Goal: Task Accomplishment & Management: Use online tool/utility

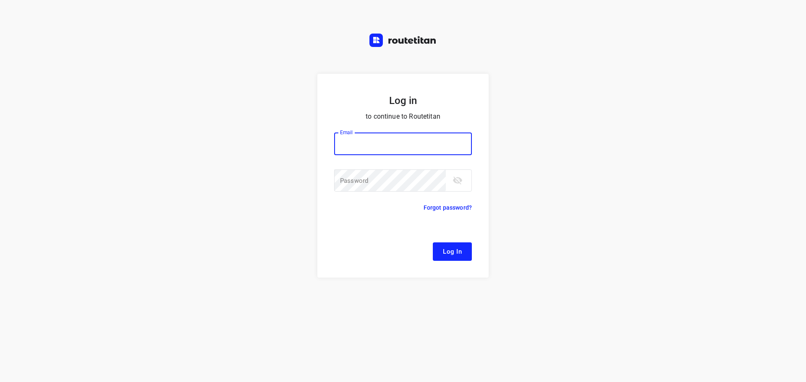
click at [407, 147] on input "email" at bounding box center [403, 144] width 138 height 23
type input "[EMAIL_ADDRESS][DOMAIN_NAME]"
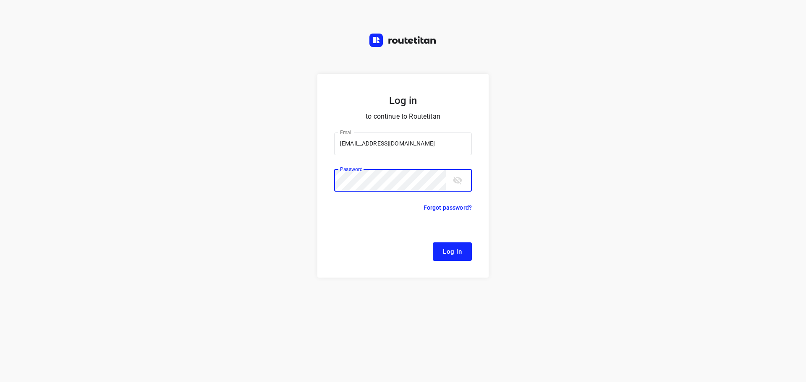
click at [433, 243] on button "Log In" at bounding box center [452, 252] width 39 height 18
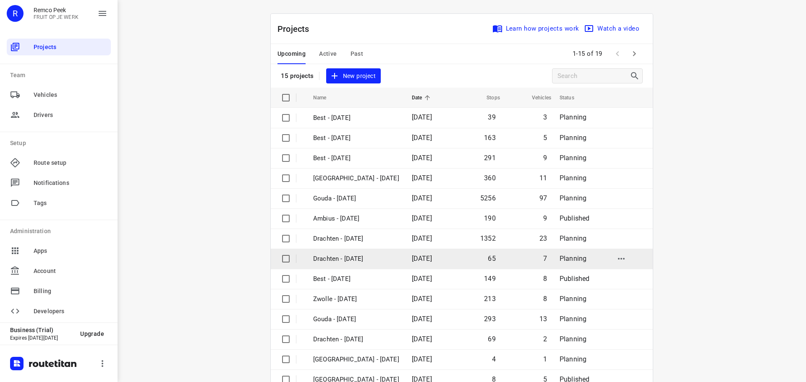
scroll to position [42, 0]
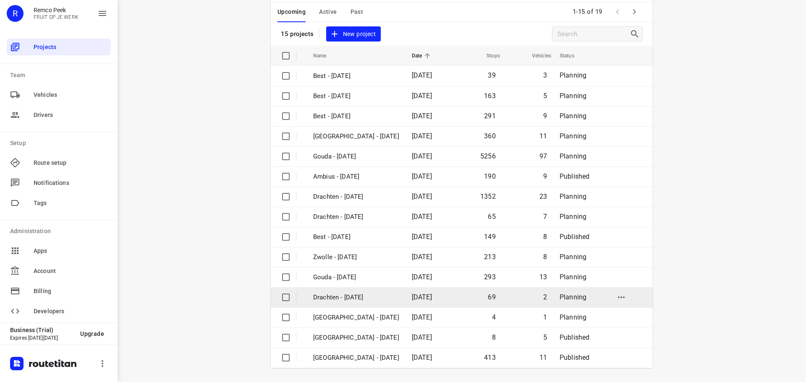
click at [356, 293] on p "Drachten - [DATE]" at bounding box center [356, 298] width 86 height 10
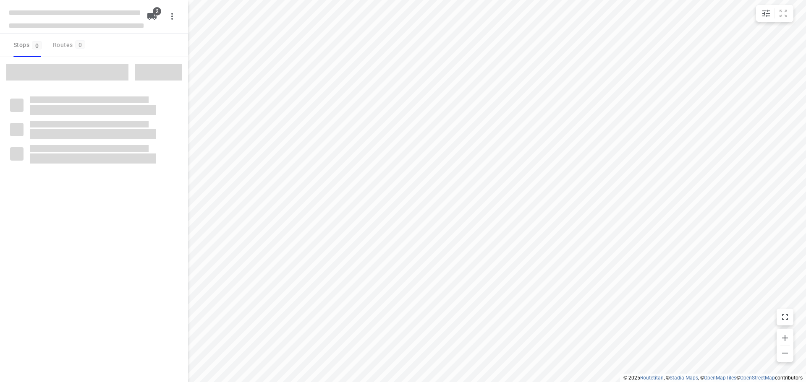
checkbox input "true"
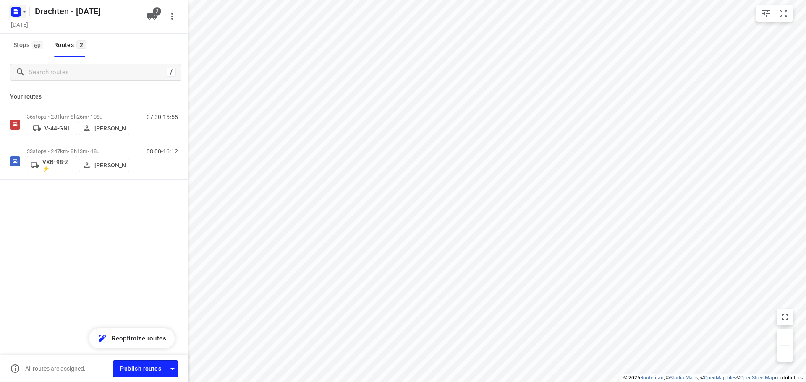
click at [18, 9] on rect "button" at bounding box center [16, 12] width 10 height 10
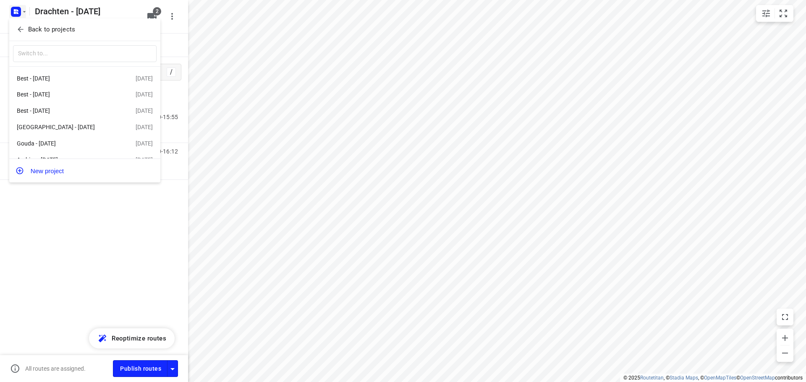
click at [85, 26] on span "Back to projects" at bounding box center [84, 30] width 137 height 10
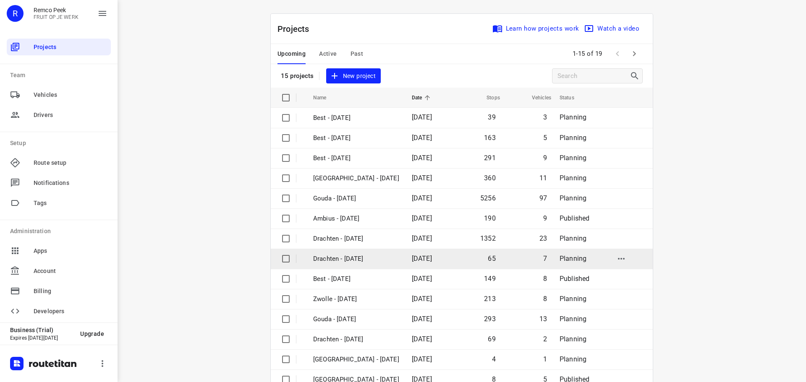
click at [343, 258] on p "Drachten - [DATE]" at bounding box center [356, 259] width 86 height 10
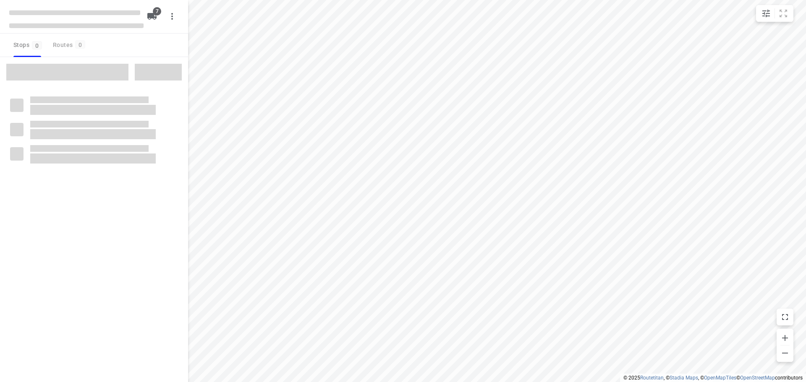
checkbox input "true"
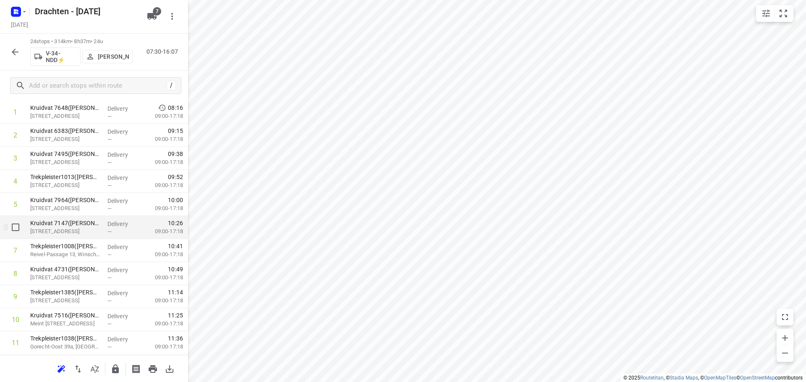
scroll to position [84, 0]
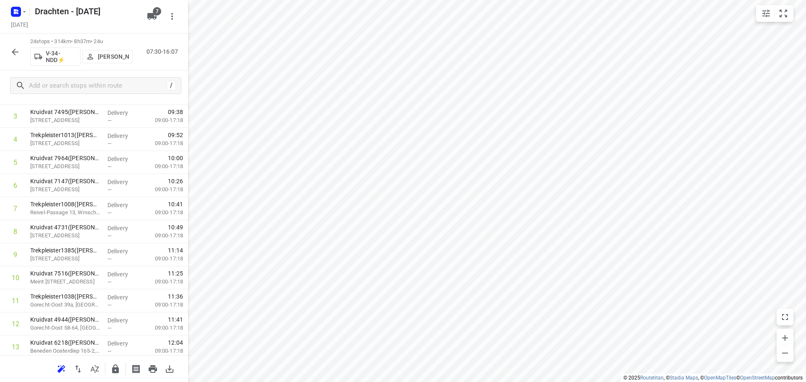
click at [19, 53] on icon "button" at bounding box center [15, 52] width 10 height 10
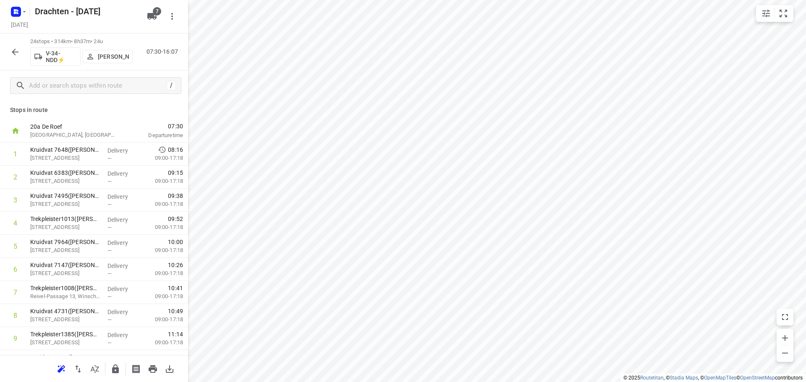
click at [14, 55] on icon "button" at bounding box center [15, 52] width 10 height 10
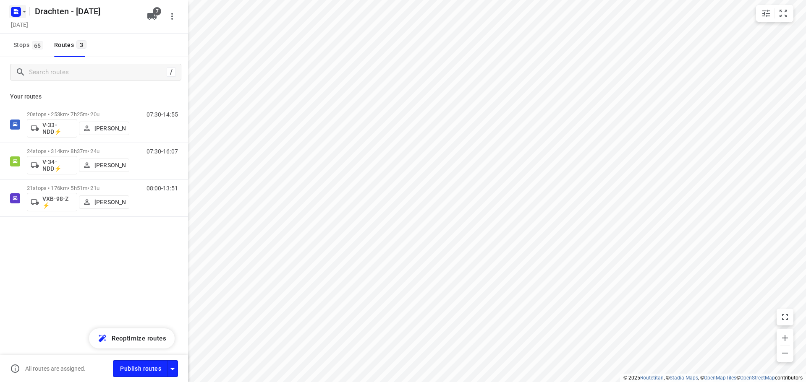
click at [11, 14] on icon "button" at bounding box center [15, 11] width 13 height 13
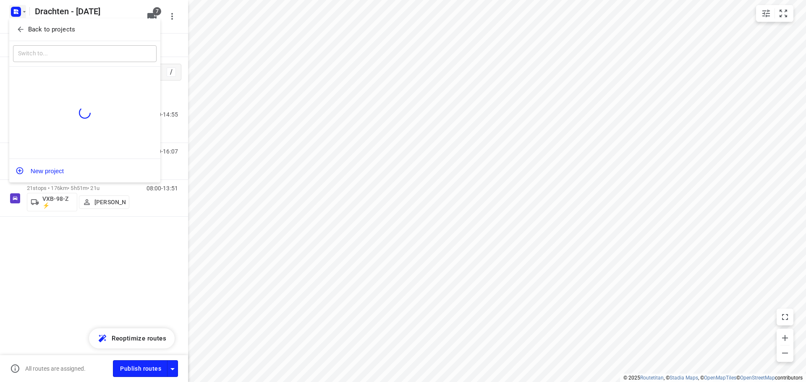
click at [78, 33] on span "Back to projects" at bounding box center [84, 30] width 137 height 10
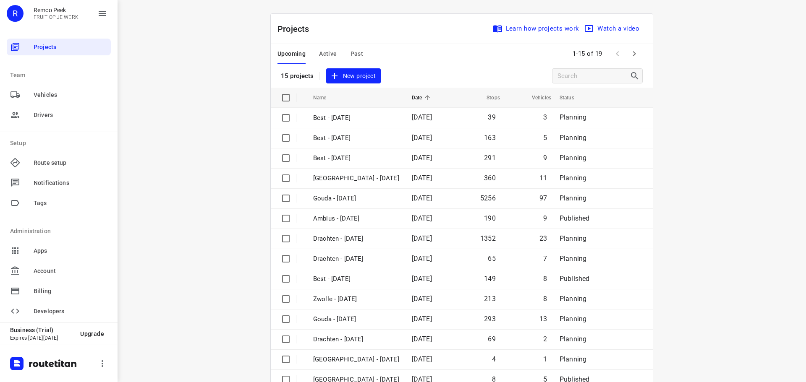
click at [358, 53] on span "Past" at bounding box center [356, 54] width 13 height 10
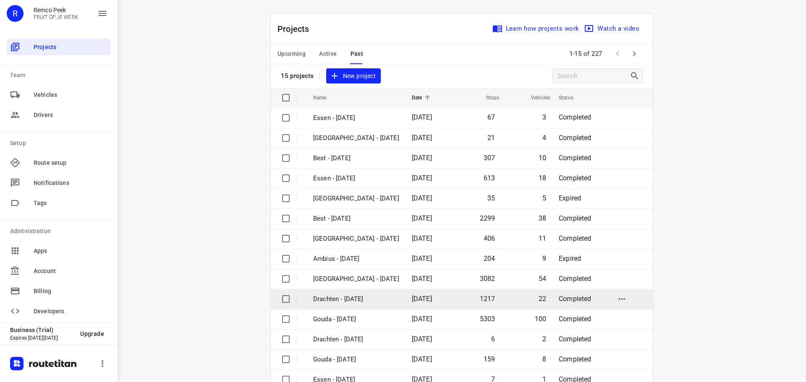
click at [356, 301] on p "Drachten - [DATE]" at bounding box center [356, 300] width 86 height 10
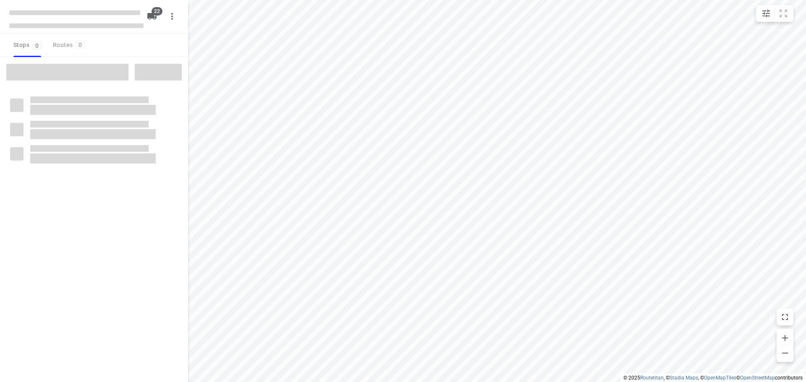
checkbox input "true"
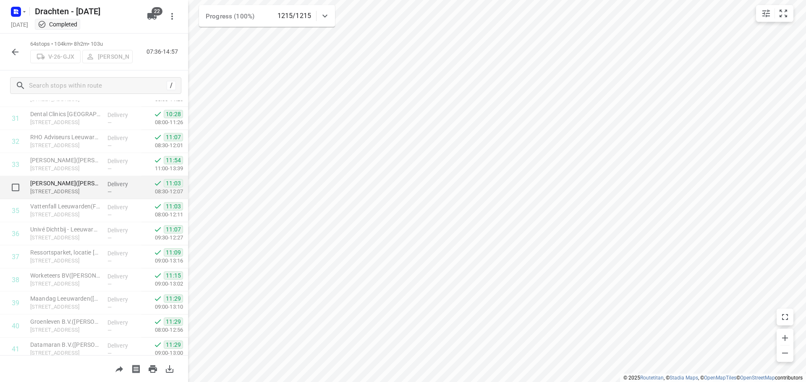
scroll to position [797, 0]
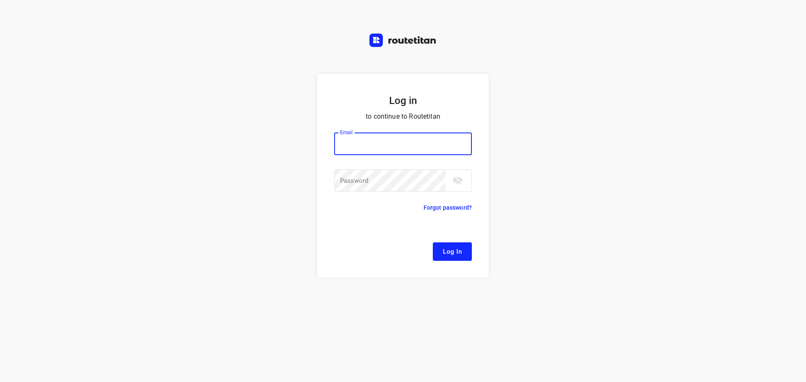
click at [379, 144] on input "email" at bounding box center [403, 144] width 138 height 23
type input "remco@fruitopjewerk.nl"
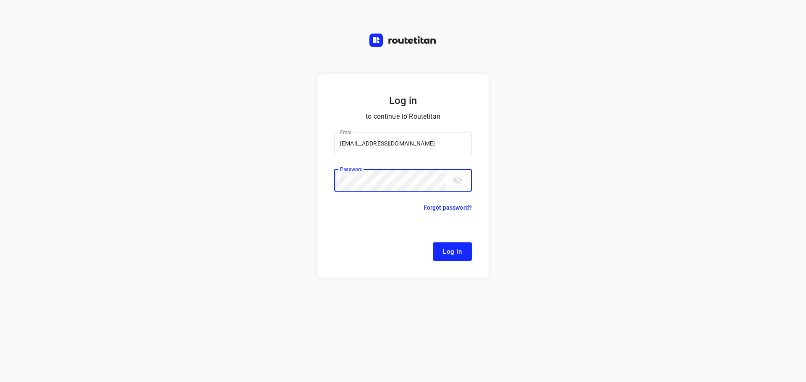
click at [433, 243] on button "Log In" at bounding box center [452, 252] width 39 height 18
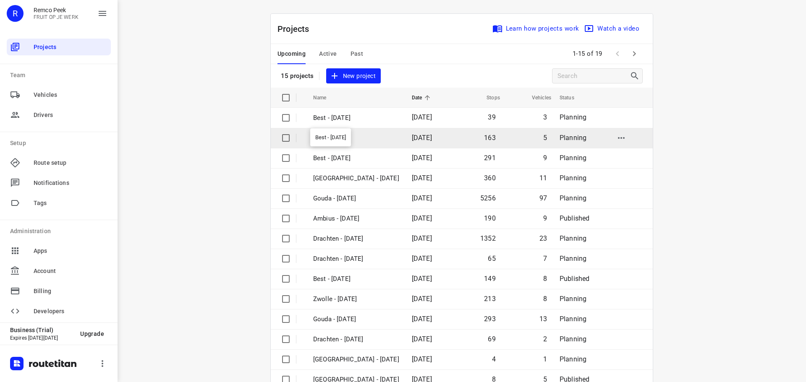
scroll to position [42, 0]
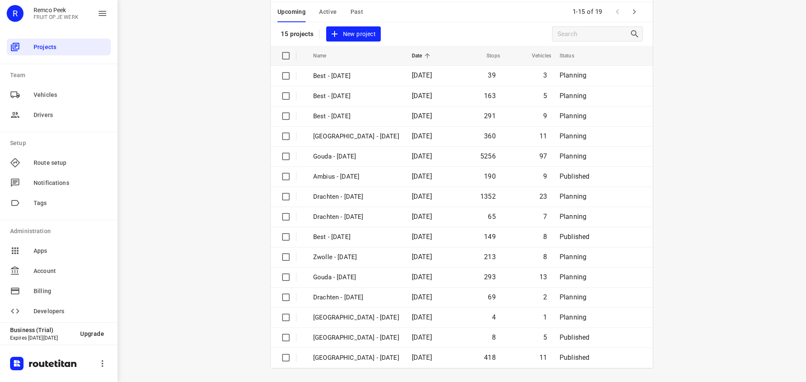
click at [327, 18] on button "Active" at bounding box center [328, 12] width 18 height 20
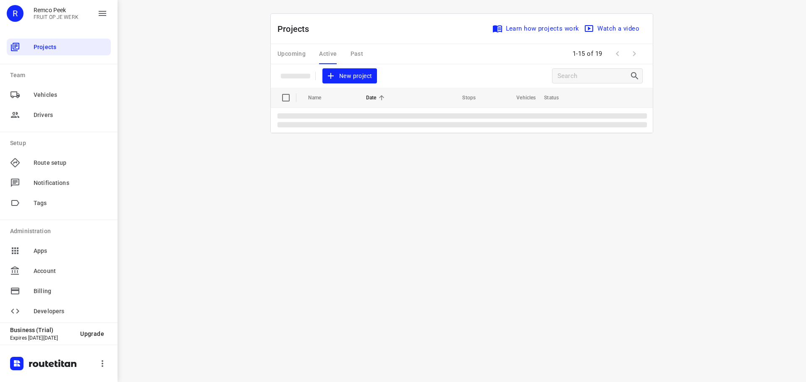
scroll to position [0, 0]
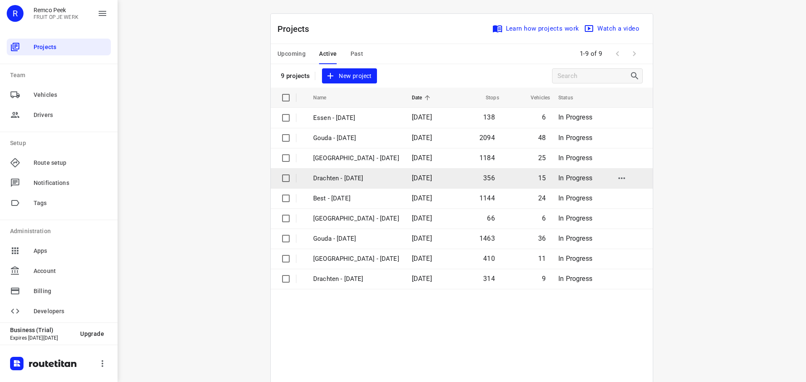
click at [326, 177] on p "Drachten - Wednesday" at bounding box center [356, 179] width 86 height 10
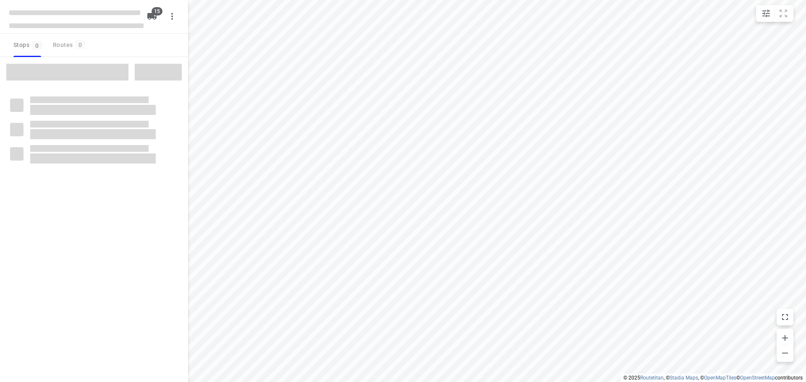
checkbox input "true"
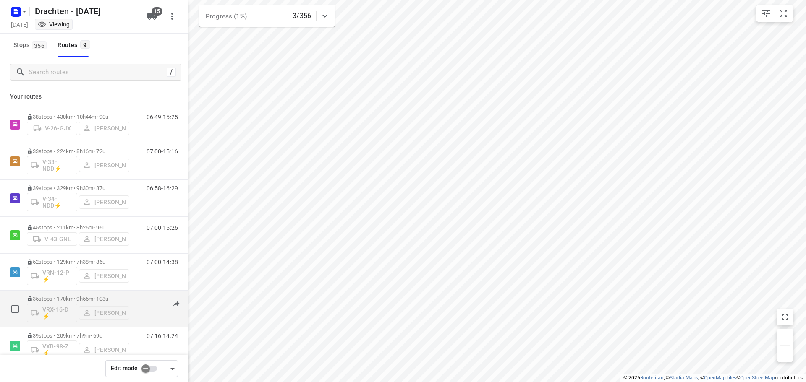
click at [93, 292] on div "35 stops • 170km • 9h55m • 103u VRX-16-D ⚡ Harm Jongsma" at bounding box center [78, 309] width 102 height 35
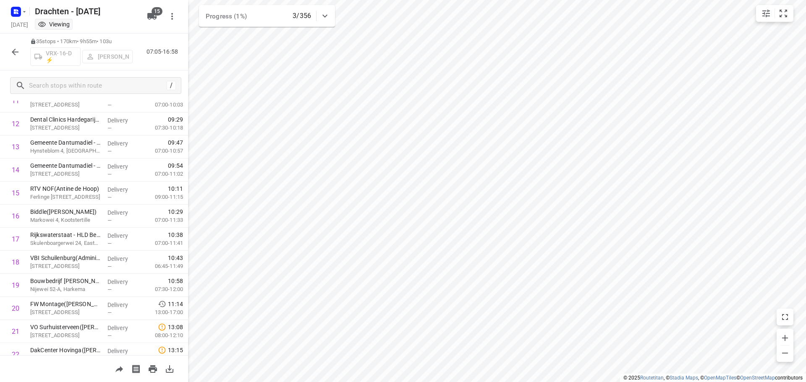
scroll to position [282, 0]
click at [18, 52] on icon "button" at bounding box center [15, 52] width 7 height 7
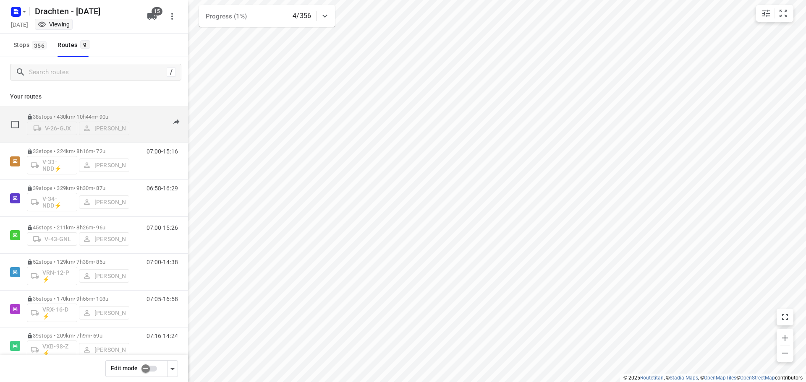
click at [57, 110] on div "38 stops • 430km • 10h44m • 90u V-26-GJX Jurre Woudwijk" at bounding box center [78, 125] width 102 height 30
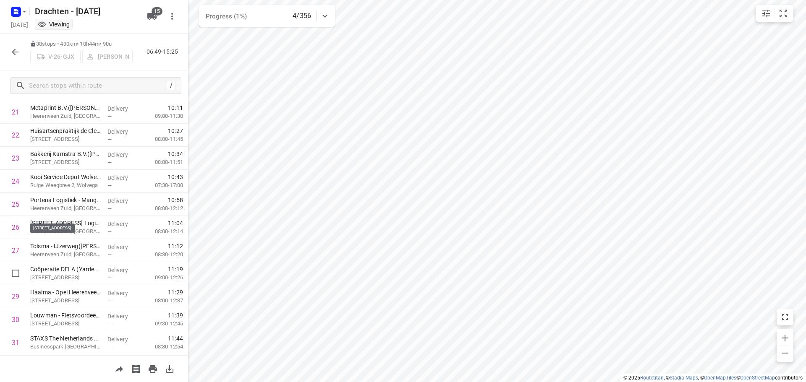
scroll to position [687, 0]
click at [10, 53] on button "button" at bounding box center [15, 52] width 17 height 17
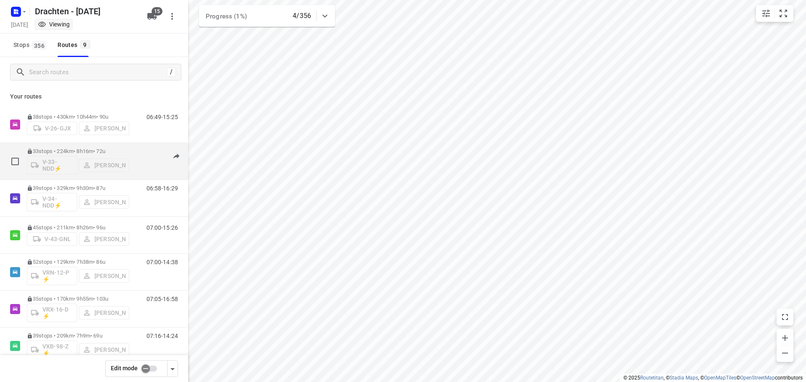
click at [80, 147] on div "33 stops • 224km • 8h16m • 72u V-33-NDD⚡ Jelle Veenstra" at bounding box center [78, 161] width 102 height 35
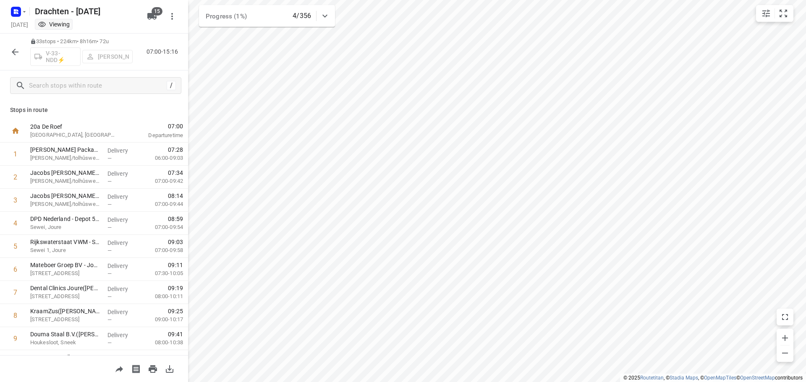
click at [17, 54] on icon "button" at bounding box center [15, 52] width 10 height 10
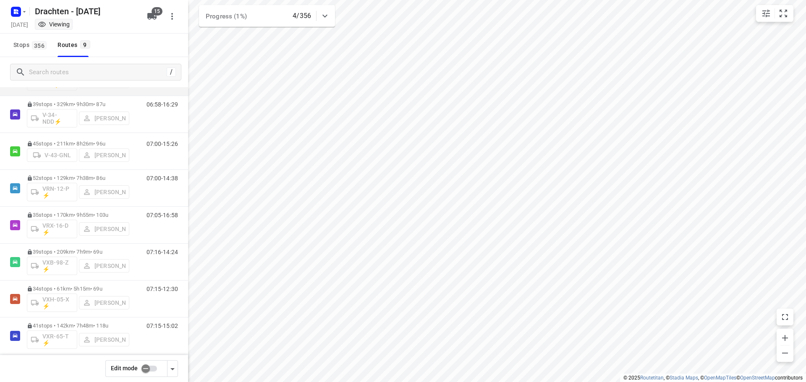
scroll to position [91, 0]
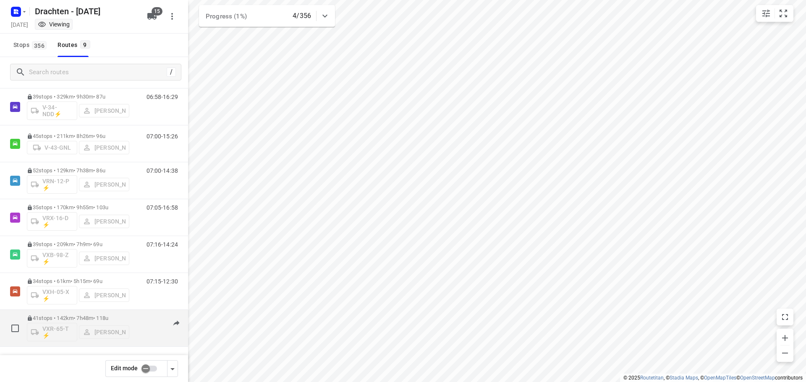
click at [68, 315] on div "41 stops • 142km • 7h48m • 118u VXR-65-T ⚡ Leon Holwerda" at bounding box center [78, 328] width 102 height 35
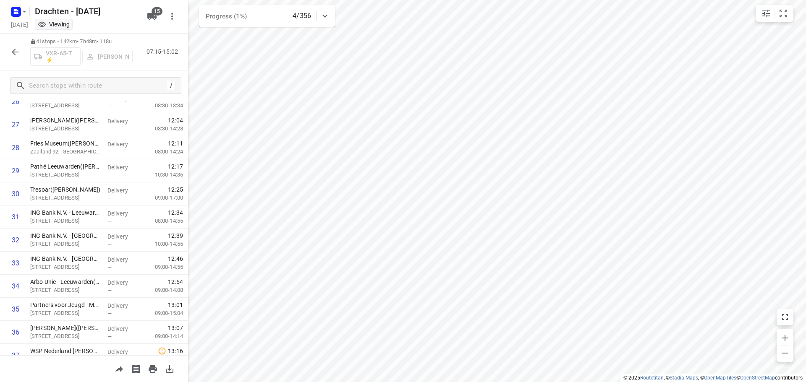
scroll to position [757, 0]
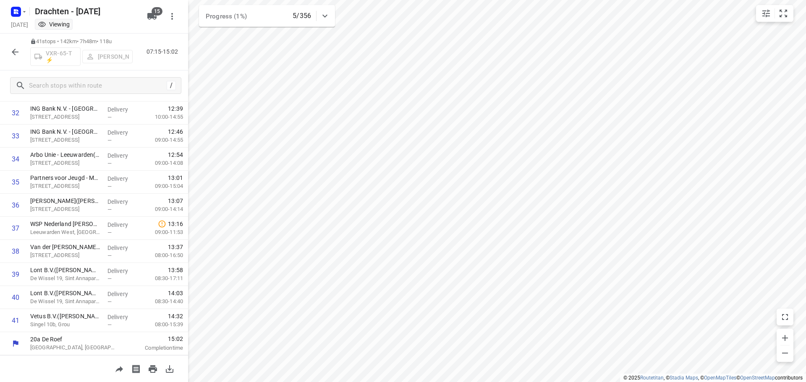
click at [17, 56] on icon "button" at bounding box center [15, 52] width 10 height 10
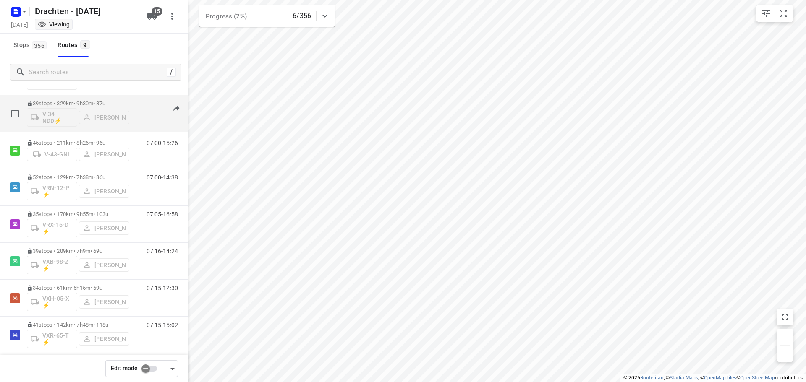
scroll to position [91, 0]
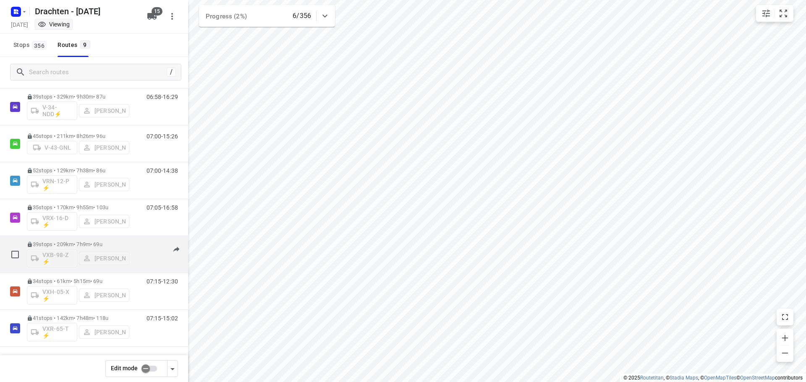
click at [61, 238] on div "39 stops • 209km • 7h9m • 69u VXB-98-Z ⚡ Jelmer Knol" at bounding box center [78, 254] width 102 height 35
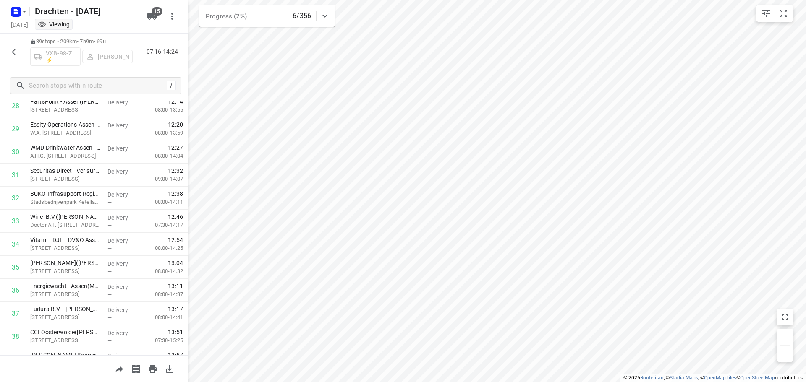
scroll to position [710, 0]
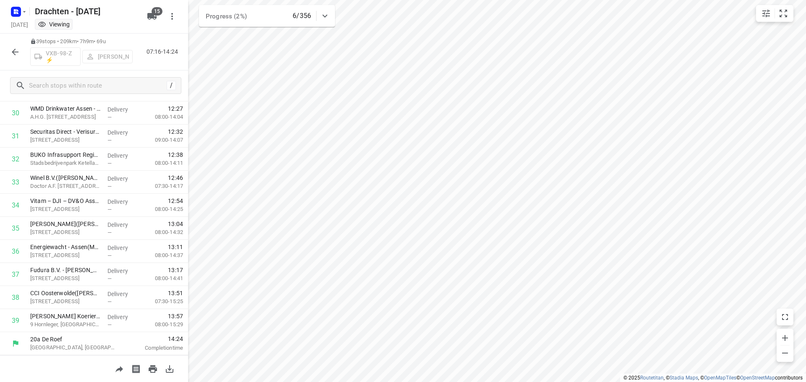
click at [18, 53] on icon "button" at bounding box center [15, 52] width 10 height 10
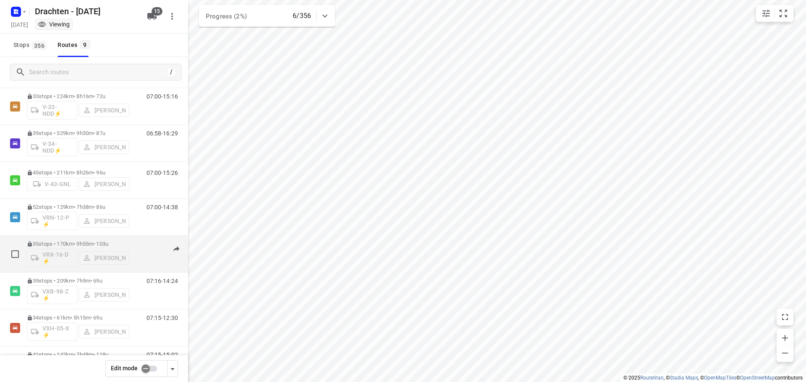
scroll to position [0, 0]
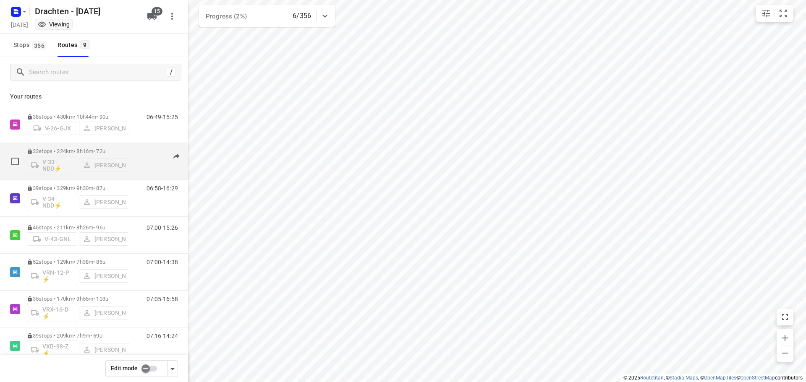
click at [109, 150] on p "33 stops • 224km • 8h16m • 72u" at bounding box center [78, 151] width 102 height 6
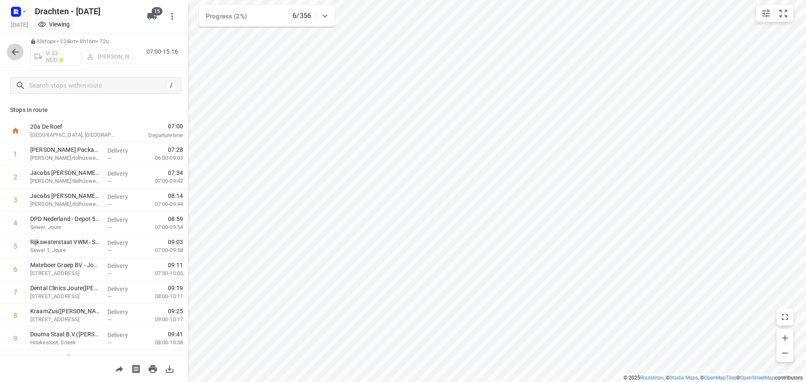
click at [22, 53] on button "button" at bounding box center [15, 52] width 17 height 17
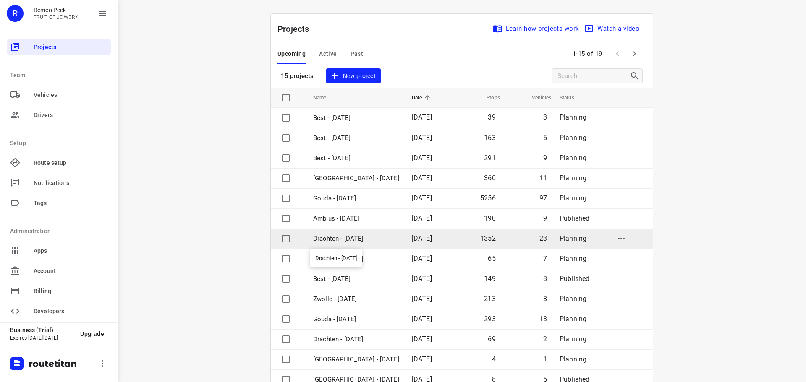
click at [347, 237] on p "Drachten - [DATE]" at bounding box center [356, 239] width 86 height 10
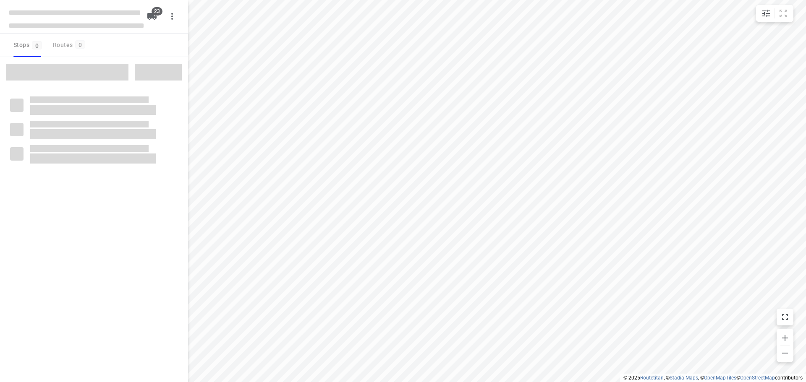
checkbox input "true"
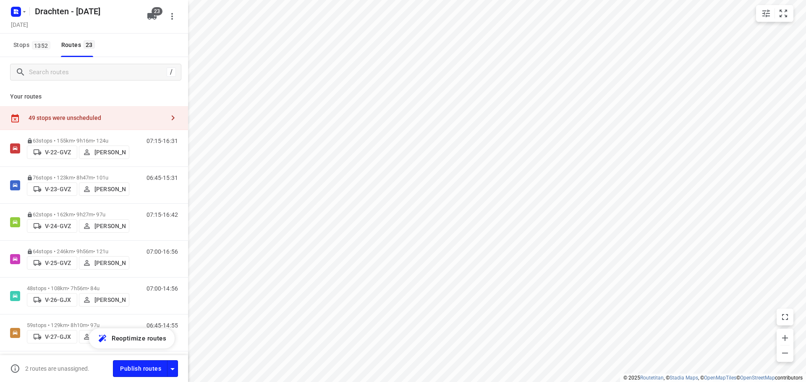
click at [158, 121] on div "49 stops were unscheduled" at bounding box center [97, 118] width 136 height 7
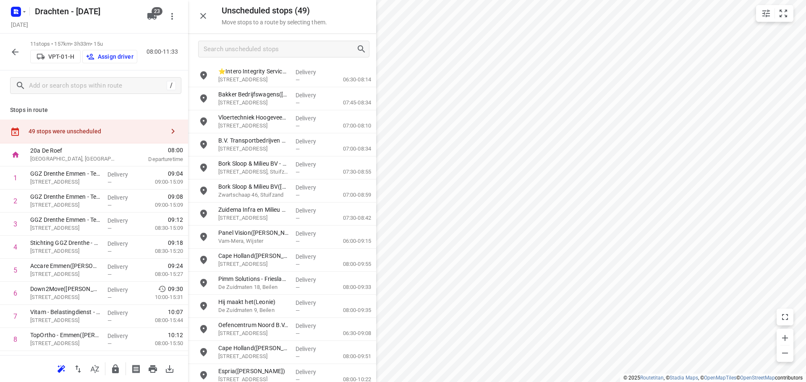
click at [117, 56] on p "Assign driver" at bounding box center [116, 56] width 36 height 7
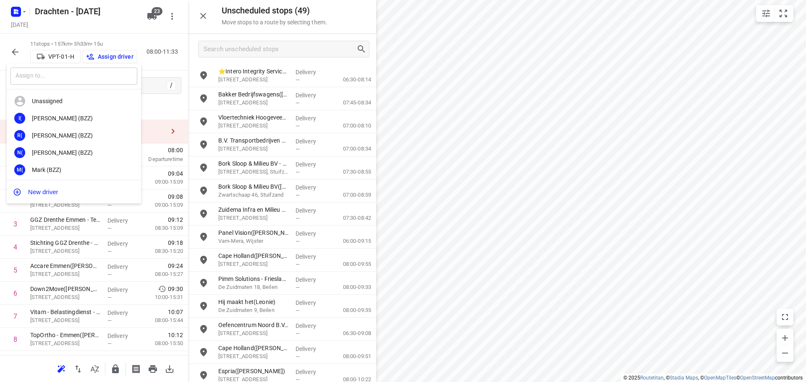
click at [106, 71] on input "text" at bounding box center [73, 76] width 127 height 17
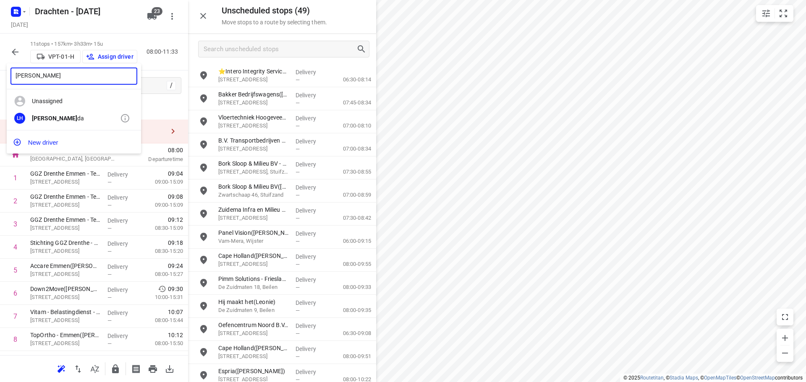
type input "leon holwer"
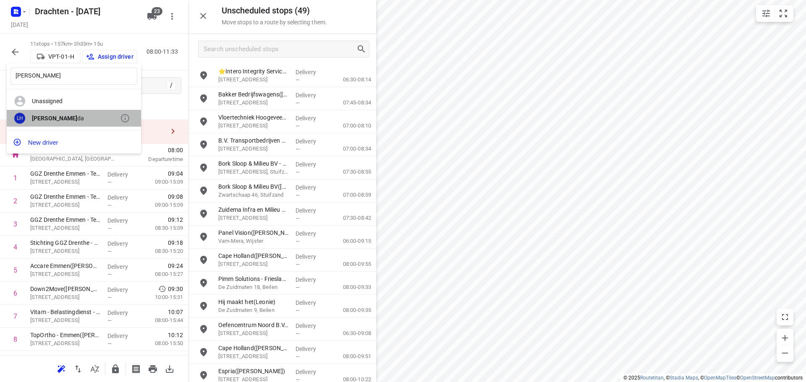
click at [43, 122] on div "Leon Holwer da" at bounding box center [76, 118] width 88 height 7
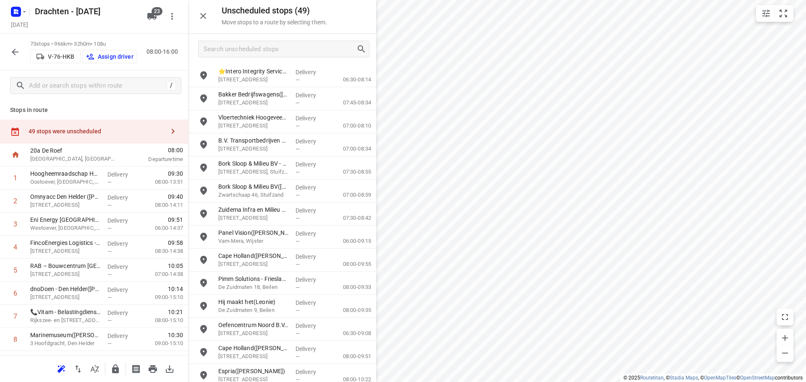
click at [106, 50] on button "Assign driver" at bounding box center [109, 56] width 55 height 13
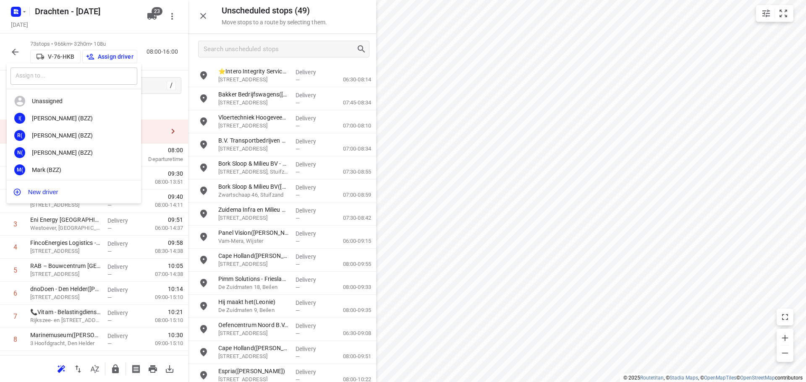
click at [70, 73] on input "text" at bounding box center [73, 76] width 127 height 17
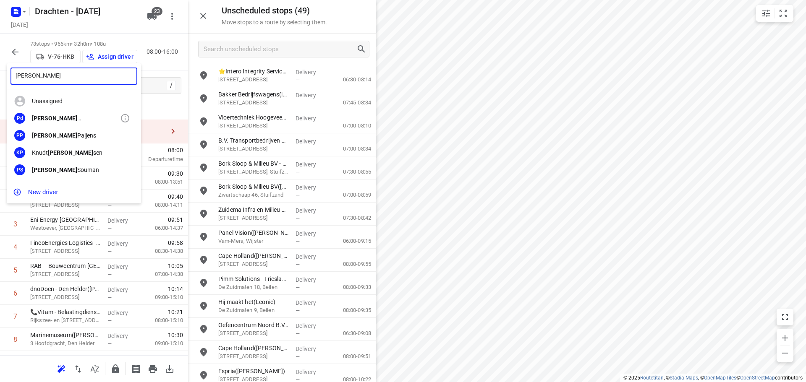
type input "paul"
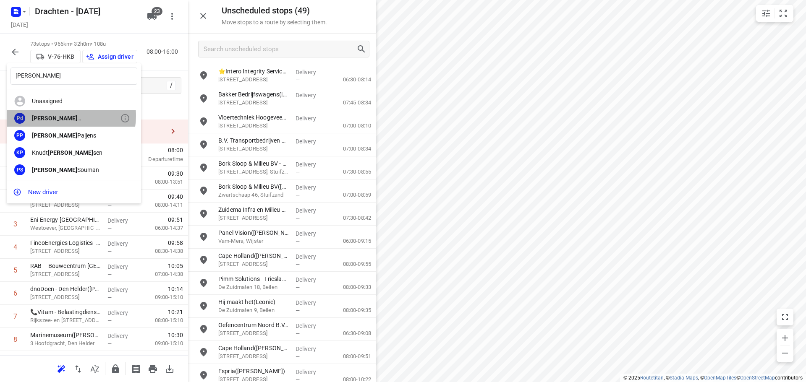
click at [69, 116] on div "Paul de Jong" at bounding box center [76, 118] width 88 height 7
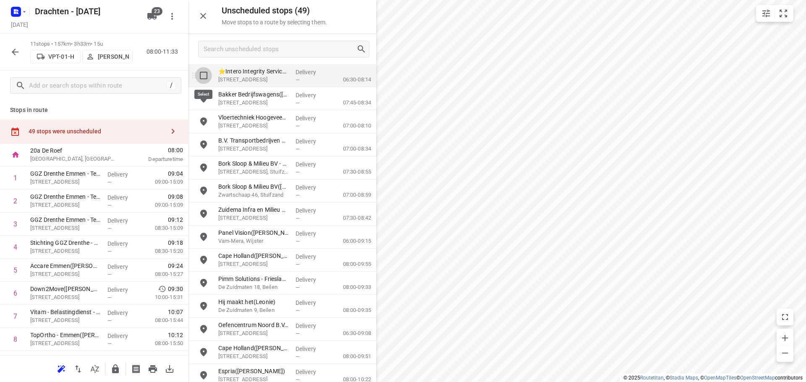
click at [207, 80] on input "grid" at bounding box center [203, 75] width 17 height 17
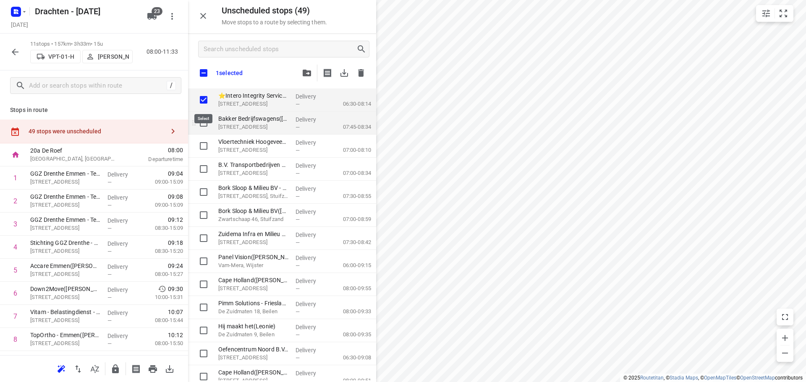
checkbox input "true"
click at [203, 121] on input "grid" at bounding box center [203, 123] width 17 height 17
checkbox input "true"
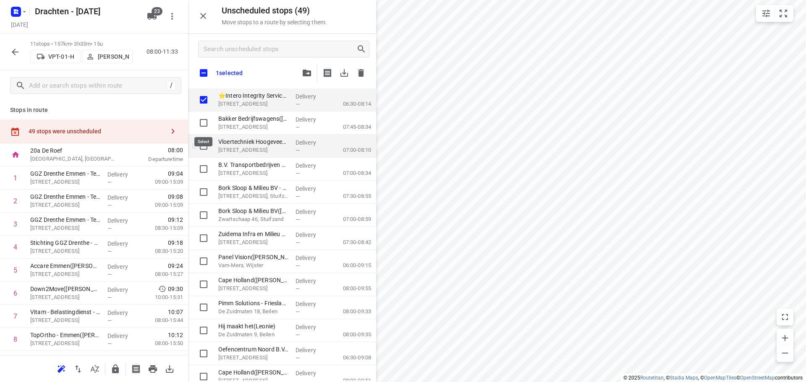
checkbox input "true"
click at [203, 144] on input "grid" at bounding box center [203, 146] width 17 height 17
checkbox input "true"
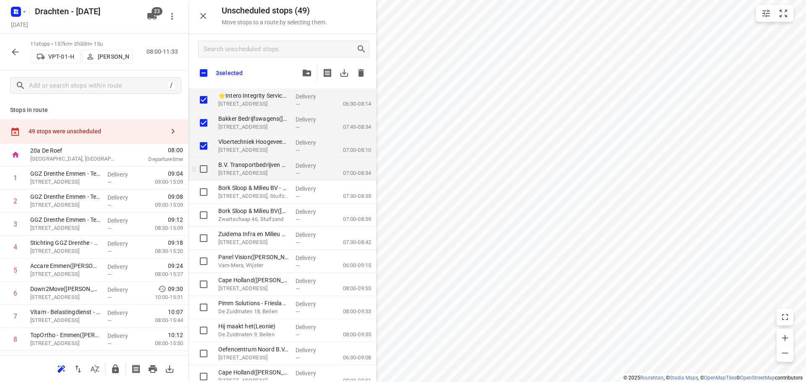
checkbox input "true"
click at [204, 169] on input "grid" at bounding box center [203, 169] width 17 height 17
checkbox input "true"
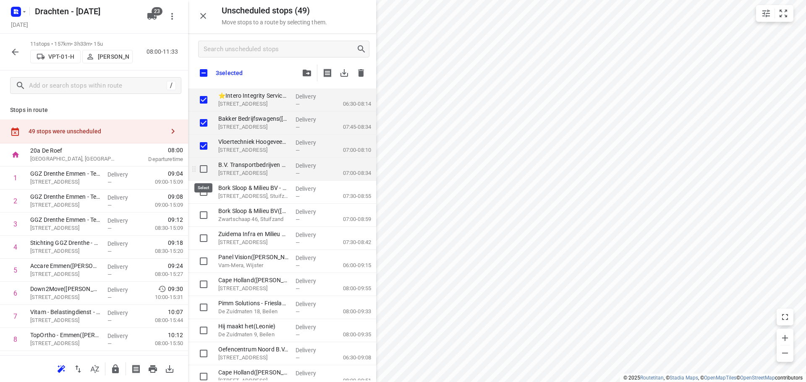
checkbox input "true"
click at [204, 194] on input "grid" at bounding box center [203, 192] width 17 height 17
checkbox input "true"
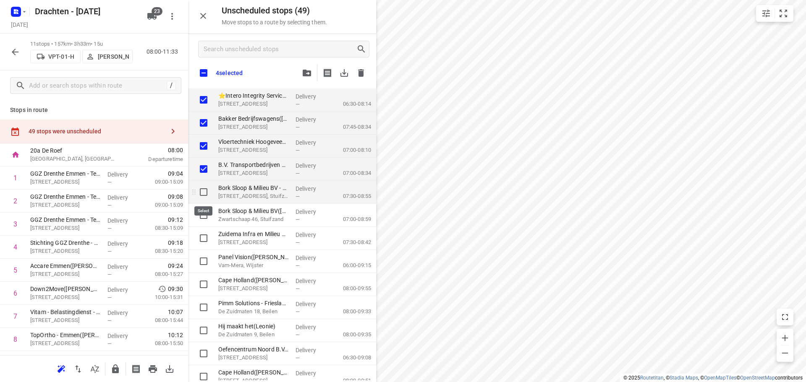
checkbox input "true"
click at [201, 219] on input "grid" at bounding box center [203, 215] width 17 height 17
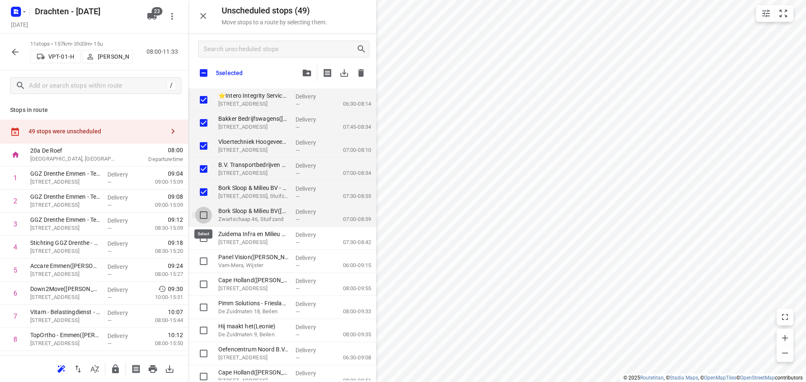
checkbox input "true"
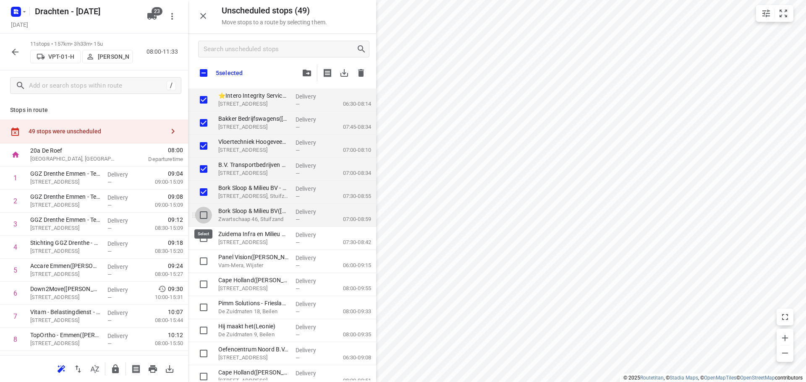
checkbox input "true"
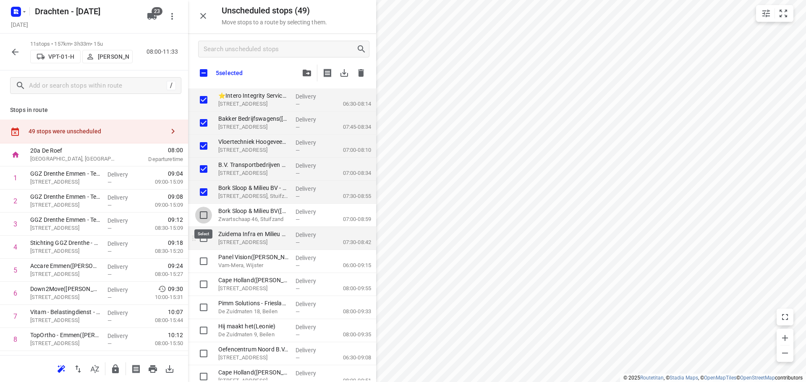
checkbox input "true"
click at [201, 240] on input "grid" at bounding box center [203, 238] width 17 height 17
checkbox input "true"
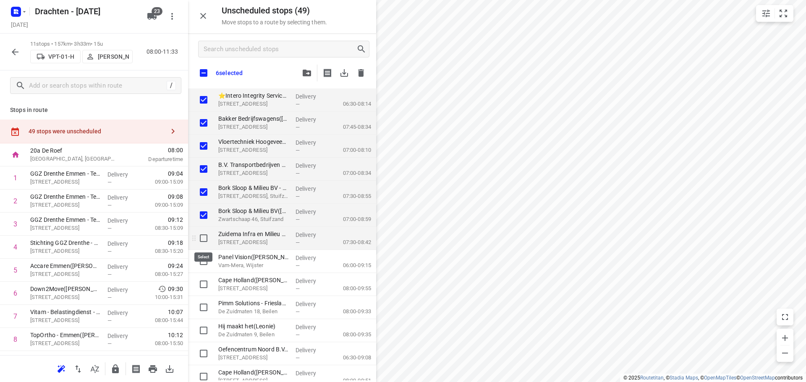
checkbox input "true"
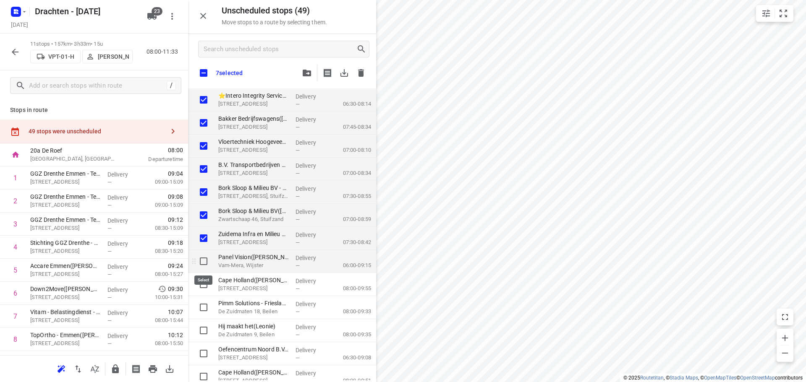
click at [204, 259] on input "grid" at bounding box center [203, 261] width 17 height 17
checkbox input "true"
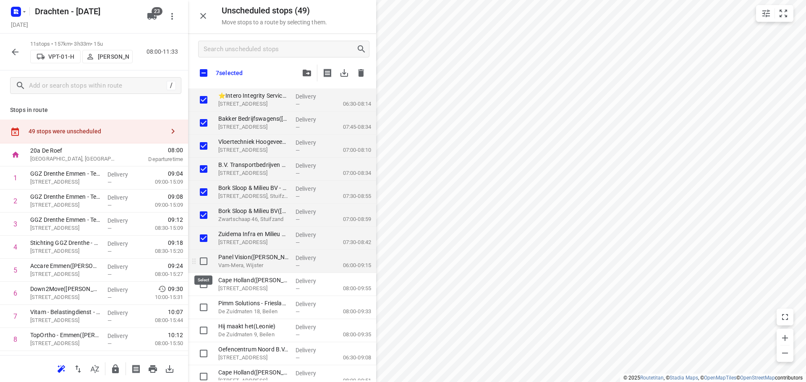
checkbox input "true"
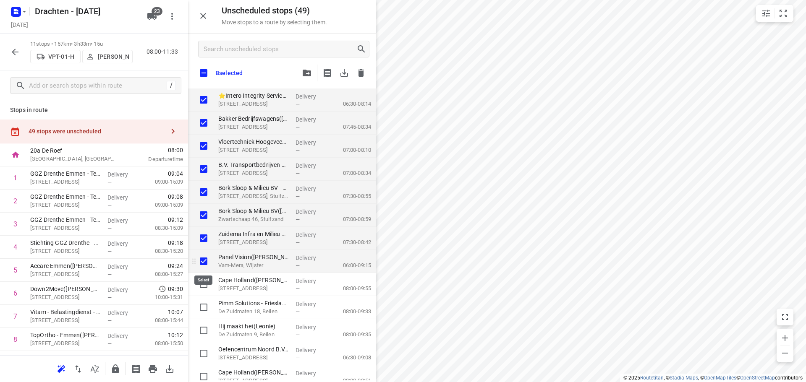
checkbox input "true"
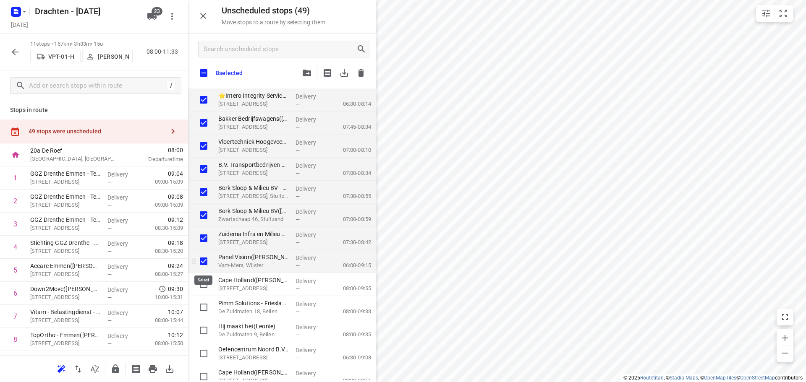
checkbox input "true"
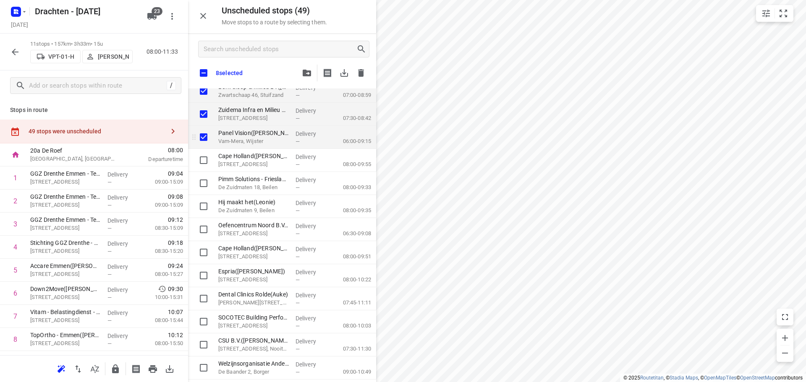
scroll to position [126, 0]
checkbox input "true"
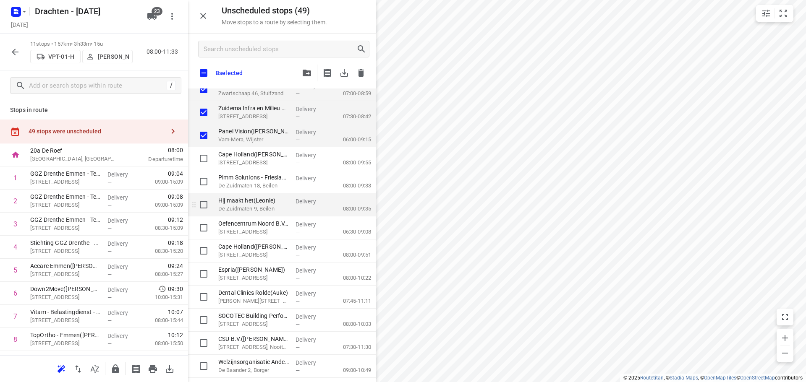
checkbox input "true"
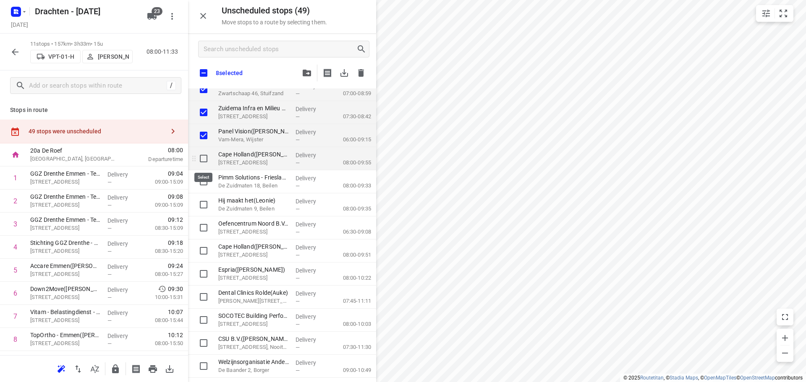
click at [206, 156] on input "grid" at bounding box center [203, 158] width 17 height 17
checkbox input "true"
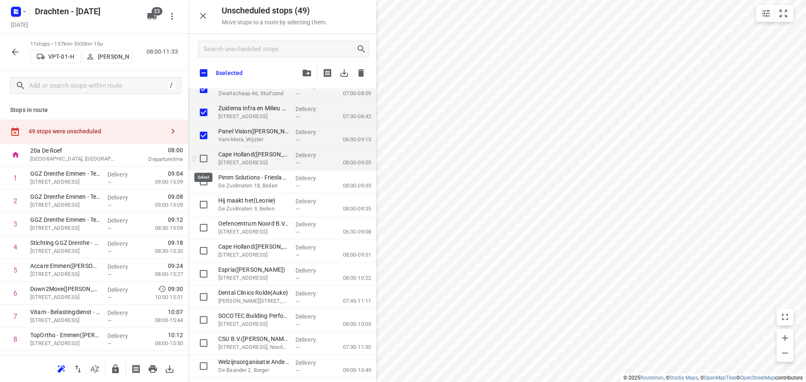
checkbox input "true"
click at [204, 181] on input "grid" at bounding box center [203, 181] width 17 height 17
checkbox input "true"
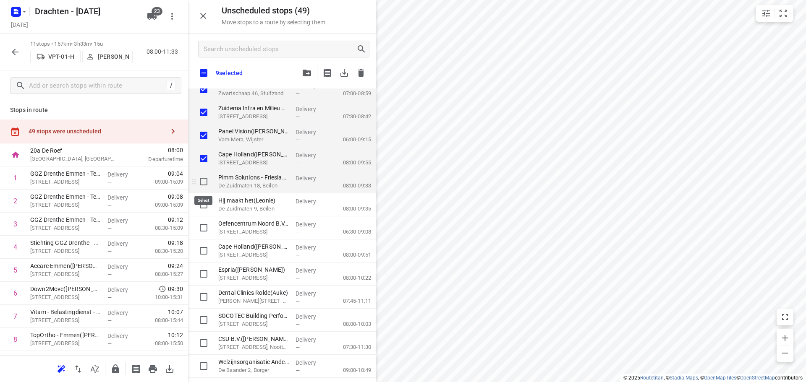
checkbox input "true"
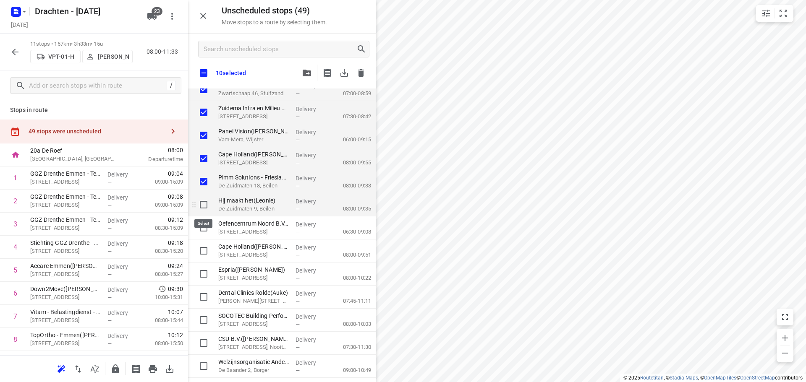
click at [201, 209] on input "grid" at bounding box center [203, 204] width 17 height 17
checkbox input "true"
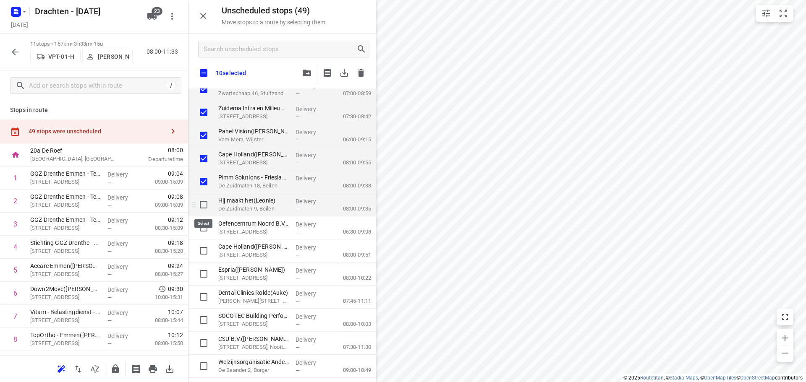
checkbox input "true"
click at [205, 227] on input "grid" at bounding box center [203, 227] width 17 height 17
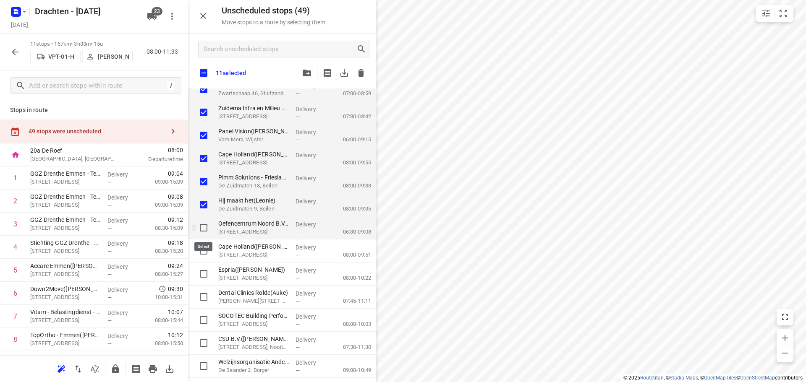
checkbox input "true"
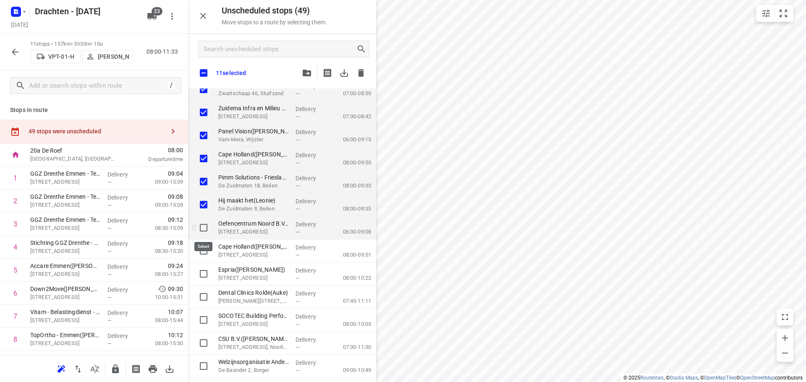
checkbox input "true"
click at [203, 249] on input "grid" at bounding box center [203, 251] width 17 height 17
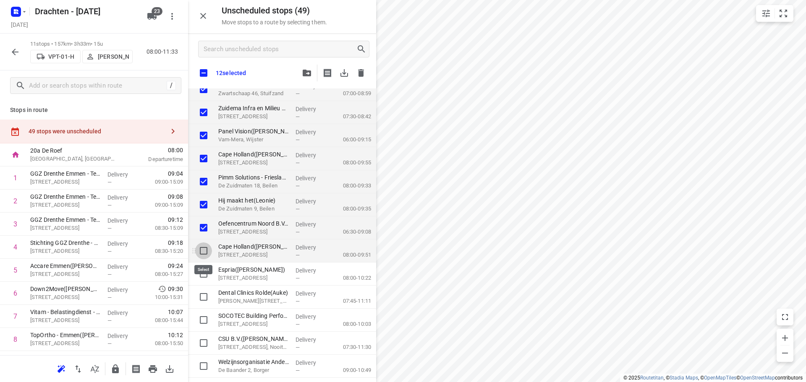
checkbox input "true"
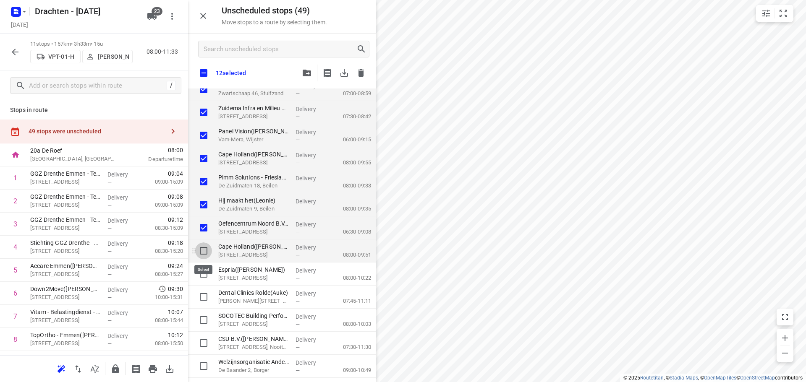
checkbox input "true"
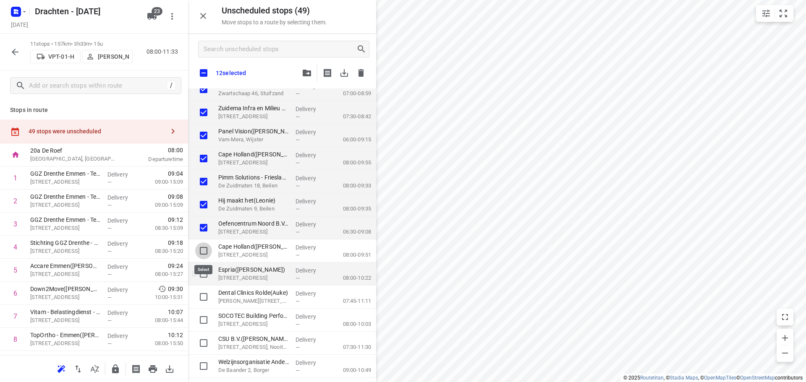
checkbox input "true"
click at [199, 275] on input "grid" at bounding box center [203, 274] width 17 height 17
checkbox input "true"
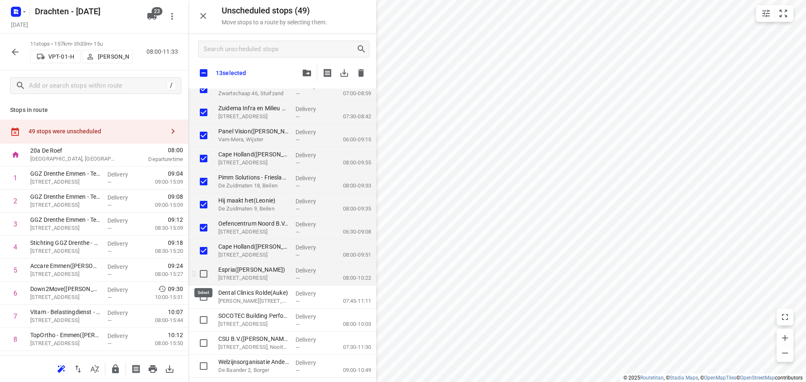
checkbox input "true"
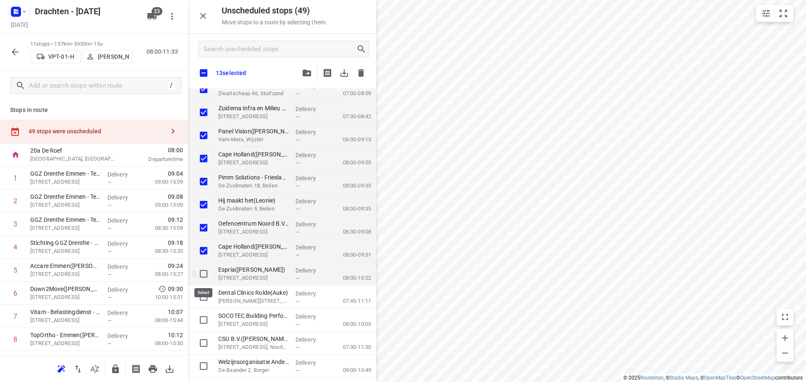
checkbox input "true"
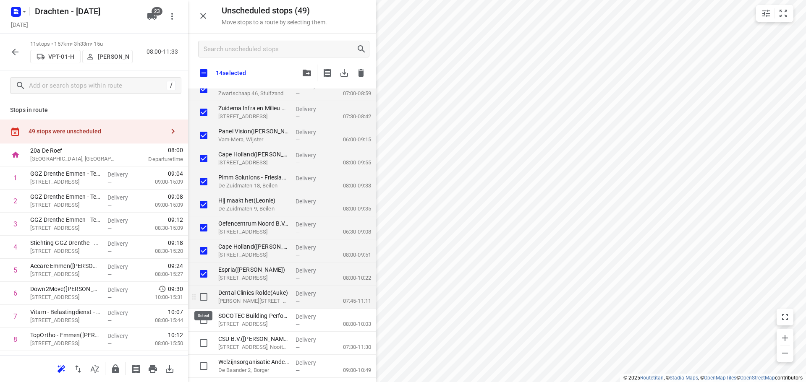
checkbox input "true"
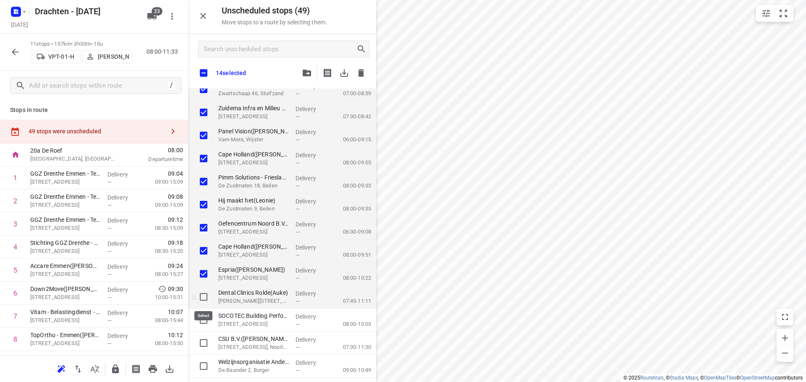
checkbox input "true"
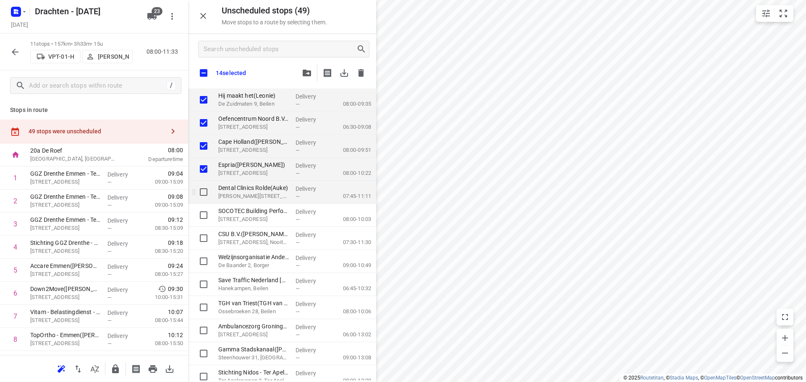
scroll to position [252, 0]
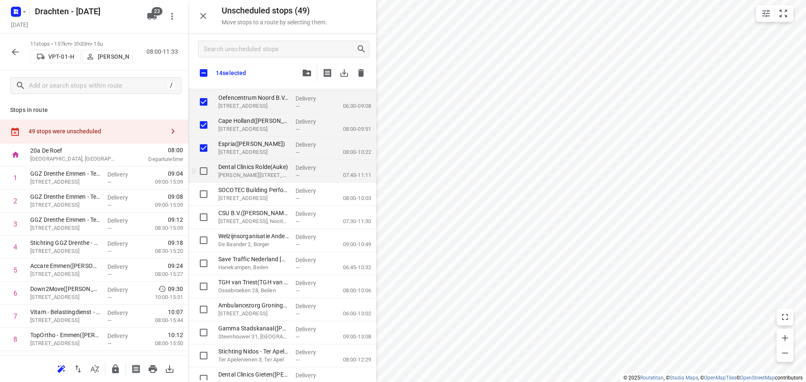
checkbox input "true"
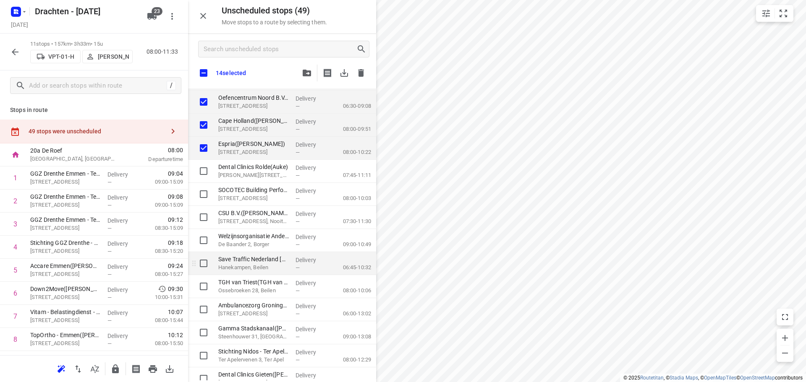
checkbox input "true"
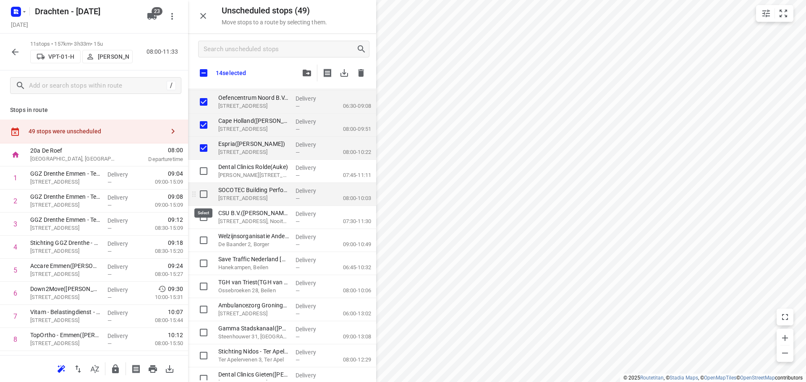
click at [209, 196] on input "grid" at bounding box center [203, 194] width 17 height 17
checkbox input "true"
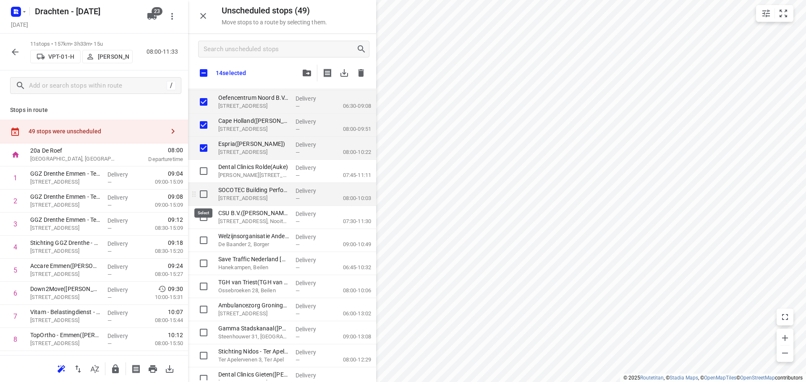
checkbox input "true"
click at [205, 244] on input "grid" at bounding box center [203, 240] width 17 height 17
checkbox input "true"
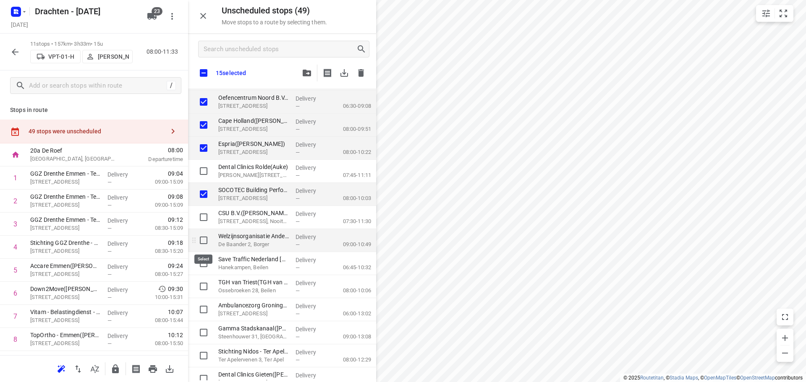
checkbox input "true"
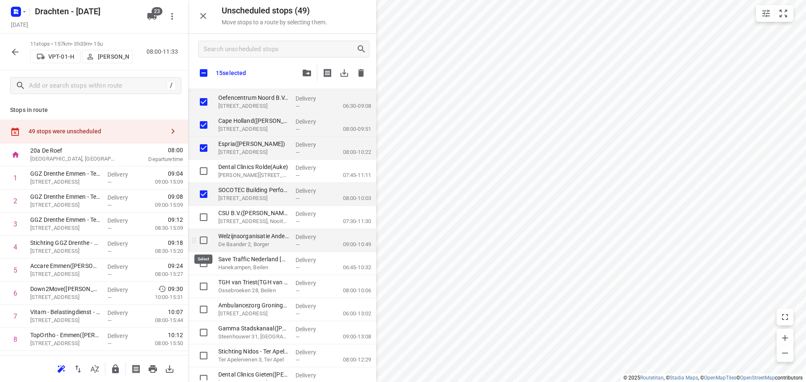
checkbox input "true"
click at [201, 263] on input "grid" at bounding box center [203, 263] width 17 height 17
checkbox input "true"
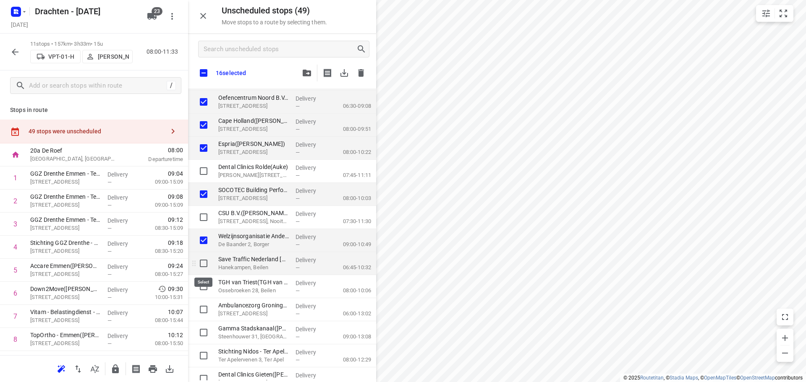
checkbox input "true"
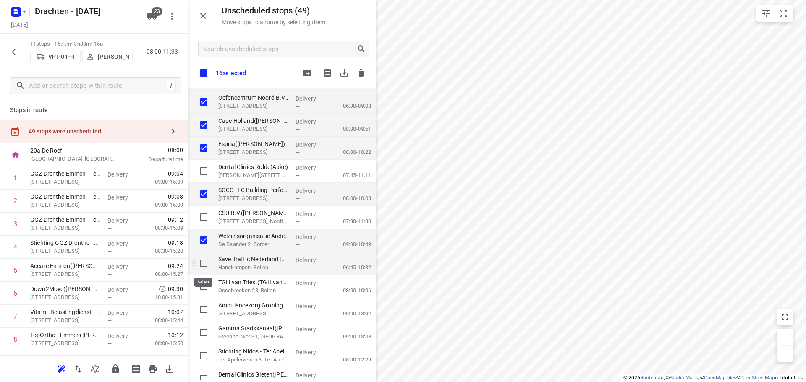
checkbox input "true"
click at [204, 284] on input "grid" at bounding box center [203, 286] width 17 height 17
checkbox input "true"
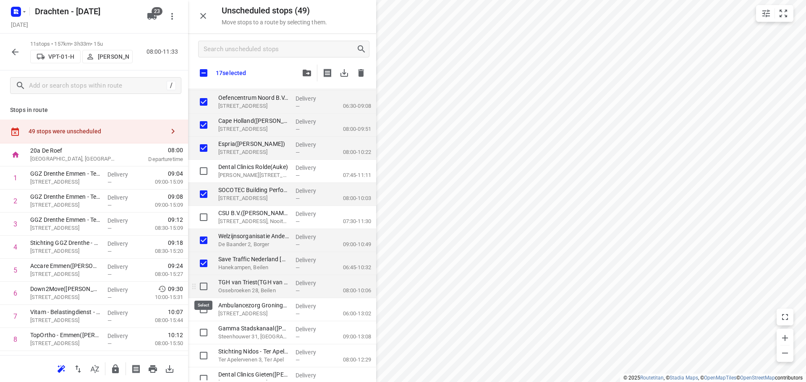
checkbox input "true"
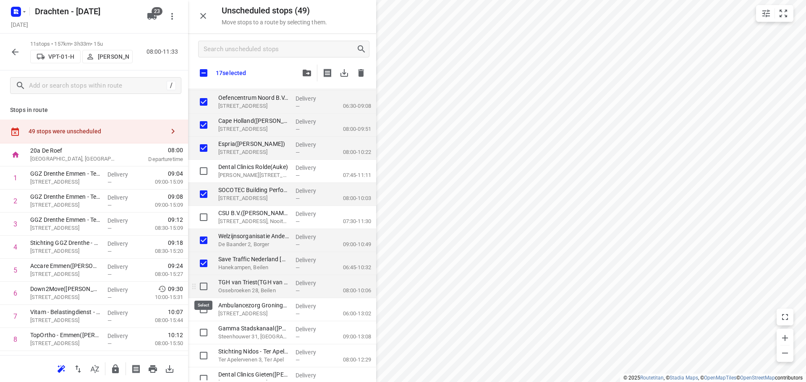
checkbox input "true"
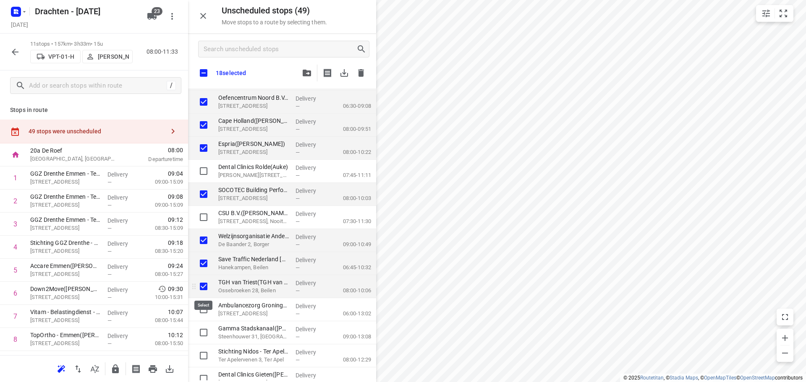
checkbox input "true"
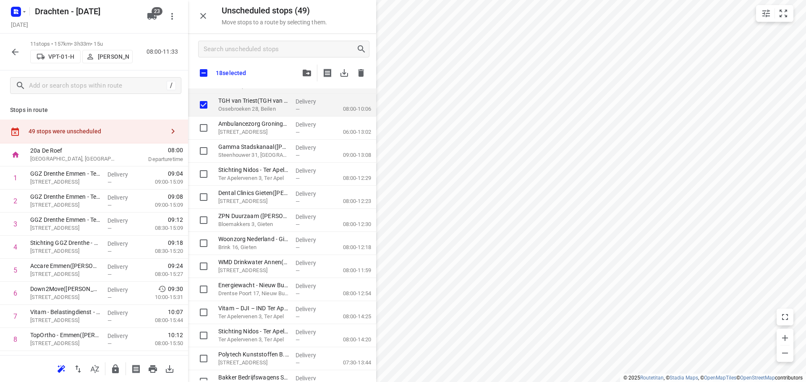
scroll to position [462, 0]
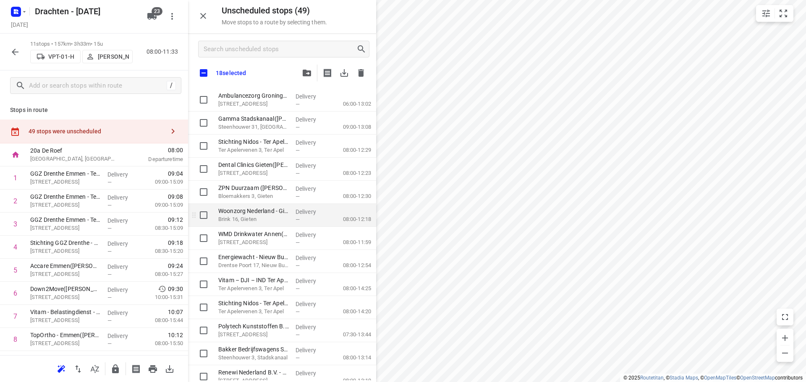
checkbox input "true"
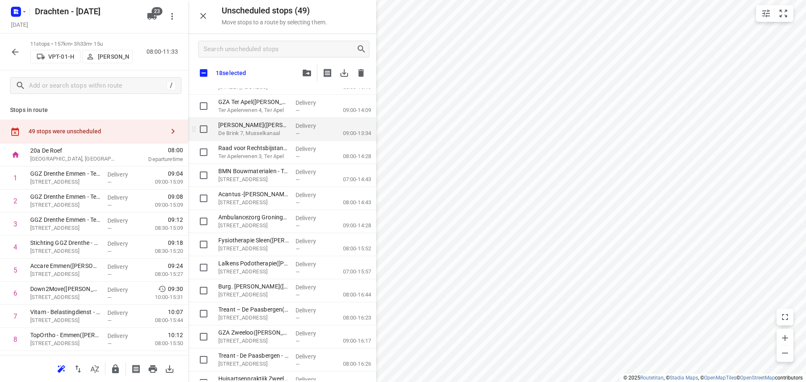
scroll to position [713, 0]
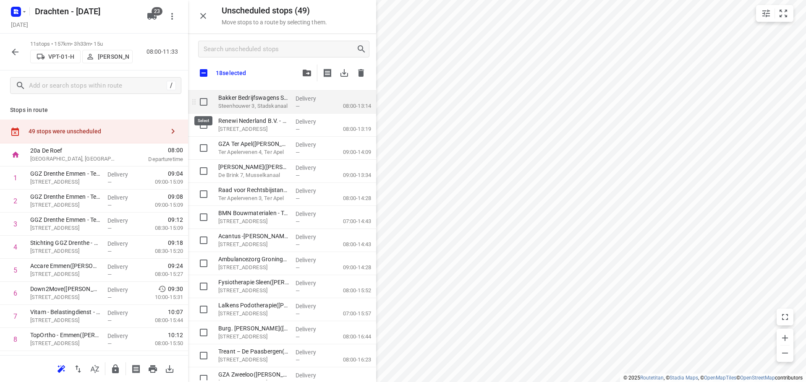
click at [204, 105] on input "grid" at bounding box center [203, 102] width 17 height 17
checkbox input "true"
click at [207, 124] on input "grid" at bounding box center [203, 125] width 17 height 17
checkbox input "true"
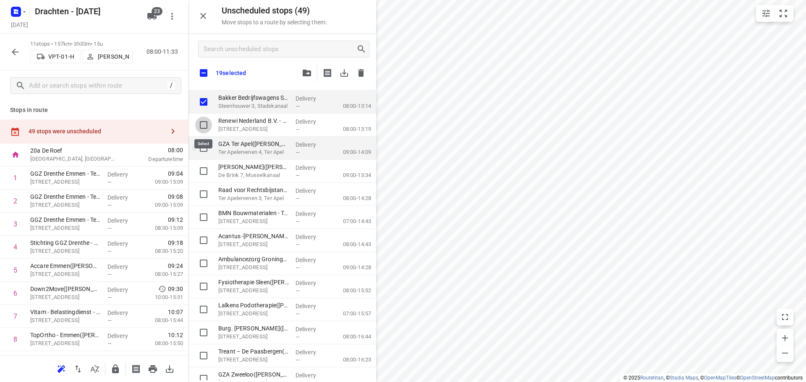
checkbox input "true"
click at [208, 147] on input "grid" at bounding box center [203, 148] width 17 height 17
checkbox input "true"
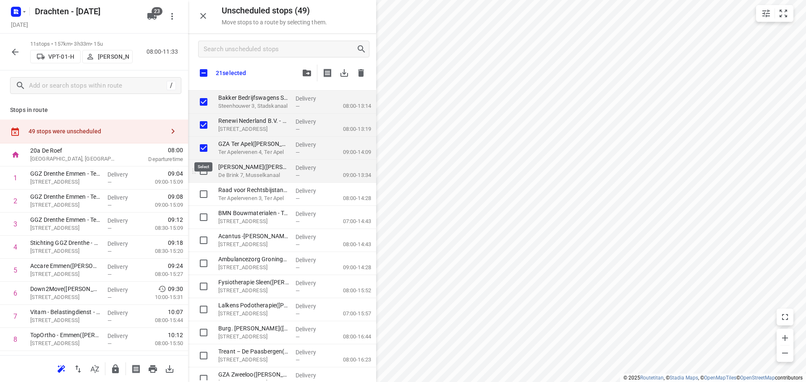
checkbox input "true"
click at [206, 170] on input "grid" at bounding box center [203, 171] width 17 height 17
checkbox input "true"
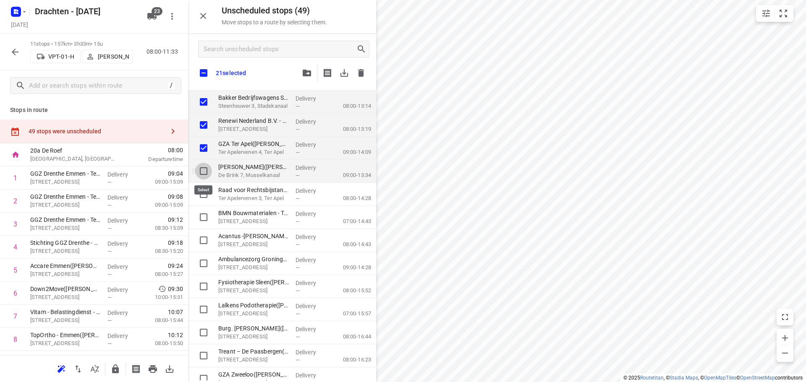
checkbox input "true"
click at [201, 194] on input "grid" at bounding box center [203, 194] width 17 height 17
checkbox input "true"
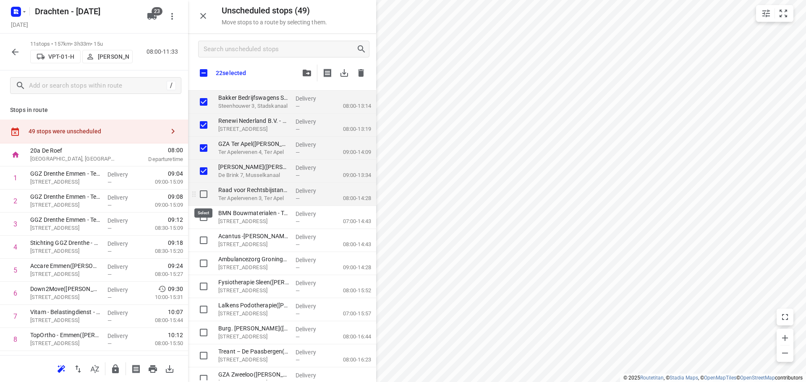
checkbox input "true"
click at [205, 218] on input "grid" at bounding box center [203, 217] width 17 height 17
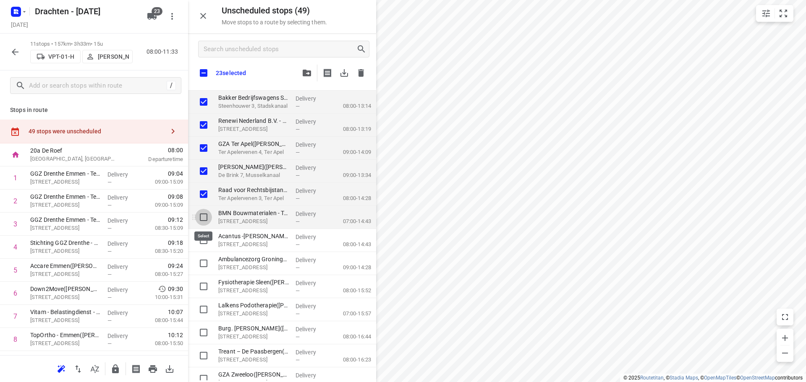
checkbox input "true"
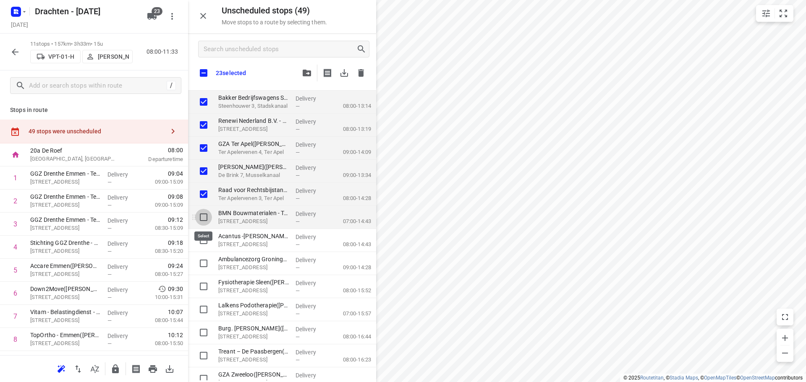
checkbox input "true"
click at [204, 243] on input "grid" at bounding box center [203, 240] width 17 height 17
checkbox input "true"
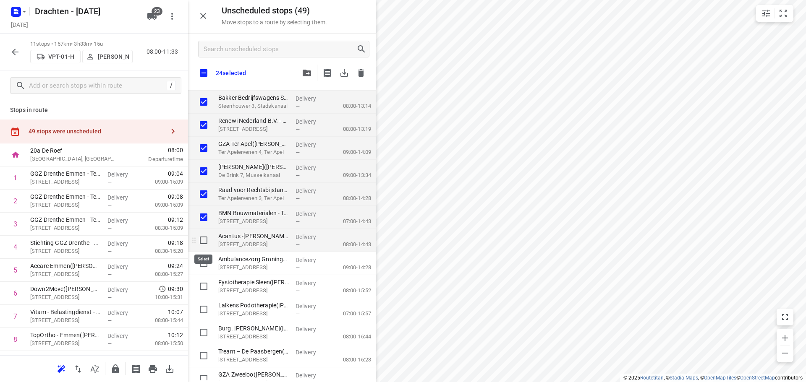
checkbox input "true"
click at [202, 262] on input "grid" at bounding box center [203, 263] width 17 height 17
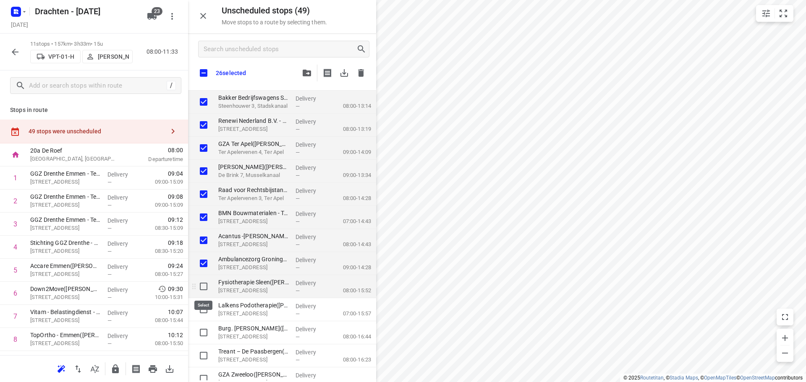
click at [207, 290] on input "grid" at bounding box center [203, 286] width 17 height 17
click at [201, 308] on input "grid" at bounding box center [203, 309] width 17 height 17
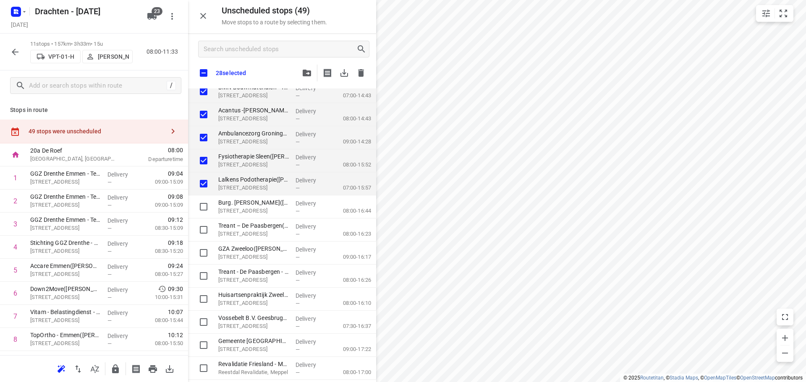
scroll to position [840, 0]
click at [206, 201] on input "grid" at bounding box center [203, 206] width 17 height 17
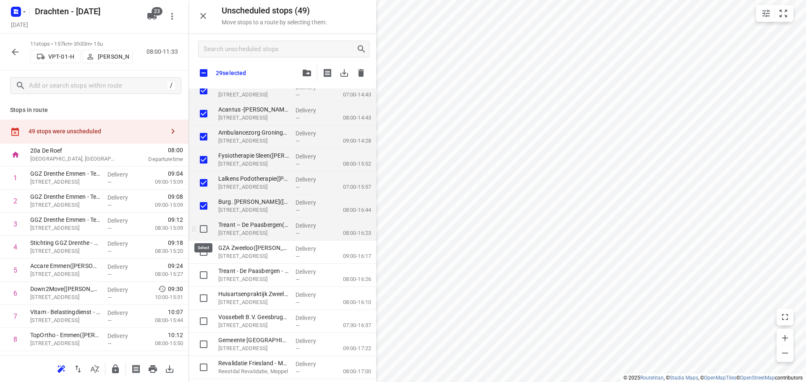
click at [204, 224] on input "grid" at bounding box center [203, 229] width 17 height 17
click at [206, 255] on input "grid" at bounding box center [203, 252] width 17 height 17
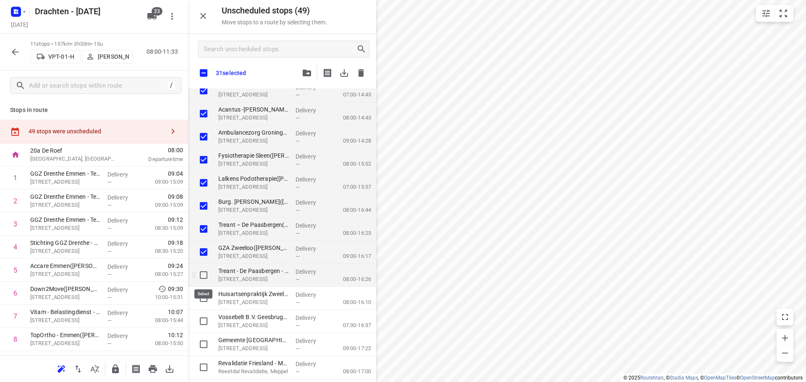
click at [208, 276] on input "grid" at bounding box center [203, 275] width 17 height 17
click at [206, 298] on input "grid" at bounding box center [203, 298] width 17 height 17
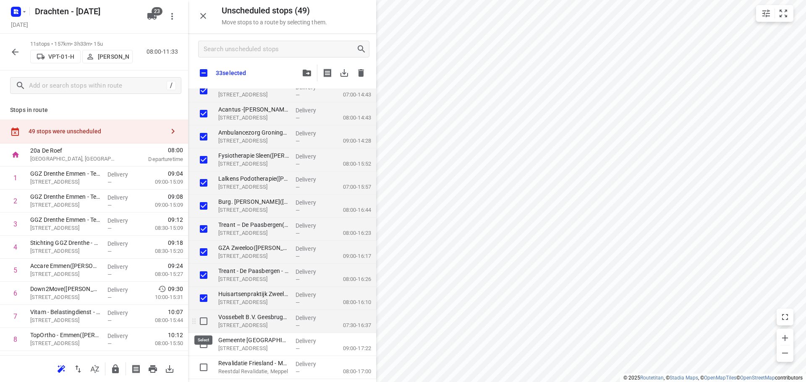
click at [203, 318] on input "grid" at bounding box center [203, 321] width 17 height 17
click at [204, 342] on input "grid" at bounding box center [203, 344] width 17 height 17
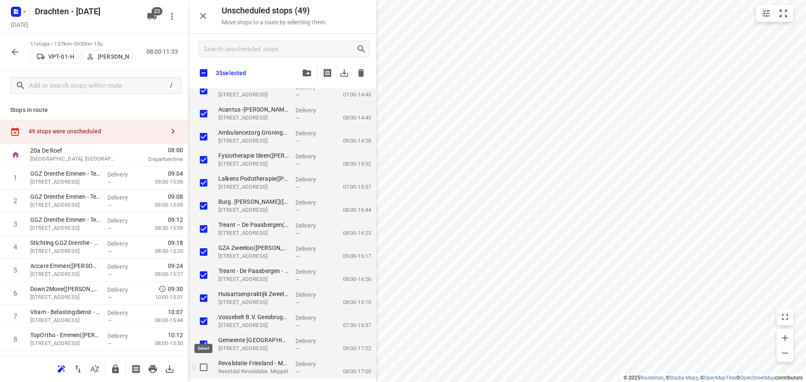
click at [204, 365] on input "grid" at bounding box center [203, 367] width 17 height 17
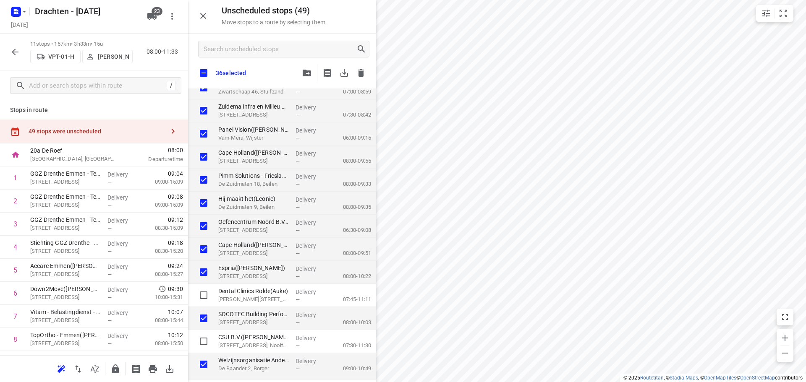
scroll to position [0, 0]
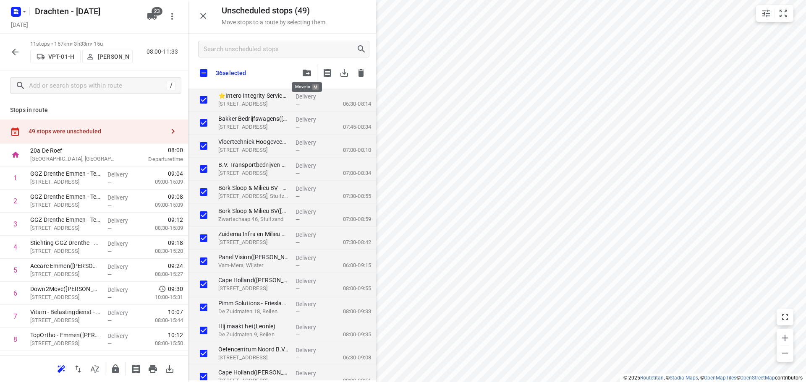
click at [313, 77] on button "button" at bounding box center [306, 73] width 17 height 17
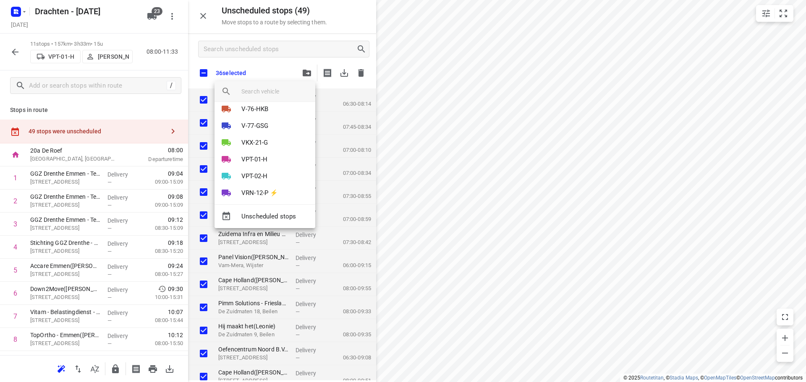
scroll to position [252, 0]
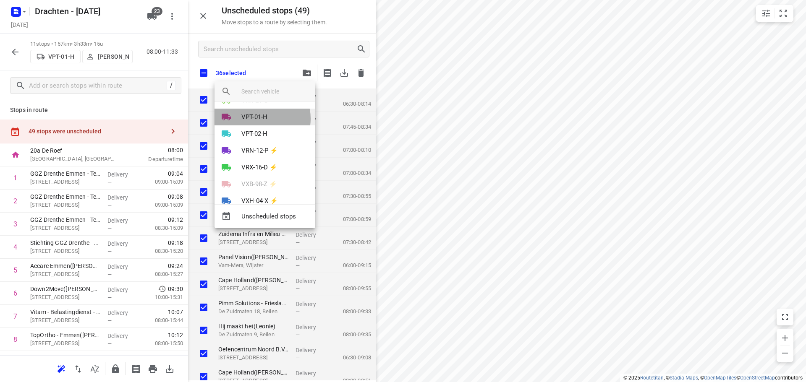
click at [259, 119] on p "VPT-01-H" at bounding box center [254, 117] width 26 height 10
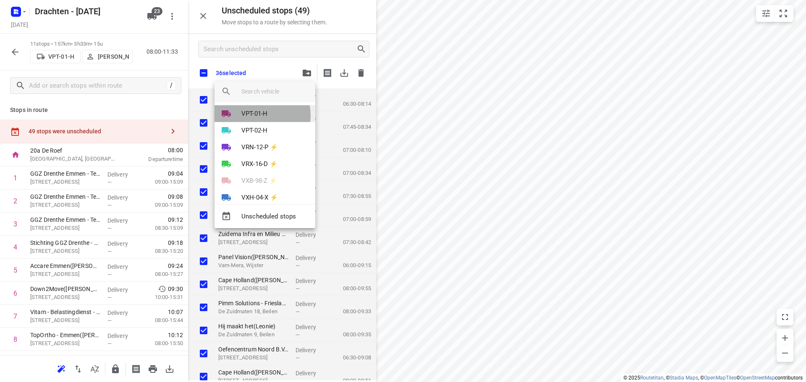
scroll to position [92, 0]
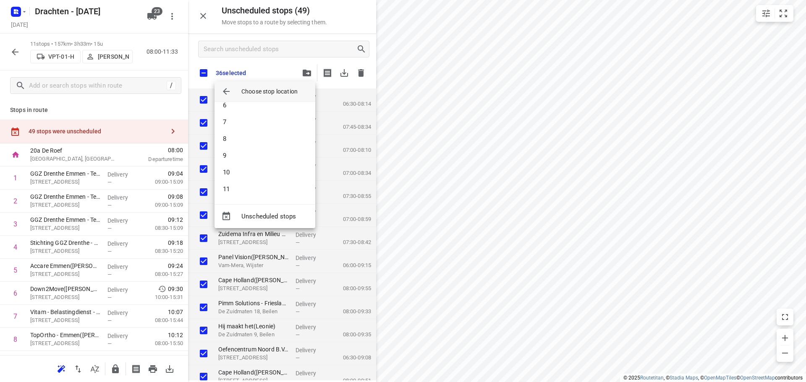
click at [258, 157] on li "9" at bounding box center [264, 155] width 101 height 17
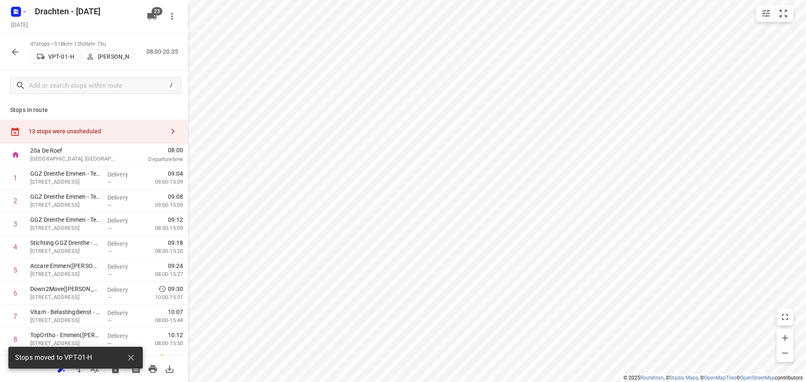
click at [72, 131] on div "13 stops were unscheduled" at bounding box center [97, 131] width 136 height 7
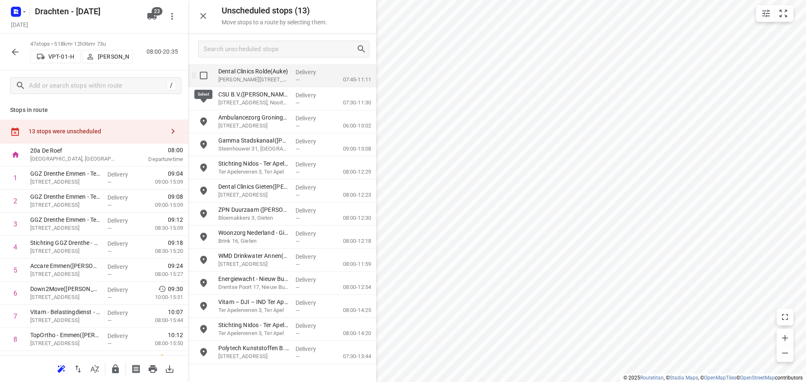
click at [205, 76] on input "grid" at bounding box center [203, 75] width 17 height 17
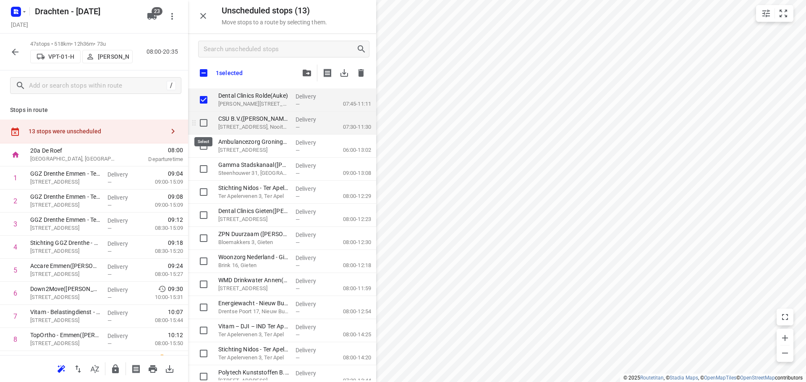
click at [203, 119] on input "grid" at bounding box center [203, 123] width 17 height 17
click at [205, 149] on input "grid" at bounding box center [203, 146] width 17 height 17
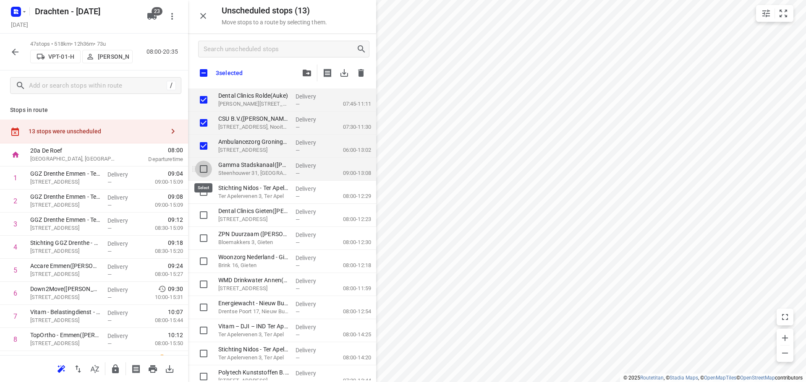
click at [204, 164] on input "grid" at bounding box center [203, 169] width 17 height 17
click at [205, 194] on input "grid" at bounding box center [203, 192] width 17 height 17
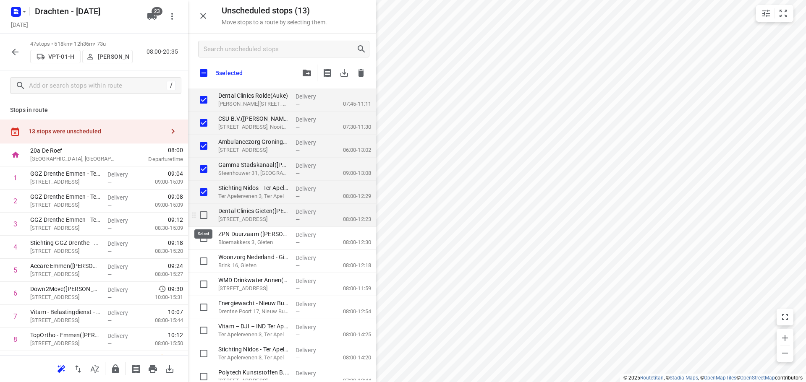
click at [204, 217] on input "grid" at bounding box center [203, 215] width 17 height 17
click at [202, 243] on input "grid" at bounding box center [203, 238] width 17 height 17
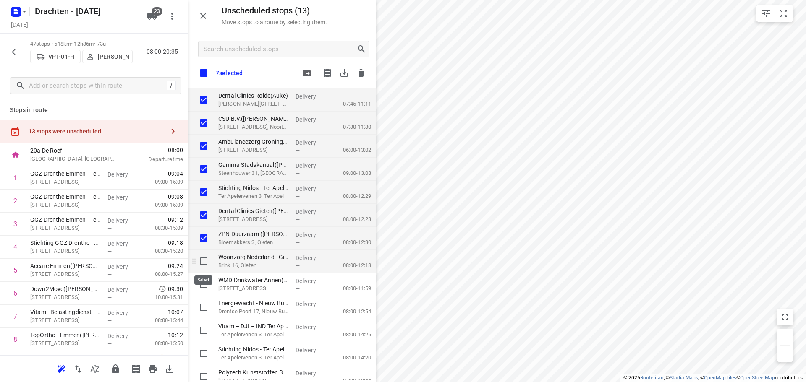
click at [204, 263] on input "grid" at bounding box center [203, 261] width 17 height 17
click at [204, 280] on input "grid" at bounding box center [203, 284] width 17 height 17
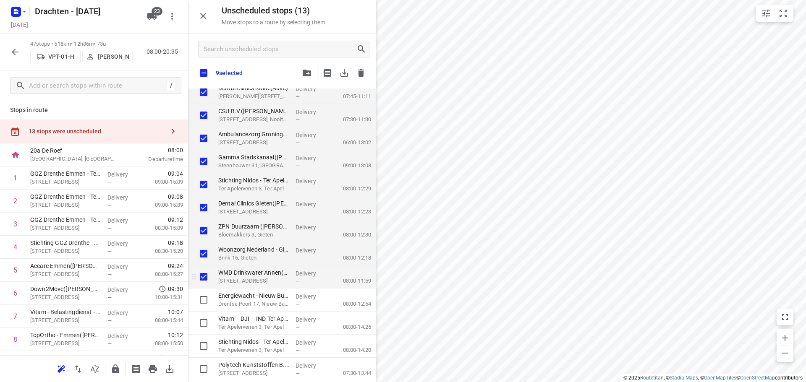
scroll to position [9, 0]
click at [205, 302] on input "grid" at bounding box center [203, 298] width 17 height 17
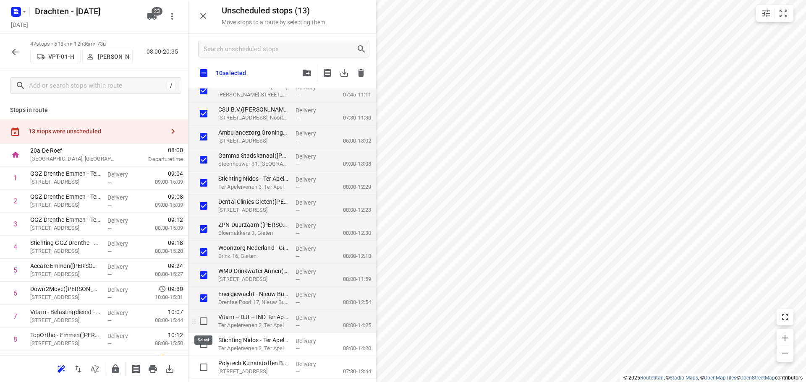
click at [203, 321] on input "grid" at bounding box center [203, 321] width 17 height 17
click at [208, 350] on input "grid" at bounding box center [203, 344] width 17 height 17
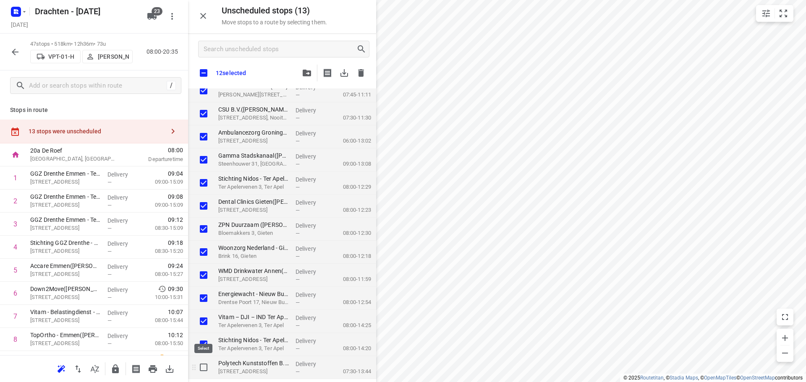
click at [200, 366] on input "grid" at bounding box center [203, 367] width 17 height 17
click at [309, 78] on button "button" at bounding box center [306, 73] width 17 height 17
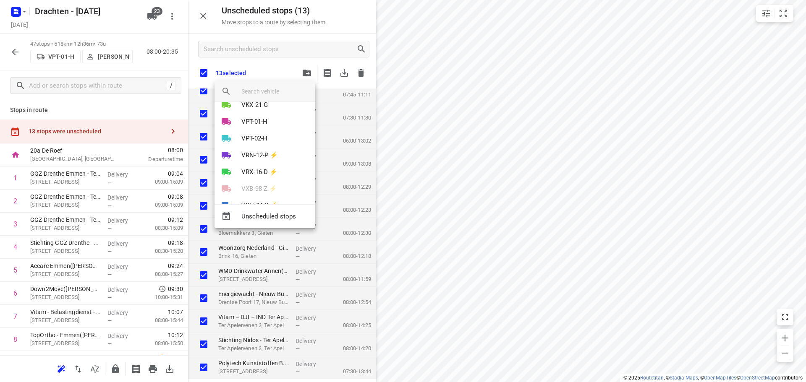
scroll to position [252, 0]
click at [260, 114] on p "VPT-01-H" at bounding box center [254, 117] width 26 height 10
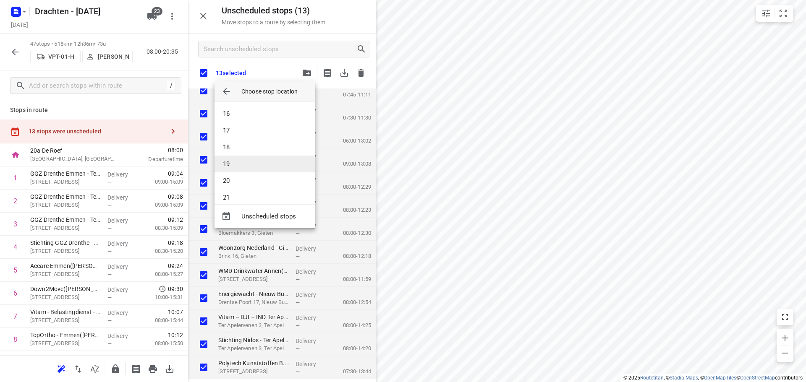
click at [255, 162] on li "19" at bounding box center [264, 164] width 101 height 17
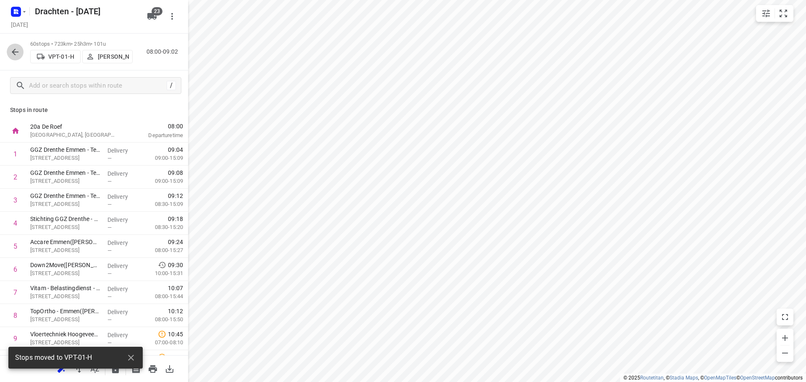
click at [15, 48] on icon "button" at bounding box center [15, 52] width 10 height 10
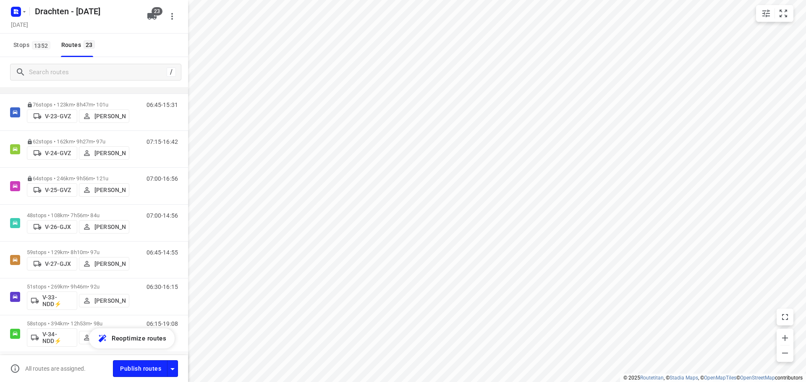
scroll to position [84, 0]
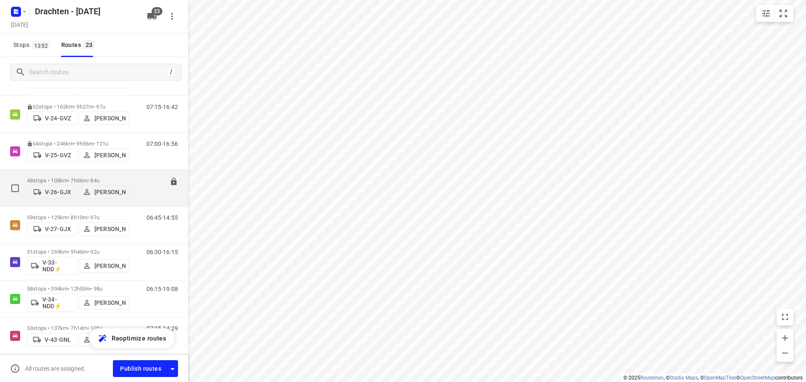
click at [99, 178] on p "48 stops • 108km • 7h56m • 84u" at bounding box center [78, 180] width 102 height 6
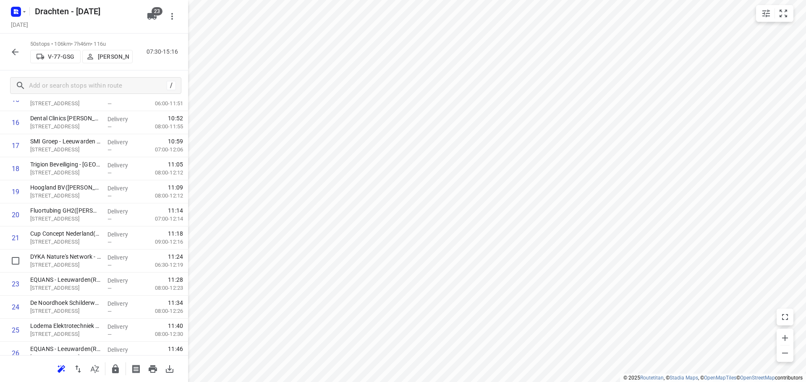
scroll to position [504, 0]
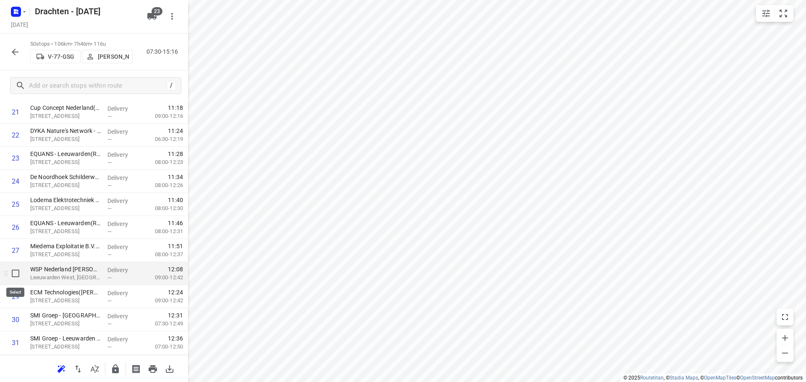
click at [15, 272] on input "checkbox" at bounding box center [15, 273] width 17 height 17
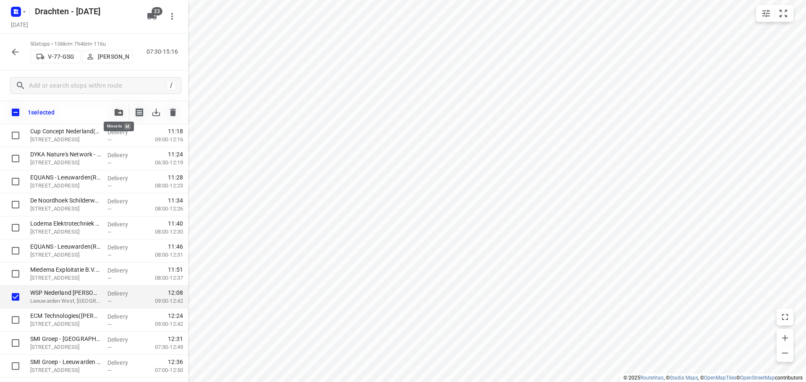
click at [122, 113] on icon "button" at bounding box center [119, 112] width 8 height 7
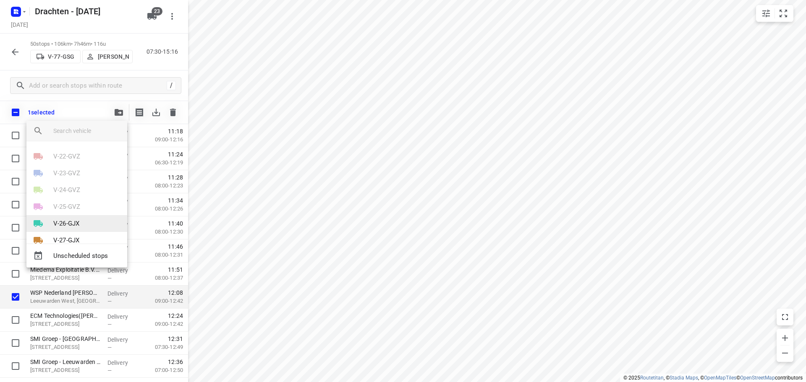
click at [70, 226] on p "V-26-GJX" at bounding box center [66, 224] width 26 height 10
click at [70, 222] on li "13" at bounding box center [76, 228] width 101 height 17
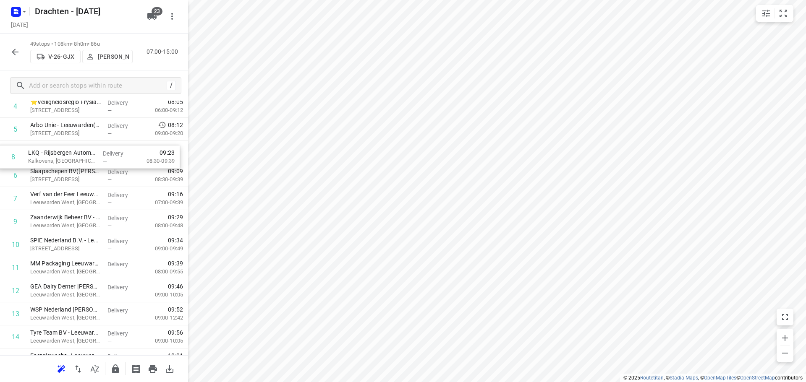
drag, startPoint x: 78, startPoint y: 186, endPoint x: 75, endPoint y: 146, distance: 40.4
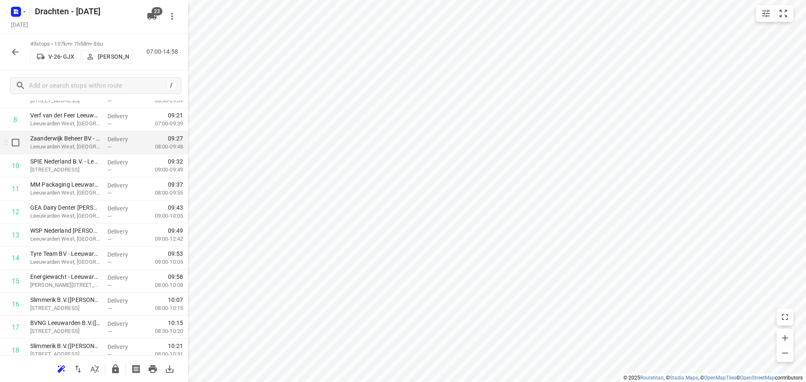
scroll to position [154, 0]
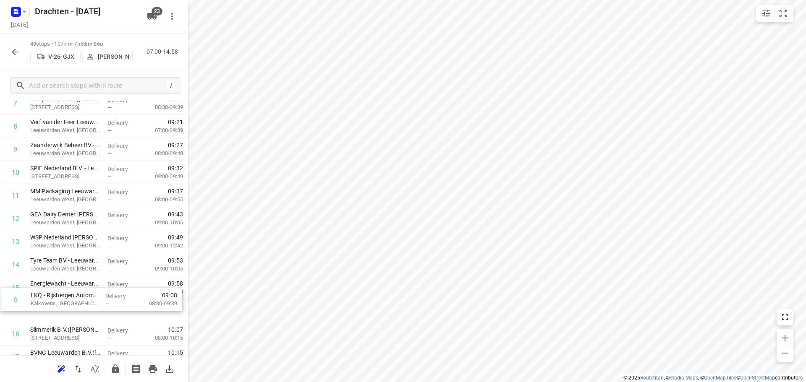
drag, startPoint x: 71, startPoint y: 118, endPoint x: 72, endPoint y: 306, distance: 187.6
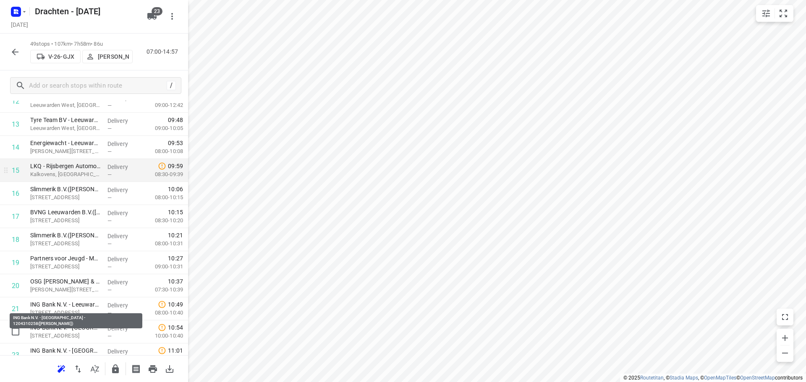
scroll to position [335, 0]
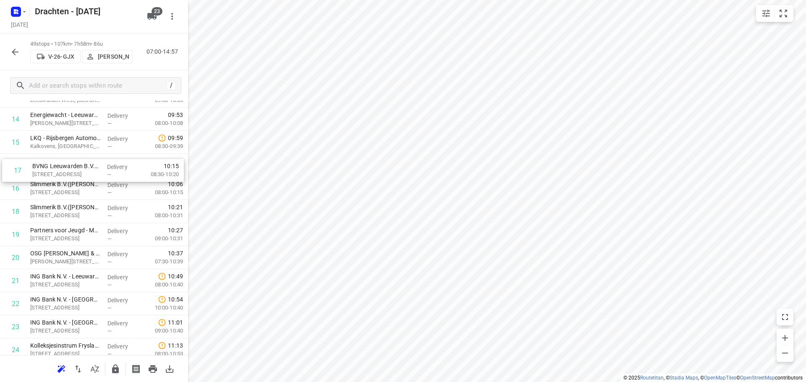
drag, startPoint x: 85, startPoint y: 188, endPoint x: 86, endPoint y: 167, distance: 20.2
click at [86, 167] on div "1 Vitam - Belastingdienst - Toeslagen - Leeuwarden(Desiree Smit) Tesselschadest…" at bounding box center [94, 373] width 188 height 1131
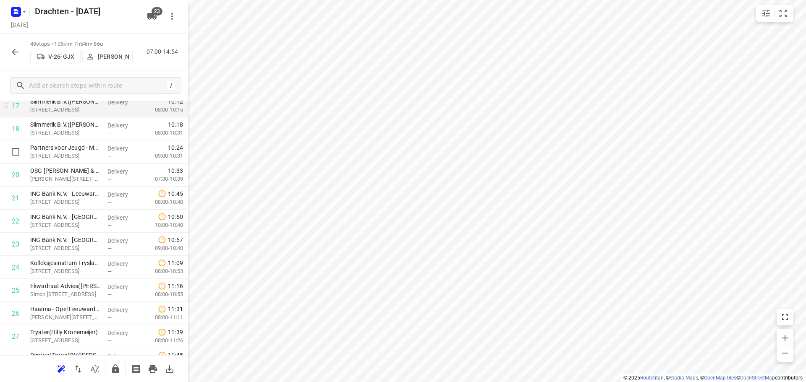
scroll to position [419, 0]
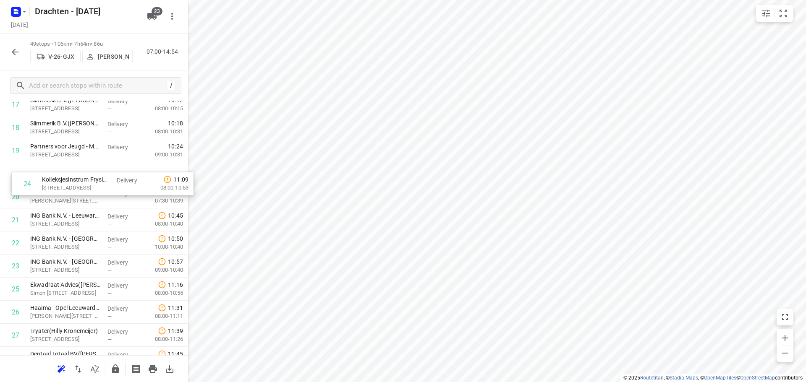
drag, startPoint x: 84, startPoint y: 261, endPoint x: 97, endPoint y: 174, distance: 87.9
click at [97, 174] on div "1 Vitam - Belastingdienst - Toeslagen - Leeuwarden(Desiree Smit) Tesselschadest…" at bounding box center [94, 289] width 188 height 1131
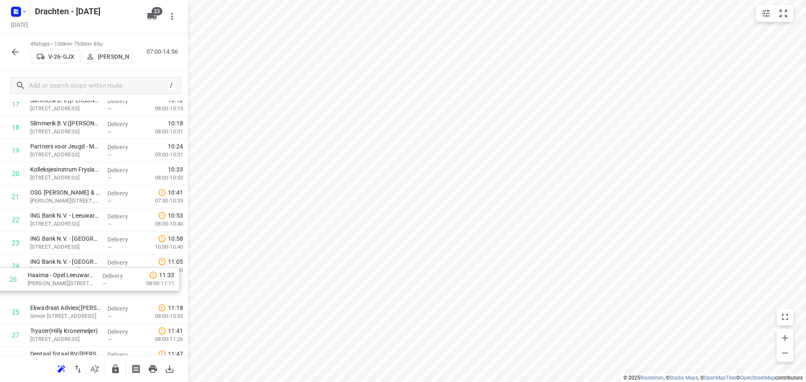
scroll to position [420, 0]
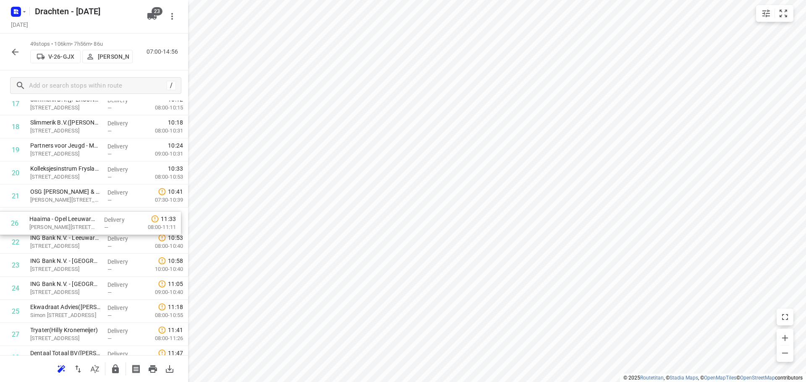
drag, startPoint x: 85, startPoint y: 316, endPoint x: 85, endPoint y: 220, distance: 95.3
click at [85, 220] on div "1 Vitam - Belastingdienst - Toeslagen - Leeuwarden(Desiree Smit) Tesselschadest…" at bounding box center [94, 288] width 188 height 1131
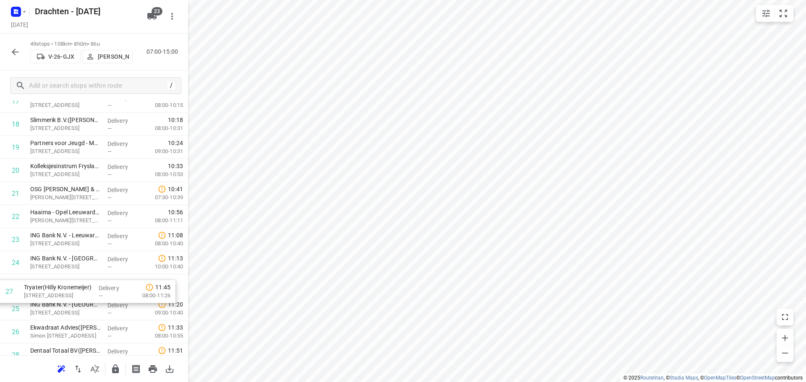
scroll to position [424, 0]
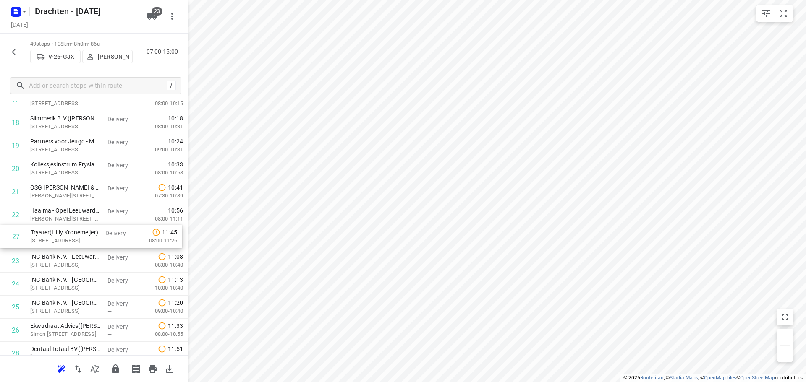
drag, startPoint x: 91, startPoint y: 333, endPoint x: 90, endPoint y: 231, distance: 102.4
click at [90, 231] on div "1 Vitam - Belastingdienst - Toeslagen - Leeuwarden(Desiree Smit) Tesselschadest…" at bounding box center [94, 284] width 188 height 1131
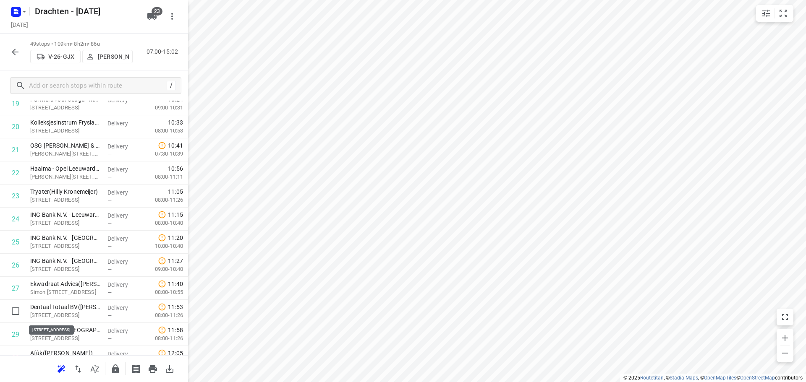
scroll to position [467, 0]
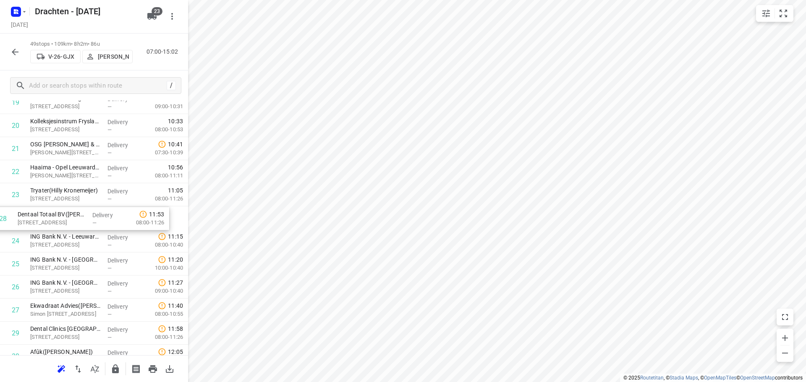
drag, startPoint x: 89, startPoint y: 314, endPoint x: 76, endPoint y: 219, distance: 95.6
click at [76, 219] on div "1 Vitam - Belastingdienst - Toeslagen - Leeuwarden(Desiree Smit) Tesselschadest…" at bounding box center [94, 241] width 188 height 1131
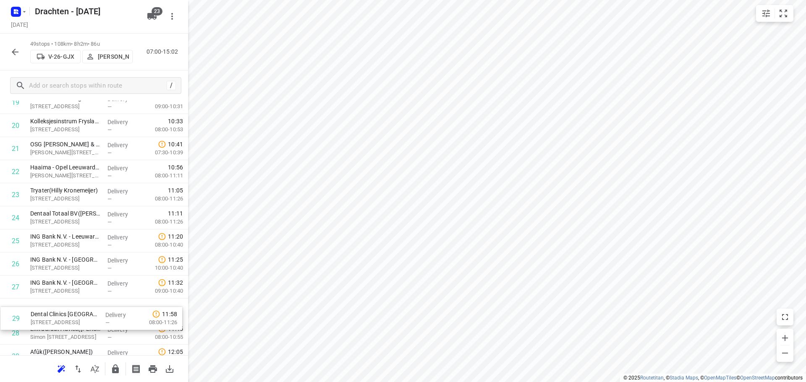
scroll to position [470, 0]
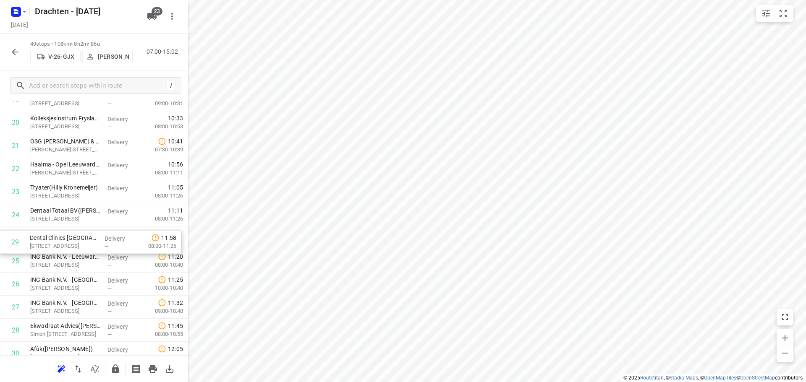
drag, startPoint x: 99, startPoint y: 336, endPoint x: 97, endPoint y: 232, distance: 103.2
click at [97, 232] on div "1 Vitam - Belastingdienst - Toeslagen - Leeuwarden(Desiree Smit) Tesselschadest…" at bounding box center [94, 238] width 188 height 1131
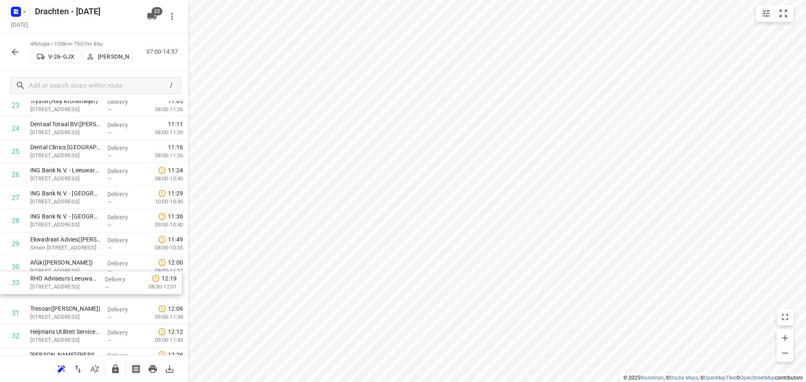
scroll to position [558, 0]
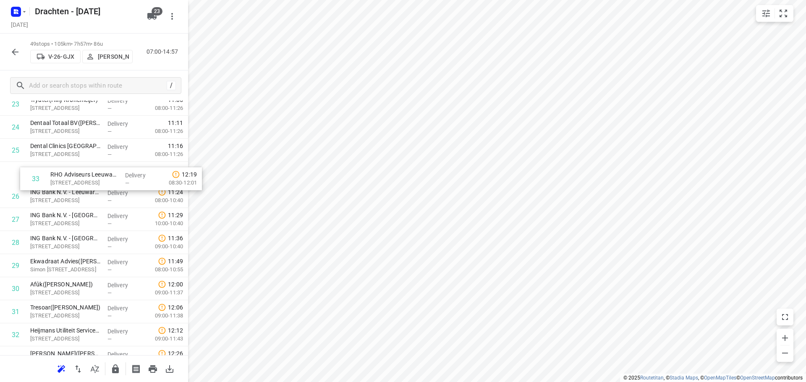
drag, startPoint x: 82, startPoint y: 339, endPoint x: 102, endPoint y: 173, distance: 167.3
click at [102, 173] on div "1 Vitam - Belastingdienst - Toeslagen - Leeuwarden(Desiree Smit) Tesselschadest…" at bounding box center [94, 150] width 188 height 1131
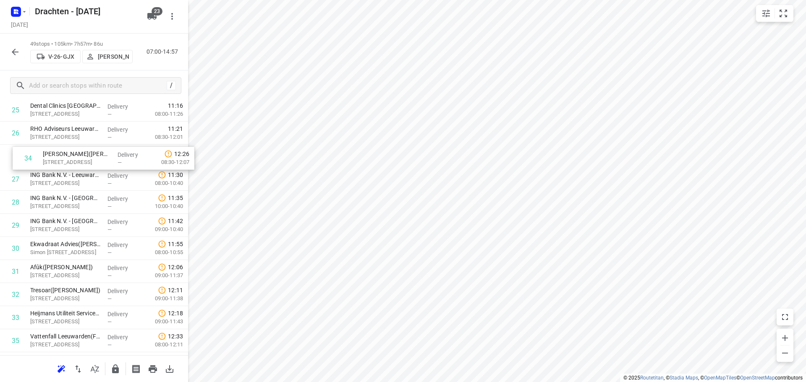
scroll to position [594, 0]
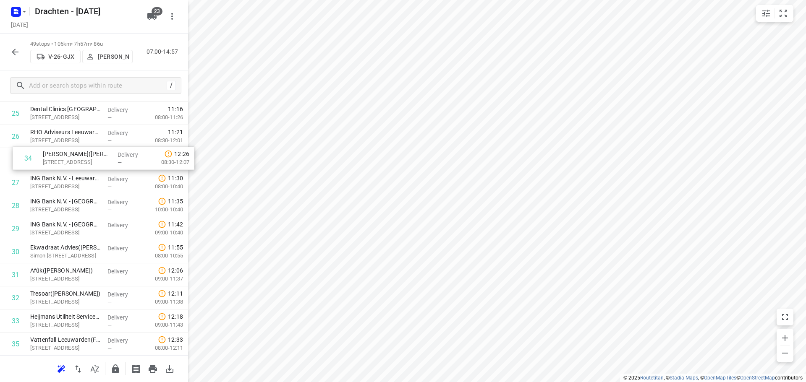
drag, startPoint x: 85, startPoint y: 319, endPoint x: 97, endPoint y: 156, distance: 163.7
click at [97, 156] on div "1 Vitam - Belastingdienst - Toeslagen - Leeuwarden(Desiree Smit) Tesselschadest…" at bounding box center [94, 113] width 188 height 1131
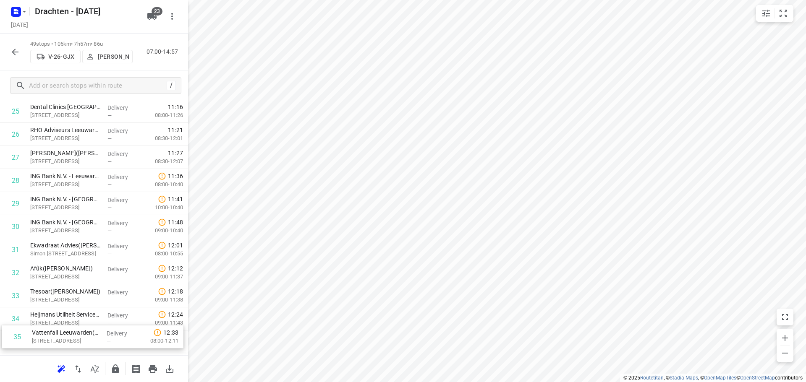
scroll to position [598, 0]
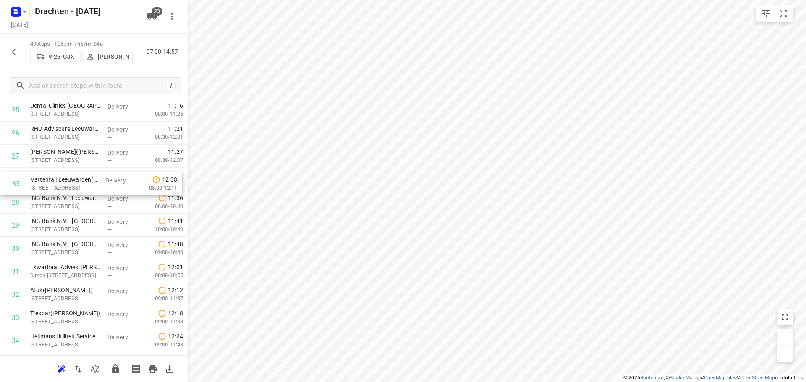
drag, startPoint x: 79, startPoint y: 342, endPoint x: 83, endPoint y: 177, distance: 165.0
click at [83, 177] on div "1 Vitam - Belastingdienst - Toeslagen - Leeuwarden(Desiree Smit) Tesselschadest…" at bounding box center [94, 110] width 188 height 1131
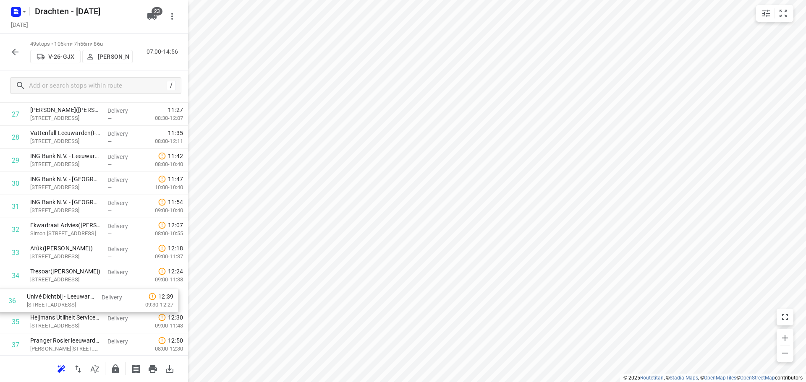
scroll to position [641, 0]
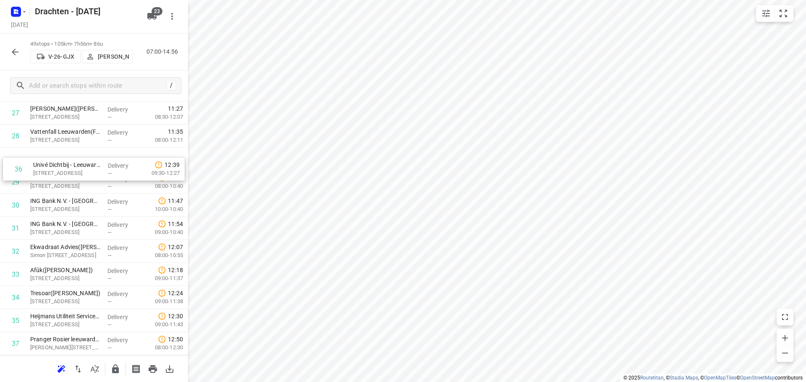
drag, startPoint x: 88, startPoint y: 323, endPoint x: 92, endPoint y: 165, distance: 157.8
click at [92, 165] on div "1 Vitam - Belastingdienst - Toeslagen - Leeuwarden(Desiree Smit) Tesselschadest…" at bounding box center [94, 66] width 188 height 1131
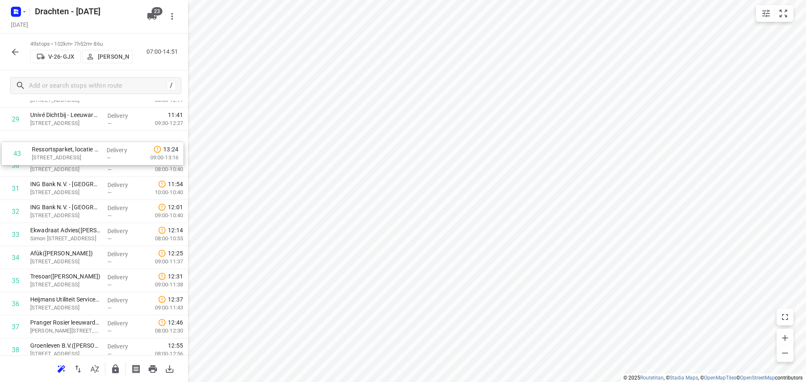
scroll to position [673, 0]
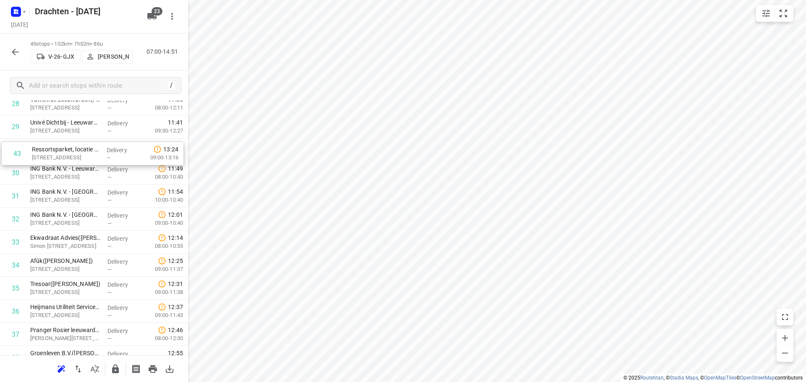
drag, startPoint x: 99, startPoint y: 352, endPoint x: 101, endPoint y: 144, distance: 208.6
click at [101, 144] on div "1 Vitam - Belastingdienst - Toeslagen - Leeuwarden(Desiree Smit) Tesselschadest…" at bounding box center [94, 34] width 188 height 1131
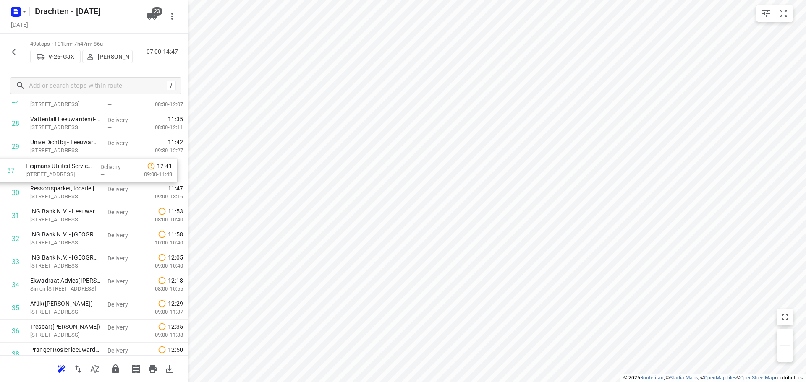
scroll to position [653, 0]
drag, startPoint x: 82, startPoint y: 272, endPoint x: 79, endPoint y: 190, distance: 82.7
click at [79, 190] on div "1 Vitam - Belastingdienst - Toeslagen - Leeuwarden(Desiree Smit) Tesselschadest…" at bounding box center [94, 54] width 188 height 1131
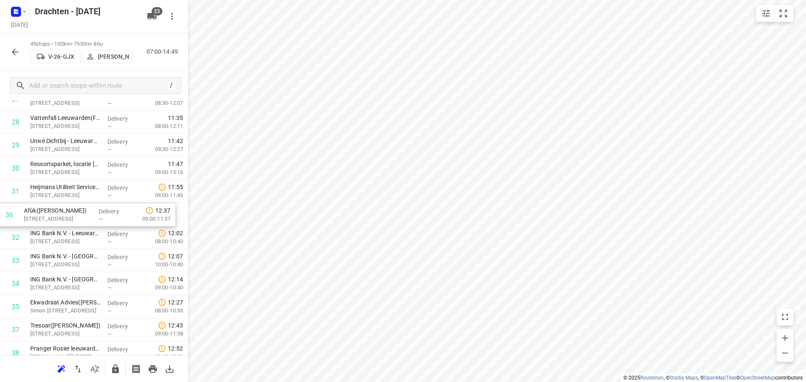
drag, startPoint x: 93, startPoint y: 317, endPoint x: 87, endPoint y: 219, distance: 97.5
click at [87, 219] on div "1 Vitam - Belastingdienst - Toeslagen - Leeuwarden(Desiree Smit) Tesselschadest…" at bounding box center [94, 53] width 188 height 1131
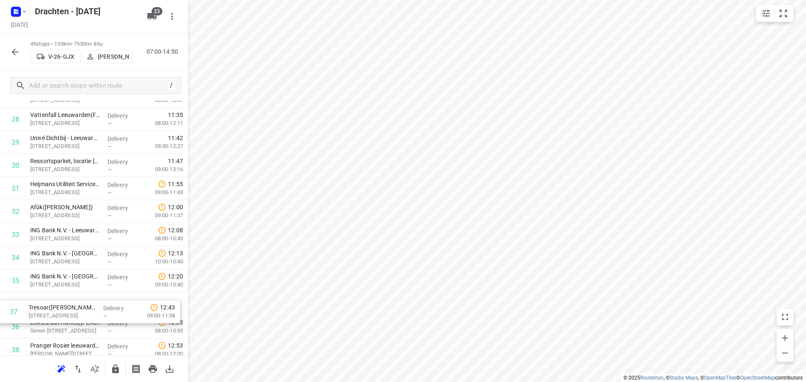
scroll to position [660, 0]
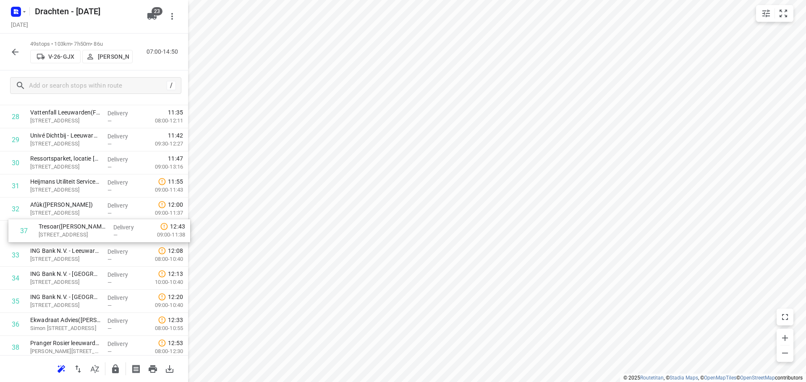
drag, startPoint x: 87, startPoint y: 331, endPoint x: 94, endPoint y: 228, distance: 103.8
click at [94, 228] on div "1 Vitam - Belastingdienst - Toeslagen - Leeuwarden(Desiree Smit) Tesselschadest…" at bounding box center [94, 47] width 188 height 1131
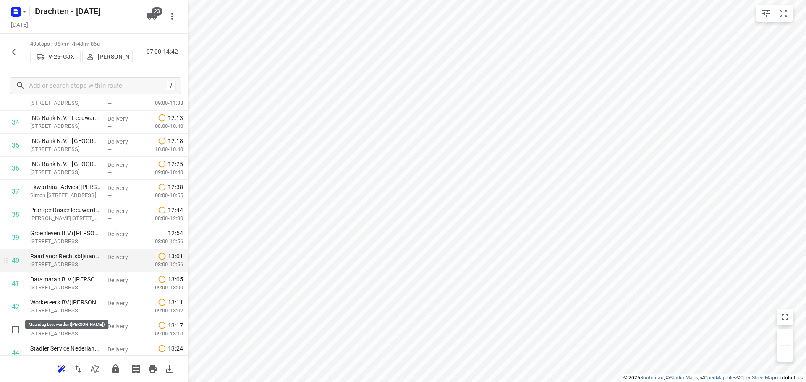
scroll to position [828, 0]
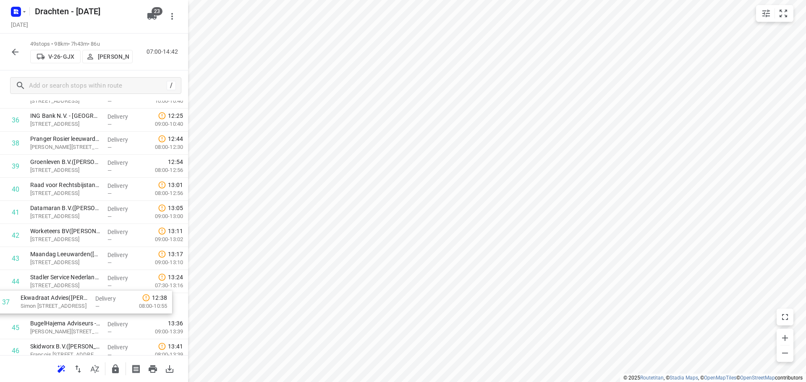
drag, startPoint x: 84, startPoint y: 161, endPoint x: 75, endPoint y: 310, distance: 149.6
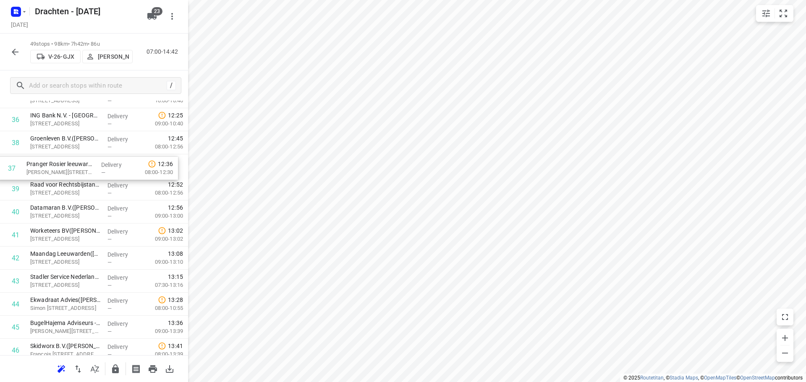
scroll to position [841, 0]
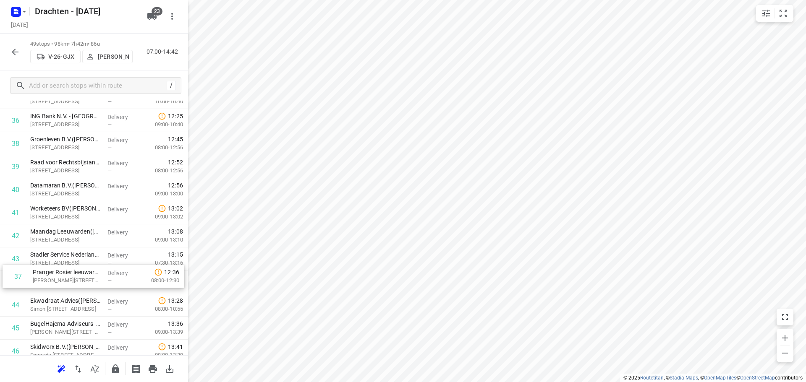
drag, startPoint x: 86, startPoint y: 139, endPoint x: 89, endPoint y: 279, distance: 140.2
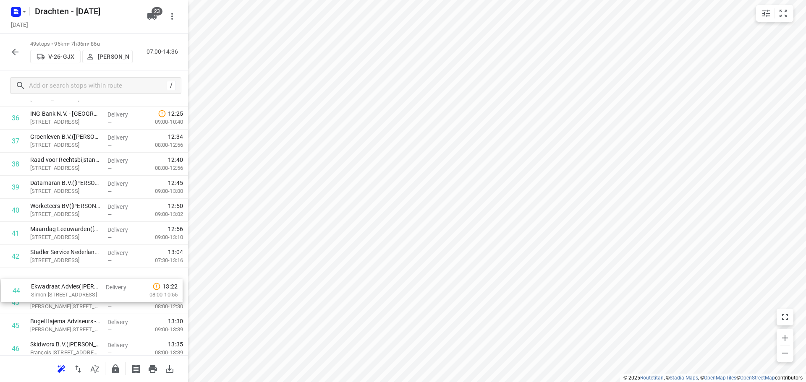
scroll to position [844, 0]
drag, startPoint x: 72, startPoint y: 297, endPoint x: 72, endPoint y: 271, distance: 26.0
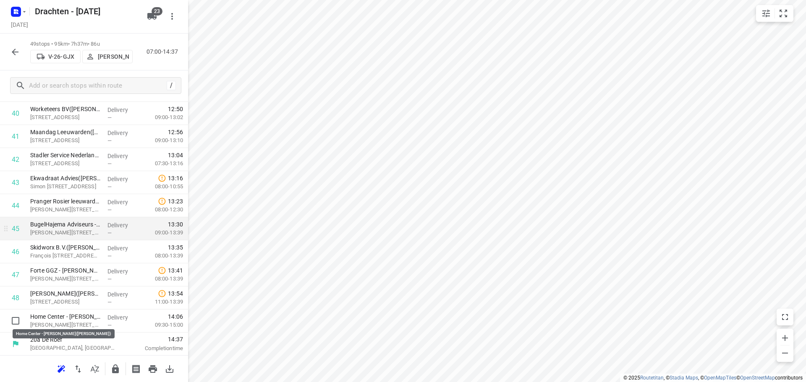
scroll to position [941, 0]
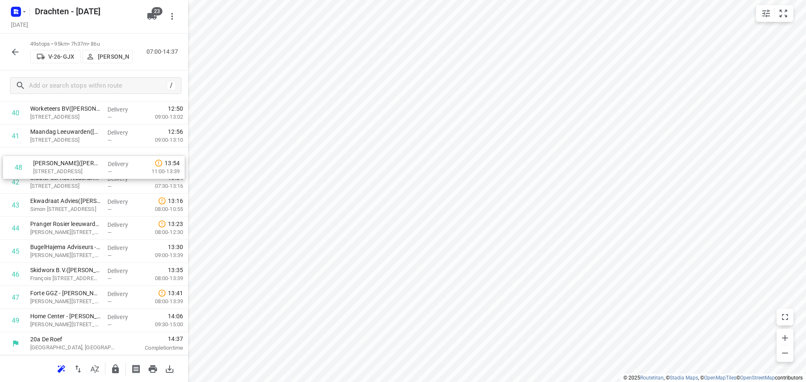
drag, startPoint x: 63, startPoint y: 298, endPoint x: 67, endPoint y: 160, distance: 137.3
click at [119, 371] on icon "button" at bounding box center [115, 369] width 7 height 9
click at [11, 50] on icon "button" at bounding box center [15, 52] width 10 height 10
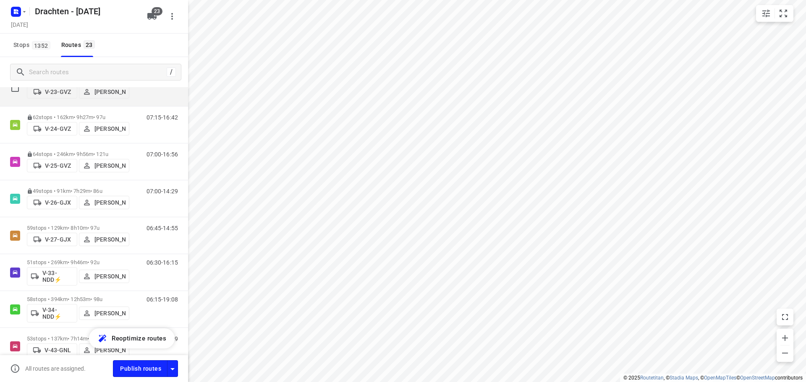
scroll to position [84, 0]
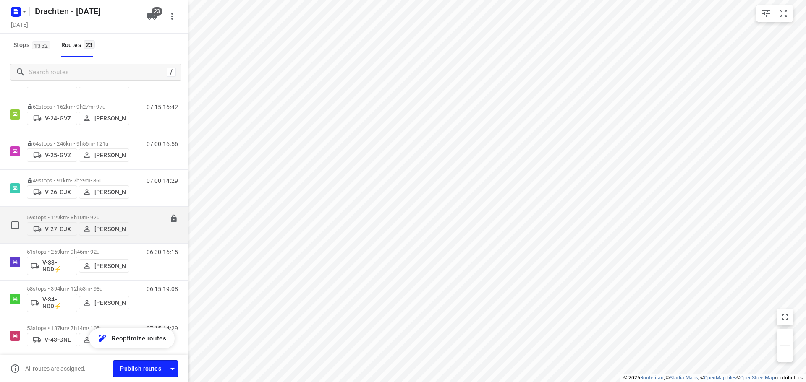
click at [80, 214] on p "59 stops • 129km • 8h10m • 97u" at bounding box center [78, 217] width 102 height 6
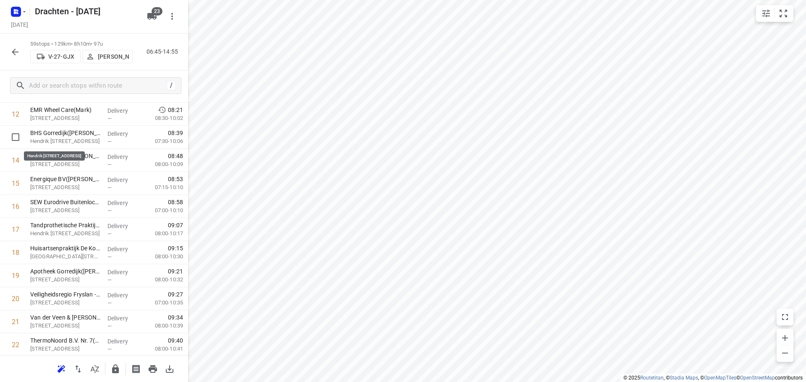
scroll to position [291, 0]
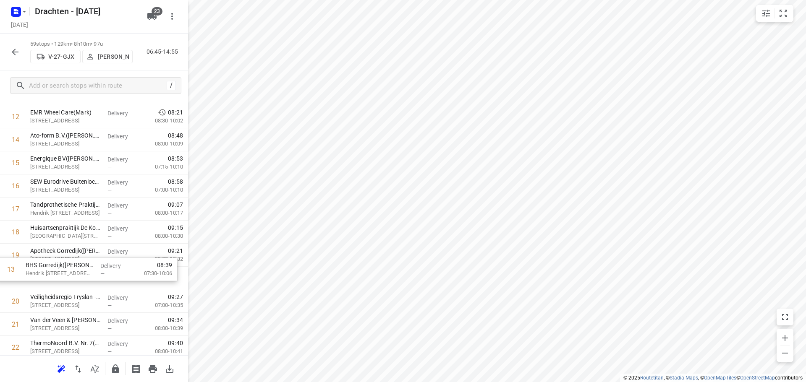
drag, startPoint x: 96, startPoint y: 140, endPoint x: 91, endPoint y: 278, distance: 138.1
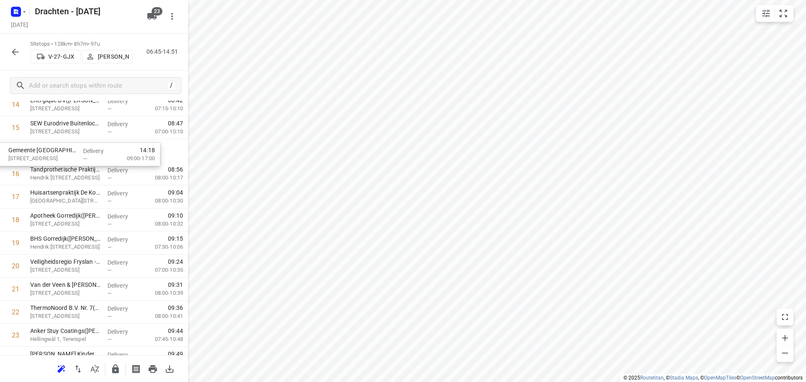
drag, startPoint x: 84, startPoint y: 298, endPoint x: 63, endPoint y: 152, distance: 147.2
drag, startPoint x: 96, startPoint y: 325, endPoint x: 103, endPoint y: 161, distance: 164.7
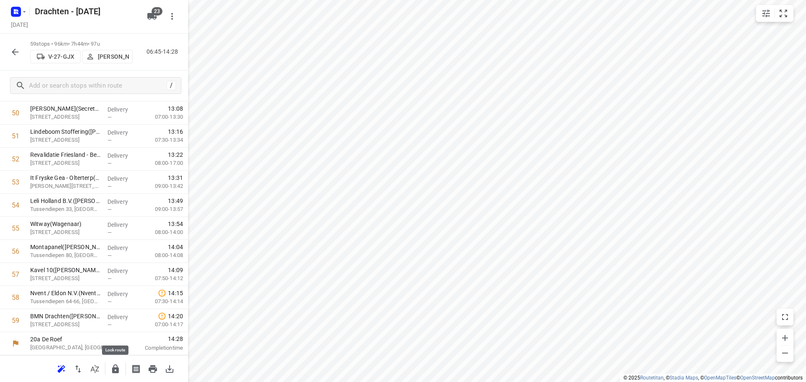
click at [112, 363] on button "button" at bounding box center [115, 369] width 17 height 17
click at [8, 50] on button "button" at bounding box center [15, 52] width 17 height 17
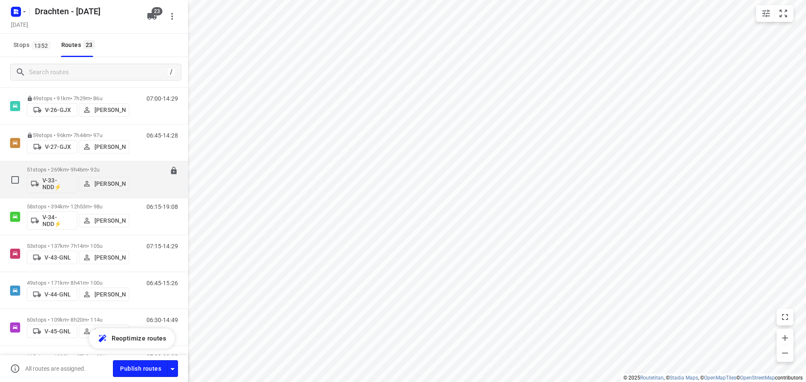
scroll to position [168, 0]
click at [77, 163] on div "51 stops • 269km • 9h46m • 92u V-33-NDD⚡ Janneke Zuur" at bounding box center [78, 178] width 102 height 35
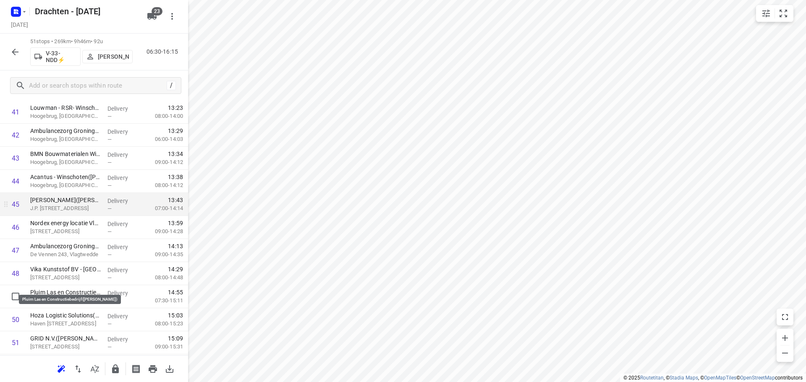
scroll to position [987, 0]
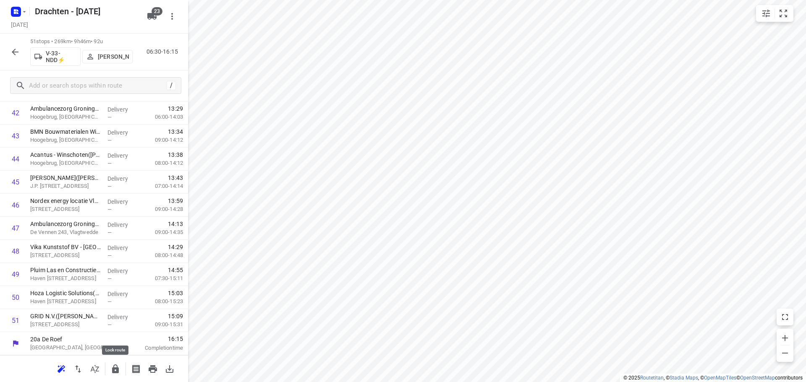
click at [115, 371] on icon "button" at bounding box center [115, 369] width 10 height 10
click at [12, 52] on icon "button" at bounding box center [15, 52] width 10 height 10
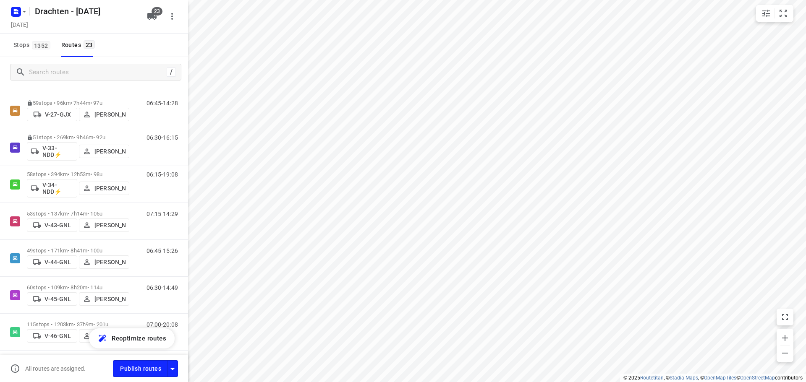
scroll to position [210, 0]
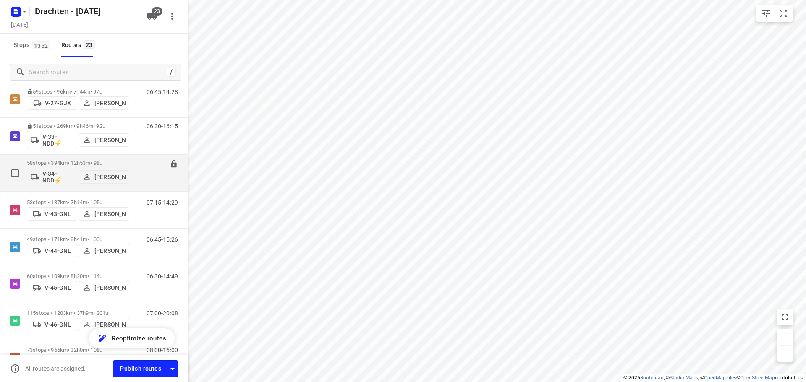
click at [73, 162] on p "58 stops • 394km • 12h53m • 98u" at bounding box center [78, 163] width 102 height 6
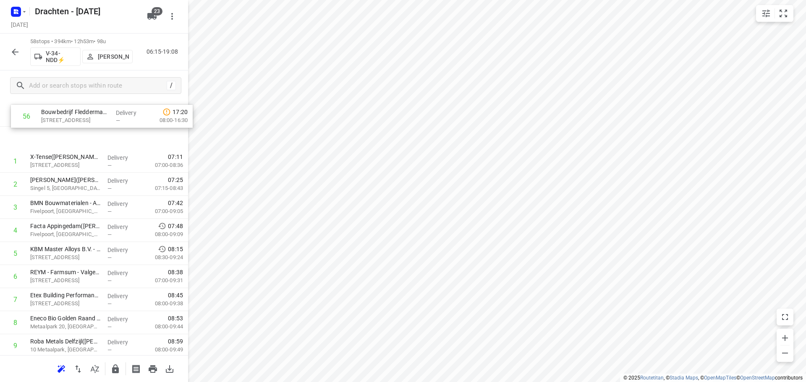
scroll to position [0, 0]
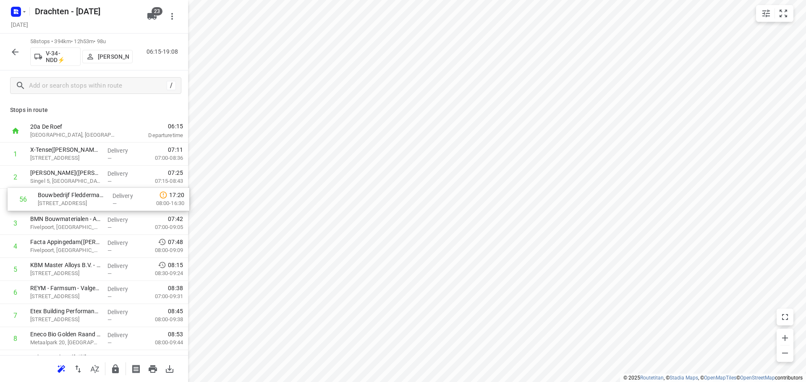
drag, startPoint x: 71, startPoint y: 272, endPoint x: 79, endPoint y: 193, distance: 79.3
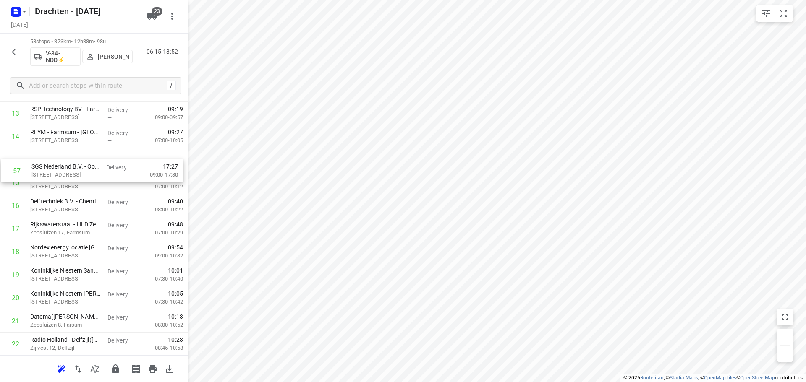
scroll to position [318, 0]
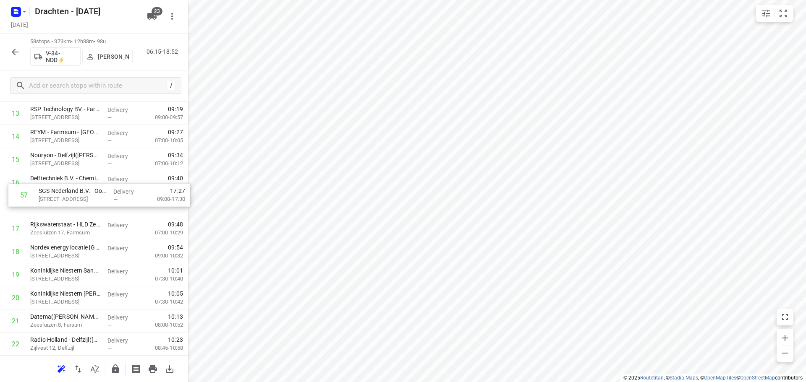
drag, startPoint x: 102, startPoint y: 302, endPoint x: 111, endPoint y: 194, distance: 108.3
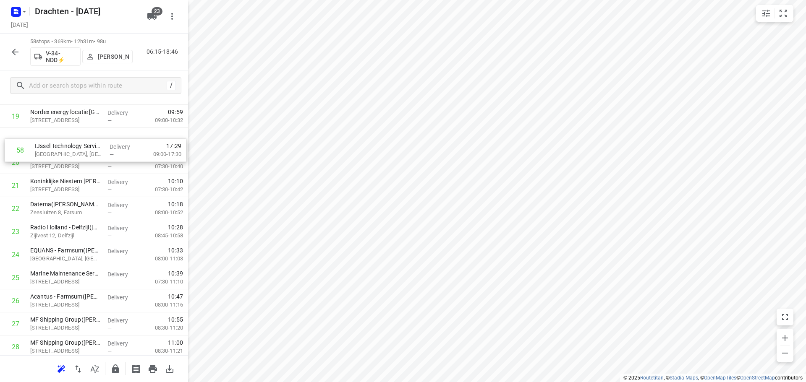
scroll to position [430, 0]
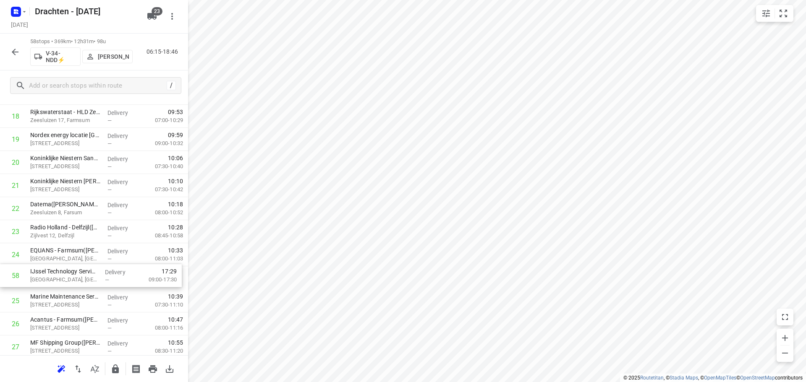
drag, startPoint x: 89, startPoint y: 329, endPoint x: 88, endPoint y: 283, distance: 45.3
click at [88, 283] on div "1 X-Tense(Marcel Vervaart) Zuiderweg 3, Slochteren Delivery — 07:11 07:00-08:36…" at bounding box center [94, 382] width 188 height 1339
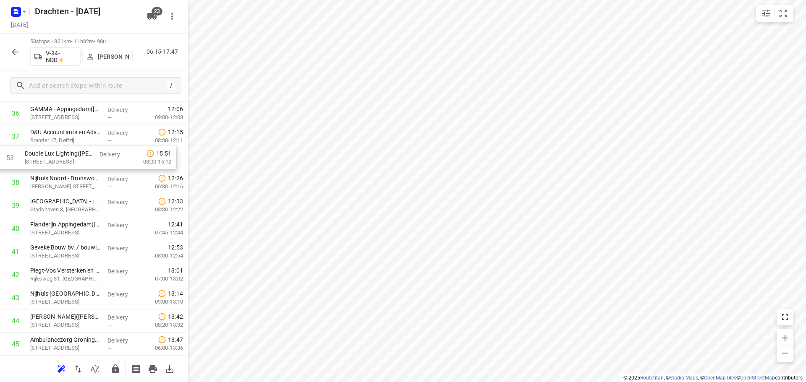
scroll to position [844, 0]
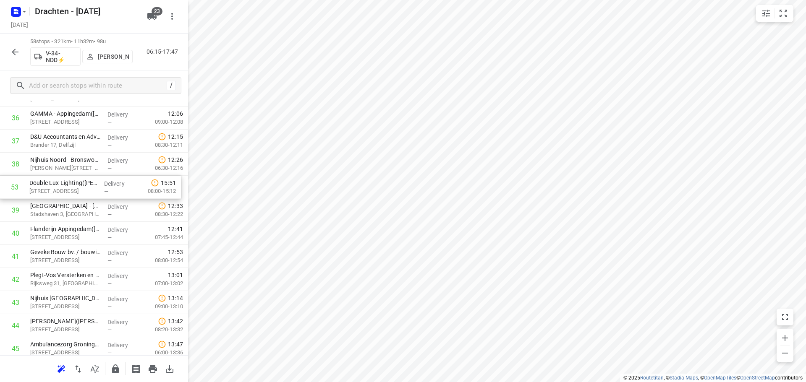
drag, startPoint x: 62, startPoint y: 262, endPoint x: 61, endPoint y: 192, distance: 70.1
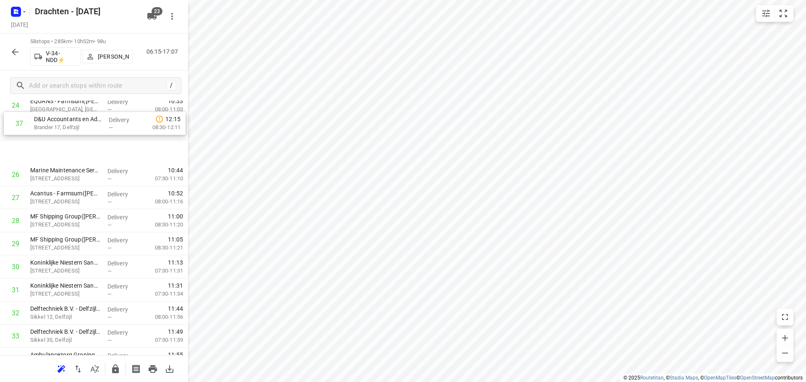
scroll to position [574, 0]
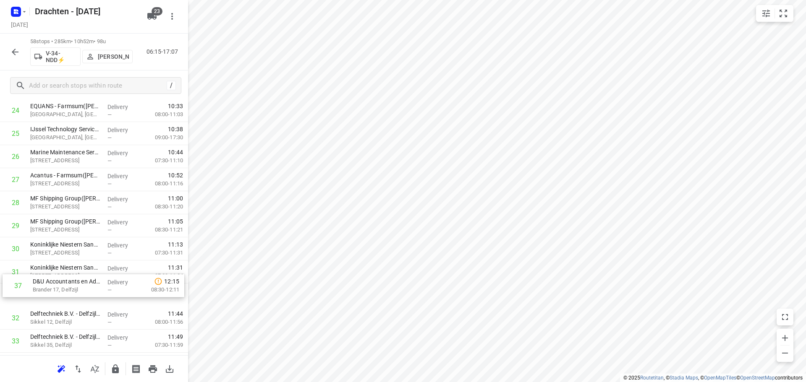
drag, startPoint x: 91, startPoint y: 148, endPoint x: 93, endPoint y: 290, distance: 142.3
click at [93, 290] on div "1 X-Tense(Marcel Vervaart) Zuiderweg 3, Slochteren Delivery — 07:11 07:00-08:36…" at bounding box center [94, 237] width 188 height 1339
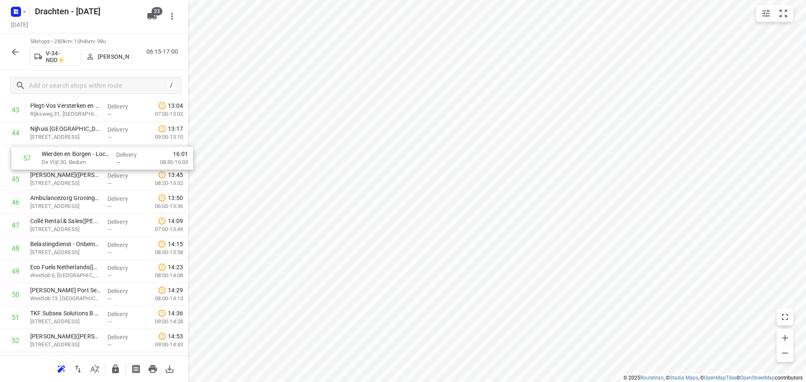
scroll to position [1011, 0]
drag, startPoint x: 69, startPoint y: 305, endPoint x: 81, endPoint y: 163, distance: 142.7
drag, startPoint x: 92, startPoint y: 333, endPoint x: 88, endPoint y: 161, distance: 172.1
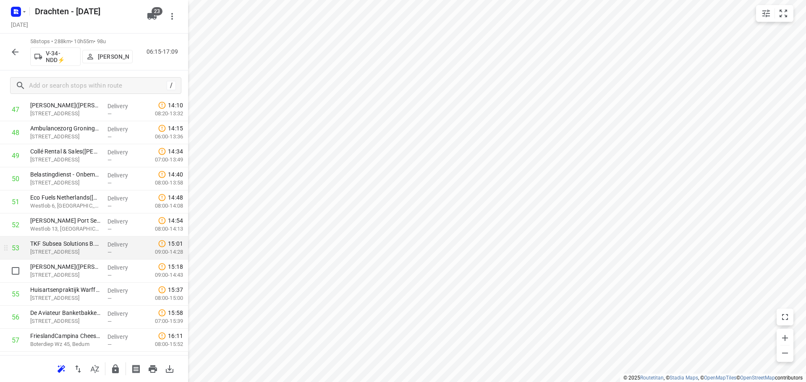
scroll to position [1149, 0]
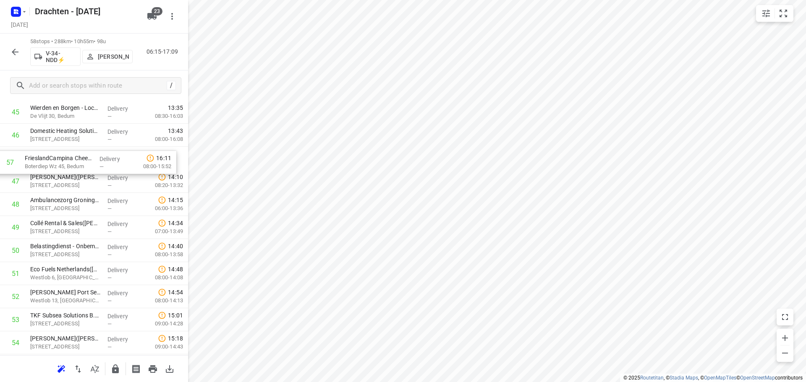
drag, startPoint x: 88, startPoint y: 304, endPoint x: 81, endPoint y: 166, distance: 138.2
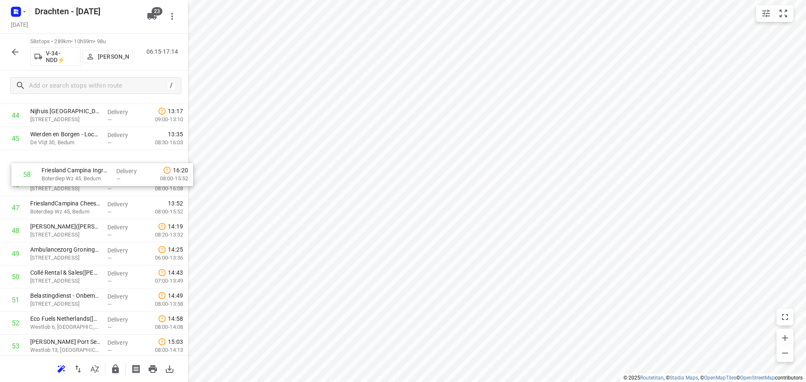
scroll to position [1028, 0]
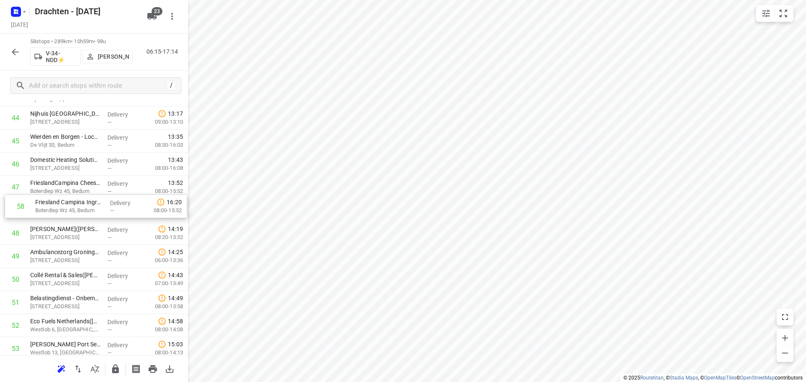
drag, startPoint x: 61, startPoint y: 328, endPoint x: 65, endPoint y: 208, distance: 119.7
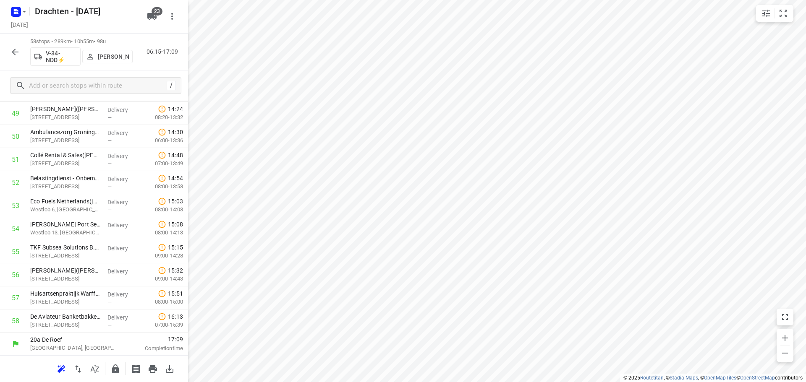
scroll to position [1149, 0]
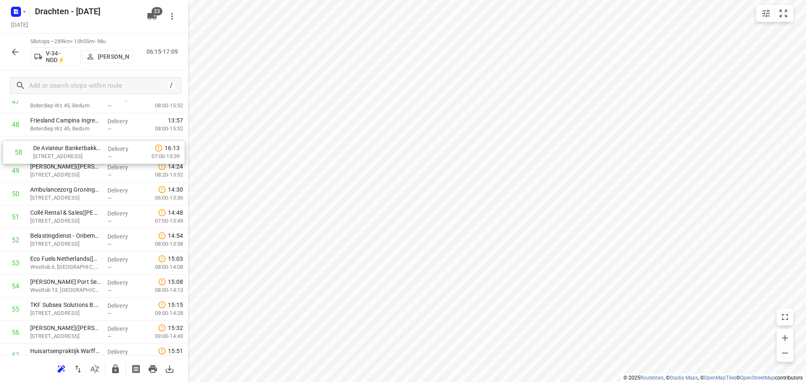
drag, startPoint x: 88, startPoint y: 322, endPoint x: 90, endPoint y: 150, distance: 172.1
drag, startPoint x: 109, startPoint y: 325, endPoint x: 107, endPoint y: 157, distance: 168.3
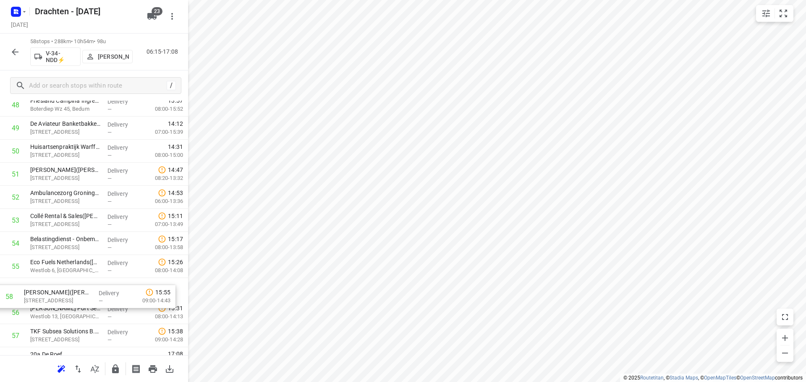
scroll to position [1137, 0]
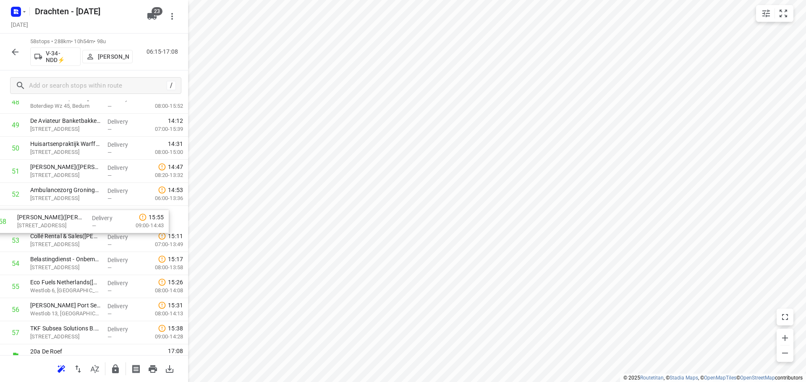
drag, startPoint x: 104, startPoint y: 340, endPoint x: 89, endPoint y: 221, distance: 119.6
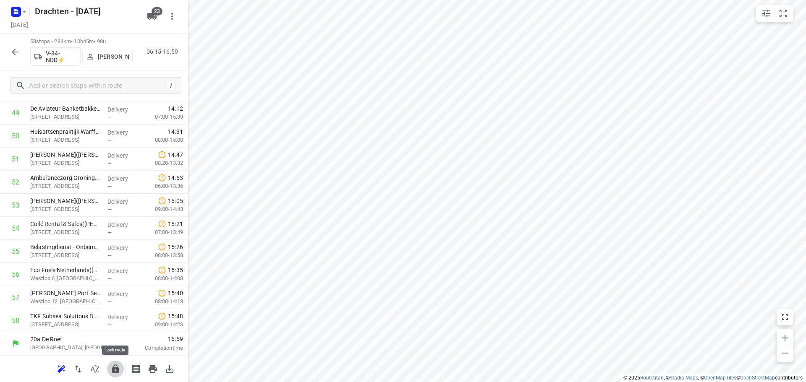
click at [120, 370] on icon "button" at bounding box center [115, 369] width 10 height 10
click at [17, 57] on button "button" at bounding box center [15, 52] width 17 height 17
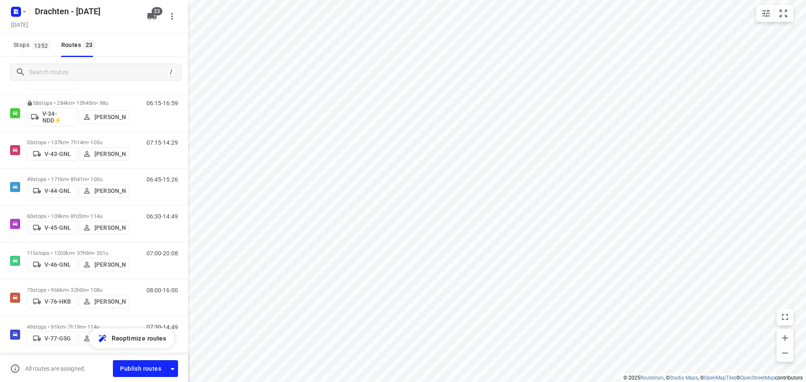
scroll to position [294, 0]
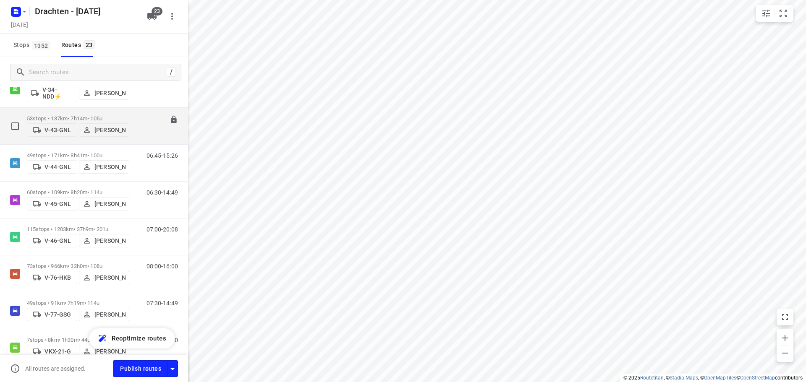
click at [68, 118] on p "53 stops • 137km • 7h14m • 105u" at bounding box center [78, 118] width 102 height 6
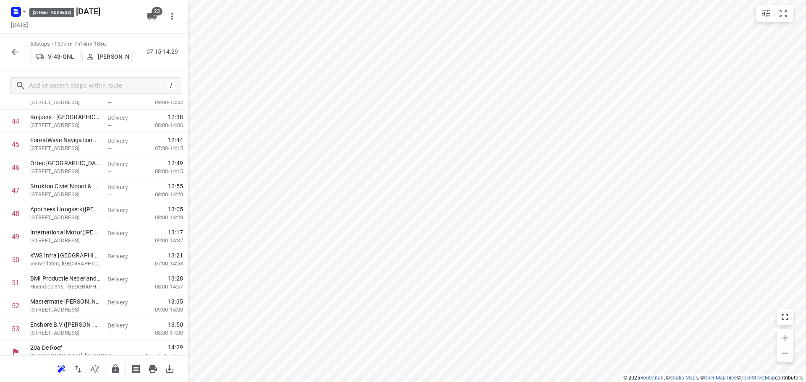
scroll to position [1034, 0]
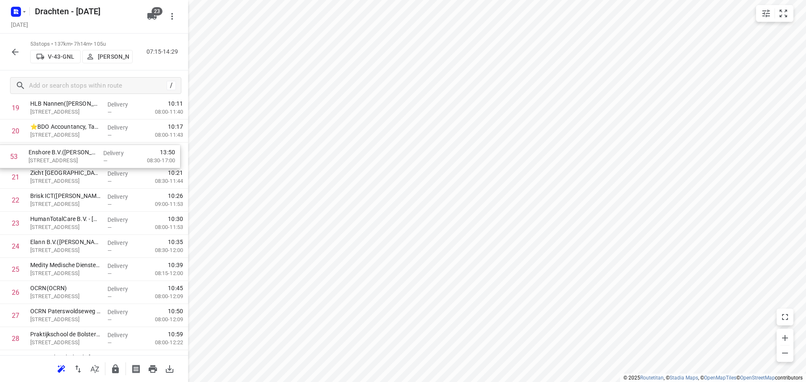
drag, startPoint x: 60, startPoint y: 326, endPoint x: 60, endPoint y: 156, distance: 170.8
click at [60, 156] on div "1 Peutz B.V. - Haren(Agnes van der Sluis) Oosterweg 127, Haren Delivery — 07:55…" at bounding box center [94, 292] width 188 height 1223
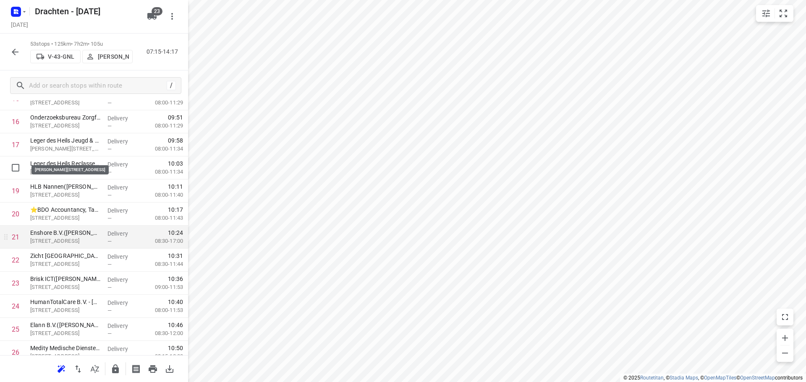
scroll to position [377, 0]
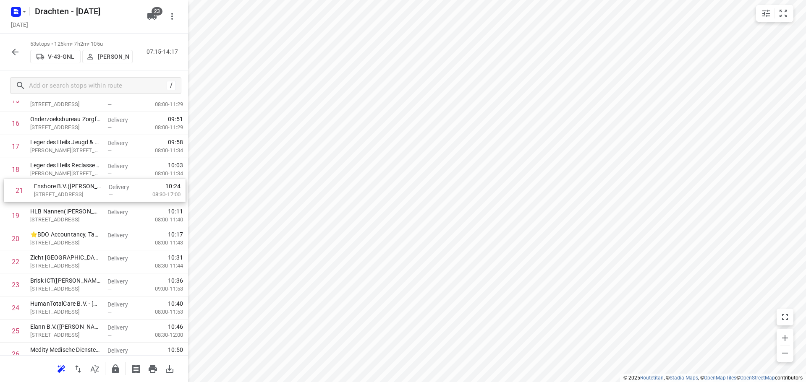
drag, startPoint x: 77, startPoint y: 242, endPoint x: 80, endPoint y: 189, distance: 53.0
click at [80, 189] on div "1 Peutz B.V. - Haren(Agnes van der Sluis) Oosterweg 127, Haren Delivery — 07:55…" at bounding box center [94, 377] width 188 height 1223
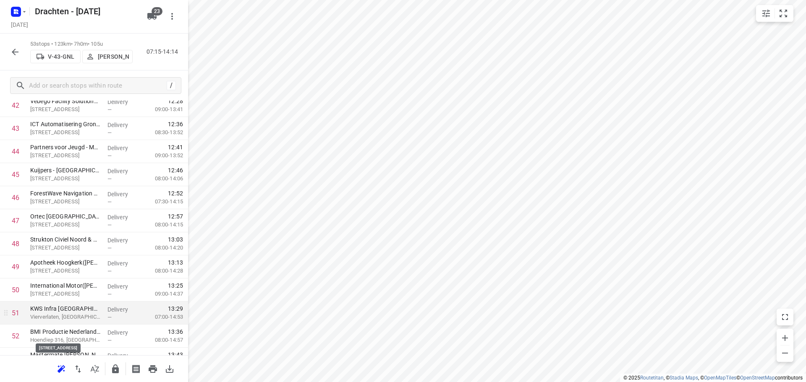
scroll to position [1034, 0]
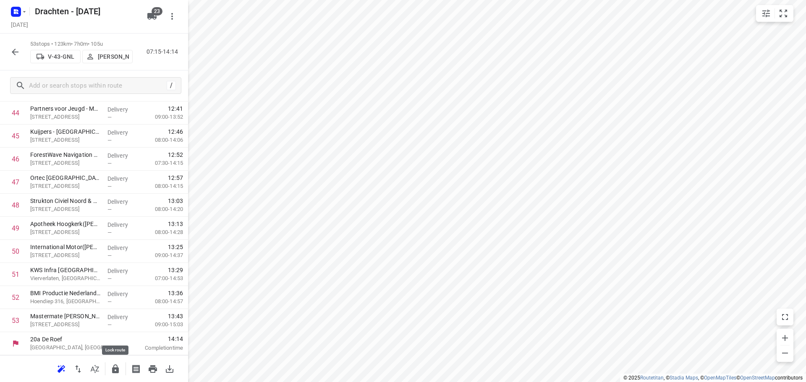
click at [120, 371] on button "button" at bounding box center [115, 369] width 17 height 17
click at [11, 47] on icon "button" at bounding box center [15, 52] width 10 height 10
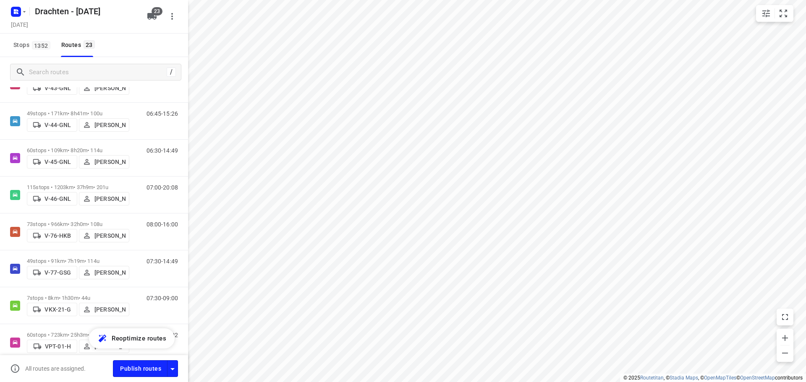
scroll to position [294, 0]
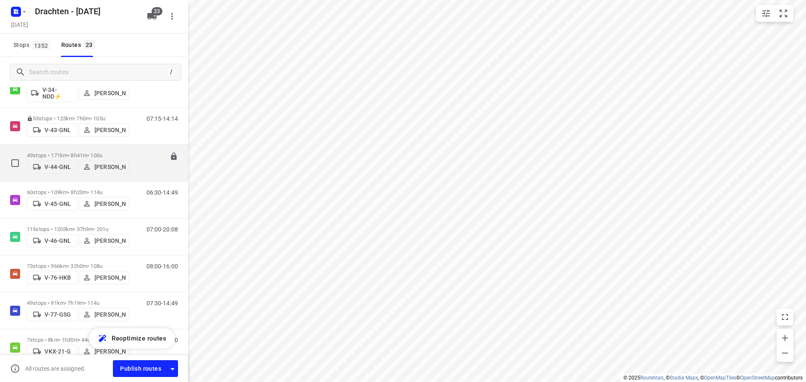
click at [53, 152] on p "49 stops • 171km • 8h41m • 100u" at bounding box center [78, 155] width 102 height 6
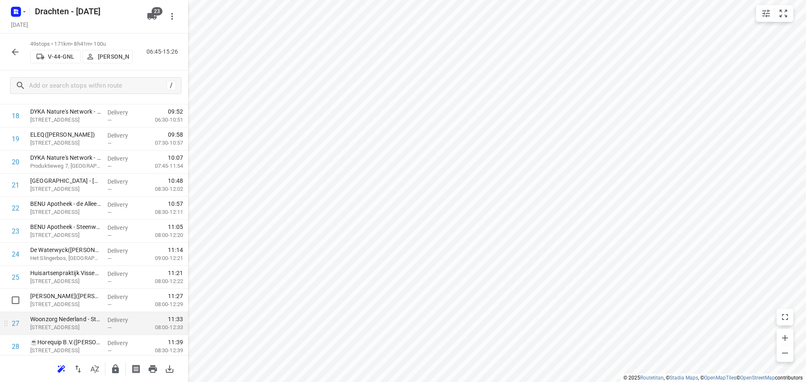
scroll to position [462, 0]
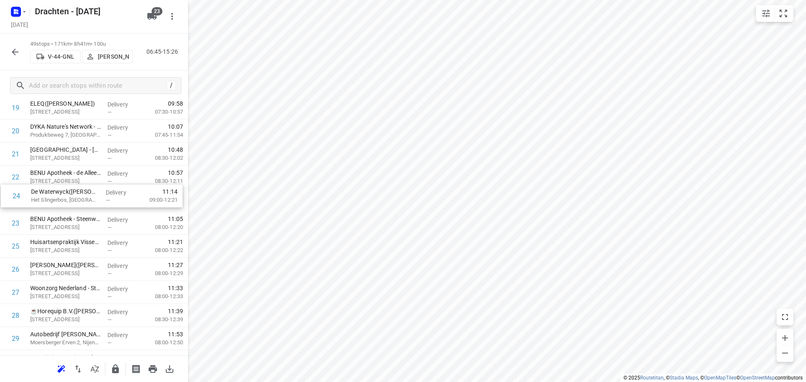
drag, startPoint x: 81, startPoint y: 231, endPoint x: 81, endPoint y: 201, distance: 30.6
click at [81, 201] on div "1 Koster Eurotransport B.V.(Dannick Koster) Ruige Weegbree 2, Wolvega Delivery …" at bounding box center [94, 246] width 188 height 1131
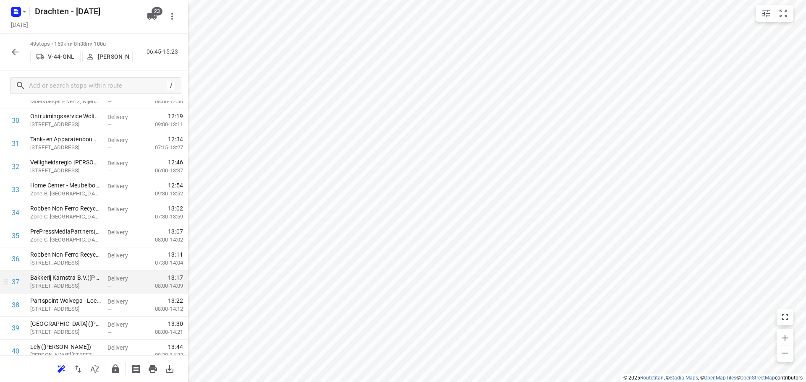
scroll to position [755, 0]
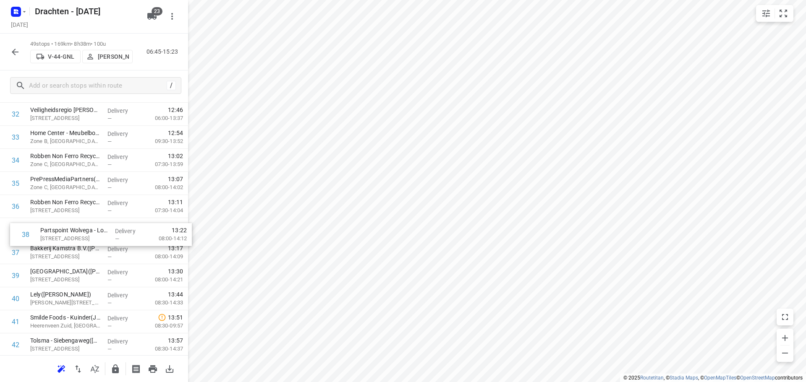
drag, startPoint x: 74, startPoint y: 248, endPoint x: 85, endPoint y: 225, distance: 25.0
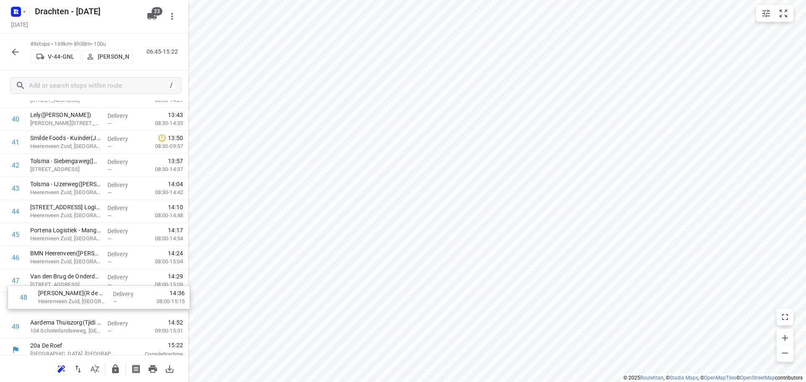
scroll to position [936, 0]
drag, startPoint x: 67, startPoint y: 316, endPoint x: 84, endPoint y: 276, distance: 43.0
click at [118, 371] on icon "button" at bounding box center [115, 369] width 7 height 9
click at [18, 52] on icon "button" at bounding box center [15, 52] width 10 height 10
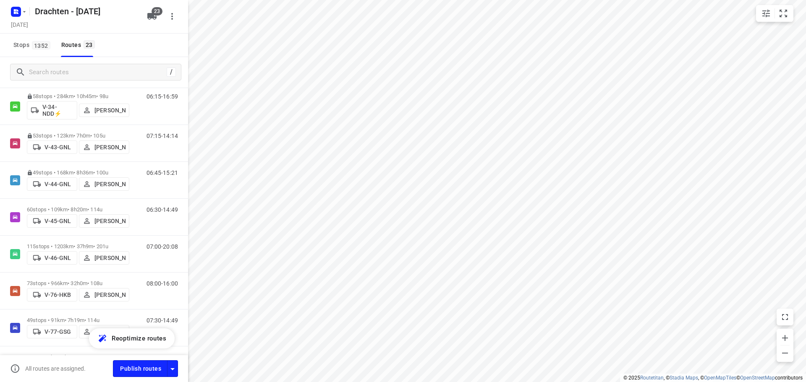
scroll to position [336, 0]
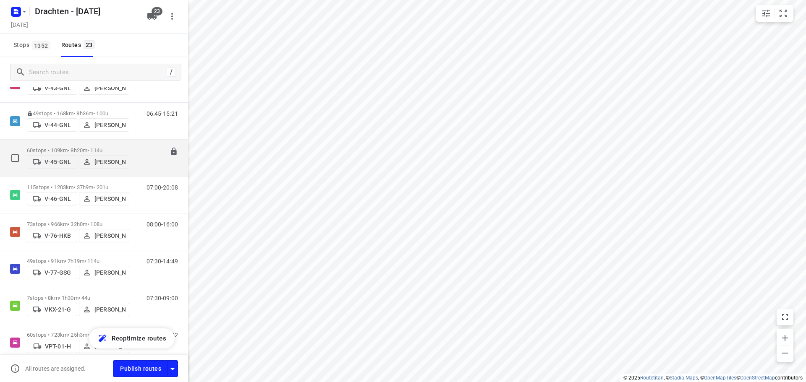
click at [60, 149] on p "60 stops • 109km • 8h20m • 114u" at bounding box center [78, 150] width 102 height 6
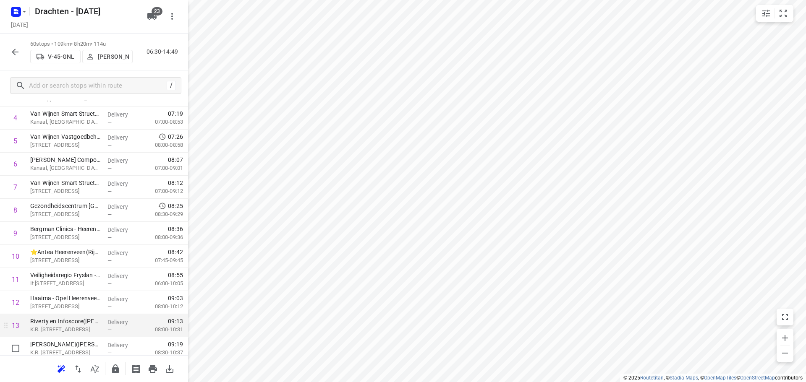
scroll to position [126, 0]
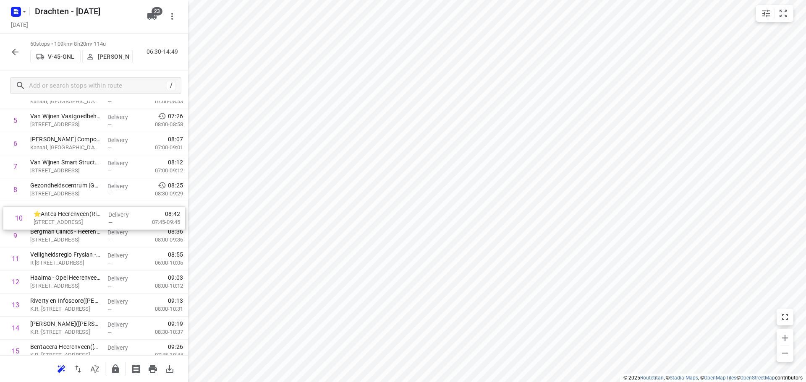
drag, startPoint x: 79, startPoint y: 243, endPoint x: 84, endPoint y: 220, distance: 23.6
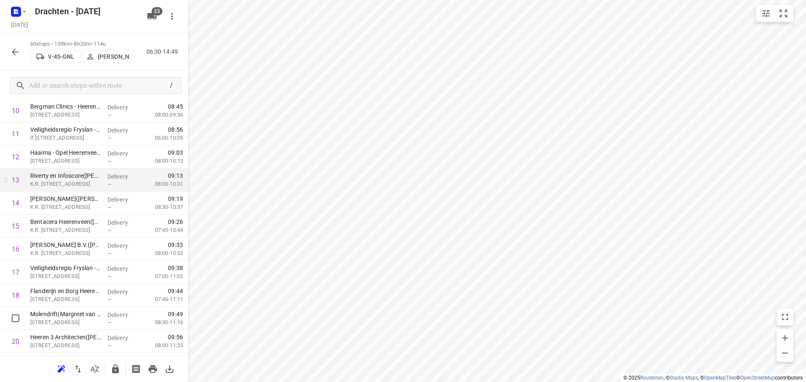
scroll to position [252, 0]
click at [19, 58] on button "button" at bounding box center [15, 52] width 17 height 17
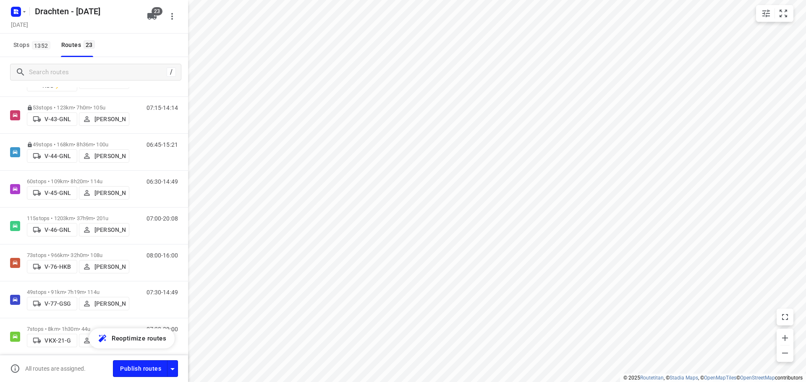
scroll to position [336, 0]
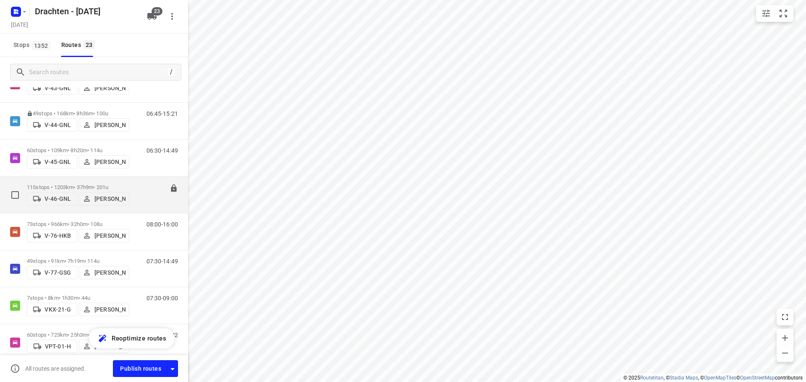
click at [49, 180] on div "115 stops • 1203km • 37h9m • 201u V-46-GNL Sietse Bouma" at bounding box center [78, 195] width 102 height 30
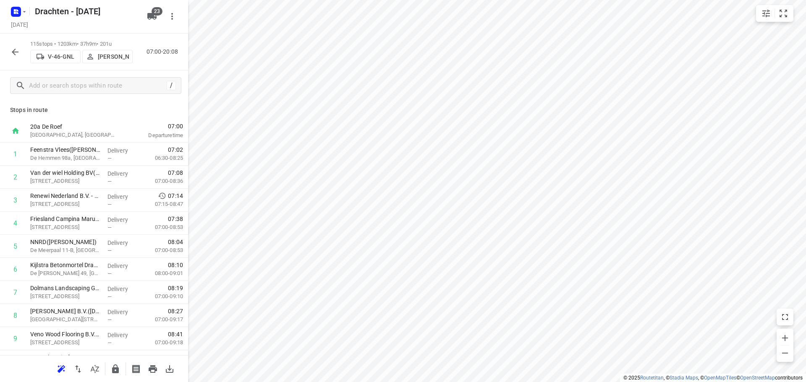
click at [16, 54] on icon "button" at bounding box center [15, 52] width 10 height 10
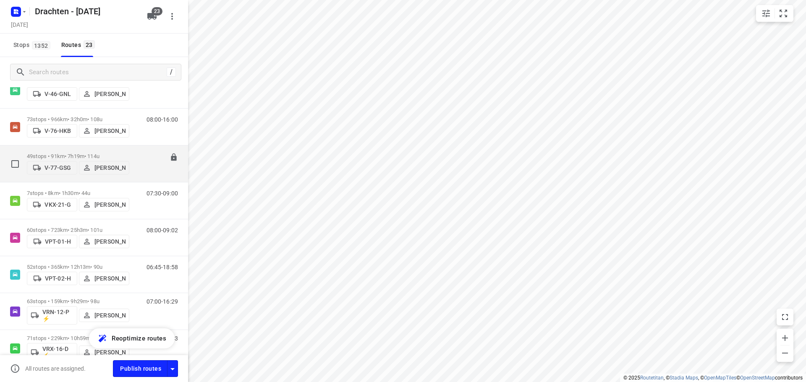
scroll to position [462, 0]
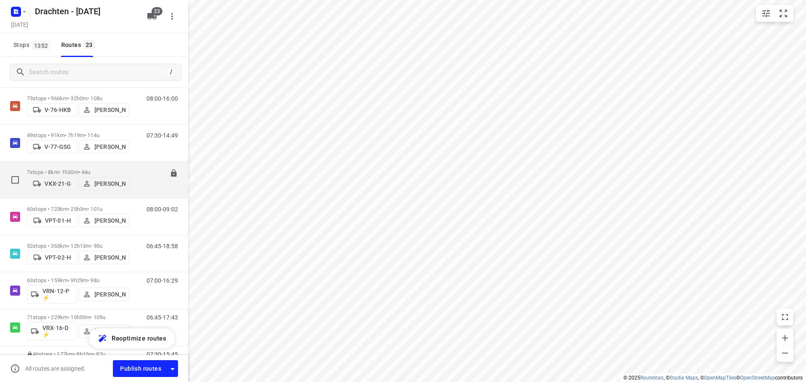
click at [86, 169] on div "7 stops • 8km • 1h30m • 44u VKX-21-G Joran Smit" at bounding box center [78, 180] width 102 height 30
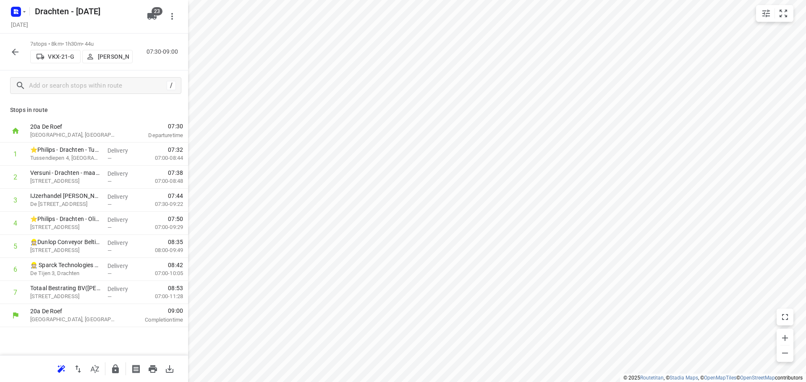
click at [20, 58] on button "button" at bounding box center [15, 52] width 17 height 17
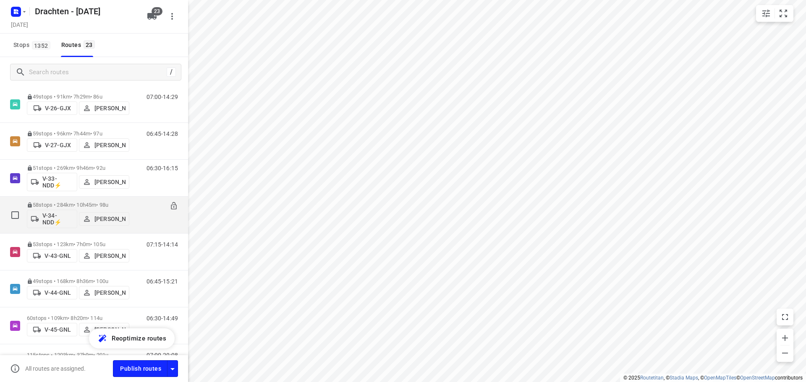
scroll to position [252, 0]
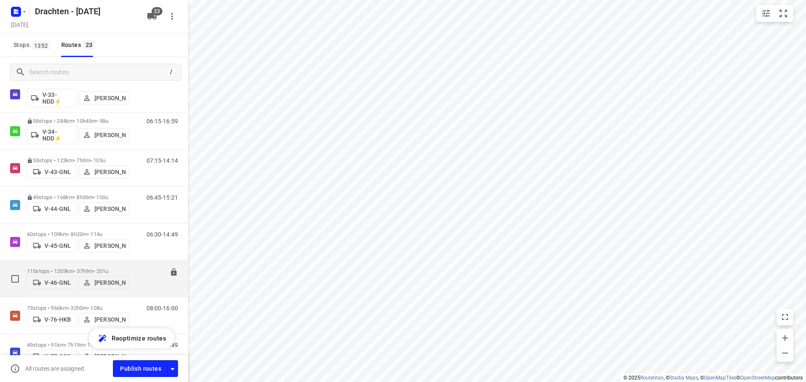
click at [88, 268] on p "115 stops • 1203km • 37h9m • 201u" at bounding box center [78, 271] width 102 height 6
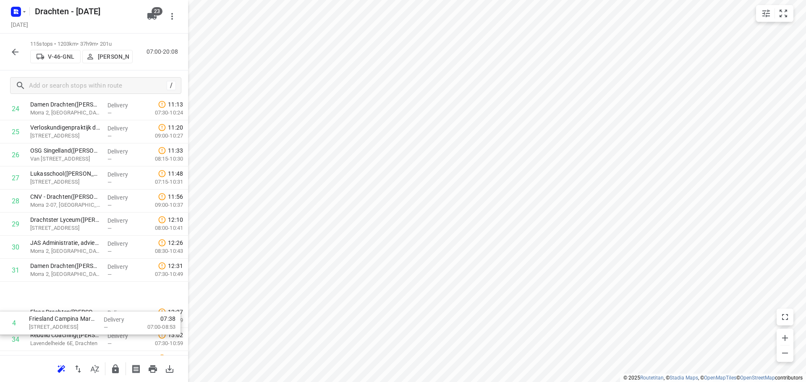
drag, startPoint x: 92, startPoint y: 224, endPoint x: 90, endPoint y: 325, distance: 100.7
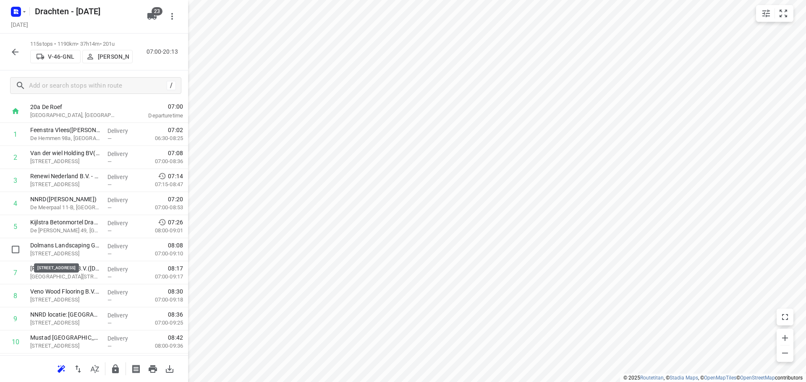
scroll to position [0, 0]
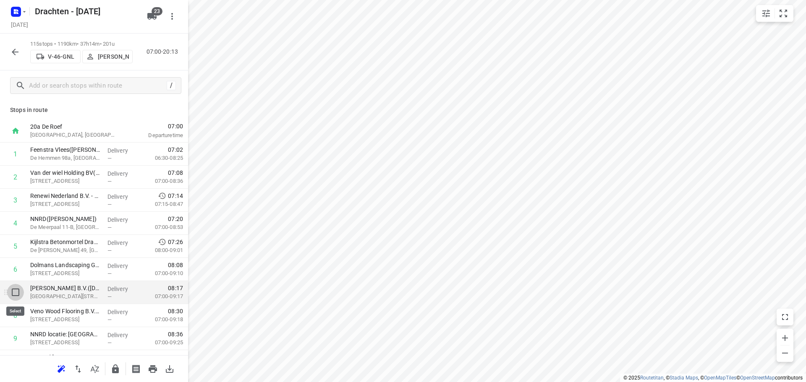
click at [19, 297] on input "checkbox" at bounding box center [15, 292] width 17 height 17
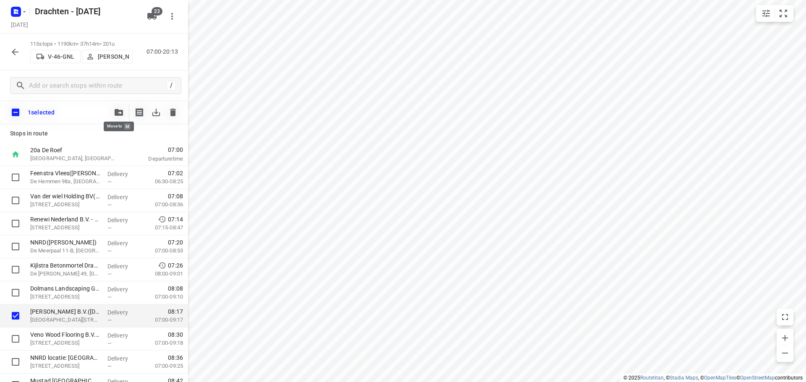
click at [115, 113] on icon "button" at bounding box center [119, 112] width 8 height 7
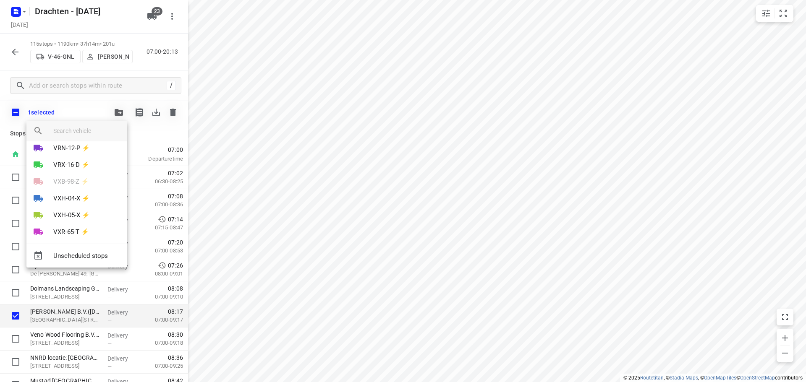
scroll to position [300, 0]
click at [531, 202] on div at bounding box center [403, 191] width 806 height 382
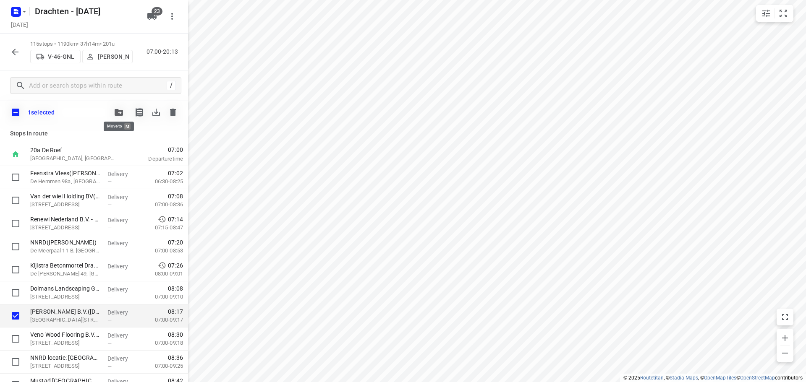
click at [114, 115] on span "button" at bounding box center [119, 112] width 10 height 7
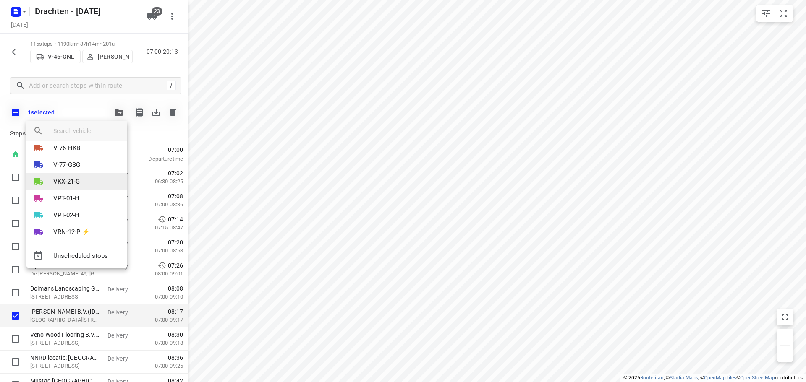
click at [76, 179] on p "VKX-21-G" at bounding box center [66, 182] width 26 height 10
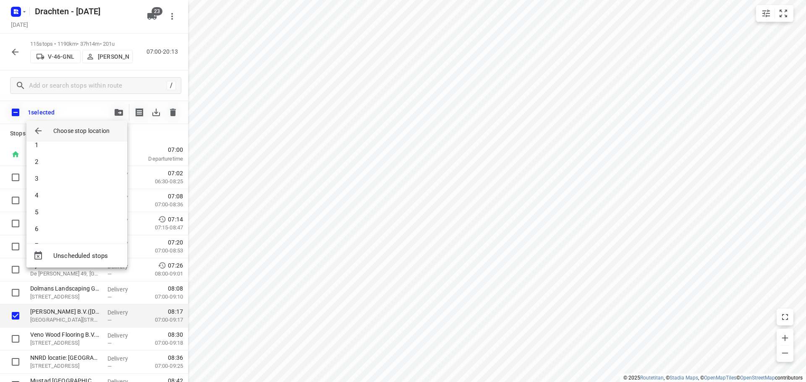
scroll to position [0, 0]
click at [76, 168] on li "2" at bounding box center [76, 170] width 101 height 17
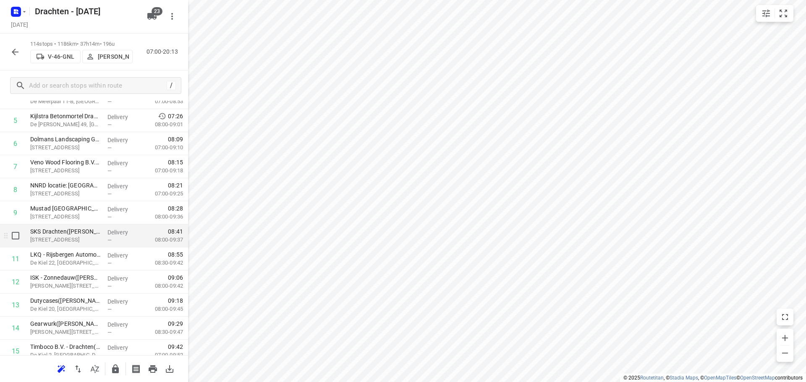
scroll to position [168, 0]
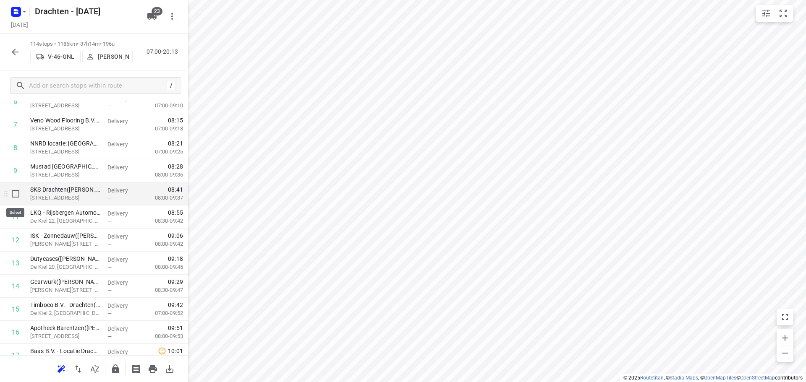
click at [20, 198] on input "checkbox" at bounding box center [15, 193] width 17 height 17
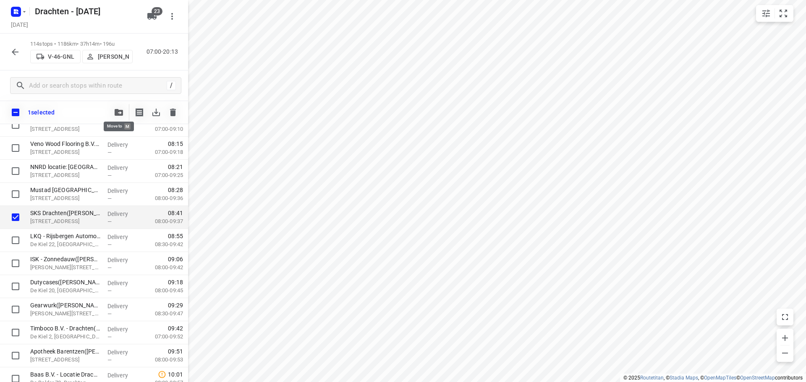
click at [117, 115] on icon "button" at bounding box center [119, 112] width 8 height 7
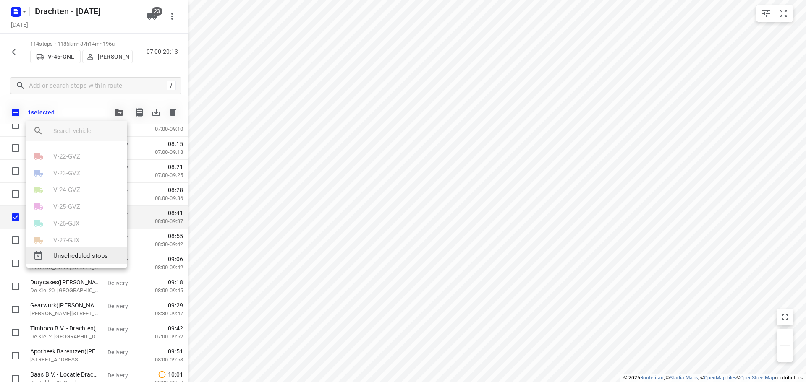
click at [66, 257] on span "Unscheduled stops" at bounding box center [86, 256] width 67 height 10
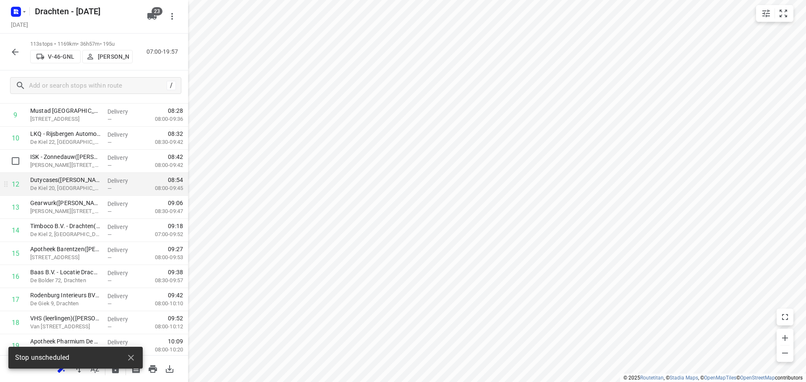
scroll to position [252, 0]
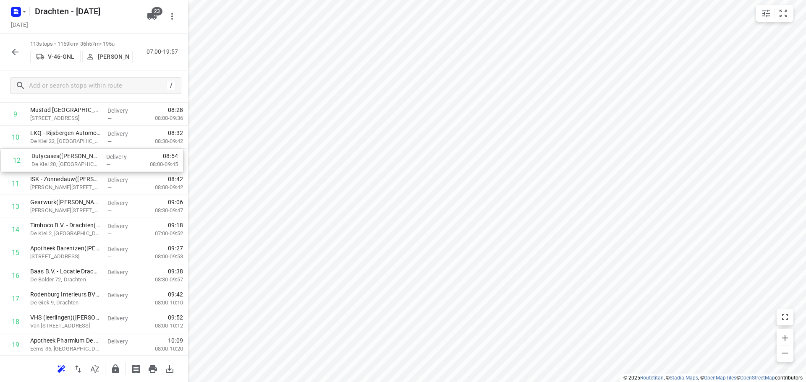
drag, startPoint x: 78, startPoint y: 184, endPoint x: 79, endPoint y: 162, distance: 21.9
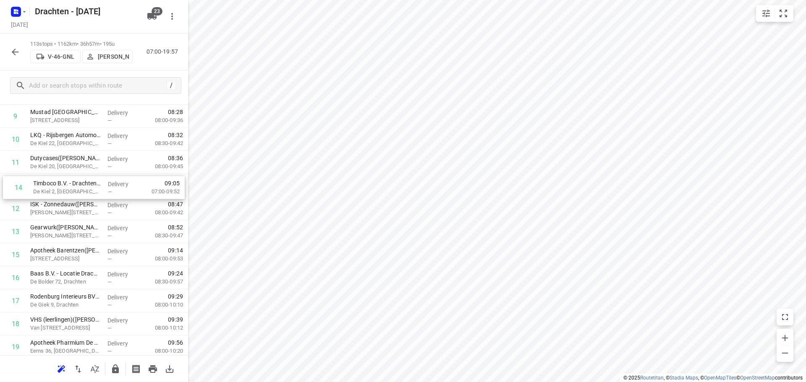
drag, startPoint x: 74, startPoint y: 232, endPoint x: 76, endPoint y: 185, distance: 47.4
drag, startPoint x: 67, startPoint y: 279, endPoint x: 72, endPoint y: 206, distance: 72.4
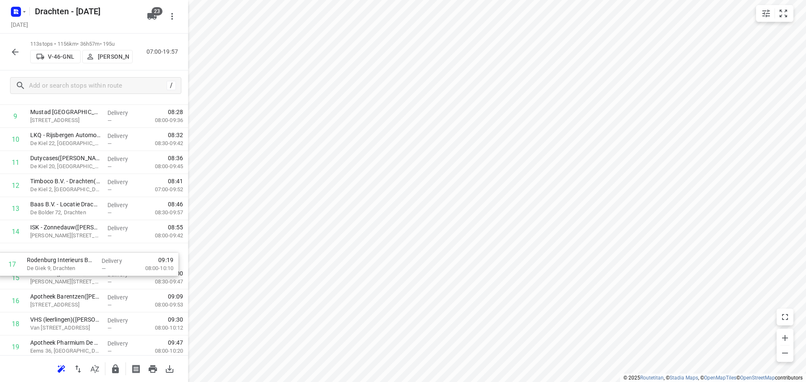
scroll to position [247, 0]
drag, startPoint x: 81, startPoint y: 305, endPoint x: 85, endPoint y: 235, distance: 69.7
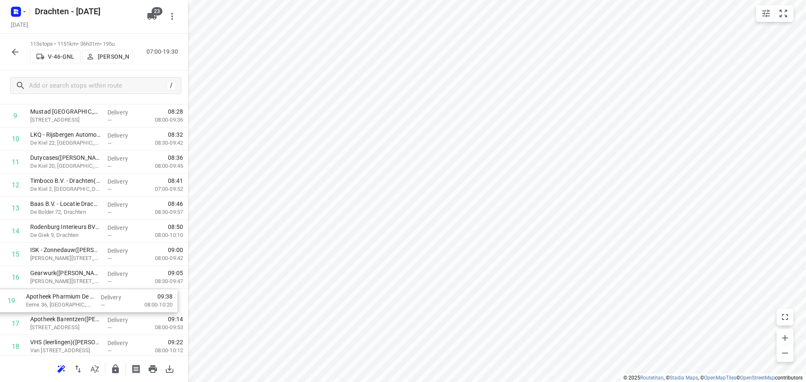
scroll to position [249, 0]
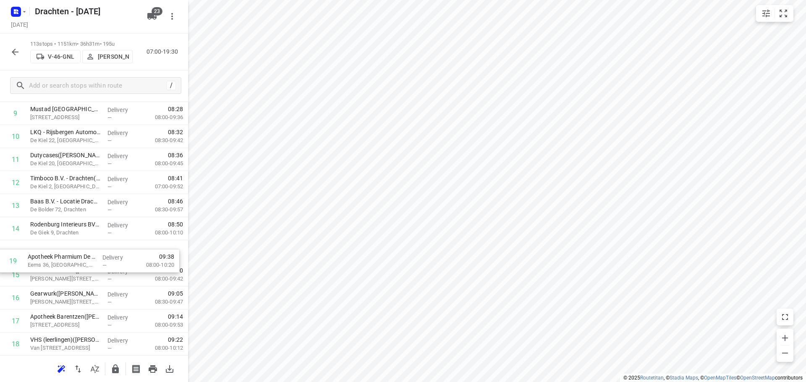
drag, startPoint x: 94, startPoint y: 348, endPoint x: 93, endPoint y: 254, distance: 94.4
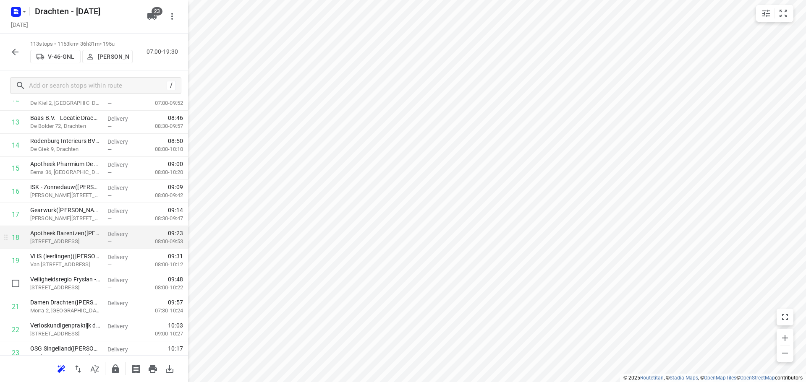
scroll to position [333, 0]
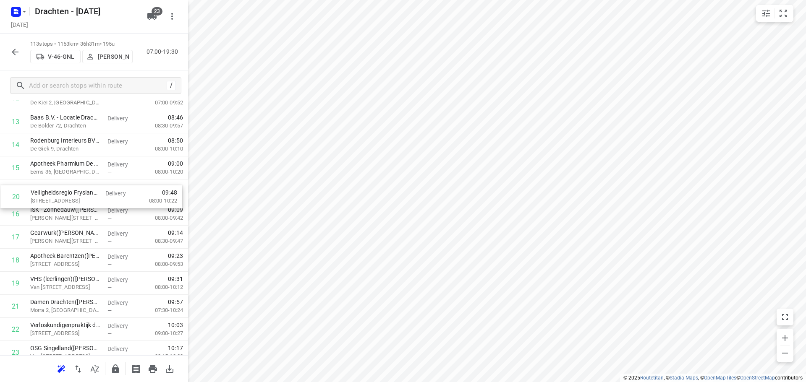
drag, startPoint x: 94, startPoint y: 288, endPoint x: 95, endPoint y: 198, distance: 90.6
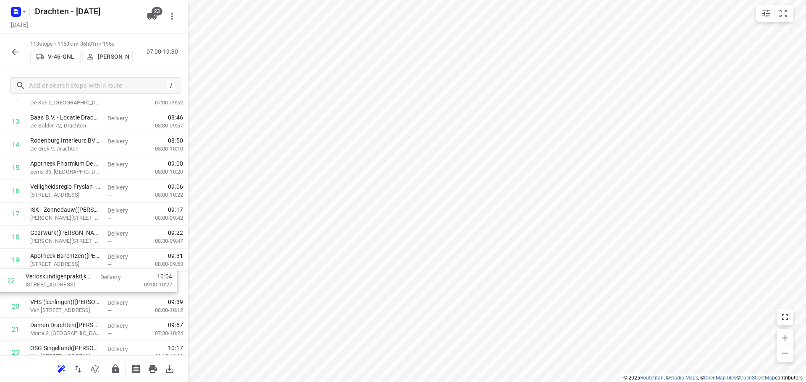
scroll to position [334, 0]
drag, startPoint x: 77, startPoint y: 335, endPoint x: 78, endPoint y: 216, distance: 119.6
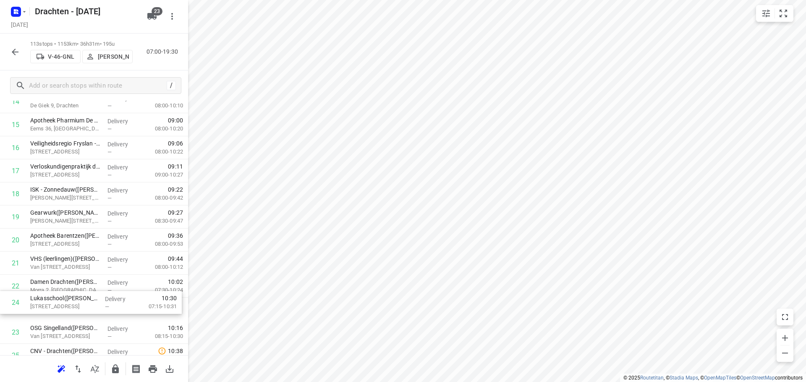
scroll to position [378, 0]
drag, startPoint x: 84, startPoint y: 332, endPoint x: 94, endPoint y: 190, distance: 142.2
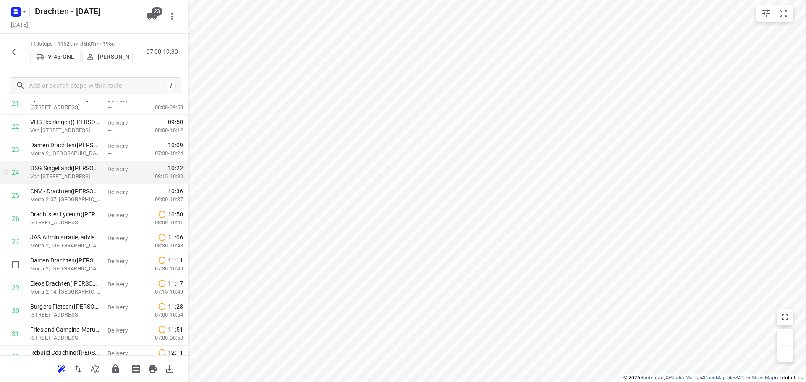
scroll to position [546, 0]
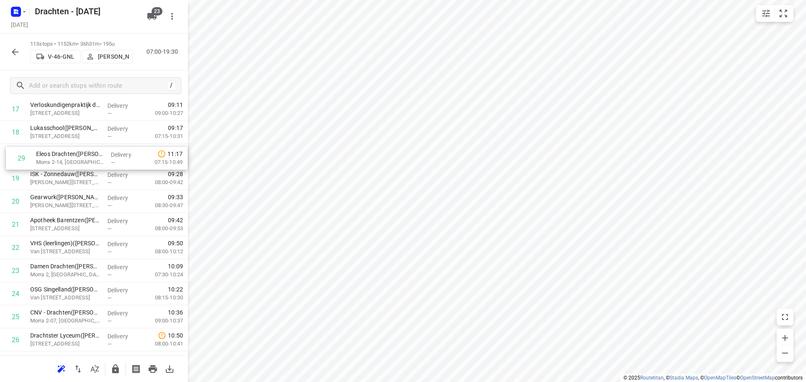
drag, startPoint x: 92, startPoint y: 284, endPoint x: 98, endPoint y: 157, distance: 126.9
drag, startPoint x: 83, startPoint y: 277, endPoint x: 92, endPoint y: 146, distance: 131.3
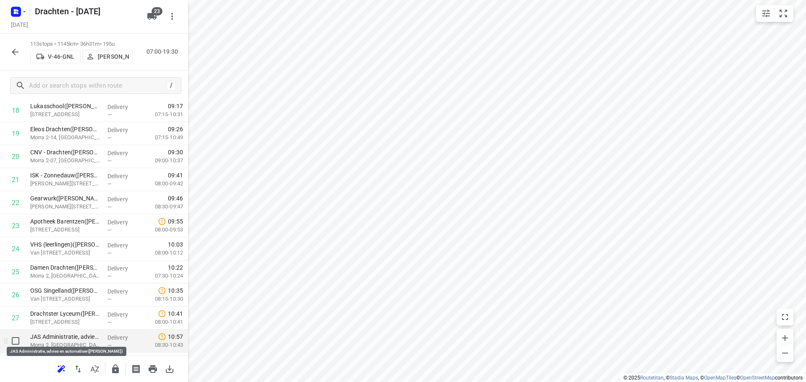
scroll to position [502, 0]
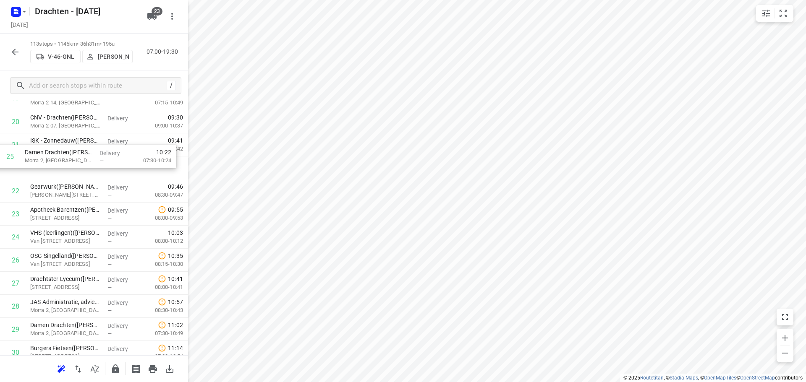
drag, startPoint x: 81, startPoint y: 229, endPoint x: 77, endPoint y: 149, distance: 79.8
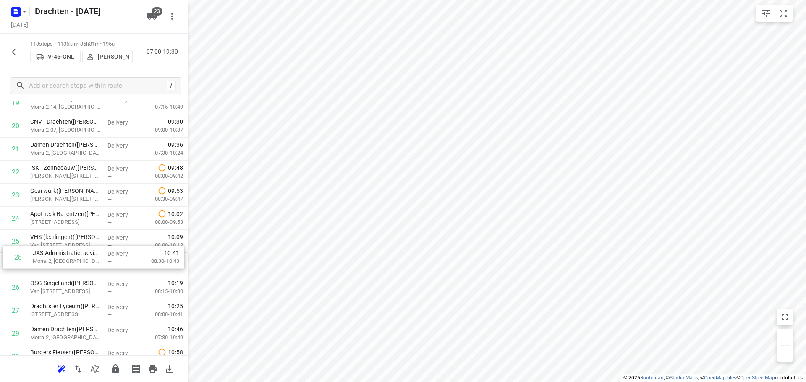
scroll to position [492, 0]
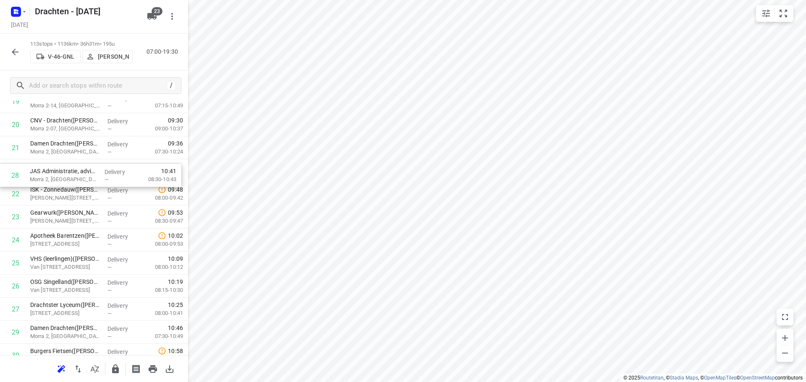
drag, startPoint x: 81, startPoint y: 316, endPoint x: 81, endPoint y: 179, distance: 137.2
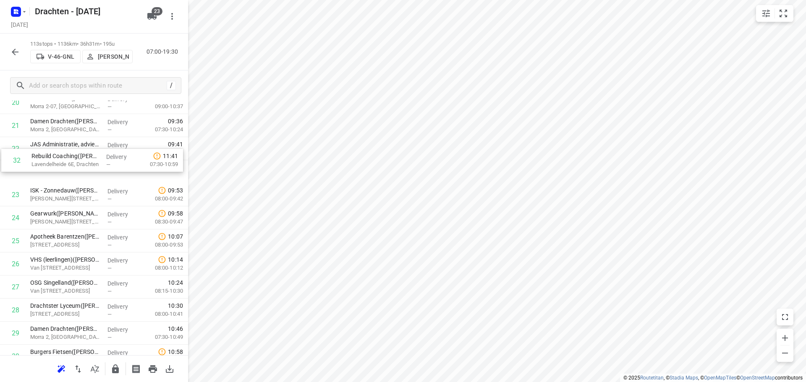
scroll to position [512, 0]
drag, startPoint x: 89, startPoint y: 320, endPoint x: 92, endPoint y: 166, distance: 154.0
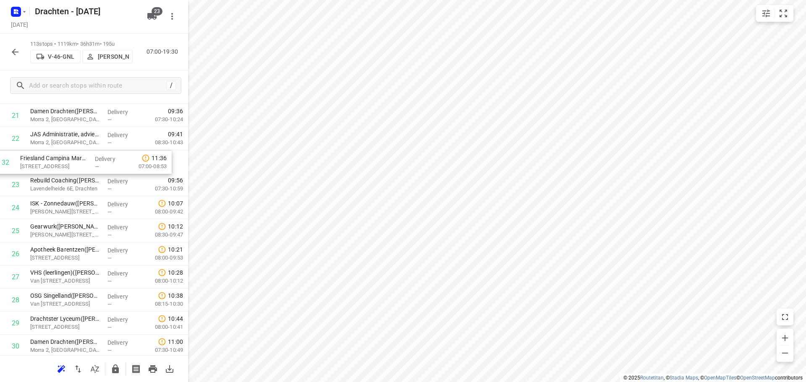
scroll to position [522, 0]
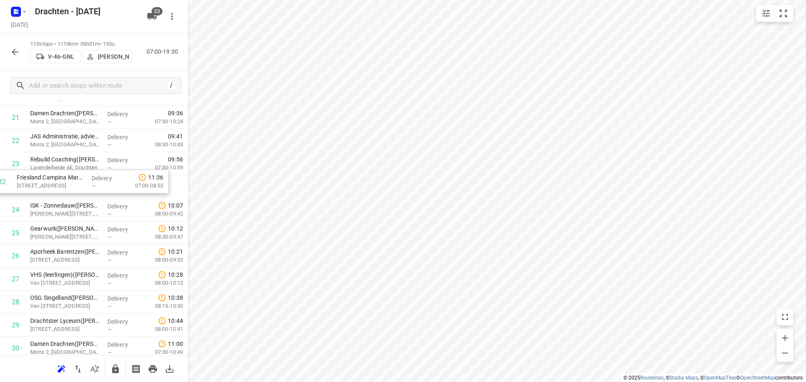
drag, startPoint x: 96, startPoint y: 216, endPoint x: 82, endPoint y: 182, distance: 36.7
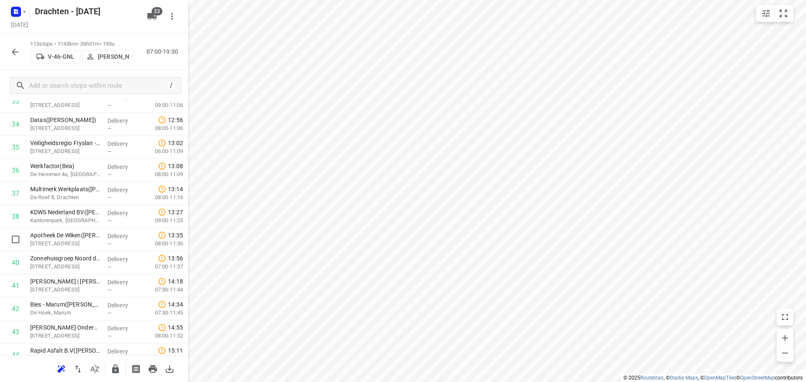
scroll to position [816, 0]
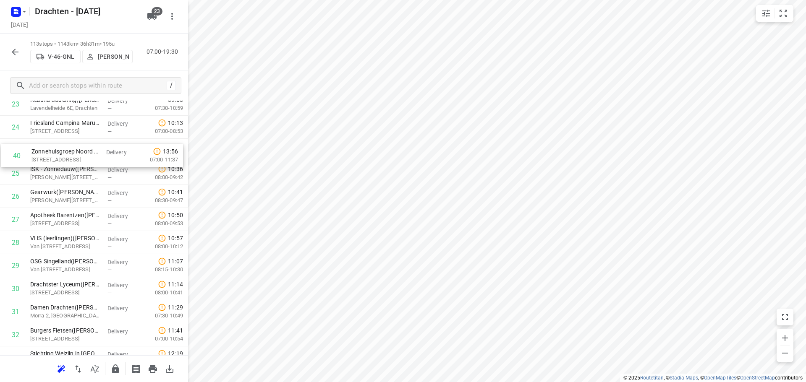
drag, startPoint x: 97, startPoint y: 264, endPoint x: 95, endPoint y: 151, distance: 112.5
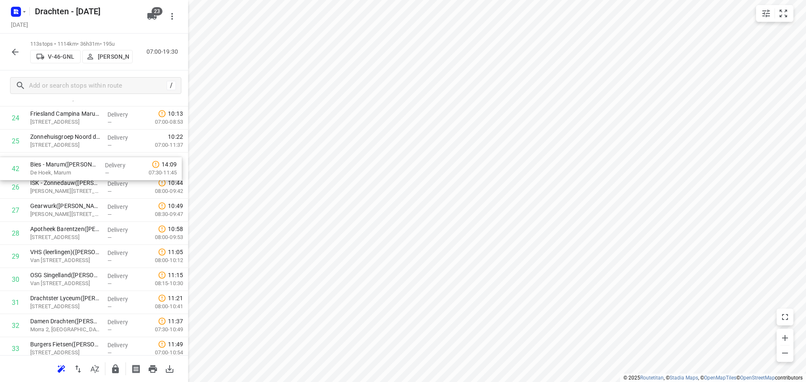
scroll to position [591, 0]
drag, startPoint x: 90, startPoint y: 300, endPoint x: 86, endPoint y: 175, distance: 125.1
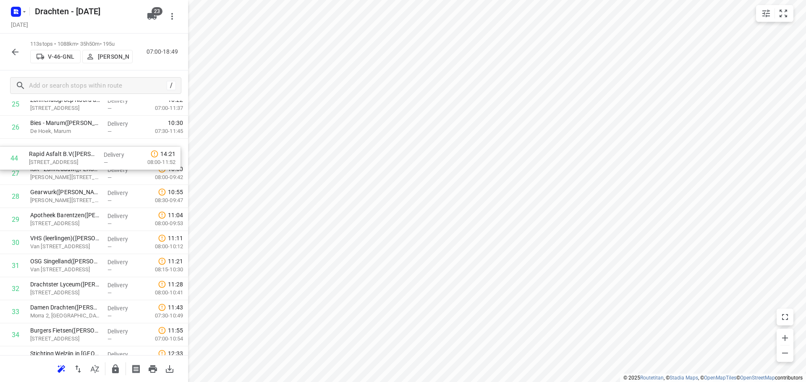
scroll to position [624, 0]
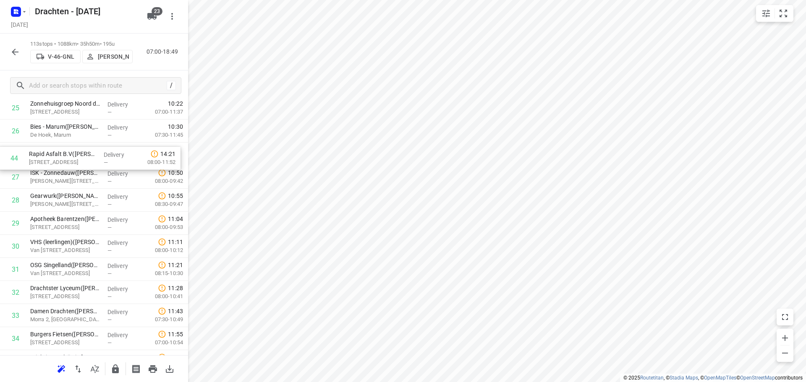
drag, startPoint x: 92, startPoint y: 290, endPoint x: 89, endPoint y: 157, distance: 132.2
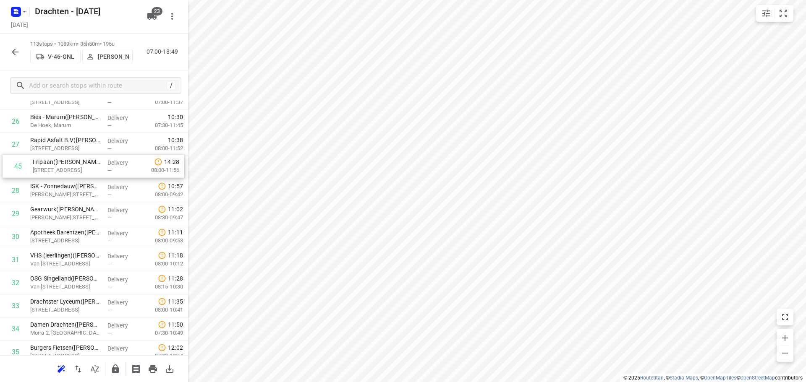
scroll to position [634, 0]
drag, startPoint x: 92, startPoint y: 240, endPoint x: 94, endPoint y: 168, distance: 71.4
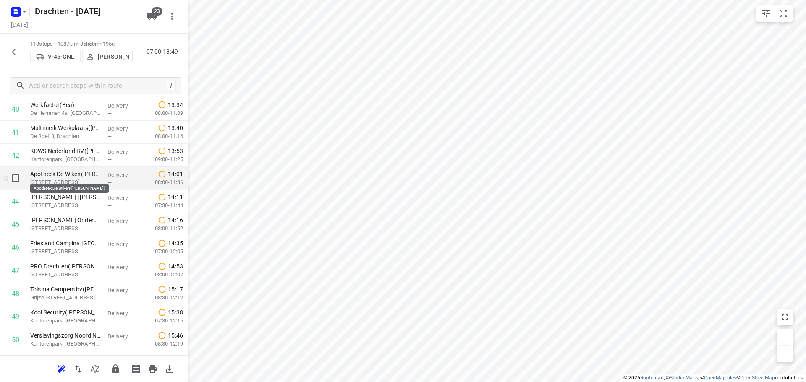
scroll to position [969, 0]
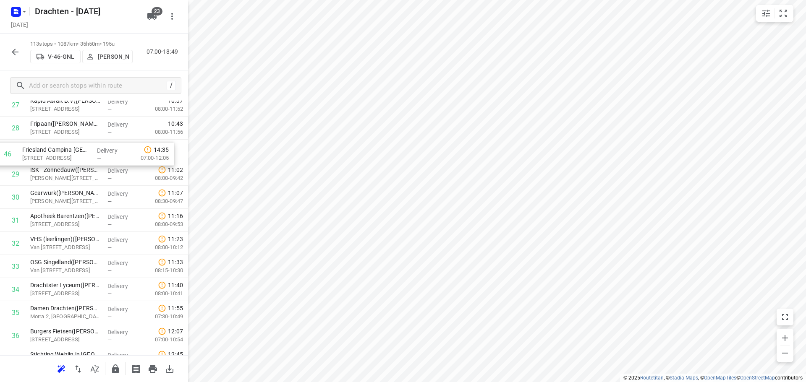
drag, startPoint x: 103, startPoint y: 252, endPoint x: 94, endPoint y: 156, distance: 96.5
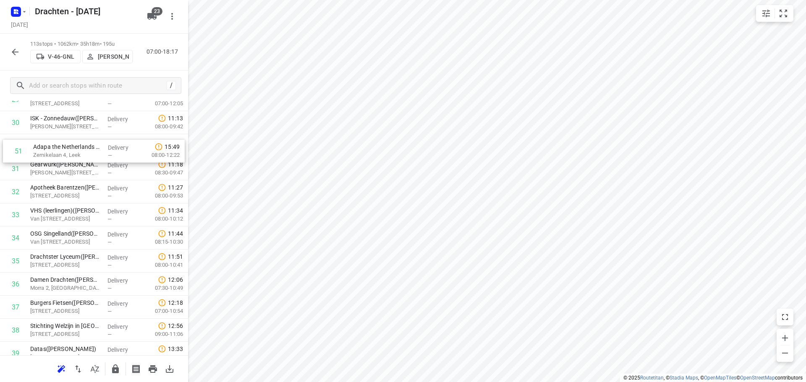
scroll to position [717, 0]
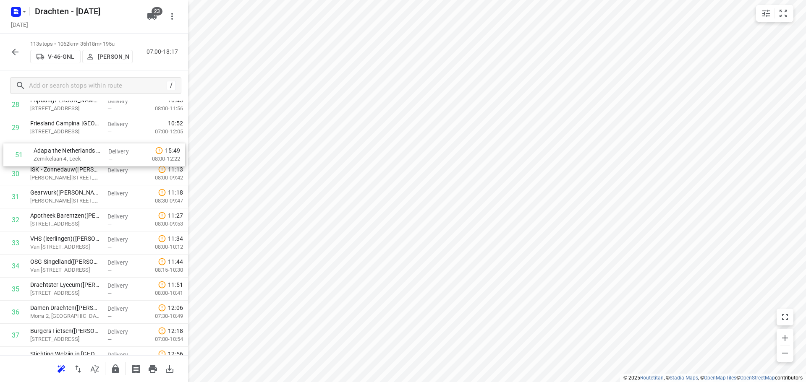
drag, startPoint x: 98, startPoint y: 246, endPoint x: 102, endPoint y: 158, distance: 88.6
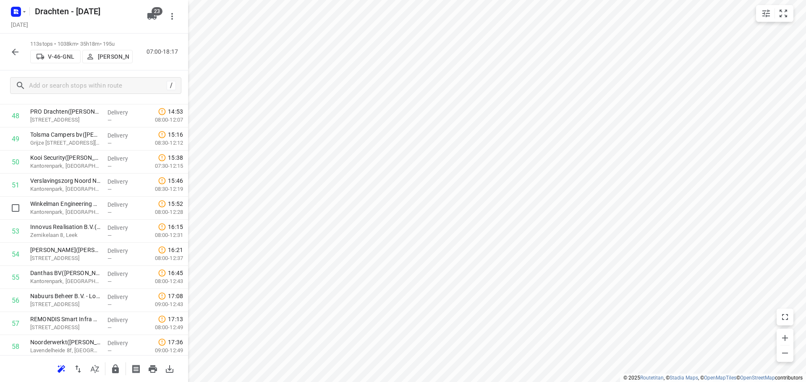
scroll to position [1156, 0]
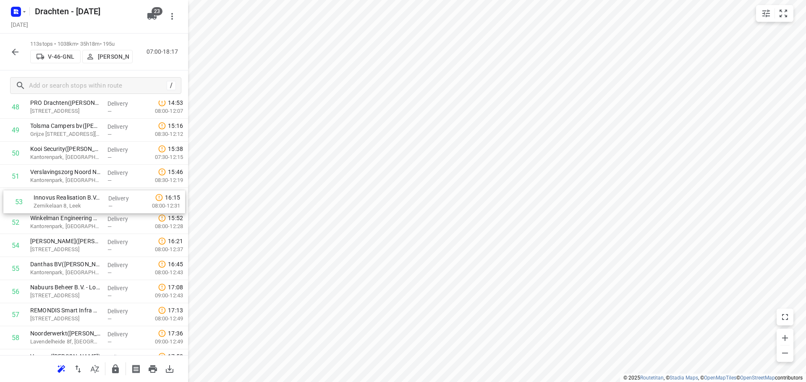
drag, startPoint x: 89, startPoint y: 226, endPoint x: 94, endPoint y: 201, distance: 25.5
click at [94, 201] on div "1 Feenstra Vlees([PERSON_NAME]) De Hemmen 98a, Drachten Delivery — 07:02 06:30-…" at bounding box center [94, 315] width 188 height 2608
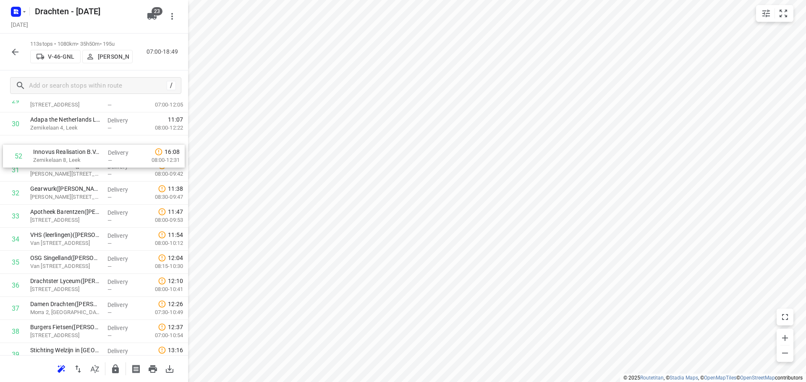
scroll to position [722, 0]
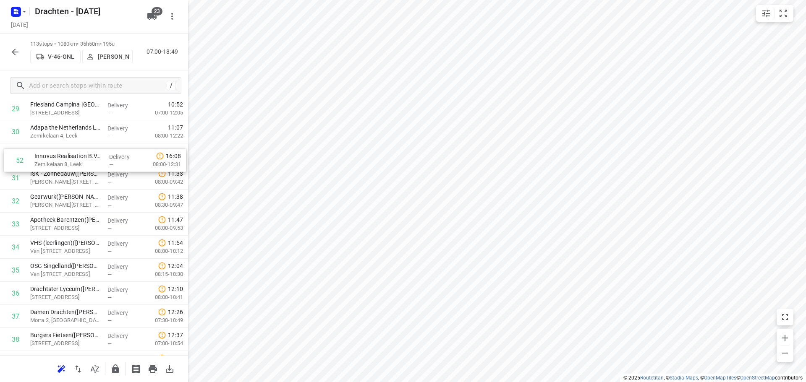
drag, startPoint x: 93, startPoint y: 201, endPoint x: 98, endPoint y: 157, distance: 43.5
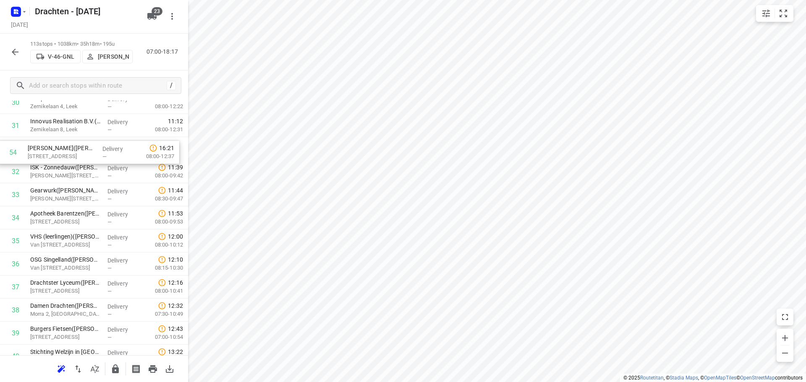
scroll to position [738, 0]
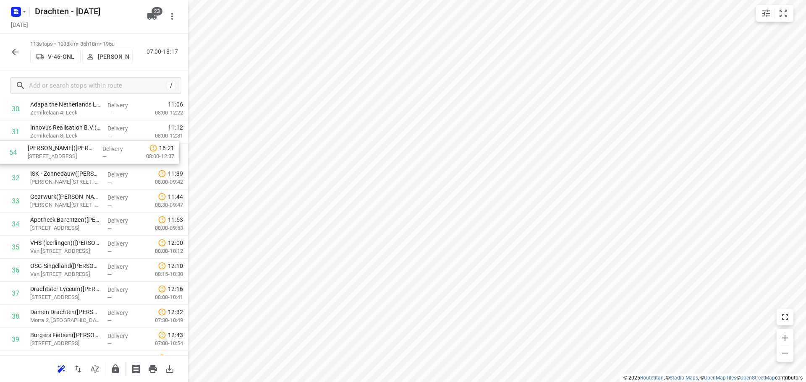
drag, startPoint x: 96, startPoint y: 277, endPoint x: 93, endPoint y: 159, distance: 117.9
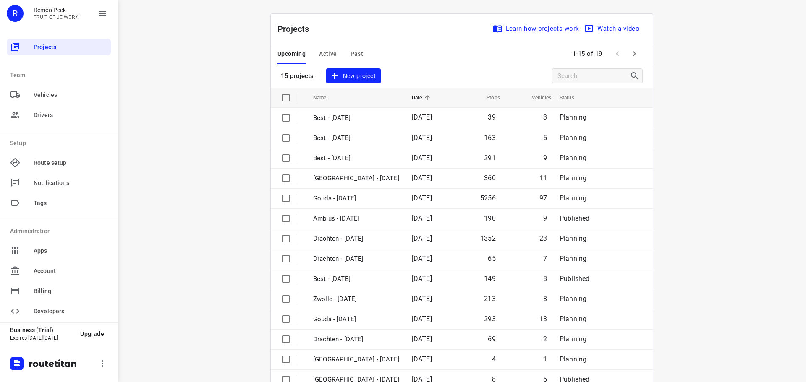
click at [351, 54] on span "Past" at bounding box center [356, 54] width 13 height 10
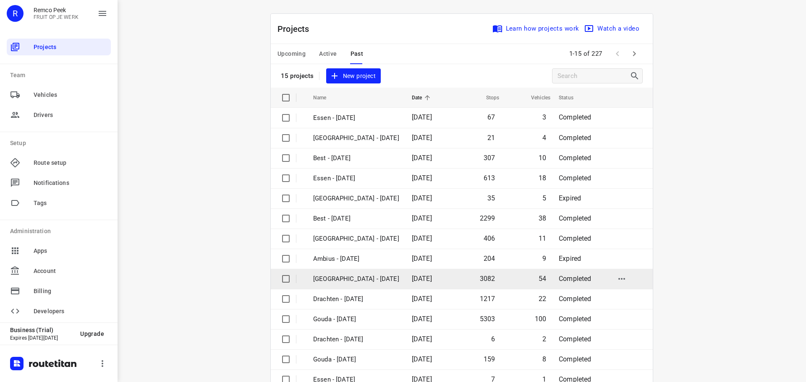
click at [329, 278] on p "[GEOGRAPHIC_DATA] - [DATE]" at bounding box center [356, 279] width 86 height 10
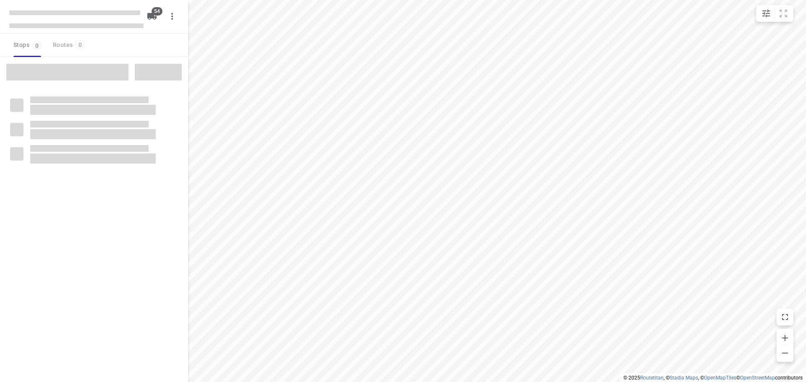
checkbox input "true"
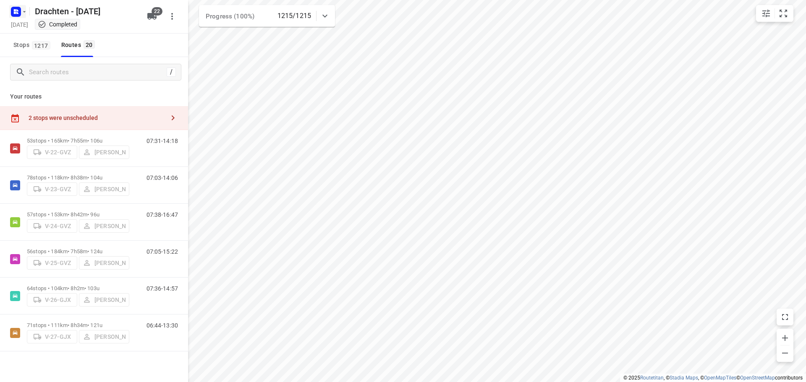
click at [23, 10] on icon "button" at bounding box center [24, 11] width 7 height 7
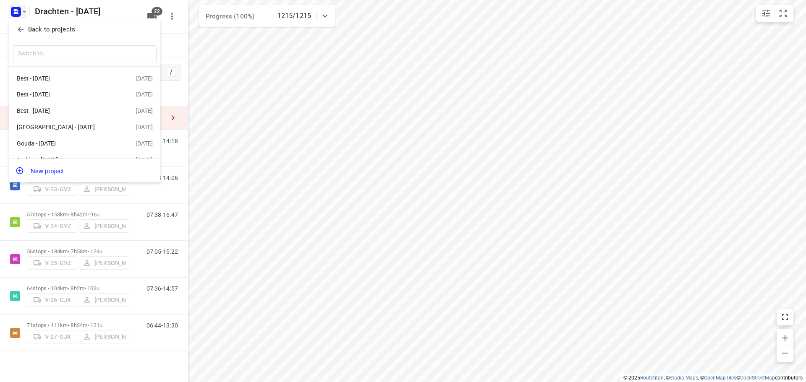
click at [46, 30] on p "Back to projects" at bounding box center [51, 30] width 47 height 10
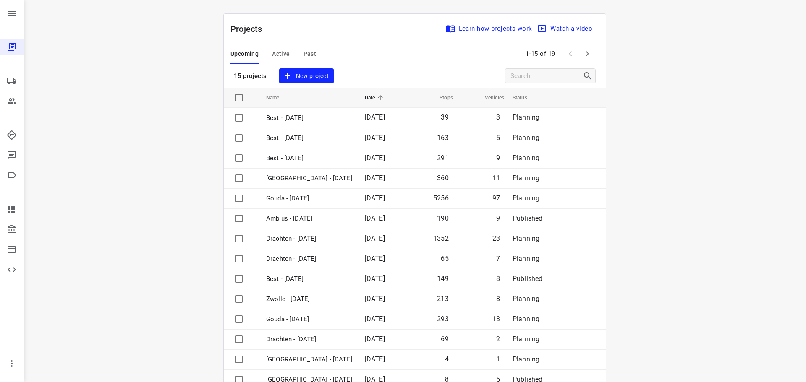
click at [306, 53] on span "Past" at bounding box center [309, 54] width 13 height 10
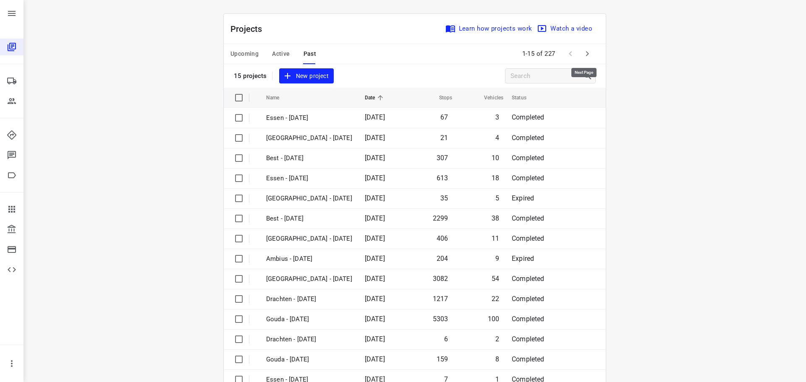
click at [588, 55] on icon "button" at bounding box center [587, 54] width 10 height 10
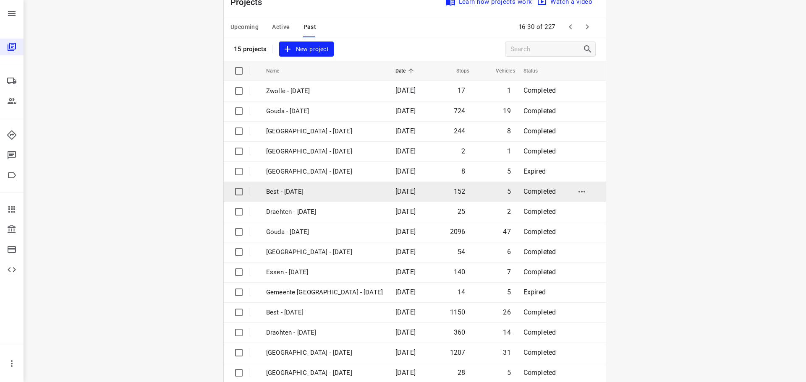
scroll to position [42, 0]
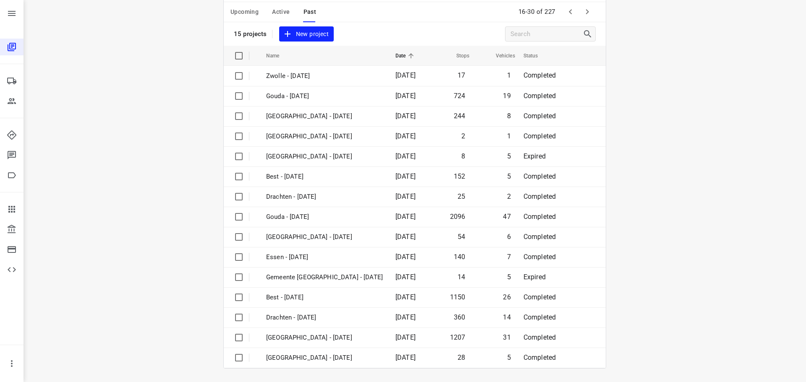
click at [585, 10] on icon "button" at bounding box center [587, 12] width 10 height 10
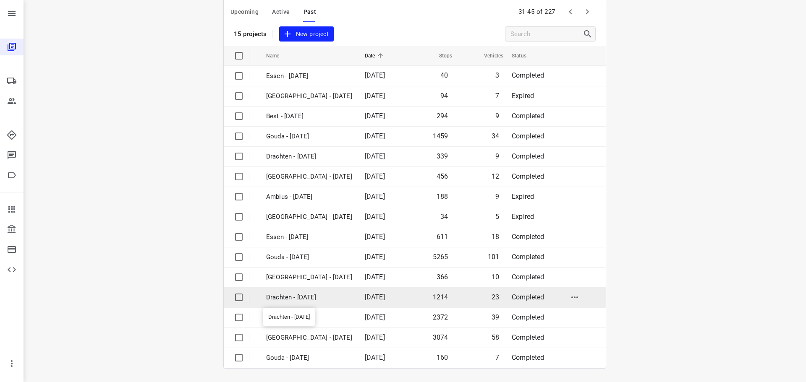
click at [295, 295] on p "Drachten - [DATE]" at bounding box center [309, 298] width 86 height 10
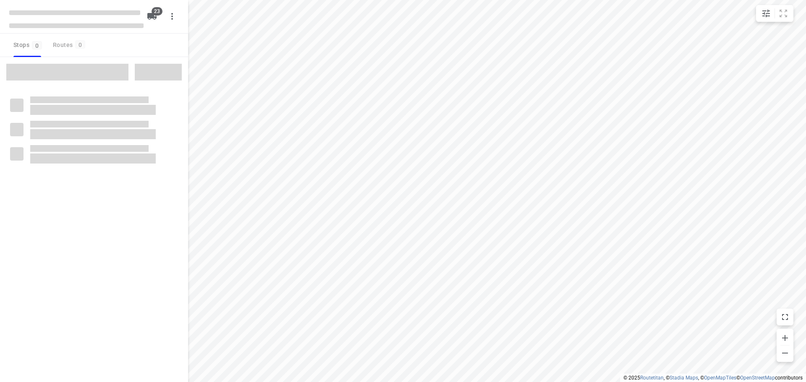
checkbox input "true"
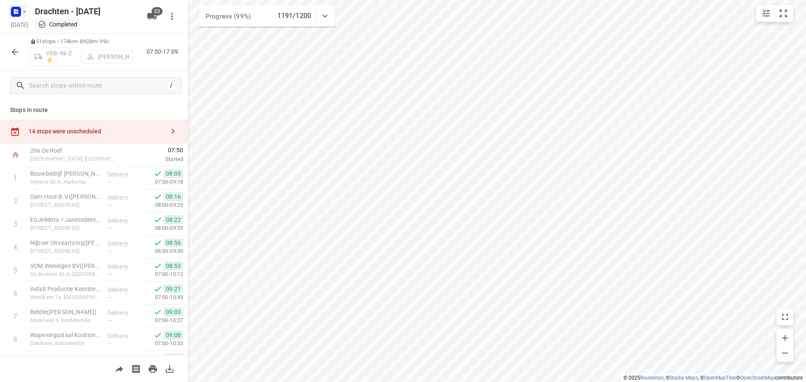
click at [21, 14] on icon "button" at bounding box center [24, 11] width 7 height 7
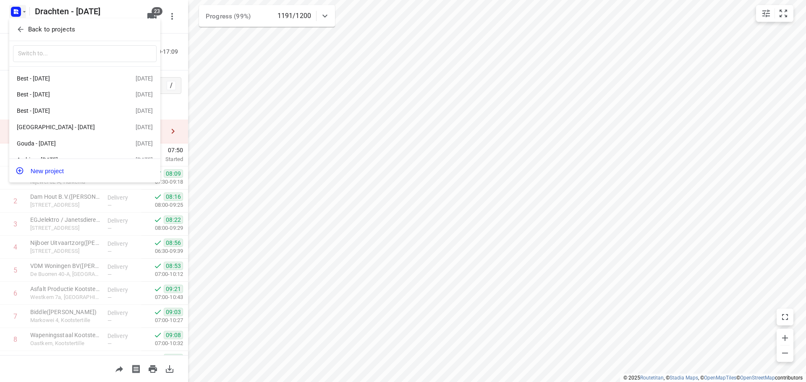
click at [40, 28] on p "Back to projects" at bounding box center [51, 30] width 47 height 10
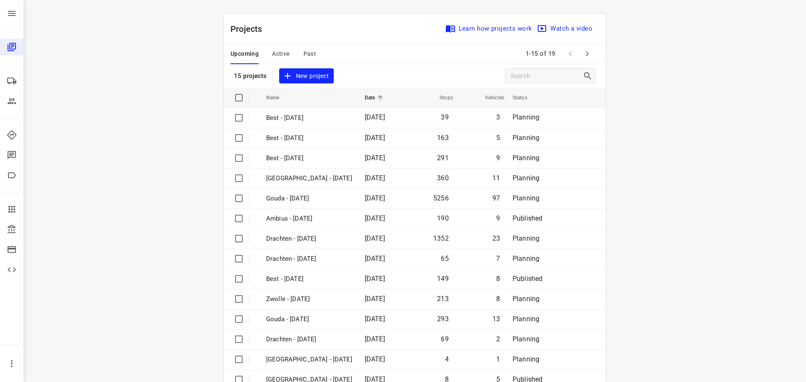
click at [312, 58] on span "Past" at bounding box center [309, 54] width 13 height 10
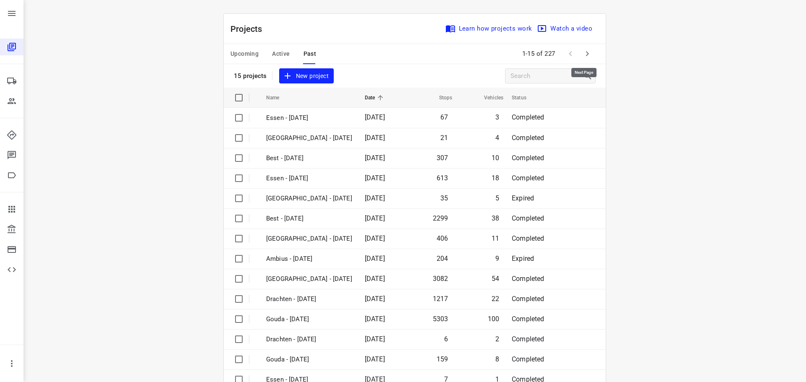
click at [582, 55] on icon "button" at bounding box center [587, 54] width 10 height 10
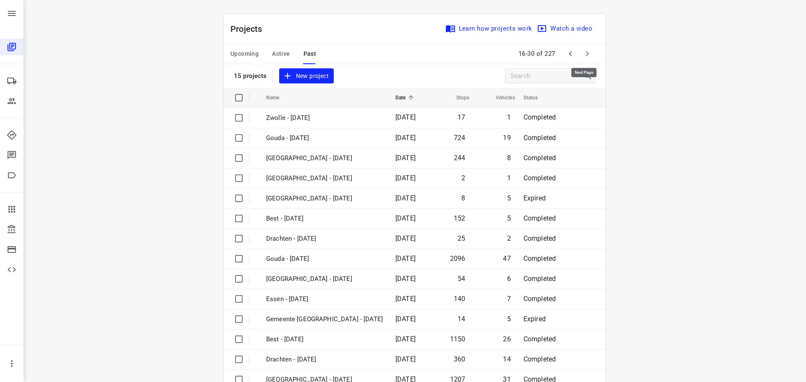
click at [585, 55] on icon "button" at bounding box center [587, 54] width 10 height 10
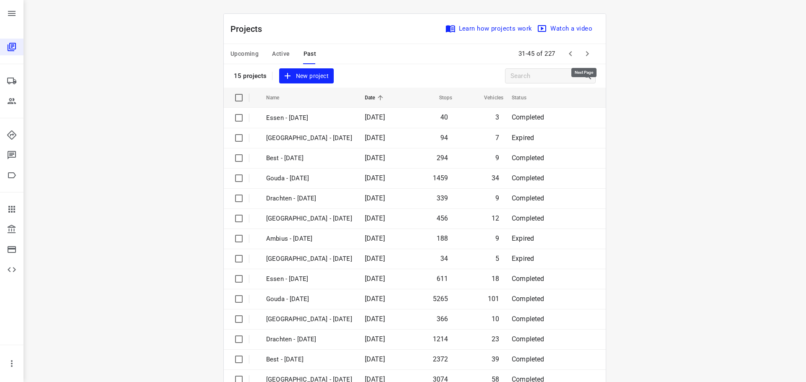
click at [585, 55] on icon "button" at bounding box center [587, 54] width 10 height 10
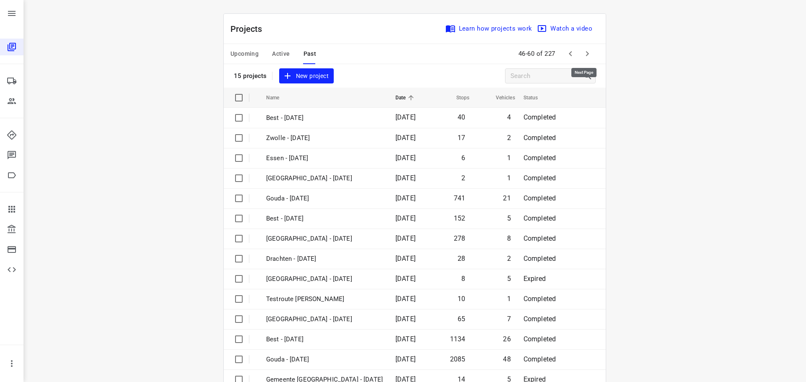
click at [585, 55] on icon "button" at bounding box center [587, 54] width 10 height 10
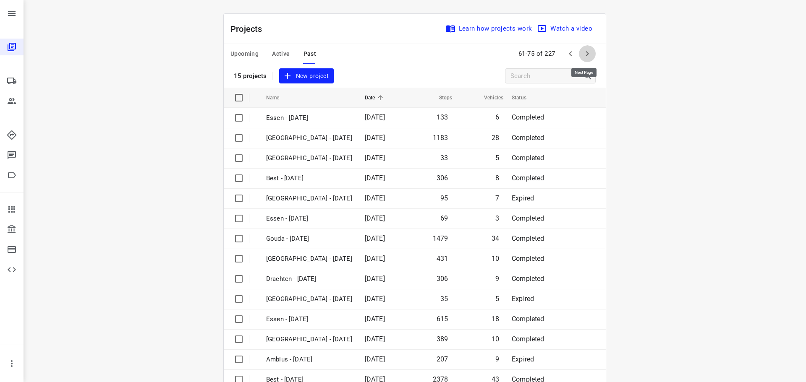
click at [585, 55] on icon "button" at bounding box center [587, 54] width 10 height 10
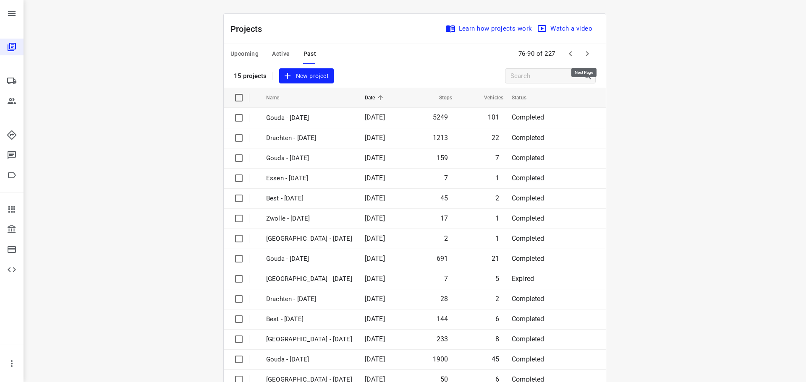
click at [585, 55] on icon "button" at bounding box center [587, 54] width 10 height 10
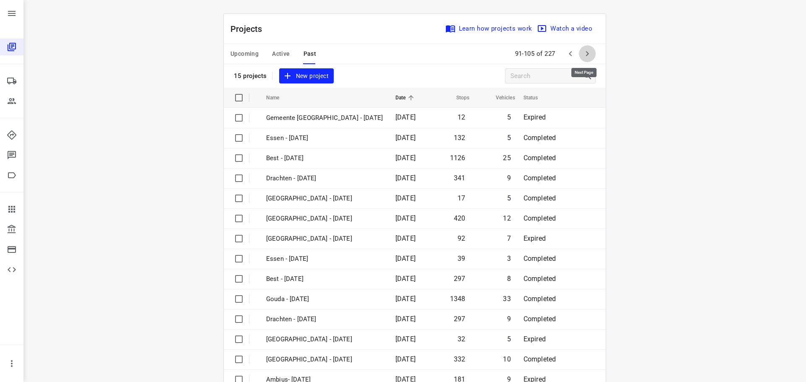
click at [589, 50] on icon "button" at bounding box center [587, 54] width 10 height 10
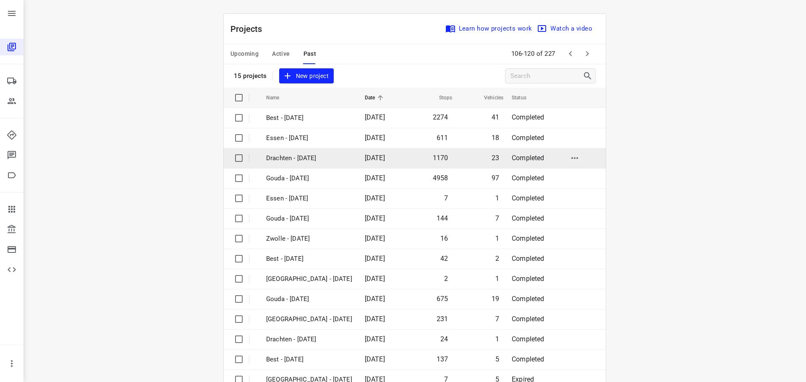
click at [298, 161] on p "Drachten - [DATE]" at bounding box center [309, 159] width 86 height 10
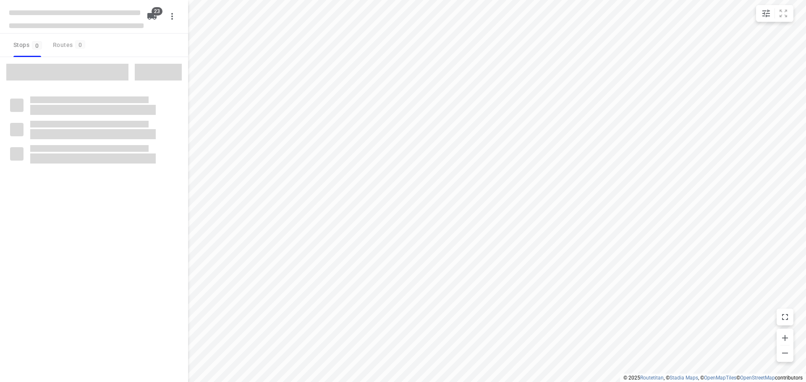
checkbox input "true"
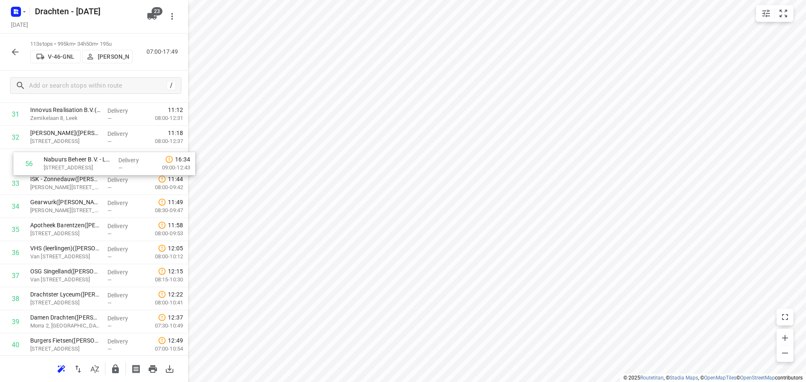
scroll to position [754, 0]
drag, startPoint x: 95, startPoint y: 255, endPoint x: 107, endPoint y: 167, distance: 89.0
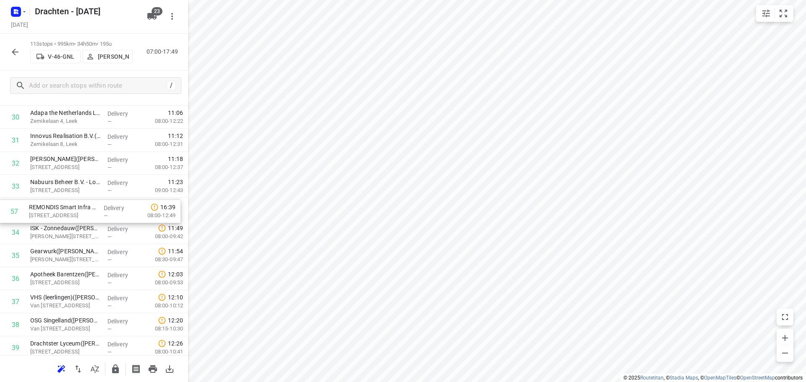
drag, startPoint x: 99, startPoint y: 253, endPoint x: 96, endPoint y: 205, distance: 47.9
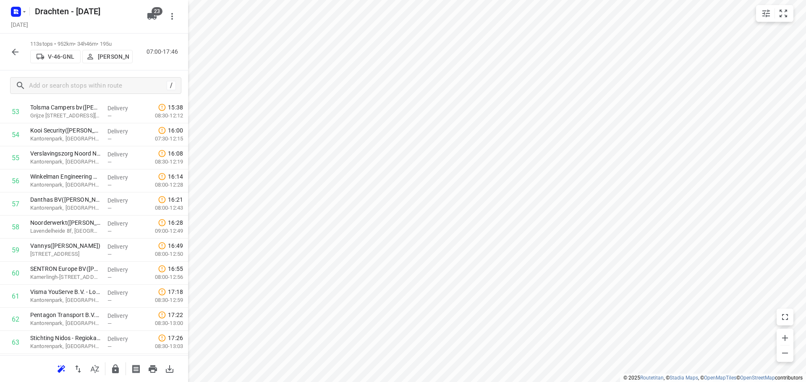
scroll to position [1276, 0]
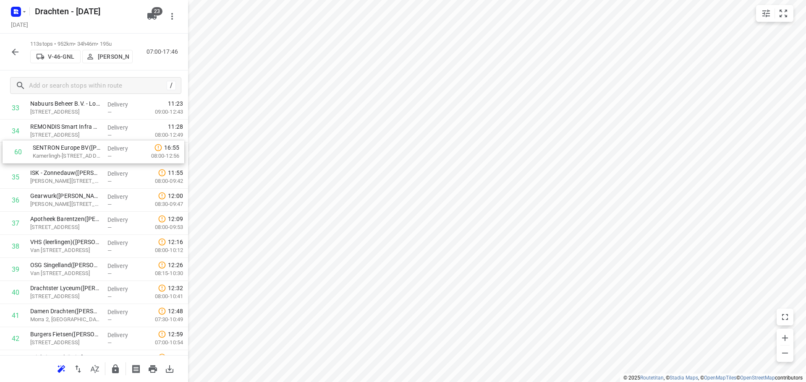
drag, startPoint x: 78, startPoint y: 259, endPoint x: 79, endPoint y: 144, distance: 115.4
drag, startPoint x: 98, startPoint y: 238, endPoint x: 99, endPoint y: 170, distance: 68.4
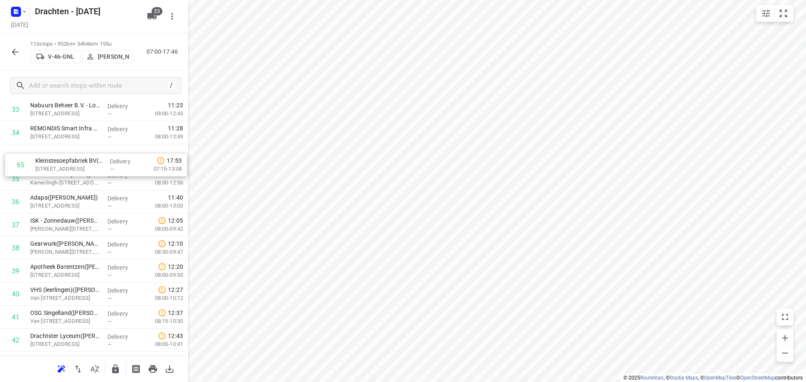
scroll to position [805, 0]
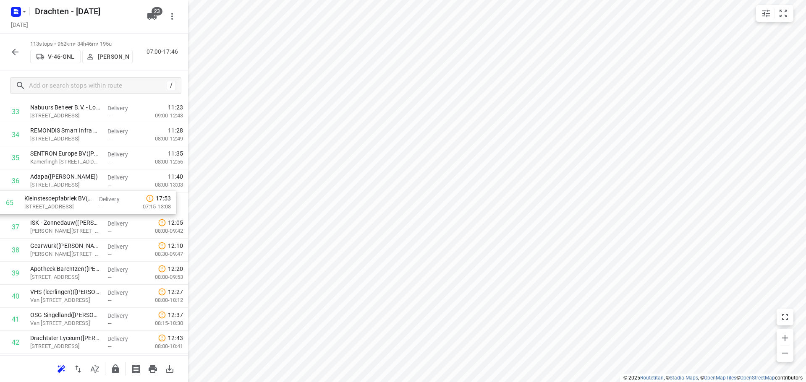
drag, startPoint x: 71, startPoint y: 264, endPoint x: 65, endPoint y: 200, distance: 63.7
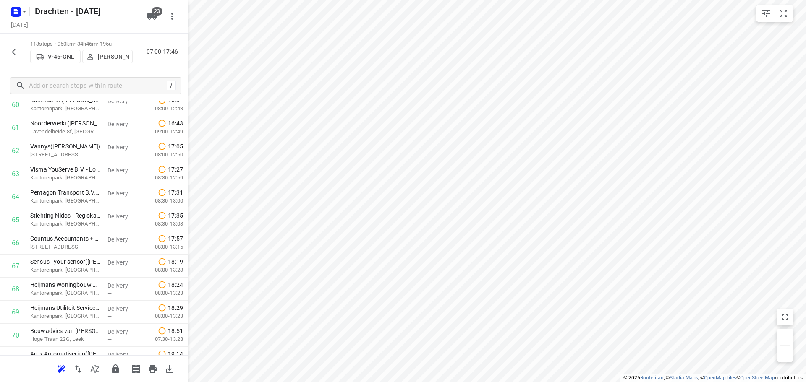
scroll to position [1393, 0]
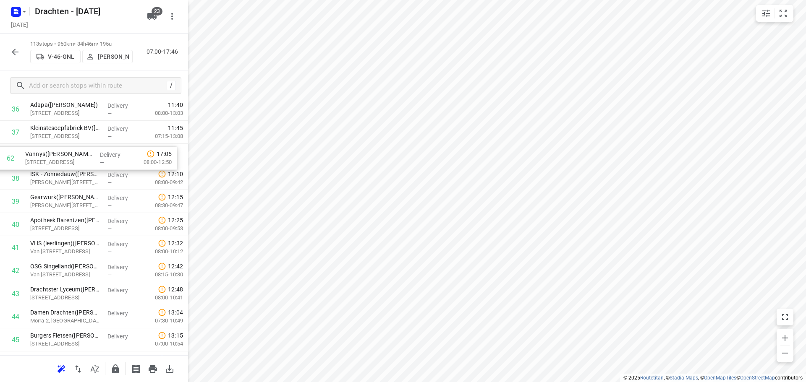
drag, startPoint x: 68, startPoint y: 198, endPoint x: 62, endPoint y: 159, distance: 39.5
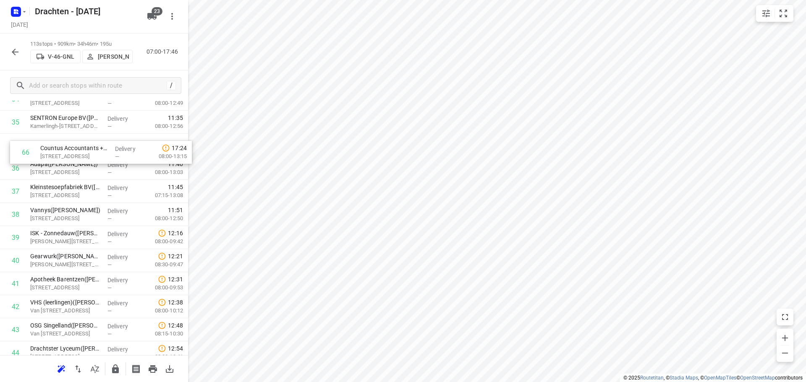
scroll to position [839, 0]
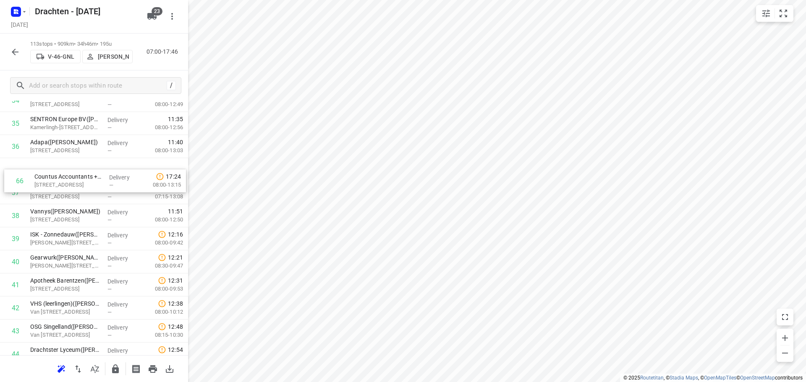
drag, startPoint x: 66, startPoint y: 299, endPoint x: 65, endPoint y: 185, distance: 114.1
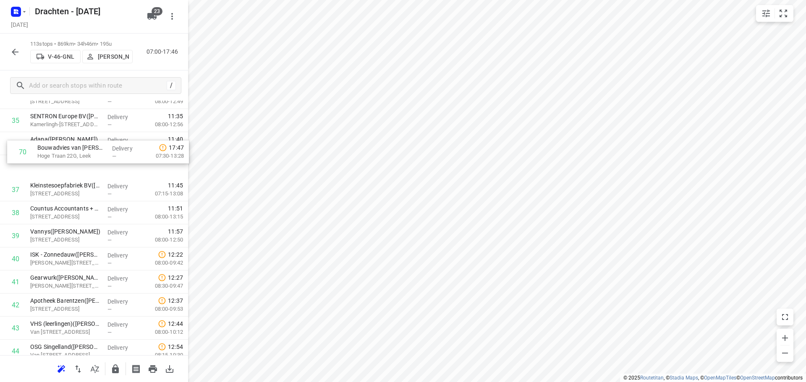
scroll to position [842, 0]
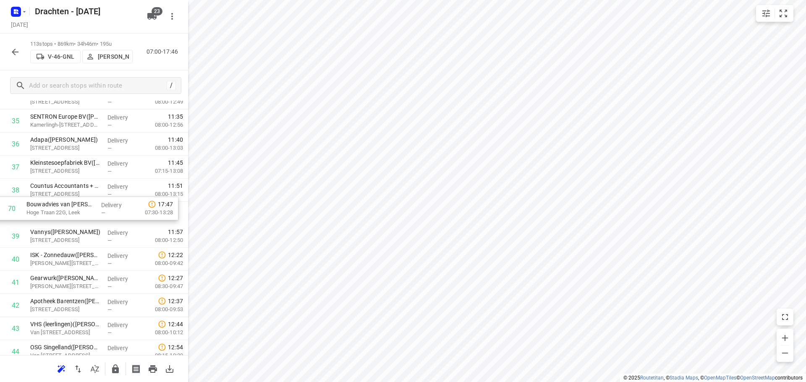
drag, startPoint x: 76, startPoint y: 340, endPoint x: 72, endPoint y: 202, distance: 138.1
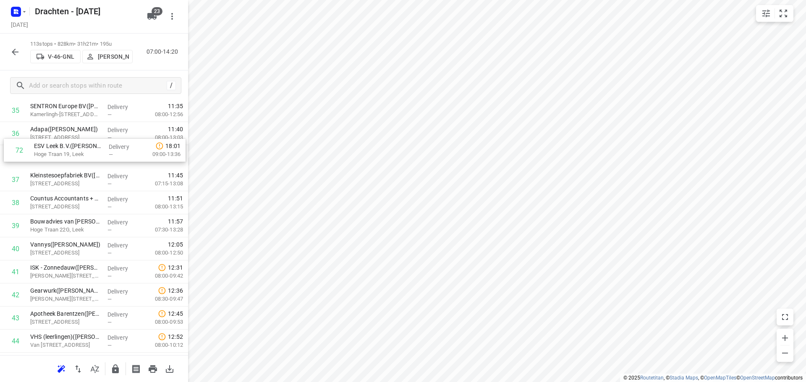
scroll to position [851, 0]
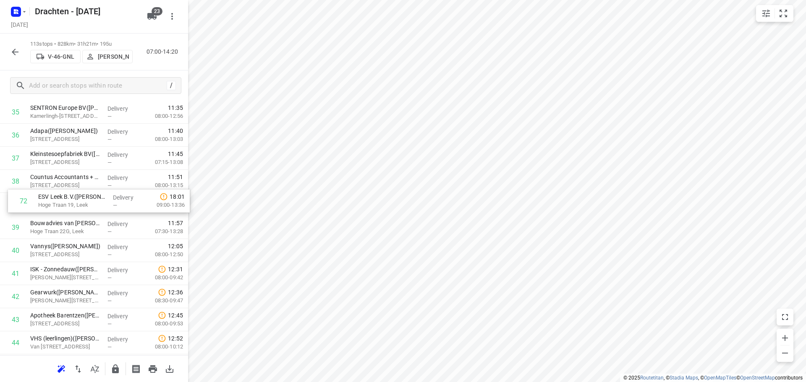
drag, startPoint x: 69, startPoint y: 222, endPoint x: 77, endPoint y: 202, distance: 22.1
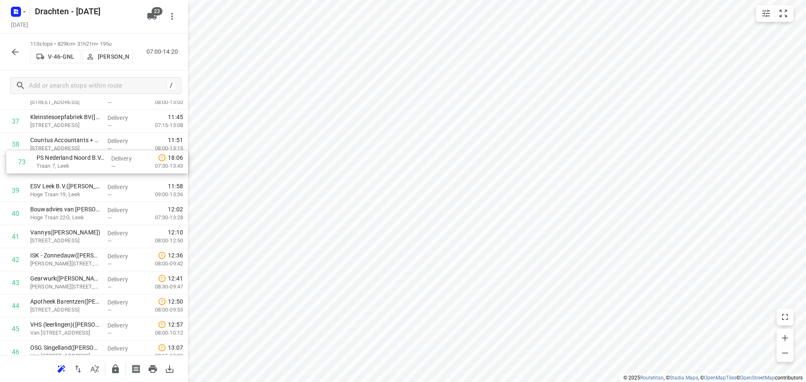
scroll to position [886, 0]
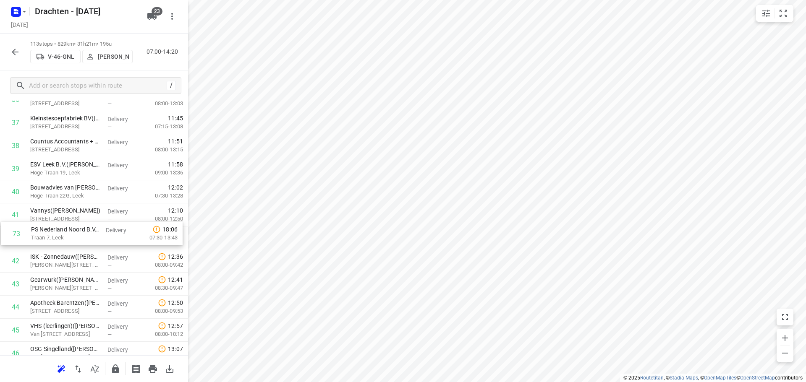
drag, startPoint x: 78, startPoint y: 188, endPoint x: 81, endPoint y: 237, distance: 48.7
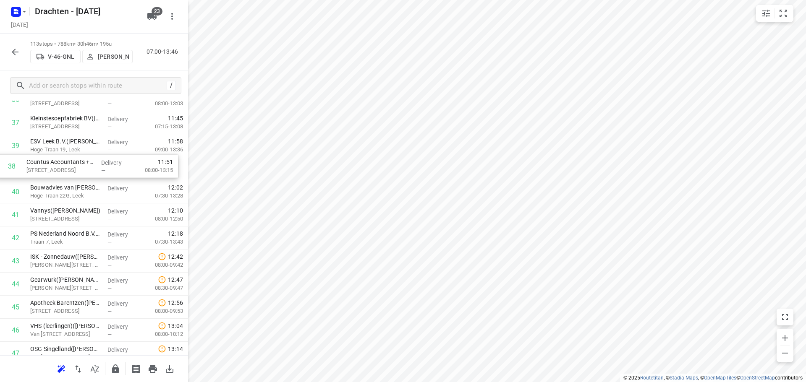
scroll to position [885, 0]
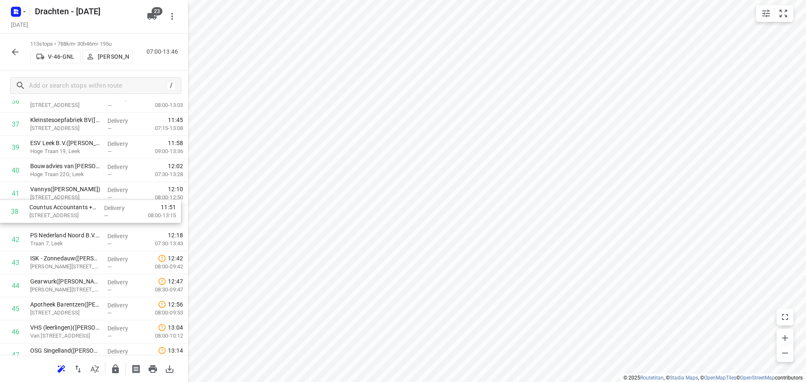
drag, startPoint x: 80, startPoint y: 149, endPoint x: 79, endPoint y: 217, distance: 68.8
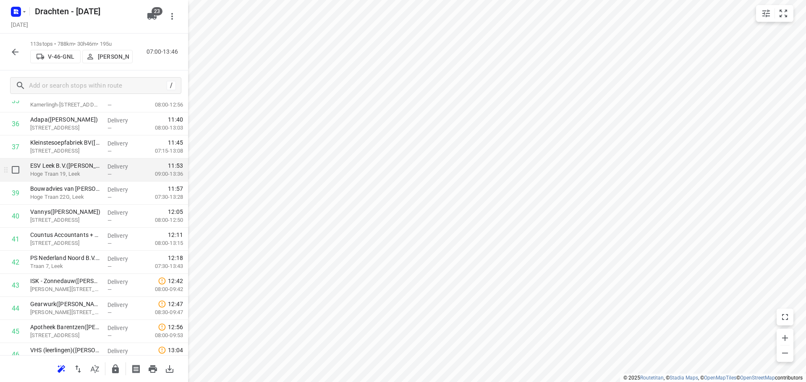
scroll to position [843, 0]
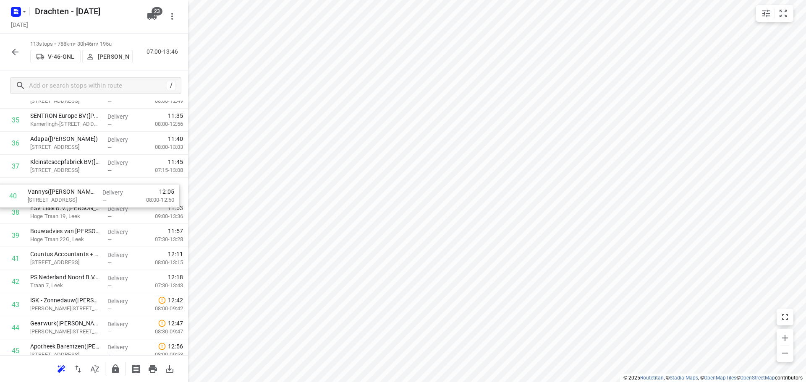
drag, startPoint x: 81, startPoint y: 244, endPoint x: 78, endPoint y: 197, distance: 47.1
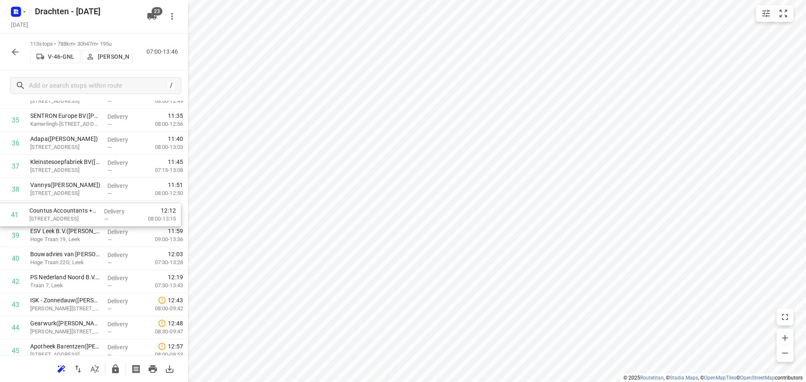
drag, startPoint x: 83, startPoint y: 261, endPoint x: 82, endPoint y: 215, distance: 46.2
drag, startPoint x: 80, startPoint y: 257, endPoint x: 80, endPoint y: 230, distance: 26.9
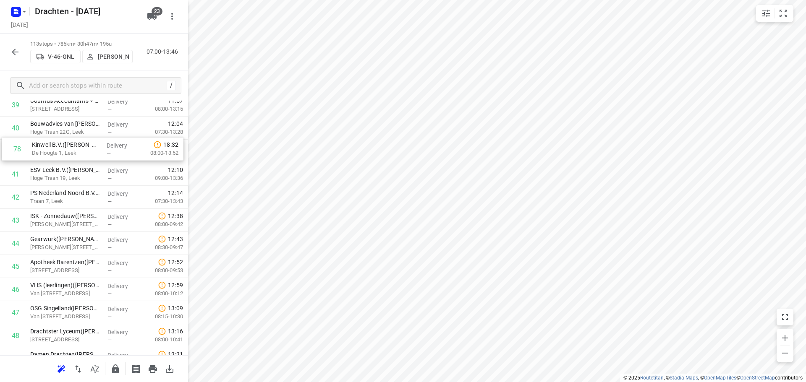
scroll to position [946, 0]
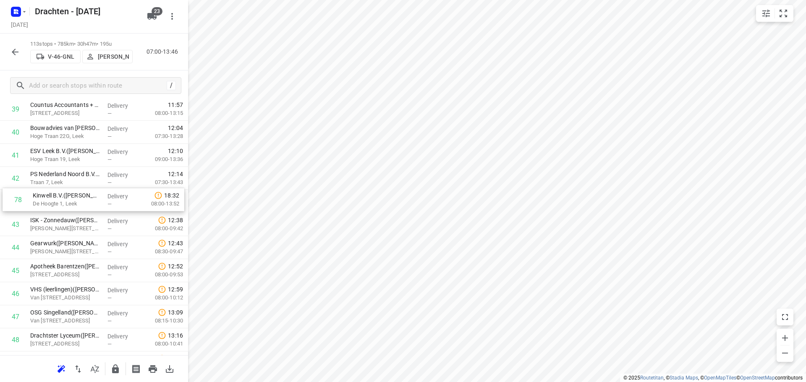
drag, startPoint x: 74, startPoint y: 278, endPoint x: 77, endPoint y: 203, distance: 75.6
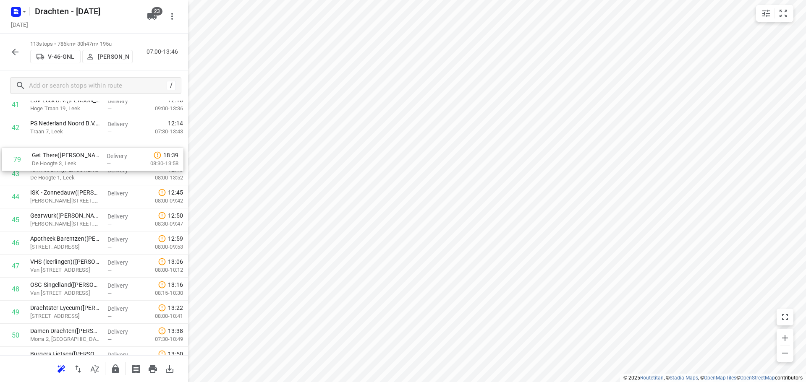
scroll to position [996, 0]
drag, startPoint x: 82, startPoint y: 285, endPoint x: 89, endPoint y: 177, distance: 108.9
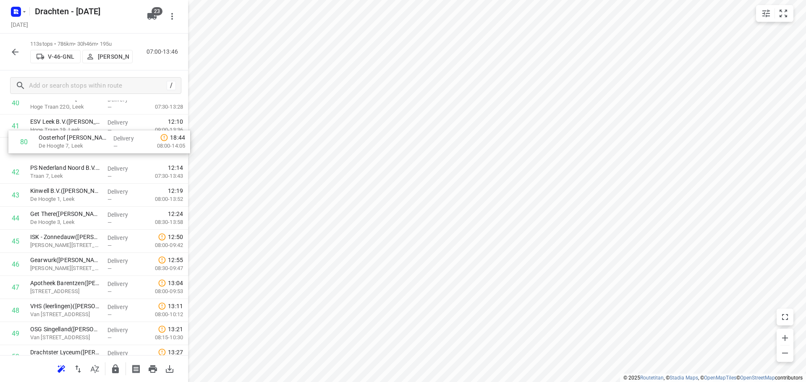
scroll to position [971, 0]
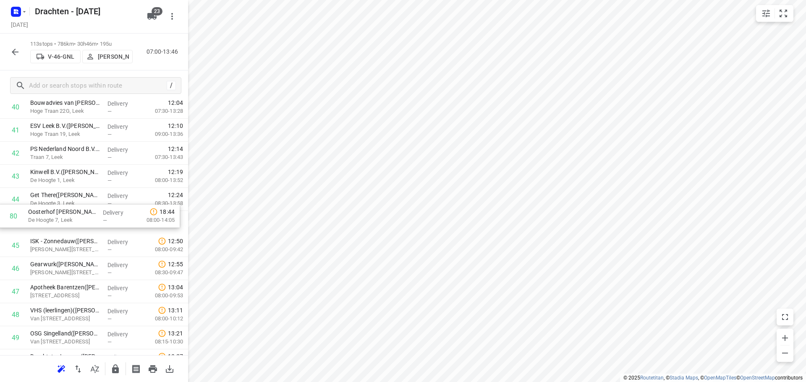
drag, startPoint x: 95, startPoint y: 256, endPoint x: 93, endPoint y: 220, distance: 35.8
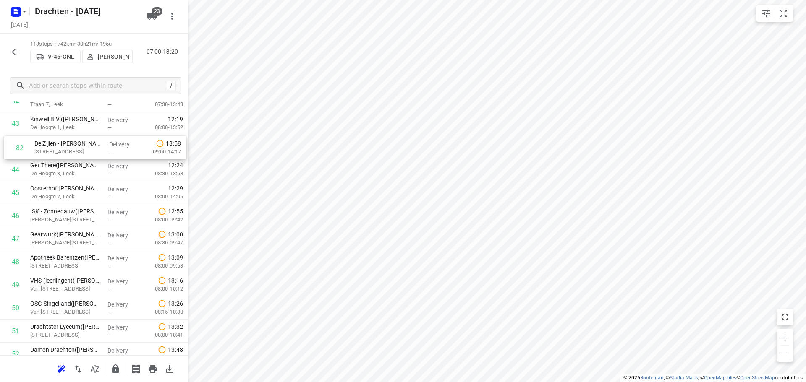
scroll to position [1023, 0]
drag, startPoint x: 109, startPoint y: 278, endPoint x: 112, endPoint y: 180, distance: 98.2
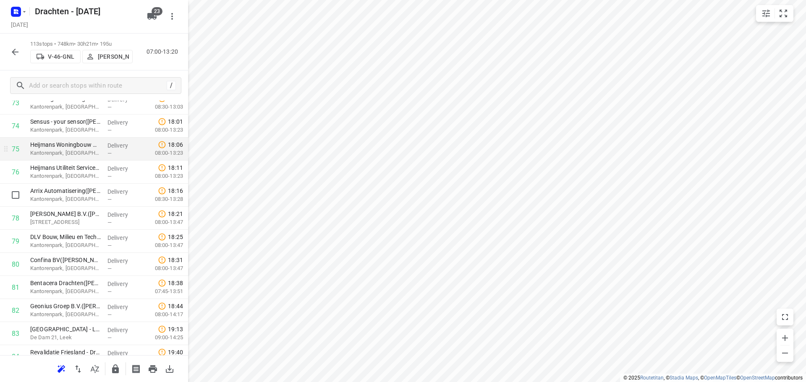
scroll to position [1779, 0]
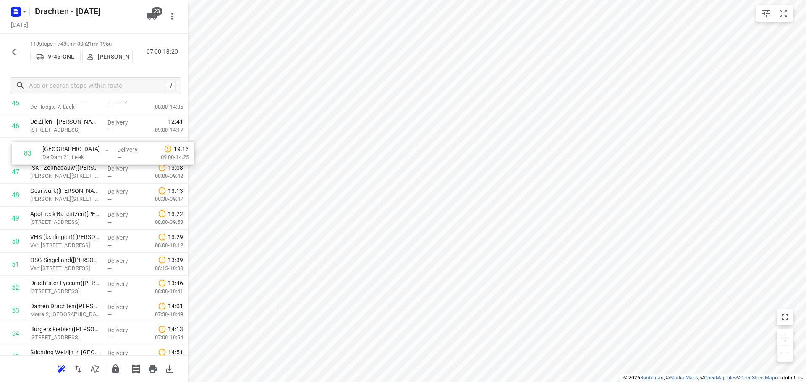
drag, startPoint x: 94, startPoint y: 301, endPoint x: 104, endPoint y: 159, distance: 142.3
click at [104, 159] on div "1 Feenstra Vlees([PERSON_NAME]) De Hemmen 98a, Drachten Delivery — 07:02 06:30-…" at bounding box center [94, 380] width 188 height 2608
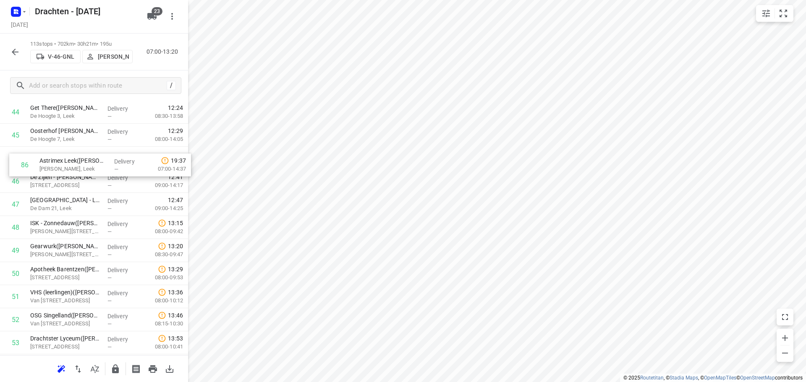
scroll to position [1058, 0]
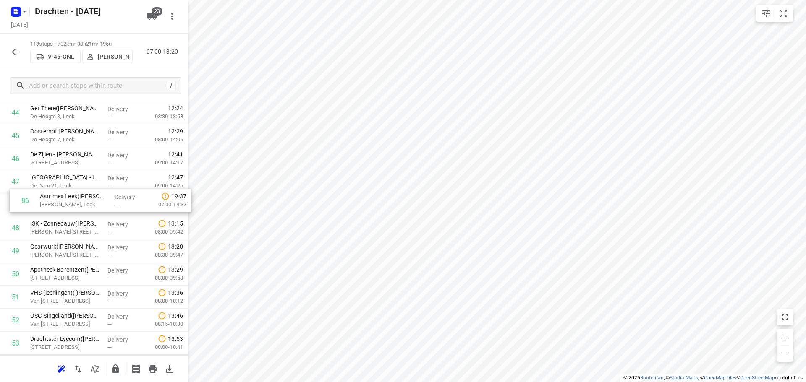
drag, startPoint x: 89, startPoint y: 222, endPoint x: 97, endPoint y: 203, distance: 20.7
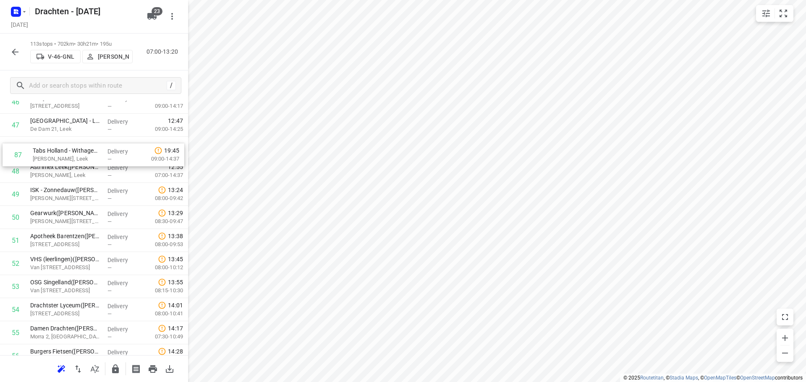
scroll to position [1109, 0]
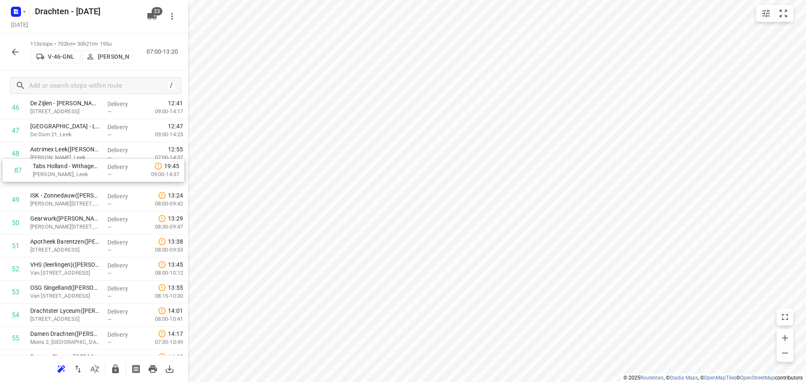
drag, startPoint x: 80, startPoint y: 269, endPoint x: 81, endPoint y: 174, distance: 95.3
click at [81, 174] on div "1 Feenstra Vlees([PERSON_NAME]) De Hemmen 98a, Drachten Delivery — 07:02 06:30-…" at bounding box center [94, 362] width 188 height 2608
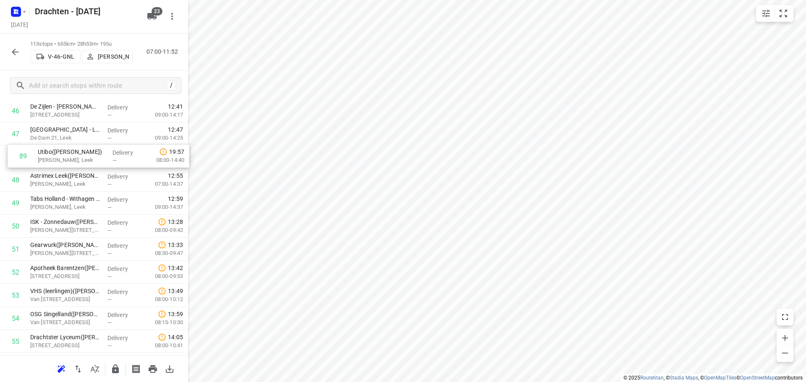
scroll to position [1103, 0]
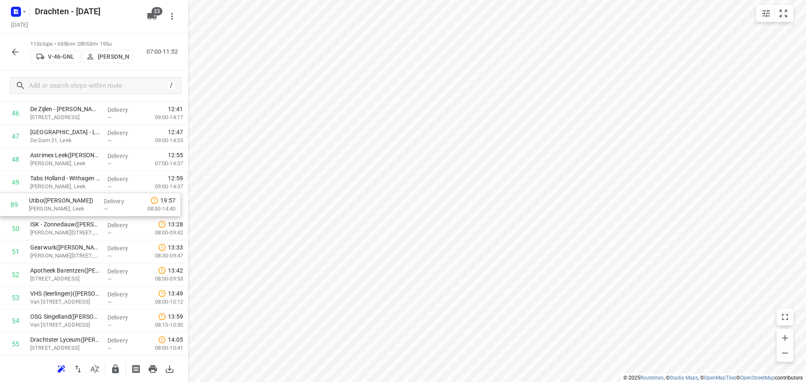
drag, startPoint x: 78, startPoint y: 305, endPoint x: 75, endPoint y: 204, distance: 100.7
click at [75, 204] on div "1 Feenstra Vlees([PERSON_NAME]) De Hemmen 98a, Drachten Delivery — 07:02 06:30-…" at bounding box center [94, 367] width 188 height 2608
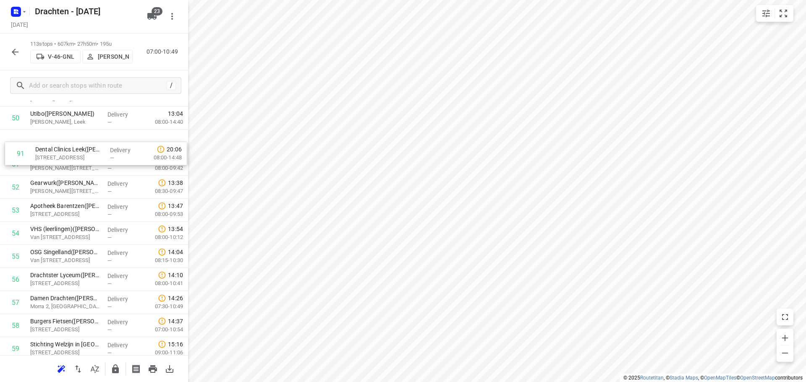
scroll to position [1180, 0]
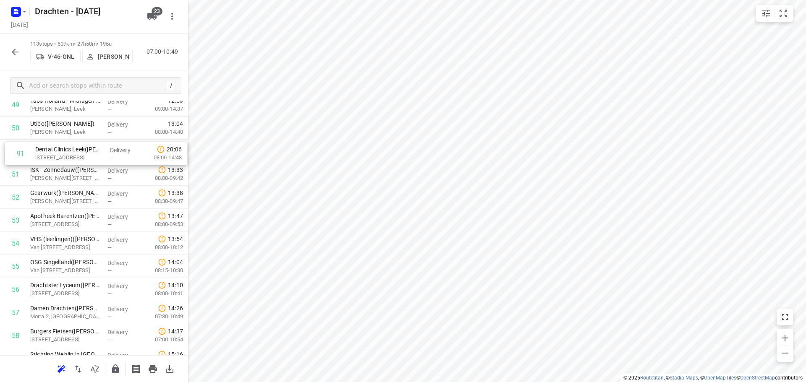
drag, startPoint x: 75, startPoint y: 189, endPoint x: 81, endPoint y: 150, distance: 39.5
click at [81, 150] on div "1 Feenstra Vlees([PERSON_NAME]) De Hemmen 98a, Drachten Delivery — 07:02 06:30-…" at bounding box center [94, 290] width 188 height 2608
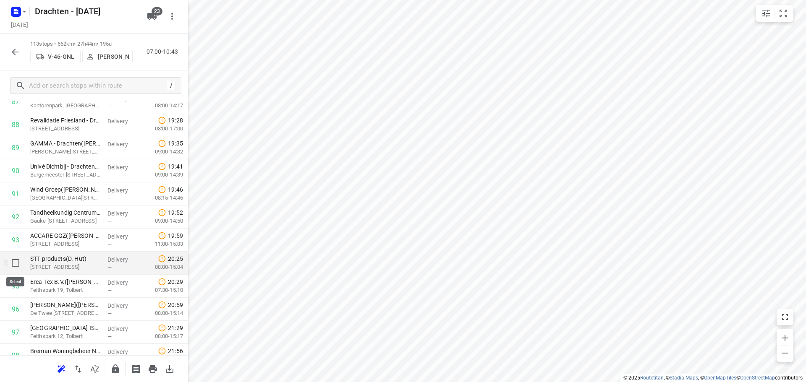
click at [16, 264] on input "checkbox" at bounding box center [15, 263] width 17 height 17
checkbox input "true"
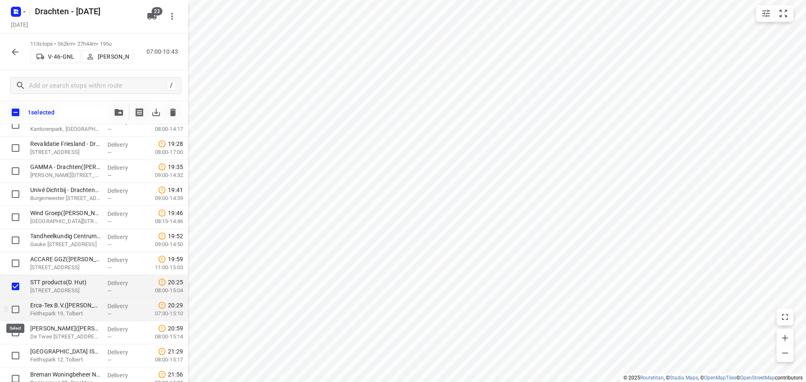
click at [18, 307] on input "checkbox" at bounding box center [15, 309] width 17 height 17
checkbox input "true"
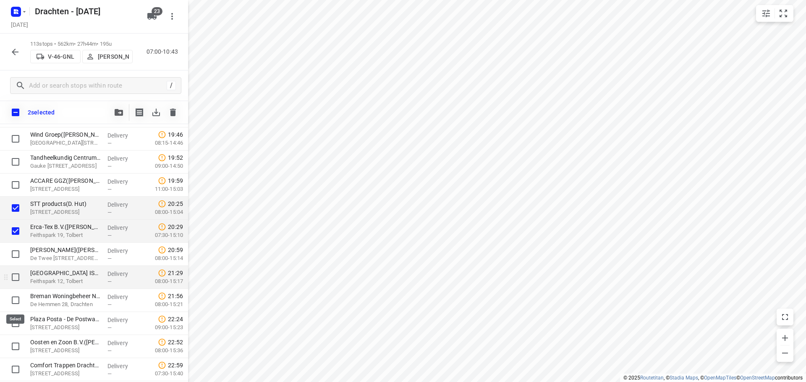
scroll to position [2145, 0]
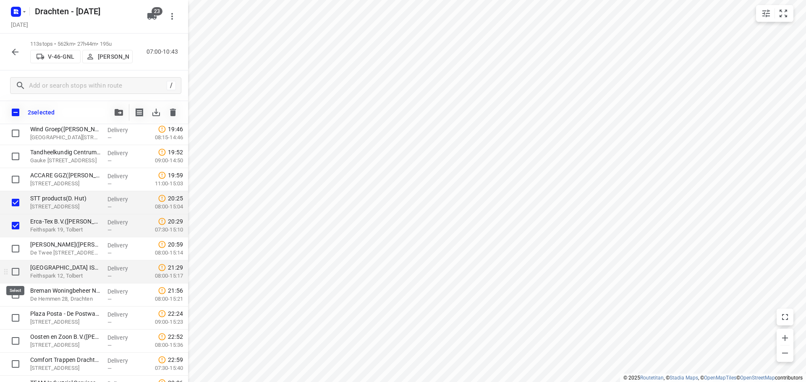
click at [20, 277] on input "checkbox" at bounding box center [15, 272] width 17 height 17
checkbox input "true"
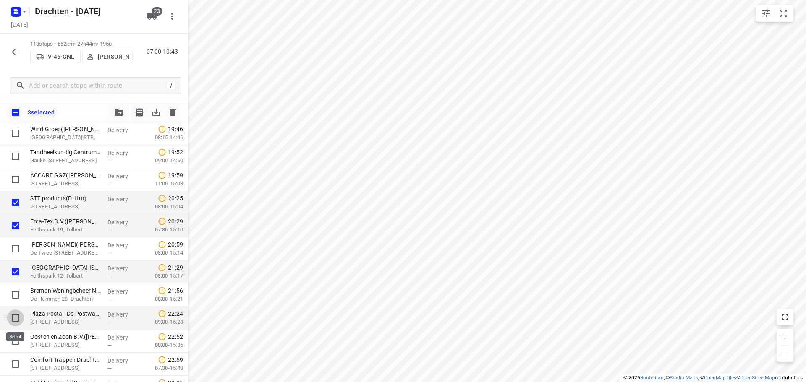
click at [21, 319] on input "checkbox" at bounding box center [15, 318] width 17 height 17
checkbox input "true"
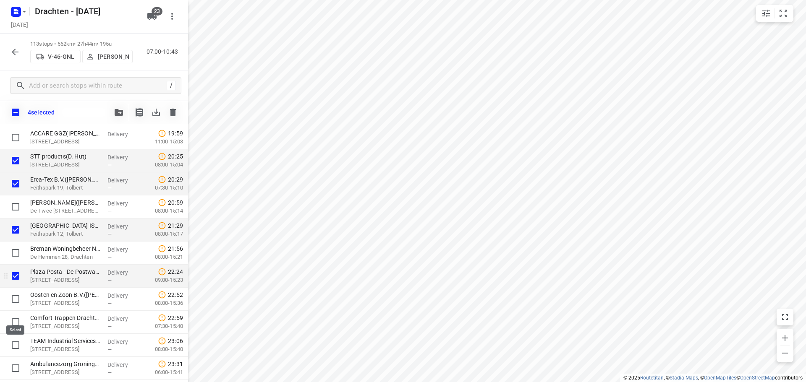
scroll to position [2229, 0]
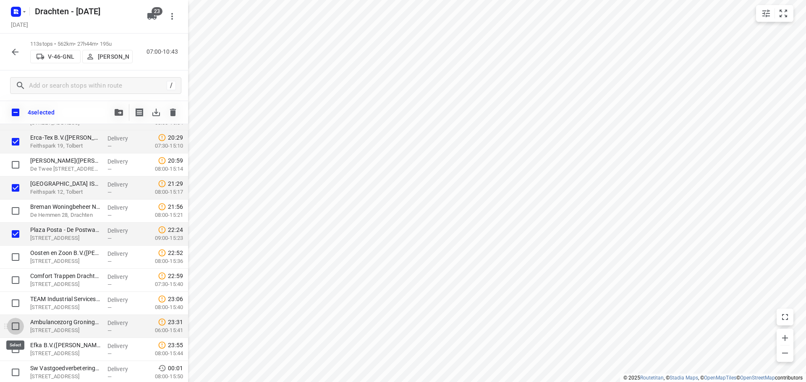
click at [16, 321] on input "checkbox" at bounding box center [15, 326] width 17 height 17
checkbox input "true"
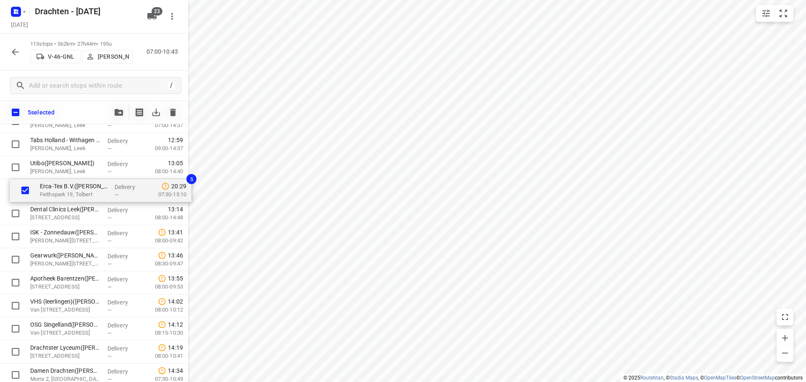
scroll to position [1164, 0]
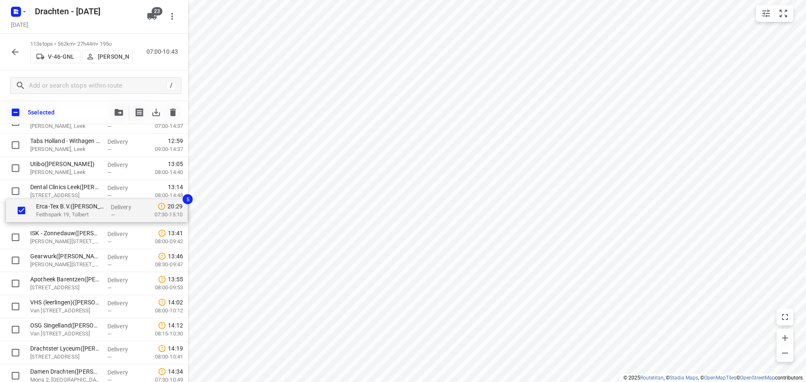
drag, startPoint x: 55, startPoint y: 145, endPoint x: 61, endPoint y: 210, distance: 65.8
click at [61, 210] on div "Feenstra Vlees([PERSON_NAME]) De Hemmen 98a, [GEOGRAPHIC_DATA] Delivery — 07:02…" at bounding box center [94, 330] width 188 height 2608
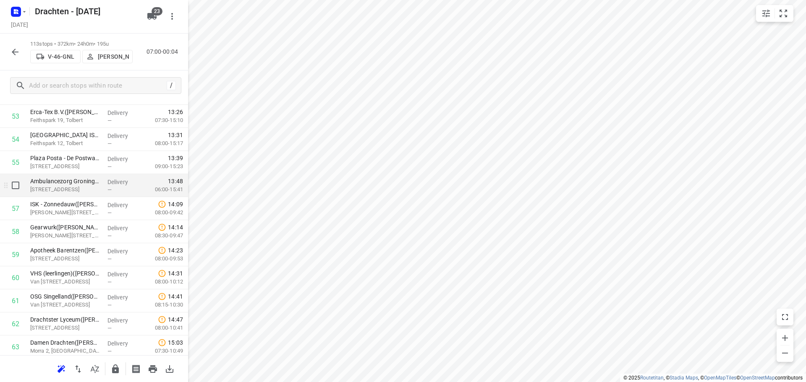
scroll to position [1290, 0]
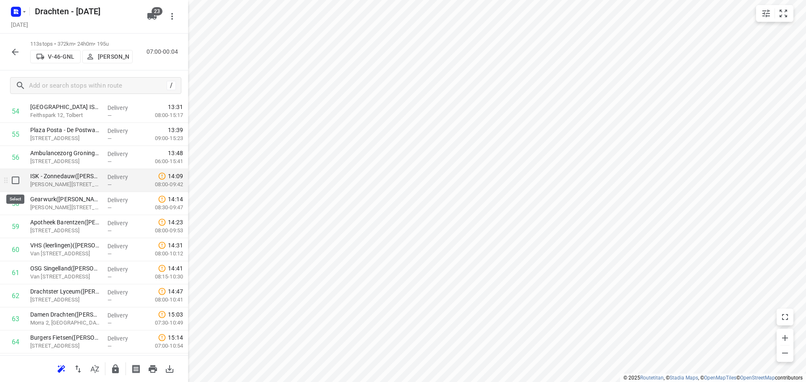
click at [16, 180] on input "checkbox" at bounding box center [15, 180] width 17 height 17
checkbox input "true"
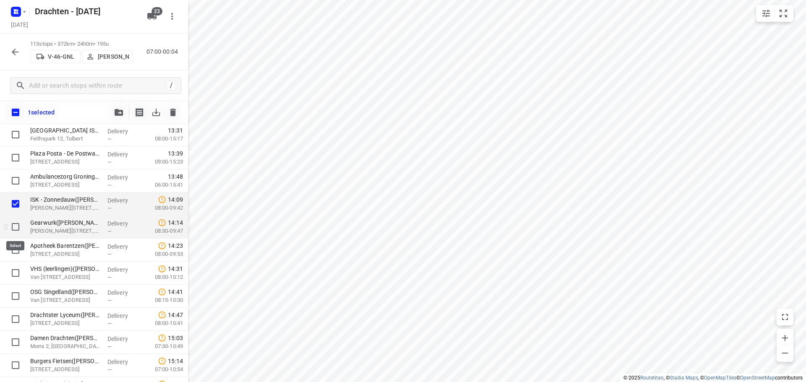
click at [14, 224] on input "checkbox" at bounding box center [15, 227] width 17 height 17
checkbox input "true"
click at [12, 248] on input "checkbox" at bounding box center [15, 250] width 17 height 17
checkbox input "true"
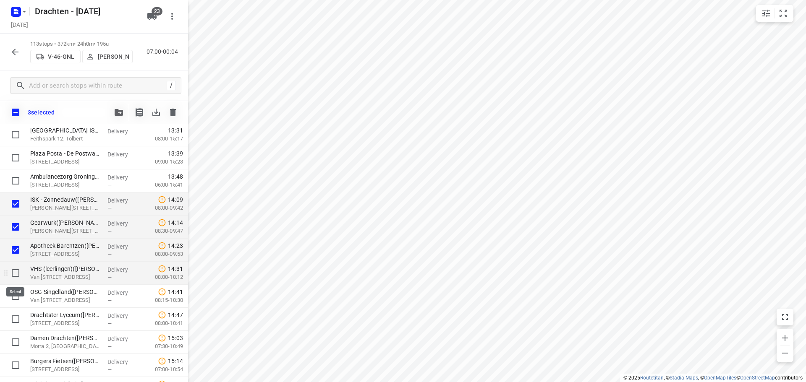
click at [12, 276] on input "checkbox" at bounding box center [15, 273] width 17 height 17
checkbox input "true"
click at [19, 298] on input "checkbox" at bounding box center [15, 296] width 17 height 17
checkbox input "true"
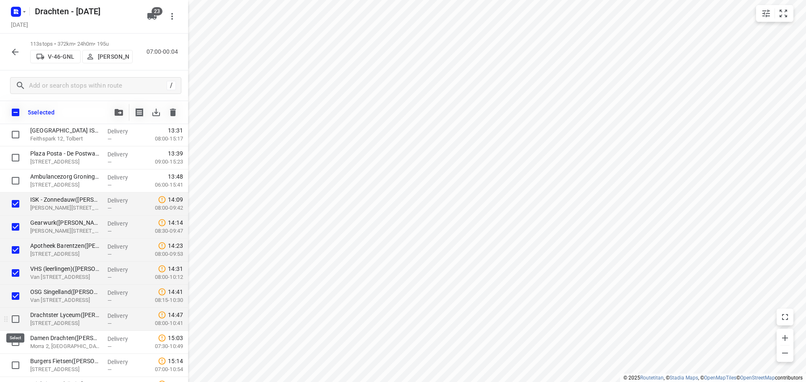
click at [18, 320] on input "checkbox" at bounding box center [15, 319] width 17 height 17
checkbox input "true"
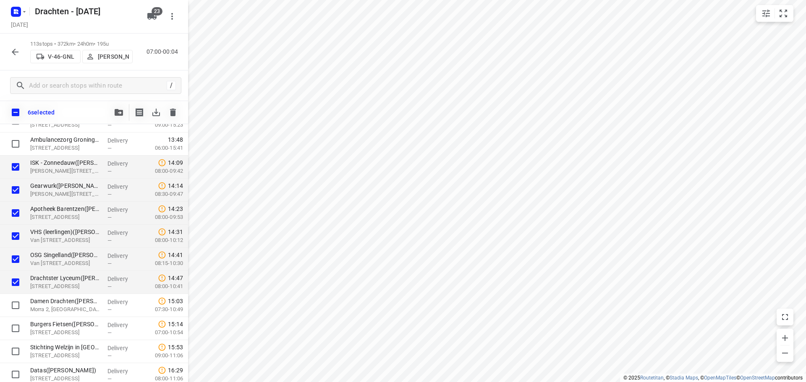
scroll to position [1458, 0]
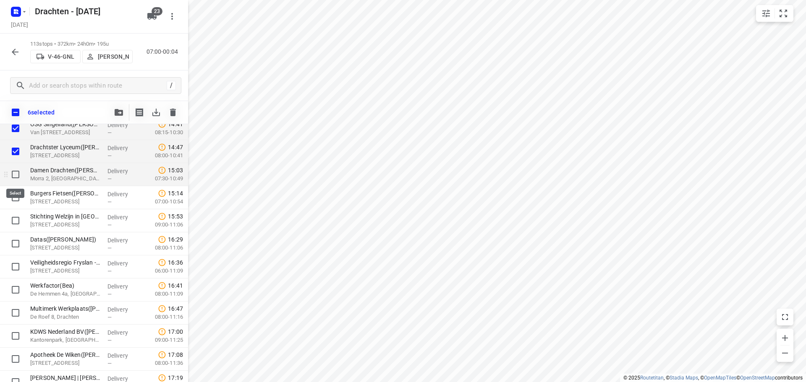
click at [18, 173] on input "checkbox" at bounding box center [15, 174] width 17 height 17
checkbox input "true"
click at [18, 200] on input "checkbox" at bounding box center [15, 197] width 17 height 17
checkbox input "true"
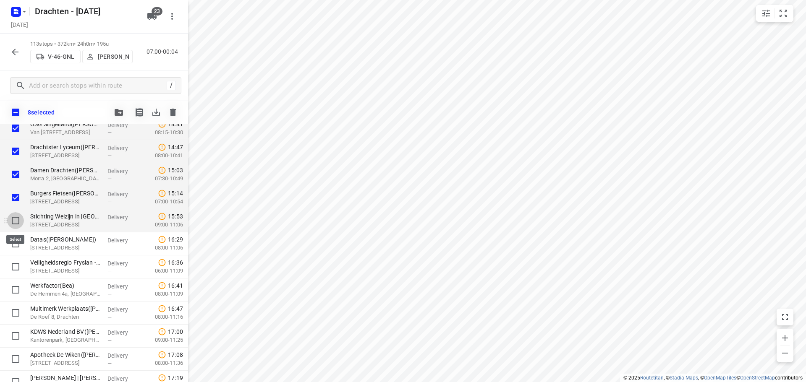
click at [14, 221] on input "checkbox" at bounding box center [15, 220] width 17 height 17
checkbox input "true"
click at [13, 246] on input "checkbox" at bounding box center [15, 243] width 17 height 17
checkbox input "true"
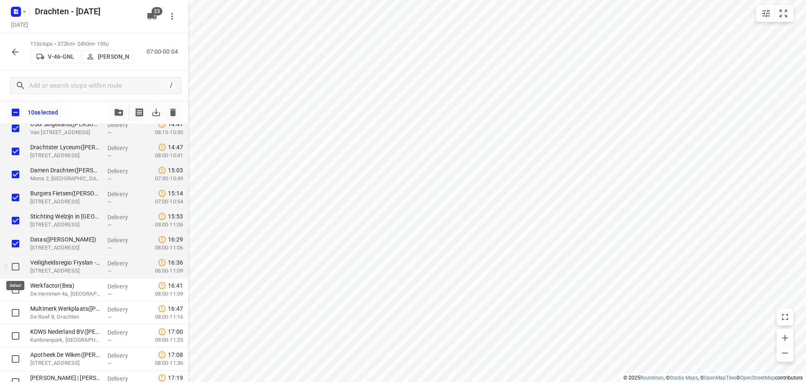
click at [13, 267] on input "checkbox" at bounding box center [15, 266] width 17 height 17
checkbox input "true"
click at [18, 292] on input "checkbox" at bounding box center [15, 290] width 17 height 17
checkbox input "true"
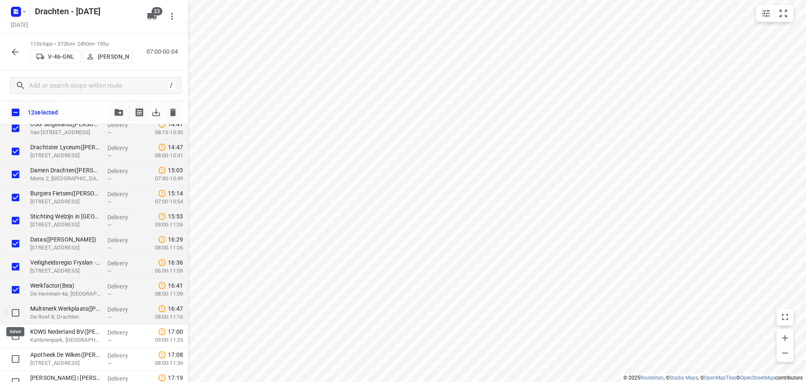
click at [18, 317] on input "checkbox" at bounding box center [15, 313] width 17 height 17
checkbox input "true"
click at [14, 333] on input "checkbox" at bounding box center [15, 336] width 17 height 17
checkbox input "true"
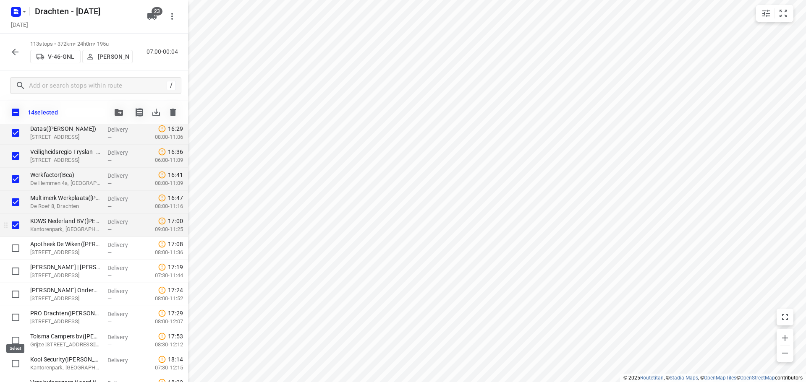
scroll to position [1626, 0]
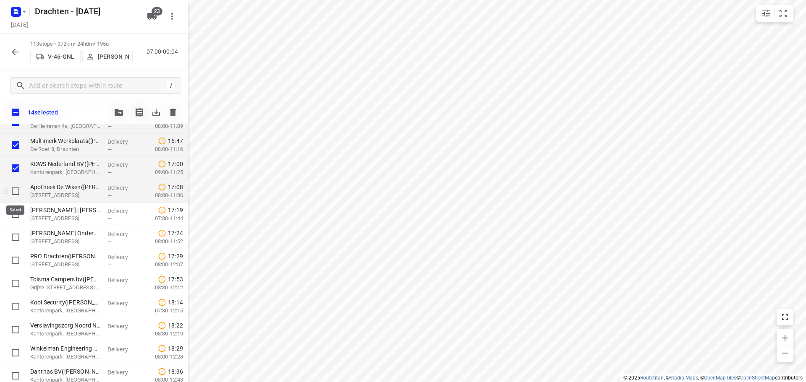
click at [13, 190] on input "checkbox" at bounding box center [15, 191] width 17 height 17
checkbox input "true"
click at [16, 216] on input "checkbox" at bounding box center [15, 214] width 17 height 17
checkbox input "true"
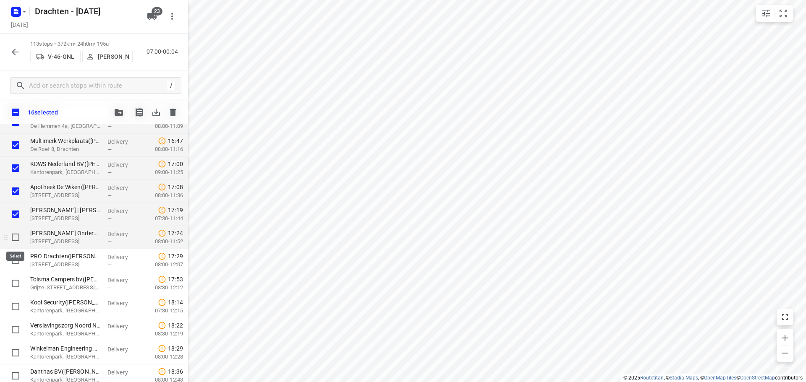
click at [16, 239] on input "checkbox" at bounding box center [15, 237] width 17 height 17
checkbox input "true"
click at [15, 258] on input "checkbox" at bounding box center [15, 260] width 17 height 17
checkbox input "true"
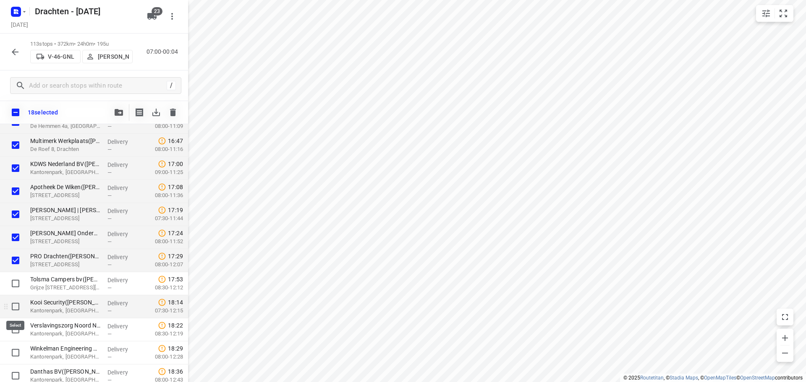
click at [15, 309] on input "checkbox" at bounding box center [15, 306] width 17 height 17
checkbox input "true"
click at [13, 329] on input "checkbox" at bounding box center [15, 329] width 17 height 17
checkbox input "true"
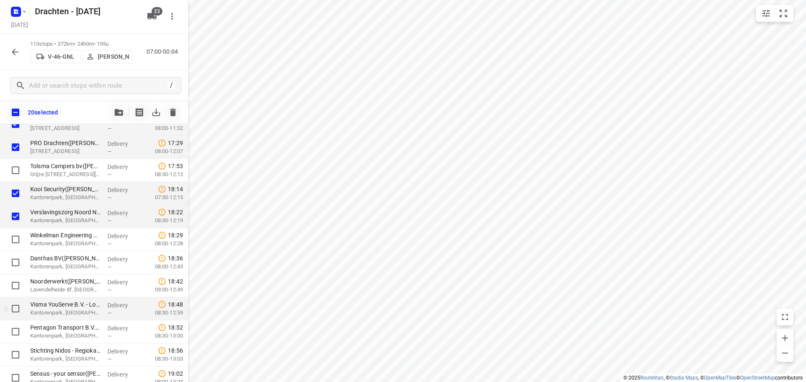
scroll to position [1751, 0]
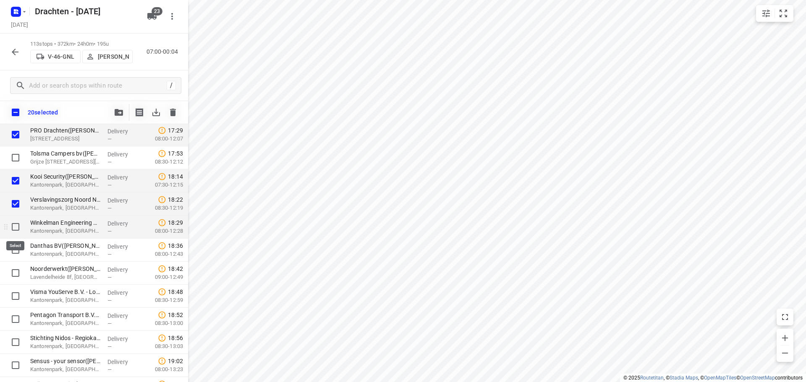
click at [20, 231] on input "checkbox" at bounding box center [15, 227] width 17 height 17
checkbox input "true"
click at [16, 248] on input "checkbox" at bounding box center [15, 250] width 17 height 17
checkbox input "true"
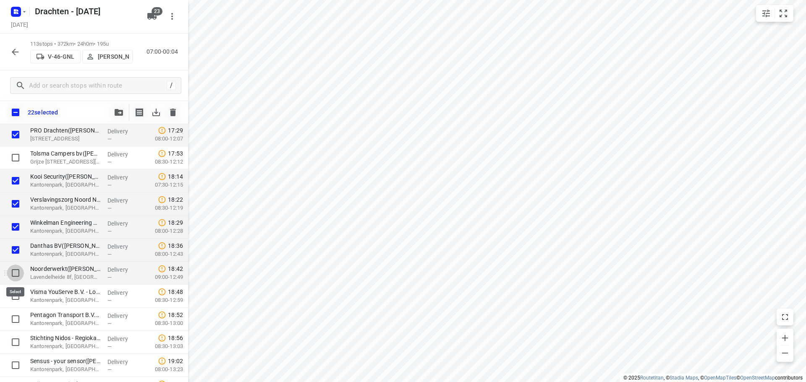
click at [15, 274] on input "checkbox" at bounding box center [15, 273] width 17 height 17
checkbox input "true"
click at [18, 296] on input "checkbox" at bounding box center [15, 296] width 17 height 17
checkbox input "true"
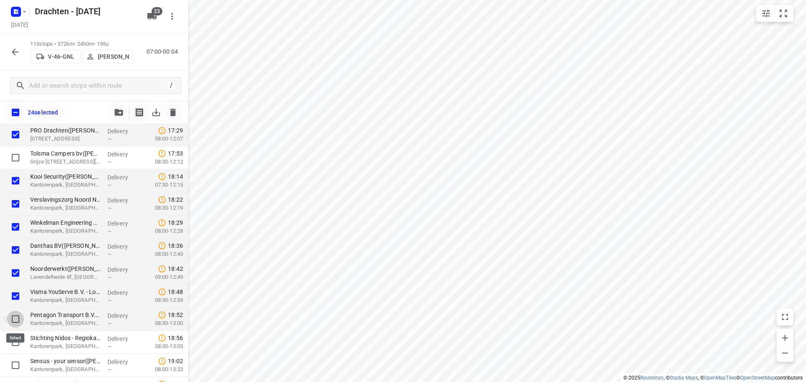
click at [19, 317] on input "checkbox" at bounding box center [15, 319] width 17 height 17
checkbox input "true"
click at [15, 342] on input "checkbox" at bounding box center [15, 342] width 17 height 17
checkbox input "true"
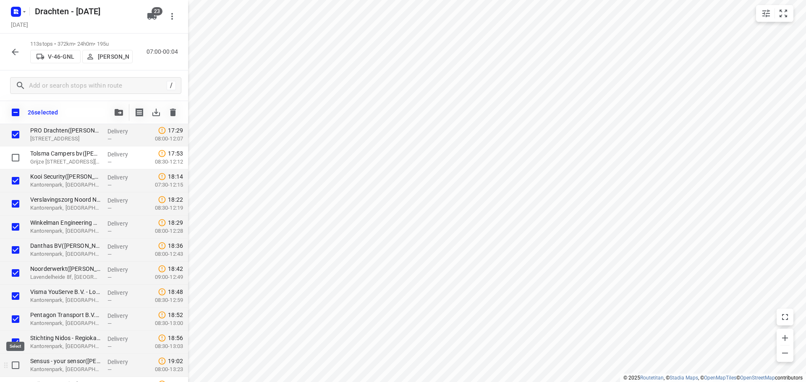
click at [15, 366] on input "checkbox" at bounding box center [15, 365] width 17 height 17
checkbox input "true"
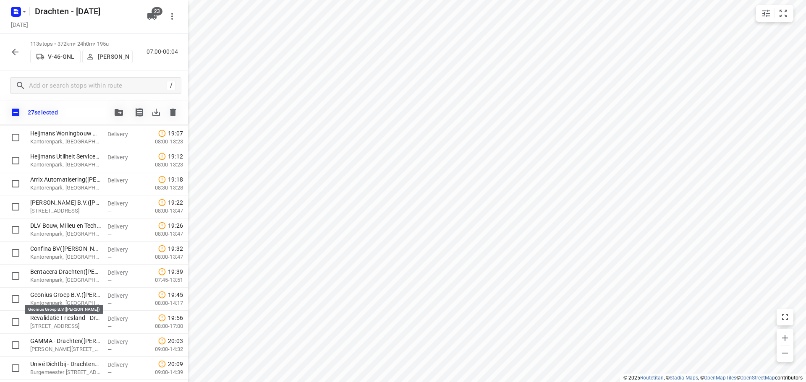
scroll to position [2003, 0]
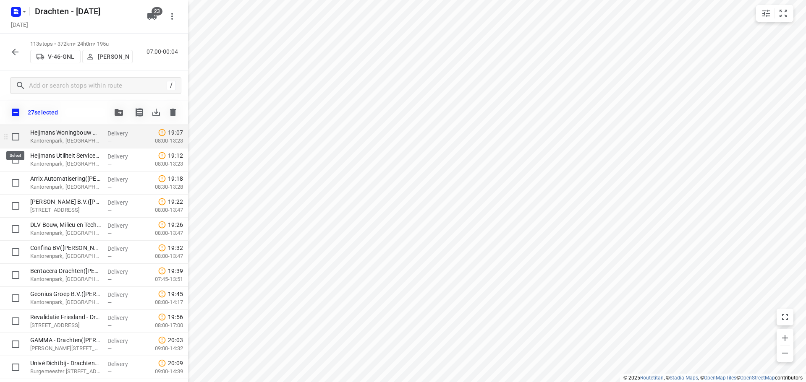
click at [15, 137] on input "checkbox" at bounding box center [15, 136] width 17 height 17
checkbox input "true"
click at [16, 161] on input "checkbox" at bounding box center [15, 159] width 17 height 17
checkbox input "true"
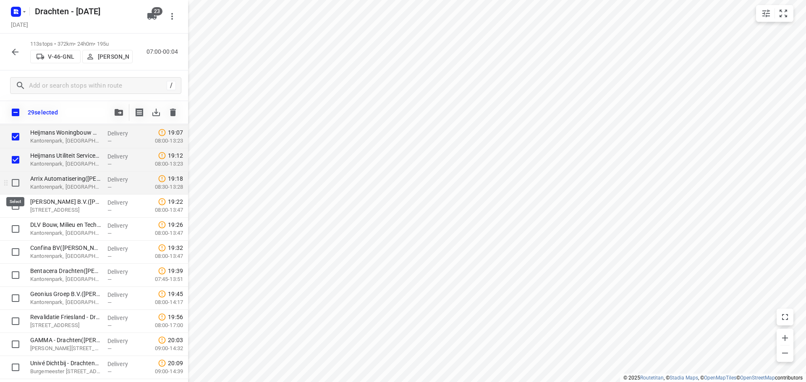
click at [18, 185] on input "checkbox" at bounding box center [15, 183] width 17 height 17
checkbox input "true"
click at [16, 204] on input "checkbox" at bounding box center [15, 206] width 17 height 17
checkbox input "true"
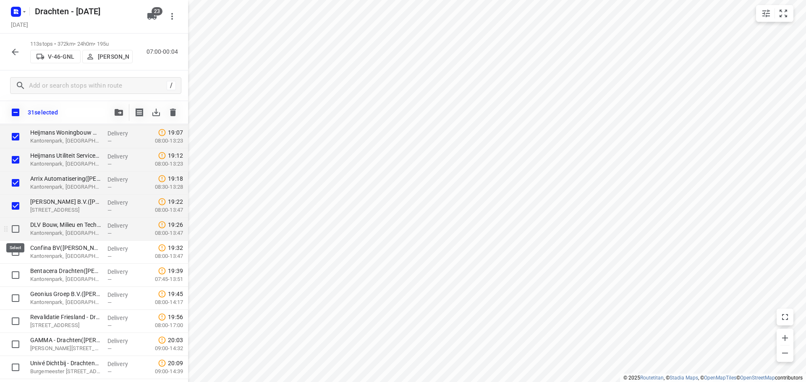
click at [20, 231] on input "checkbox" at bounding box center [15, 229] width 17 height 17
checkbox input "true"
click at [16, 250] on input "checkbox" at bounding box center [15, 252] width 17 height 17
checkbox input "true"
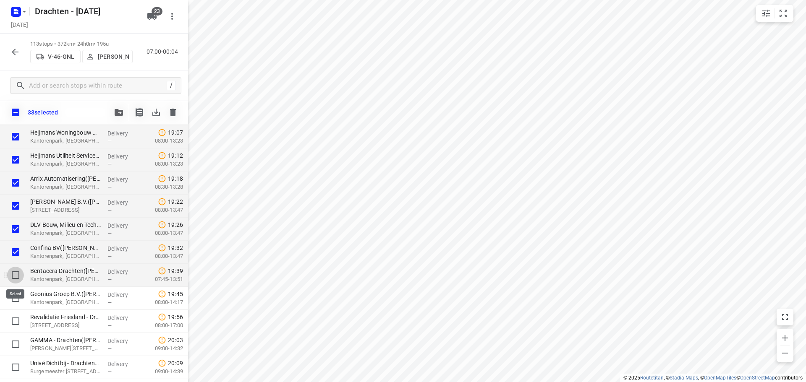
click at [13, 276] on input "checkbox" at bounding box center [15, 275] width 17 height 17
checkbox input "true"
click at [18, 298] on input "checkbox" at bounding box center [15, 298] width 17 height 17
checkbox input "true"
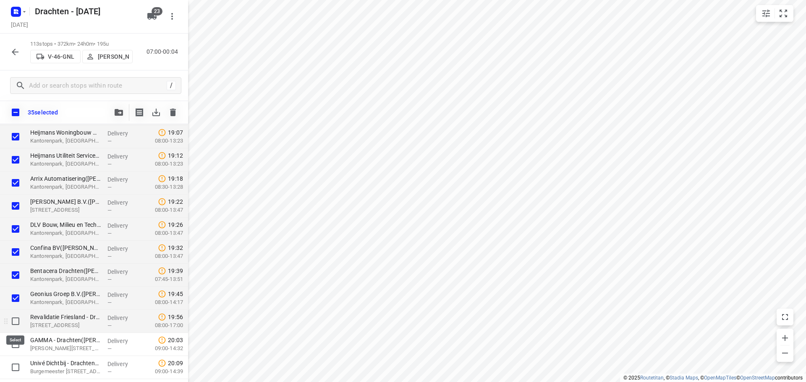
click at [10, 321] on input "checkbox" at bounding box center [15, 321] width 17 height 17
checkbox input "true"
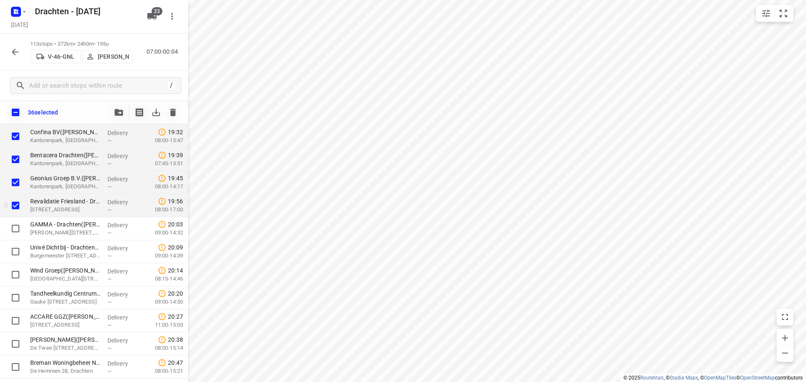
scroll to position [2171, 0]
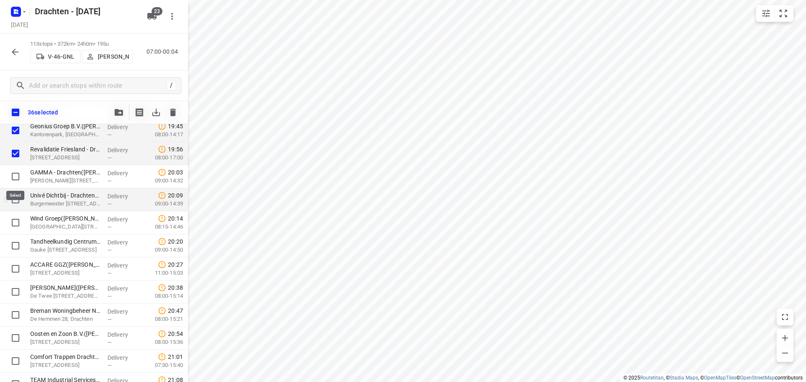
drag, startPoint x: 20, startPoint y: 179, endPoint x: 20, endPoint y: 188, distance: 9.7
click at [19, 179] on input "checkbox" at bounding box center [15, 176] width 17 height 17
checkbox input "true"
click at [17, 198] on input "checkbox" at bounding box center [15, 199] width 17 height 17
checkbox input "true"
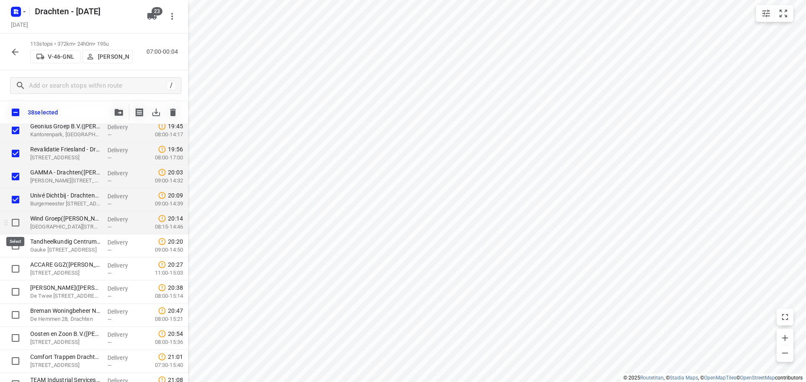
click at [15, 225] on input "checkbox" at bounding box center [15, 222] width 17 height 17
checkbox input "true"
click at [11, 250] on input "checkbox" at bounding box center [15, 246] width 17 height 17
checkbox input "true"
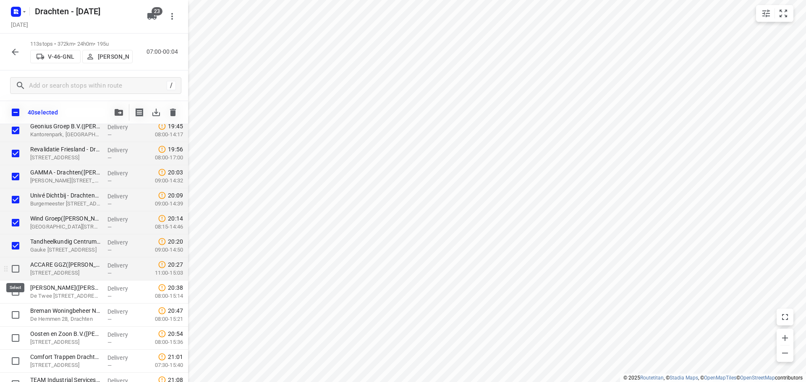
click at [16, 271] on input "checkbox" at bounding box center [15, 269] width 17 height 17
checkbox input "true"
click at [16, 290] on input "checkbox" at bounding box center [15, 292] width 17 height 17
checkbox input "true"
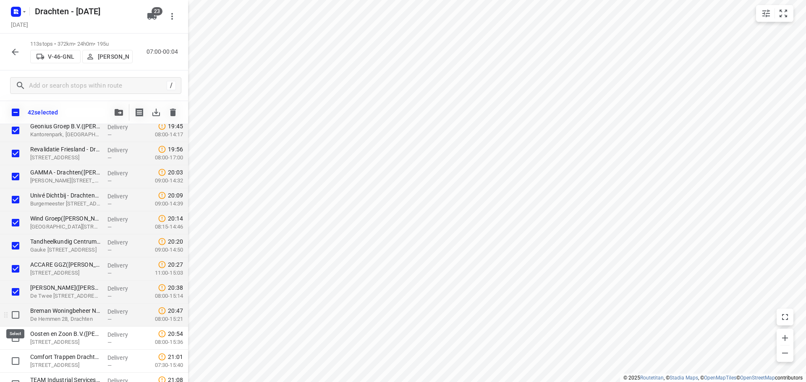
click at [8, 316] on input "checkbox" at bounding box center [15, 315] width 17 height 17
checkbox input "true"
click at [16, 341] on input "checkbox" at bounding box center [15, 338] width 17 height 17
checkbox input "true"
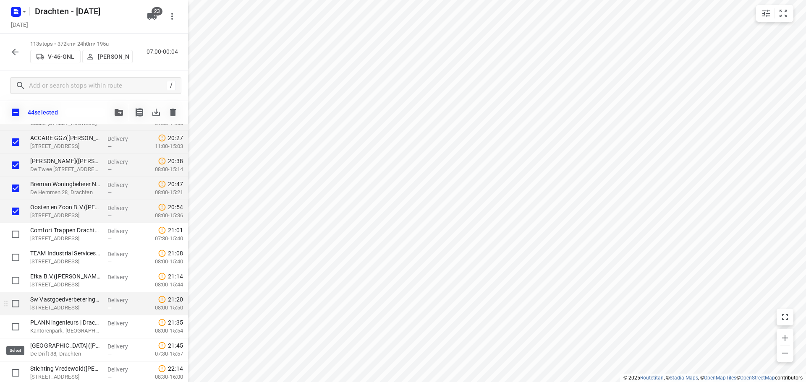
scroll to position [2339, 0]
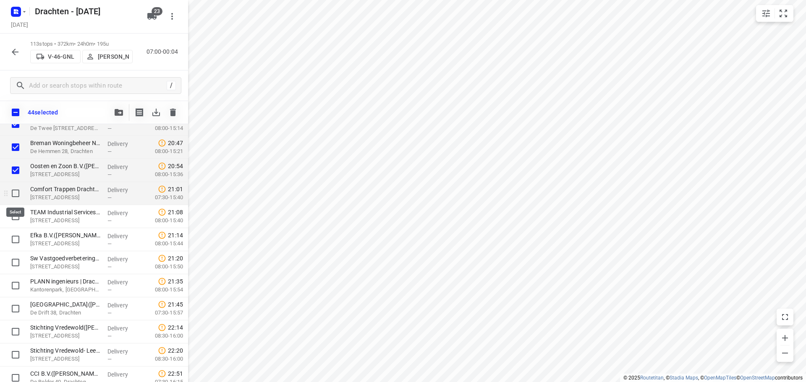
click at [19, 196] on input "checkbox" at bounding box center [15, 193] width 17 height 17
checkbox input "true"
click at [18, 217] on input "checkbox" at bounding box center [15, 216] width 17 height 17
checkbox input "true"
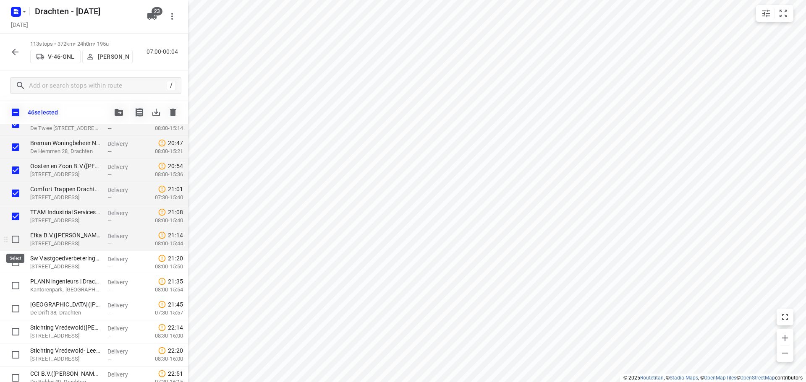
click at [17, 240] on input "checkbox" at bounding box center [15, 239] width 17 height 17
checkbox input "true"
click at [13, 261] on input "checkbox" at bounding box center [15, 262] width 17 height 17
checkbox input "true"
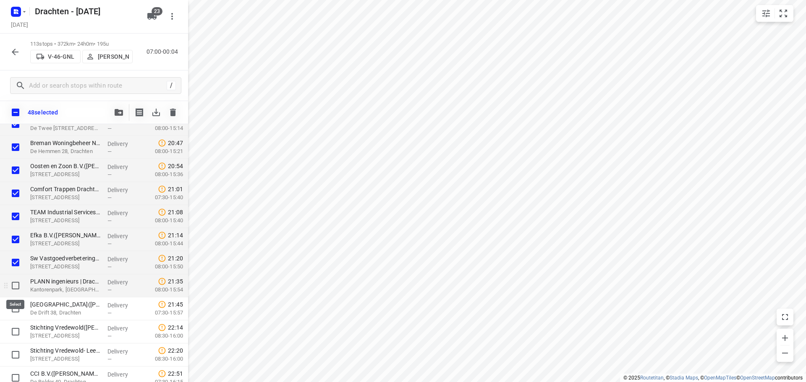
click at [15, 286] on input "checkbox" at bounding box center [15, 285] width 17 height 17
checkbox input "true"
click at [13, 305] on input "checkbox" at bounding box center [15, 308] width 17 height 17
checkbox input "true"
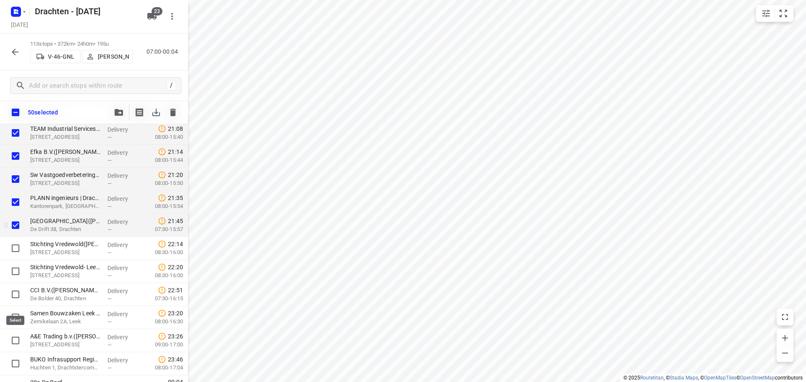
scroll to position [2439, 0]
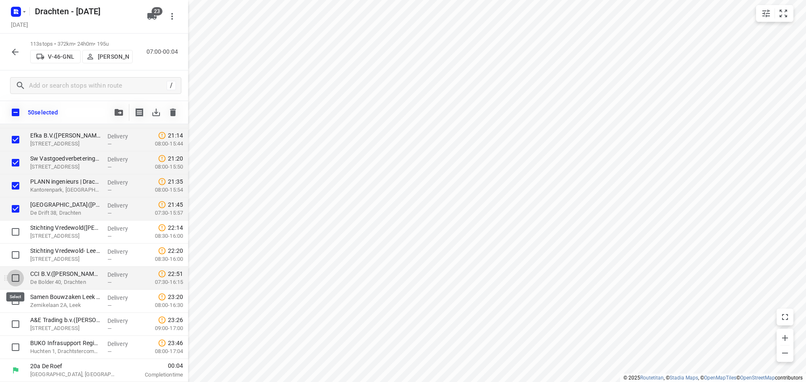
click at [15, 277] on input "checkbox" at bounding box center [15, 278] width 17 height 17
checkbox input "true"
click at [17, 348] on input "checkbox" at bounding box center [15, 347] width 17 height 17
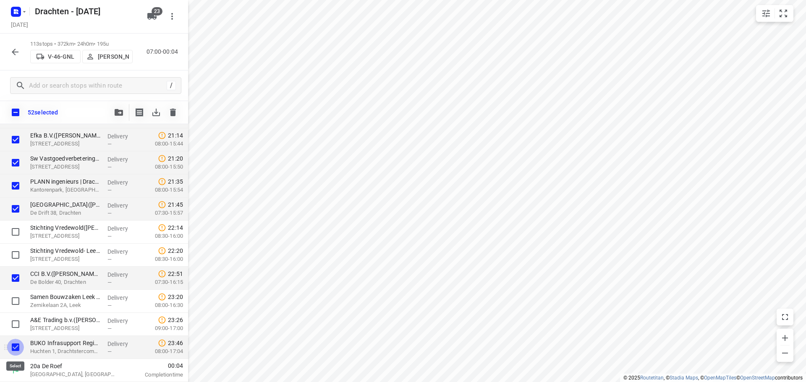
click at [13, 348] on input "checkbox" at bounding box center [15, 347] width 17 height 17
checkbox input "false"
click at [119, 114] on icon "button" at bounding box center [119, 112] width 8 height 7
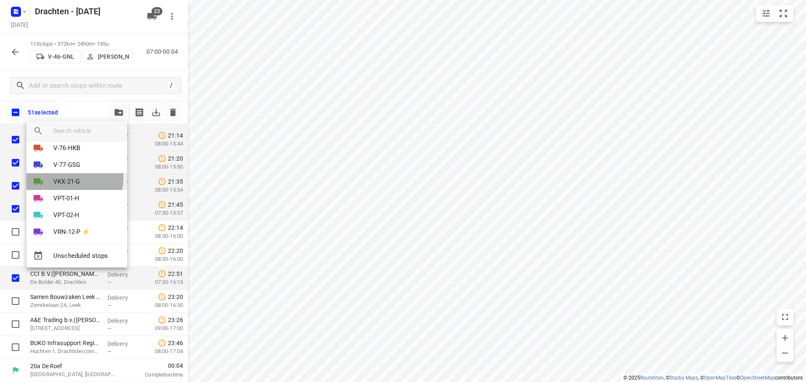
click at [74, 178] on p "VKX-21-G" at bounding box center [66, 182] width 26 height 10
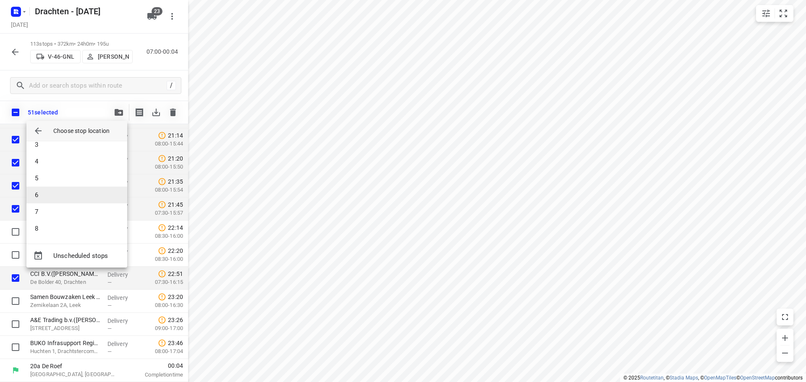
click at [54, 200] on li "6" at bounding box center [76, 195] width 101 height 17
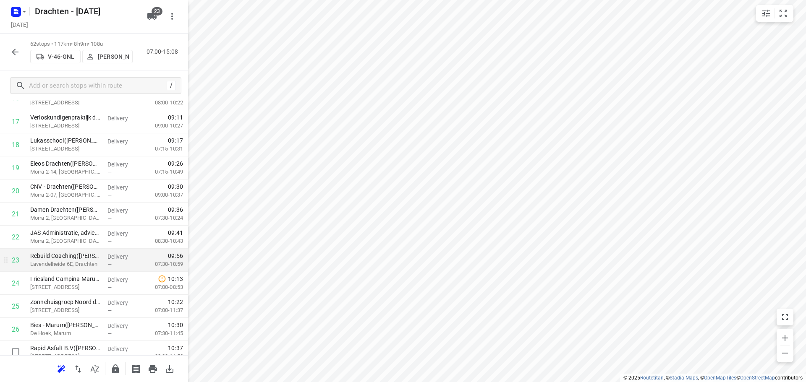
scroll to position [462, 0]
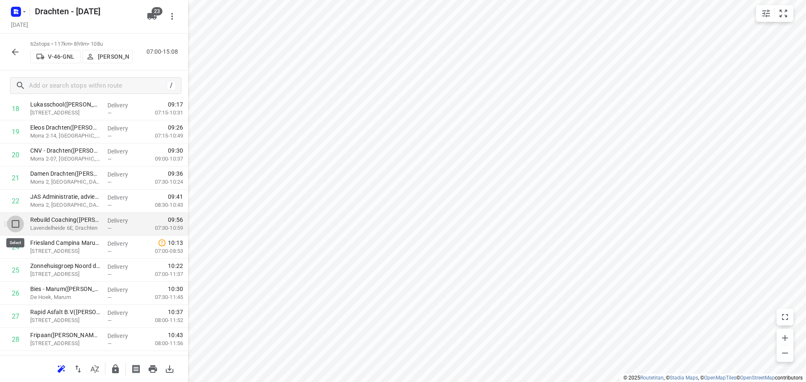
click at [21, 224] on input "checkbox" at bounding box center [15, 224] width 17 height 17
checkbox input "true"
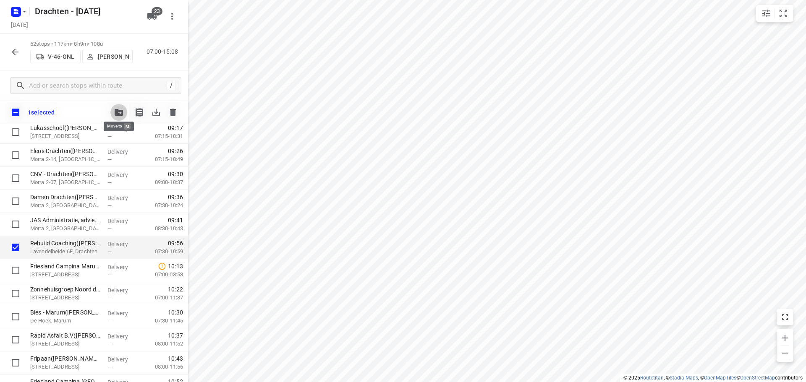
click at [121, 111] on icon "button" at bounding box center [119, 112] width 8 height 7
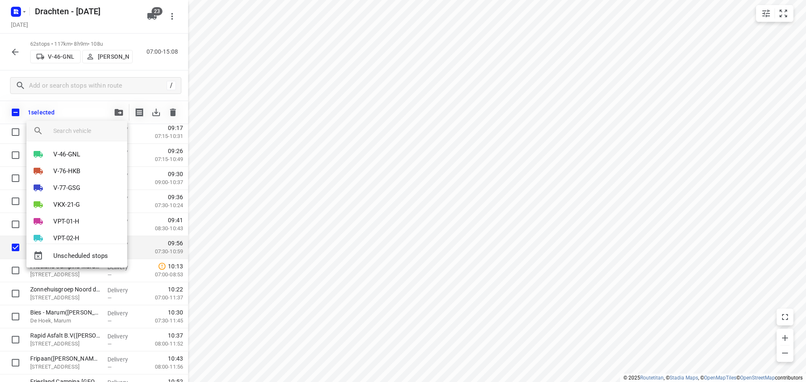
scroll to position [210, 0]
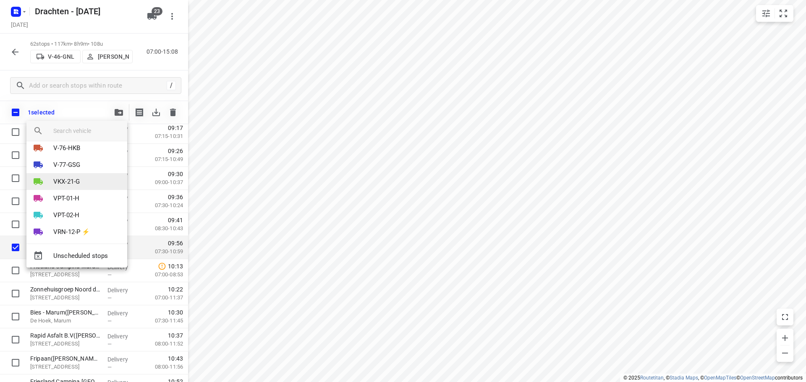
click at [80, 184] on p "VKX-21-G" at bounding box center [66, 182] width 26 height 10
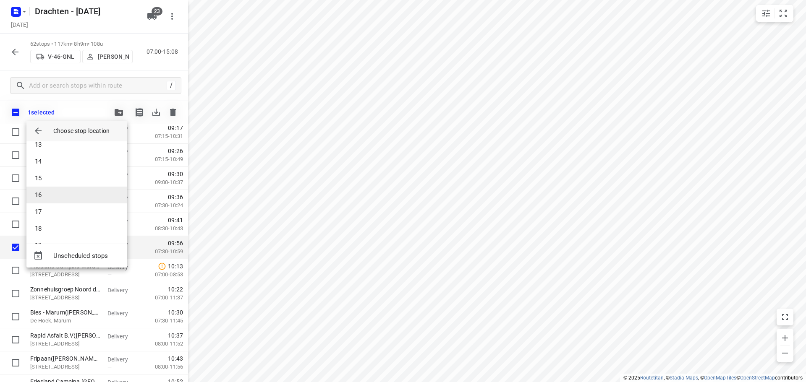
click at [77, 188] on li "16" at bounding box center [76, 195] width 101 height 17
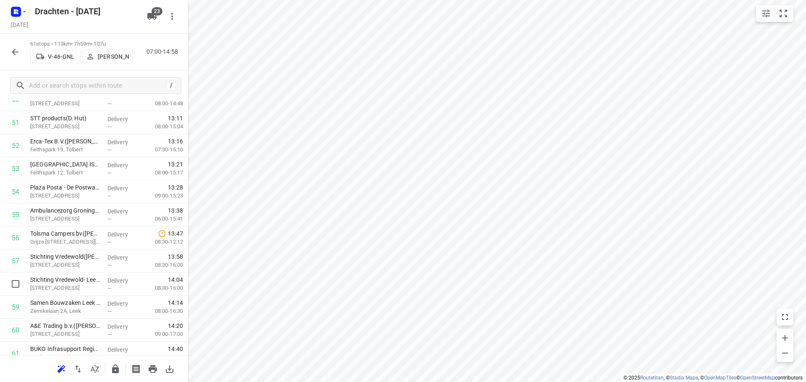
scroll to position [1242, 0]
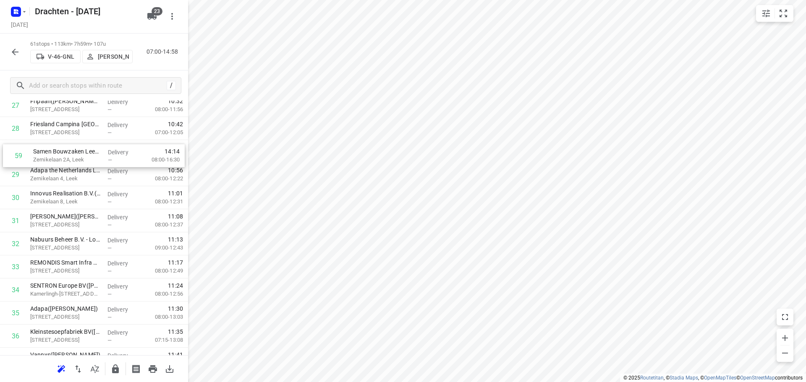
drag, startPoint x: 78, startPoint y: 278, endPoint x: 82, endPoint y: 154, distance: 124.7
click at [82, 154] on div "1 Feenstra Vlees([PERSON_NAME]) De Hemmen 98a, Drachten Delivery — 07:02 06:30-…" at bounding box center [94, 198] width 188 height 1408
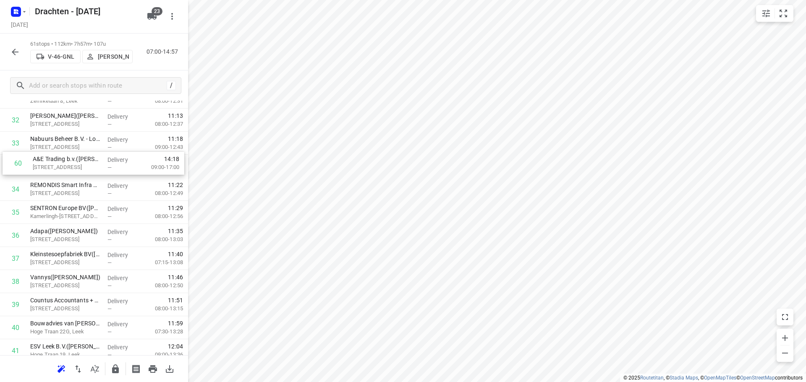
scroll to position [773, 0]
drag, startPoint x: 73, startPoint y: 329, endPoint x: 76, endPoint y: 258, distance: 70.6
click at [76, 258] on div "1 Feenstra Vlees([PERSON_NAME]) De Hemmen 98a, Drachten Delivery — 07:02 06:30-…" at bounding box center [94, 98] width 188 height 1408
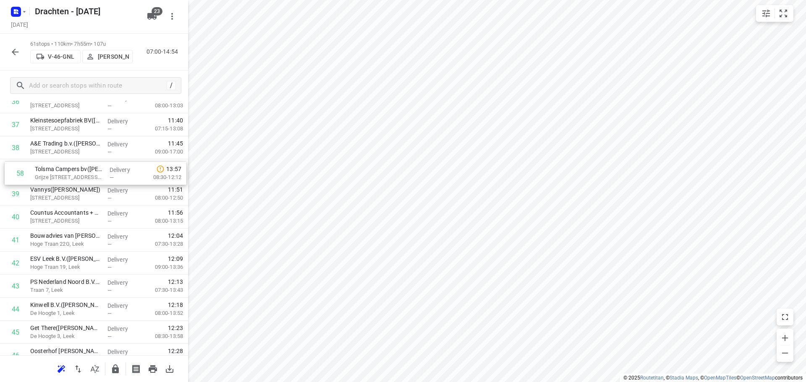
scroll to position [883, 0]
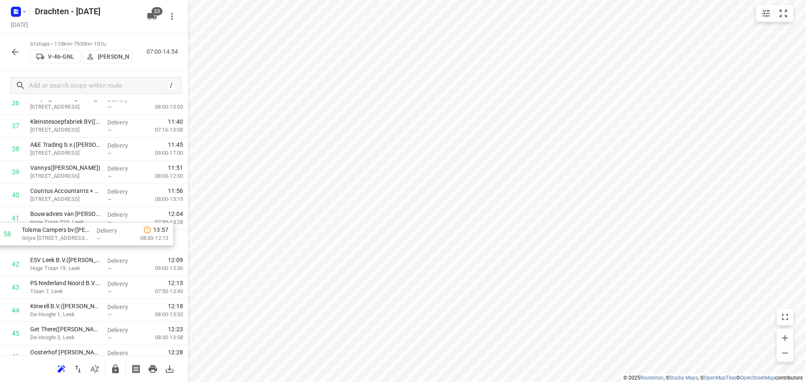
drag, startPoint x: 78, startPoint y: 305, endPoint x: 70, endPoint y: 233, distance: 73.1
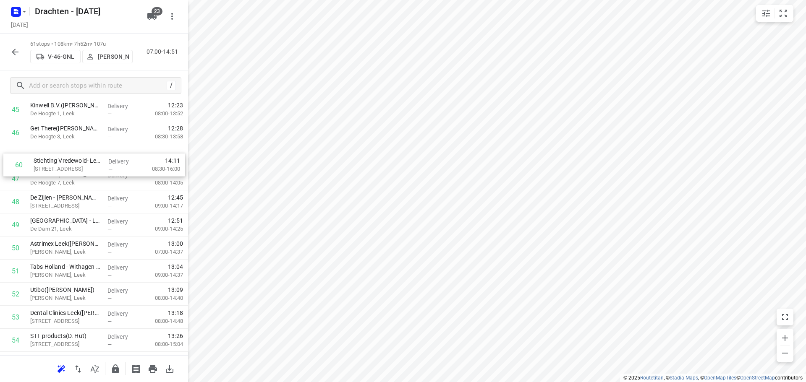
scroll to position [1079, 0]
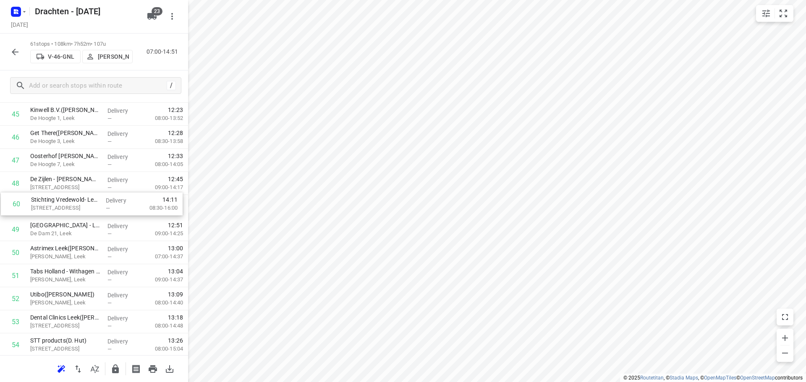
drag, startPoint x: 87, startPoint y: 305, endPoint x: 88, endPoint y: 203, distance: 102.4
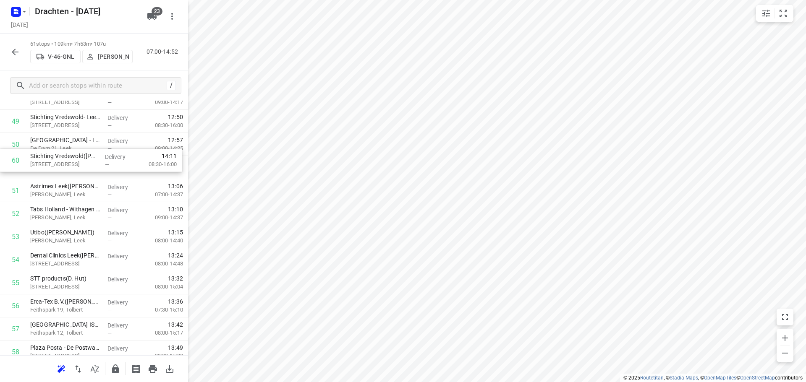
scroll to position [1164, 0]
drag, startPoint x: 75, startPoint y: 302, endPoint x: 76, endPoint y: 175, distance: 126.7
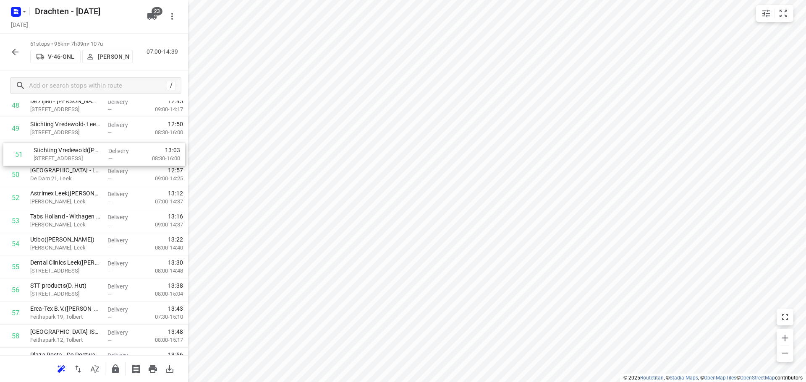
drag, startPoint x: 76, startPoint y: 169, endPoint x: 80, endPoint y: 151, distance: 18.2
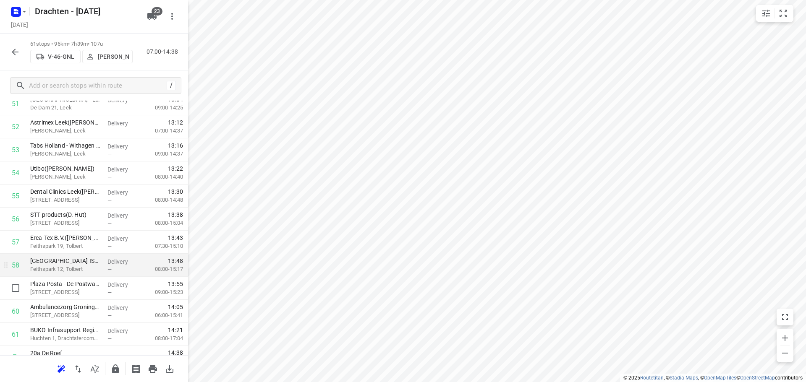
scroll to position [1237, 0]
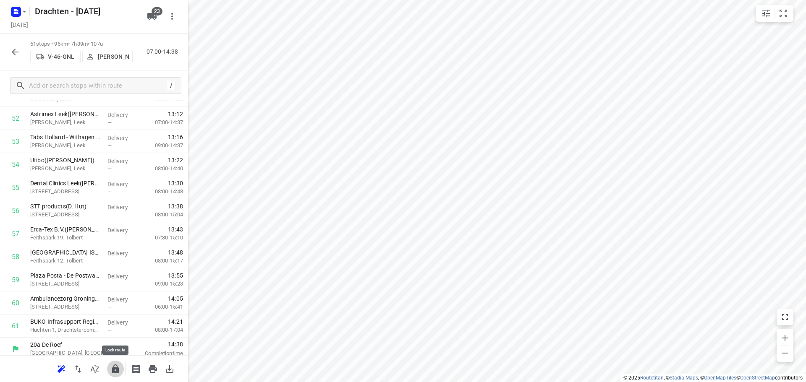
click at [116, 364] on icon "button" at bounding box center [115, 369] width 10 height 10
click at [16, 58] on button "button" at bounding box center [15, 52] width 17 height 17
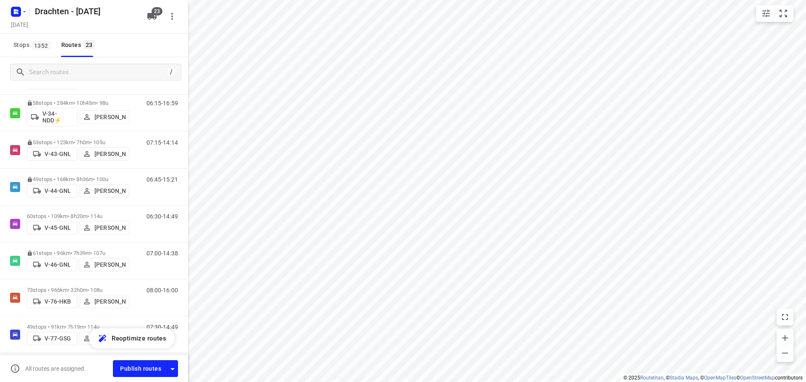
scroll to position [336, 0]
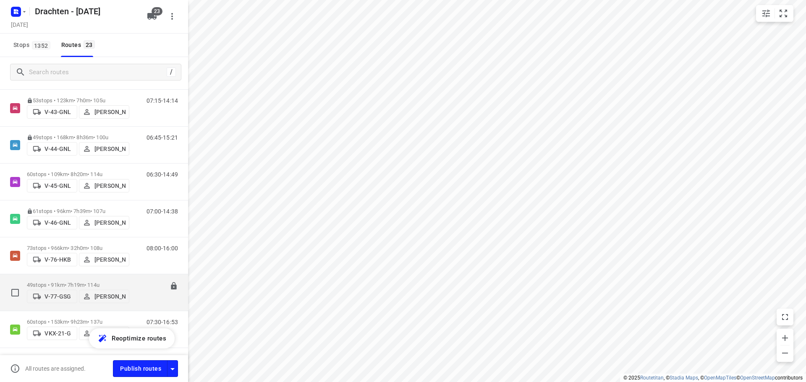
click at [61, 278] on div "49 stops • 91km • 7h19m • 114u V-77-GSG [PERSON_NAME]" at bounding box center [78, 293] width 102 height 30
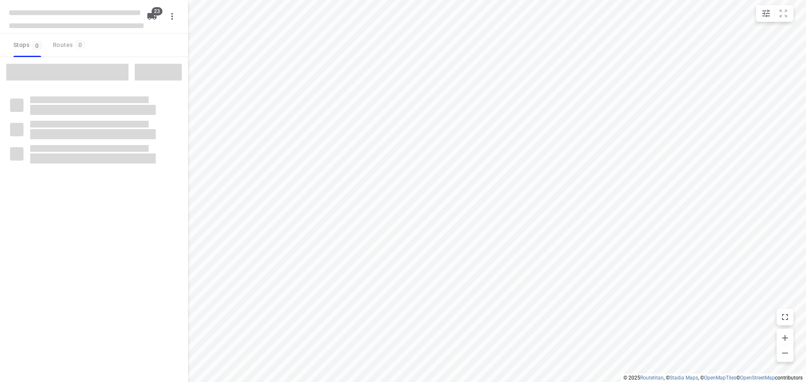
checkbox input "true"
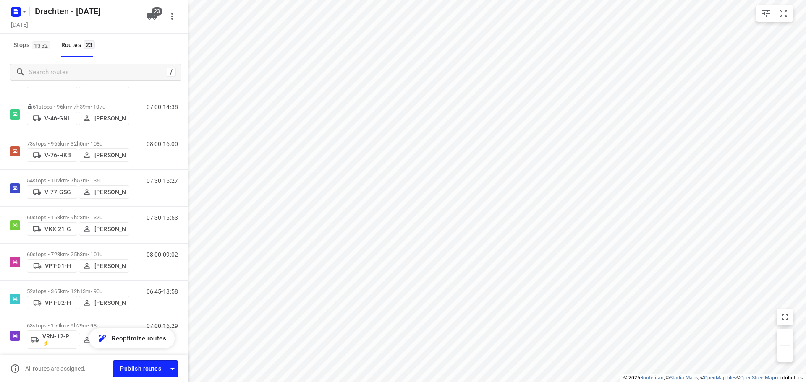
scroll to position [462, 0]
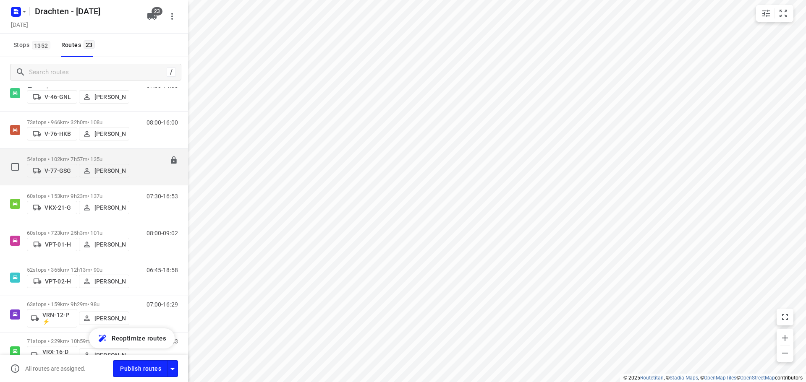
click at [107, 156] on p "54 stops • 102km • 7h57m • 135u" at bounding box center [78, 159] width 102 height 6
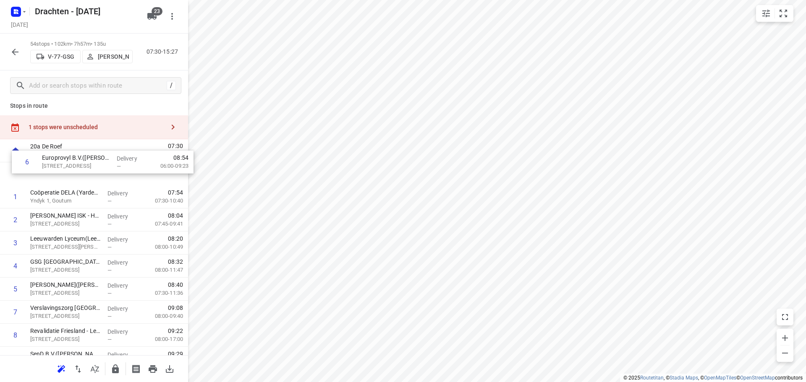
scroll to position [2, 0]
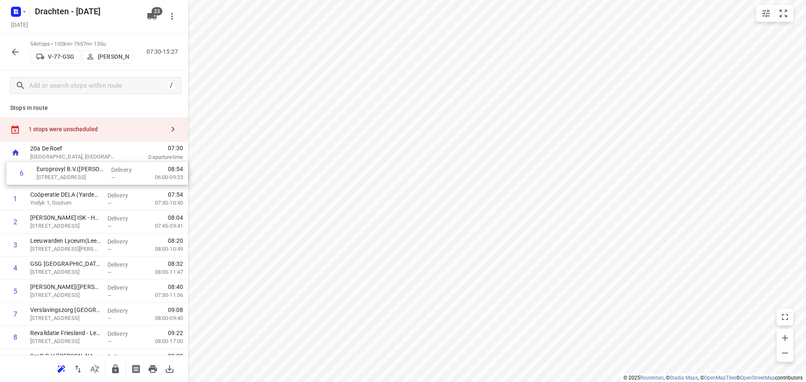
drag, startPoint x: 85, startPoint y: 255, endPoint x: 91, endPoint y: 173, distance: 81.6
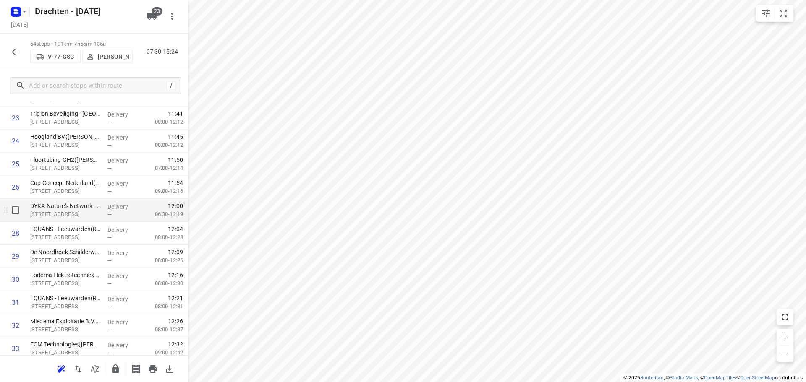
scroll to position [629, 0]
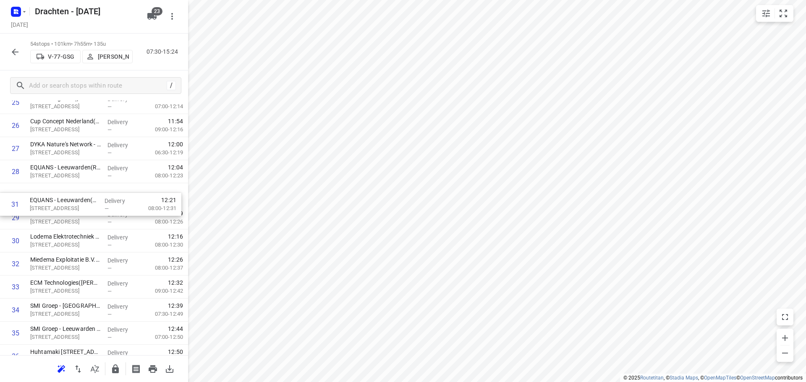
drag, startPoint x: 85, startPoint y: 249, endPoint x: 85, endPoint y: 204, distance: 44.5
click at [85, 204] on div "1 Europrovyl B.V.(Hennie Leegstra) Vestaweg 1, Leeuwarden Delivery — 07:54 06:0…" at bounding box center [94, 160] width 188 height 1246
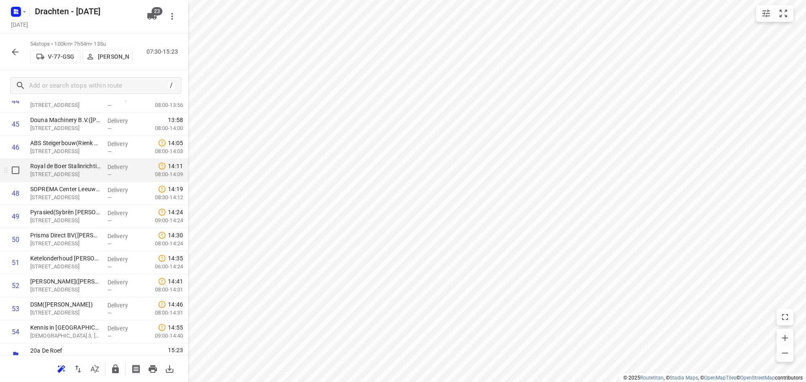
scroll to position [1081, 0]
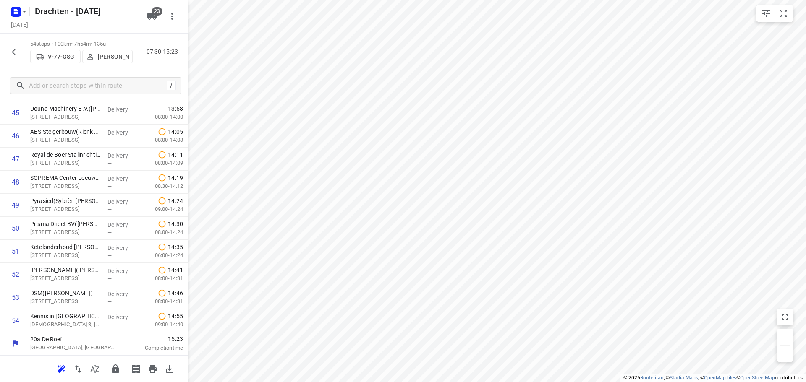
click at [115, 363] on button "button" at bounding box center [115, 369] width 17 height 17
click at [18, 52] on icon "button" at bounding box center [15, 52] width 7 height 7
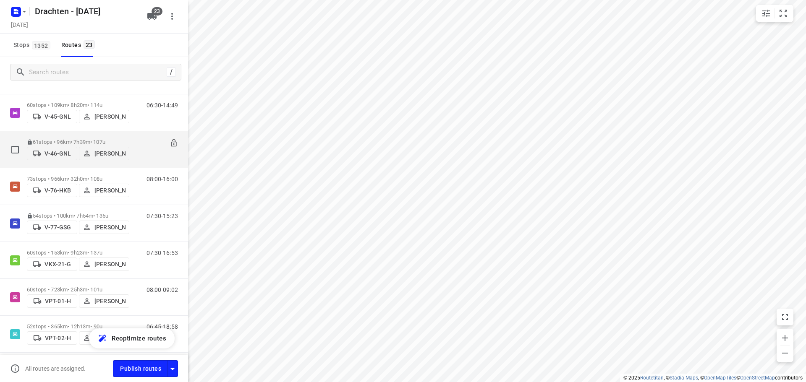
scroll to position [420, 0]
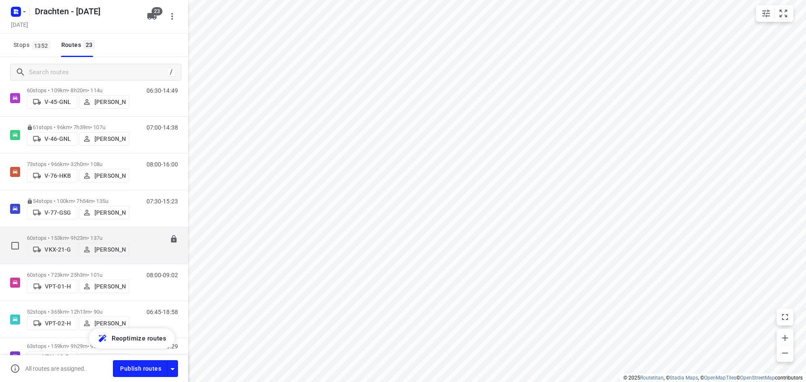
click at [96, 234] on div "60 stops • 153km • 9h23m • 137u VKX-21-G Joran Smit" at bounding box center [78, 246] width 102 height 30
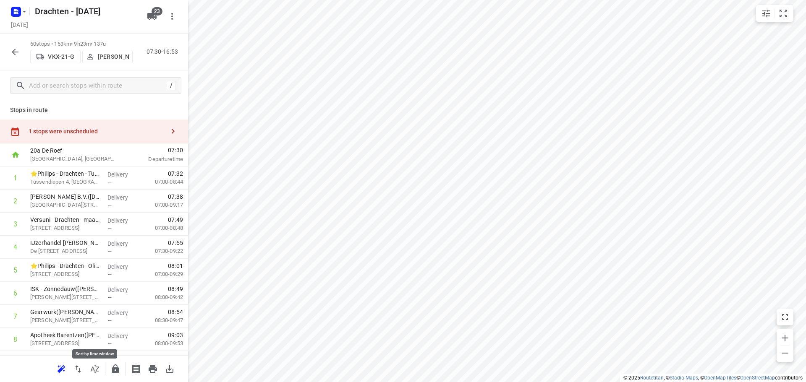
click at [99, 368] on icon "button" at bounding box center [95, 369] width 10 height 10
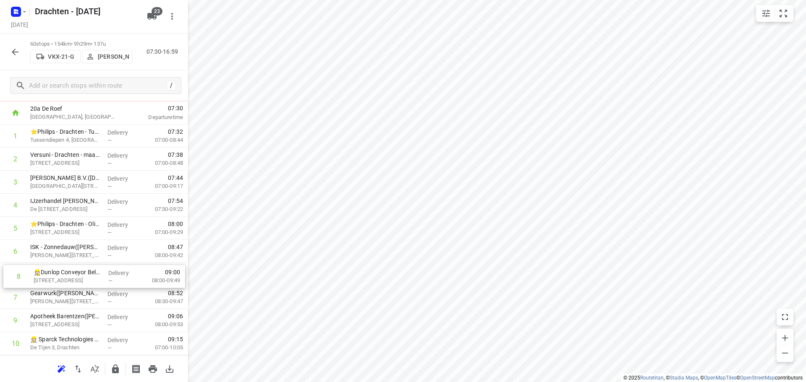
scroll to position [42, 0]
drag, startPoint x: 90, startPoint y: 302, endPoint x: 94, endPoint y: 250, distance: 52.2
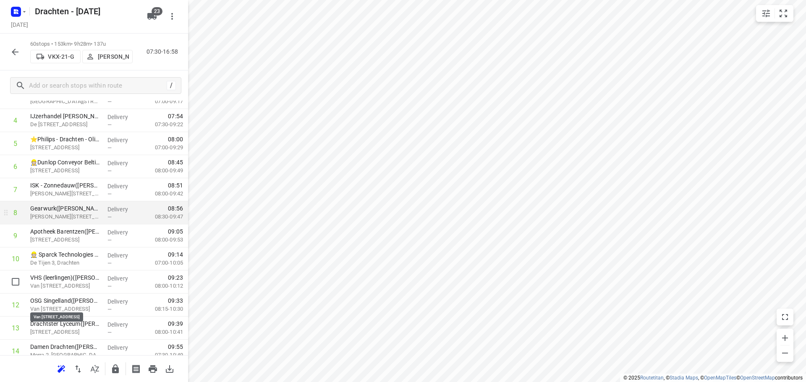
scroll to position [168, 0]
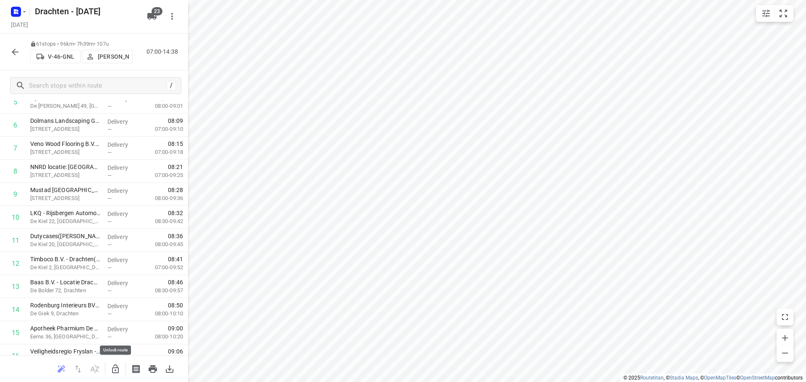
click at [112, 373] on icon "button" at bounding box center [115, 369] width 10 height 10
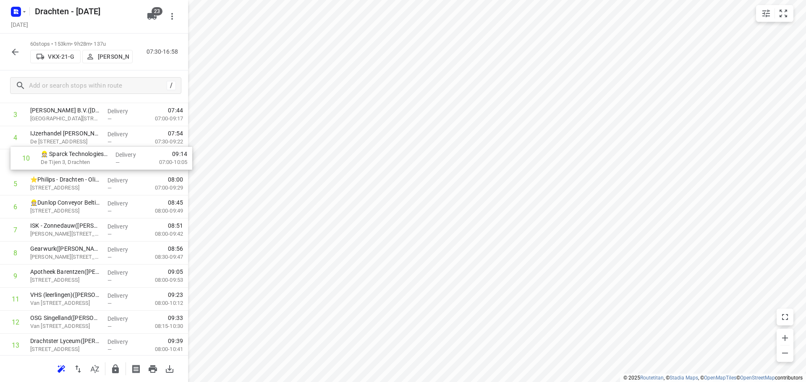
scroll to position [110, 0]
drag, startPoint x: 60, startPoint y: 220, endPoint x: 70, endPoint y: 167, distance: 53.4
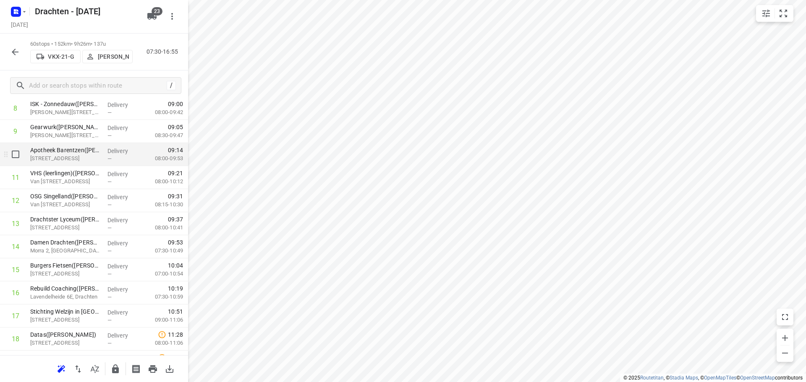
scroll to position [235, 0]
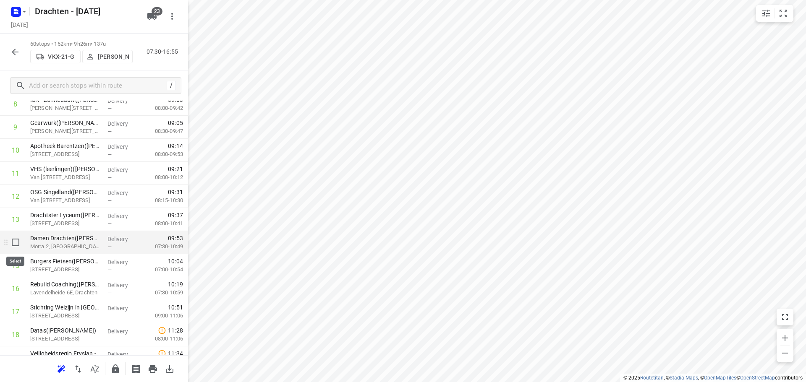
click at [16, 244] on input "checkbox" at bounding box center [15, 242] width 17 height 17
checkbox input "true"
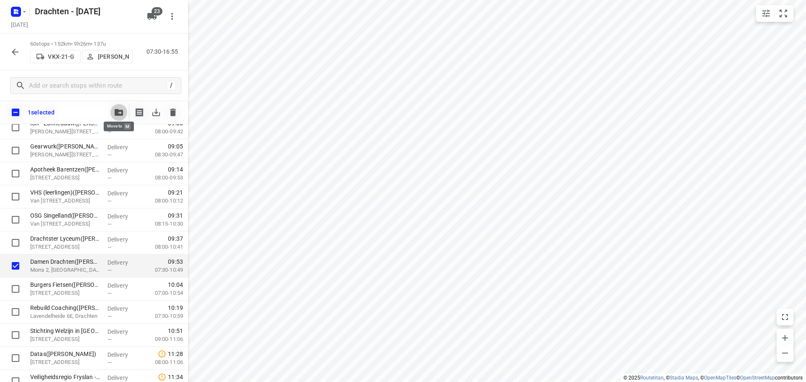
click at [120, 112] on icon "button" at bounding box center [119, 112] width 8 height 7
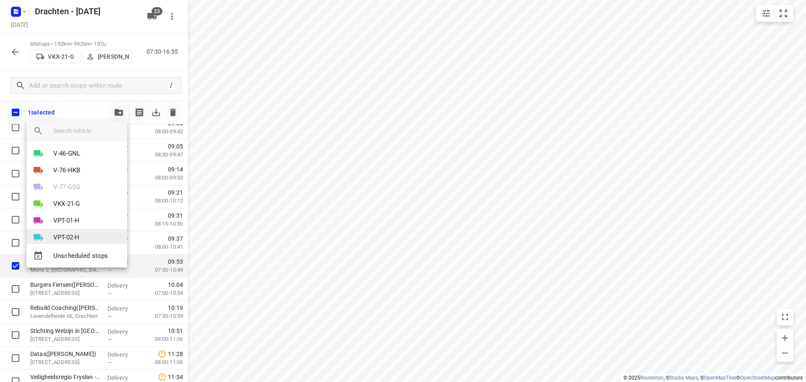
scroll to position [168, 0]
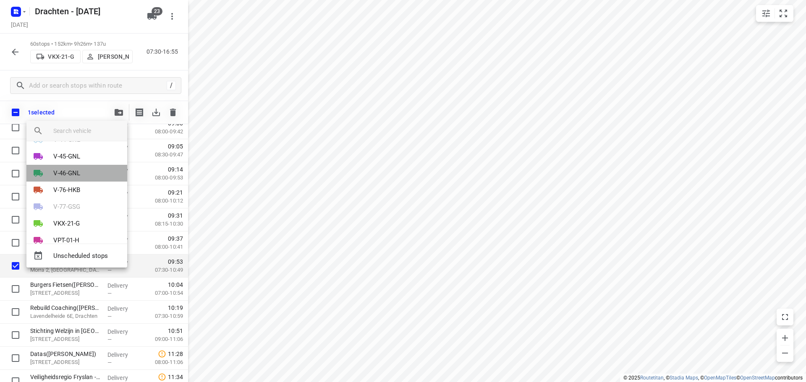
click at [87, 175] on li "V-46-GNL" at bounding box center [76, 173] width 101 height 17
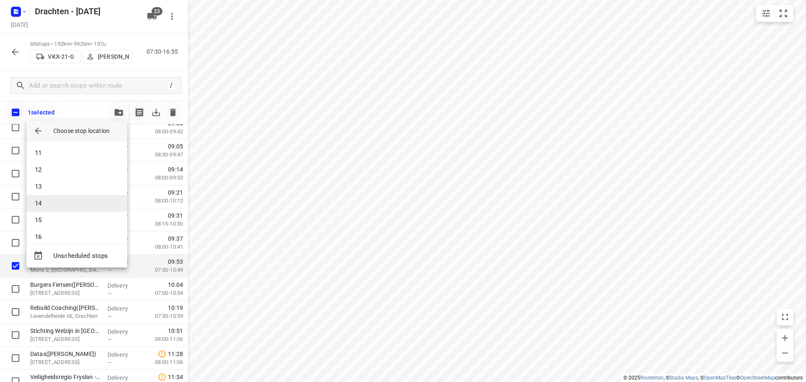
click at [76, 198] on li "14" at bounding box center [76, 203] width 101 height 17
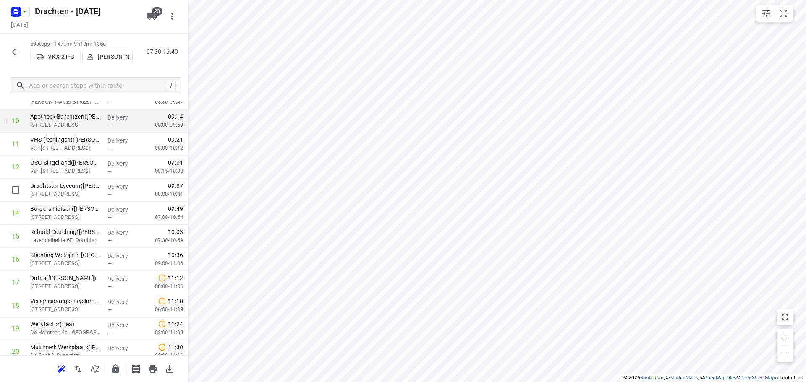
scroll to position [252, 0]
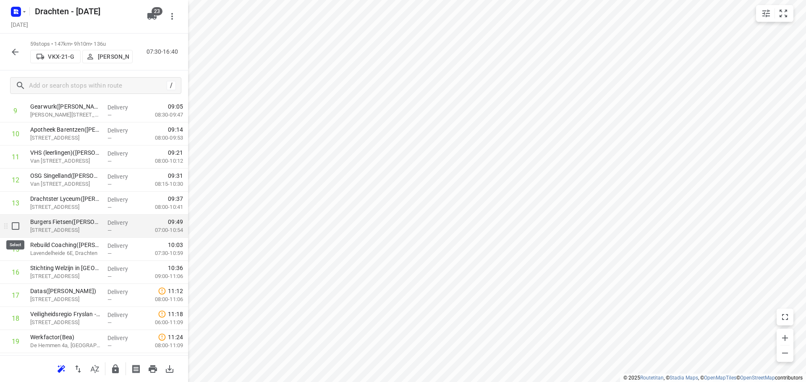
click at [17, 229] on input "checkbox" at bounding box center [15, 226] width 17 height 17
checkbox input "true"
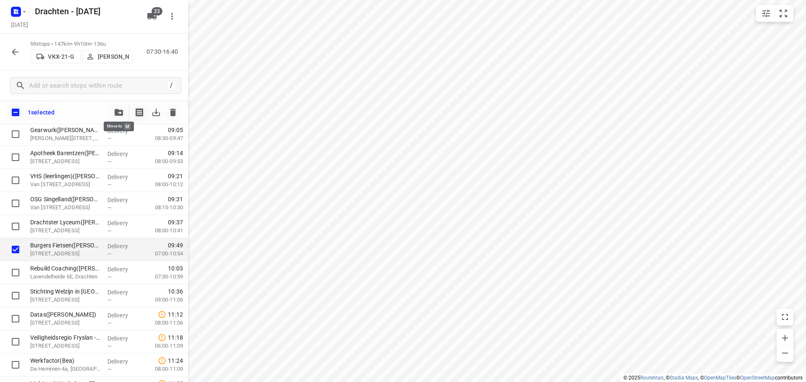
click at [116, 112] on icon "button" at bounding box center [119, 112] width 8 height 7
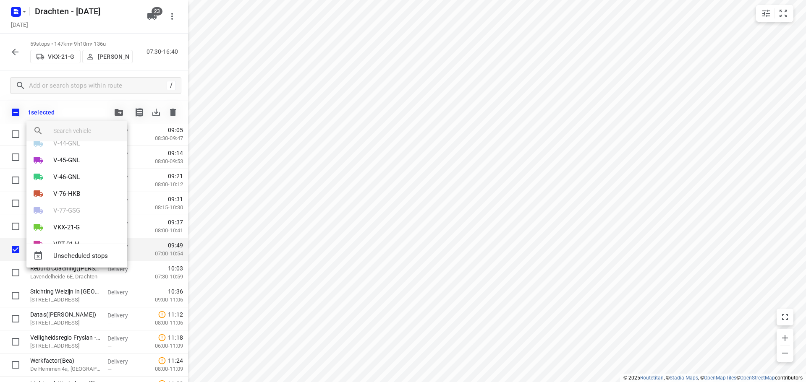
scroll to position [168, 0]
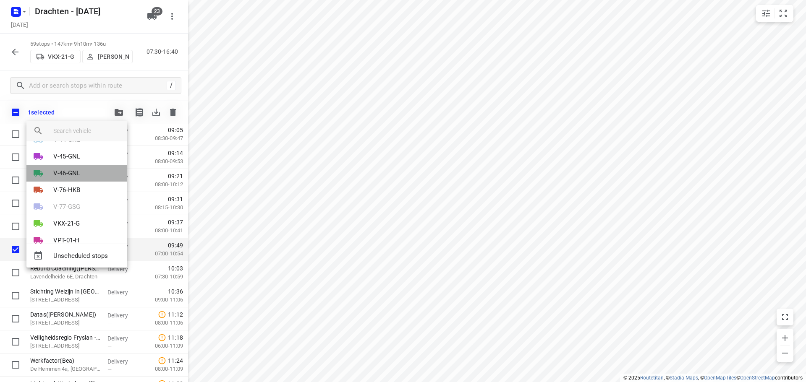
click at [81, 170] on li "V-46-GNL" at bounding box center [76, 173] width 101 height 17
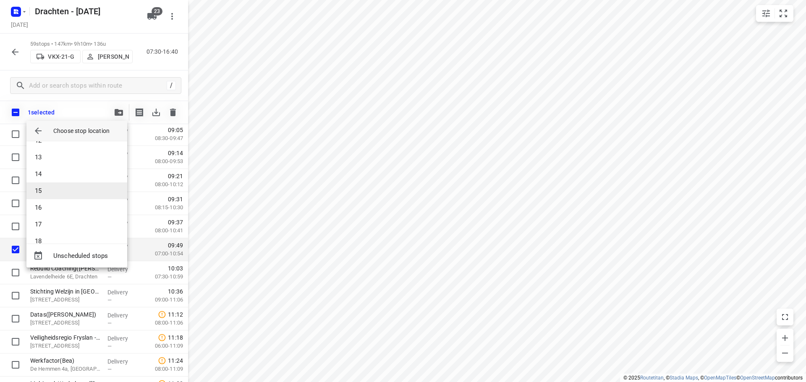
scroll to position [210, 0]
click at [68, 195] on li "16" at bounding box center [76, 195] width 101 height 17
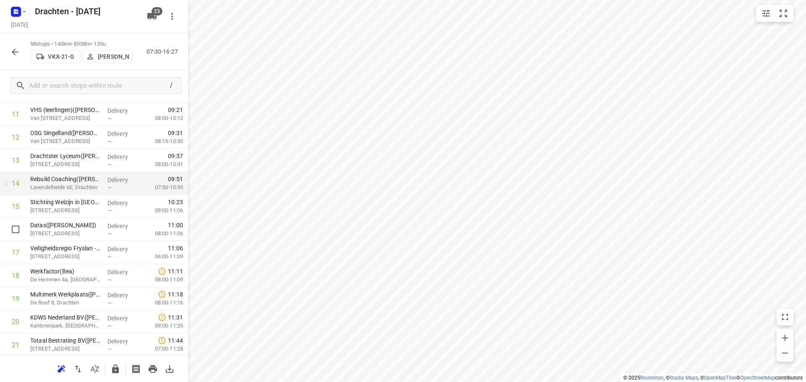
scroll to position [336, 0]
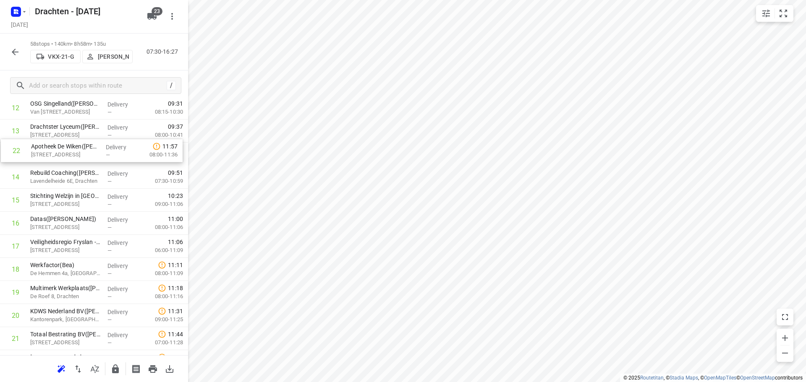
drag, startPoint x: 82, startPoint y: 333, endPoint x: 84, endPoint y: 152, distance: 181.3
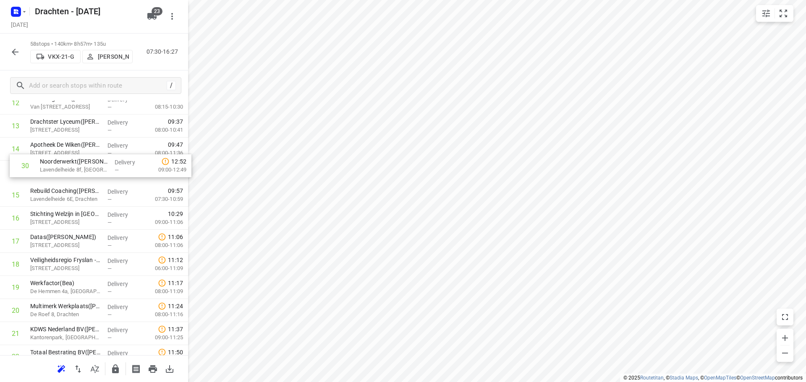
scroll to position [329, 0]
drag, startPoint x: 80, startPoint y: 272, endPoint x: 92, endPoint y: 192, distance: 81.1
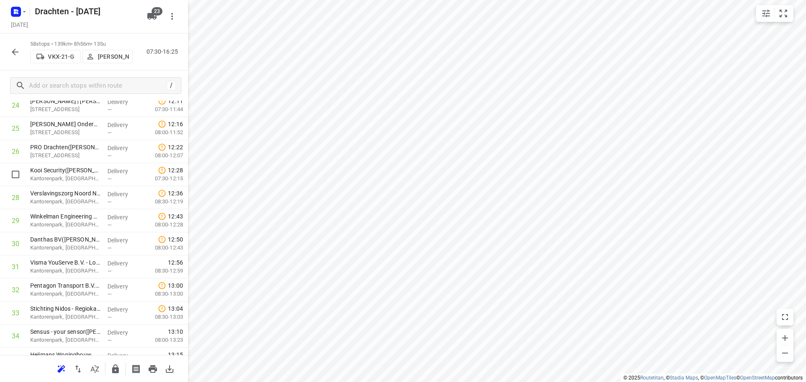
scroll to position [623, 0]
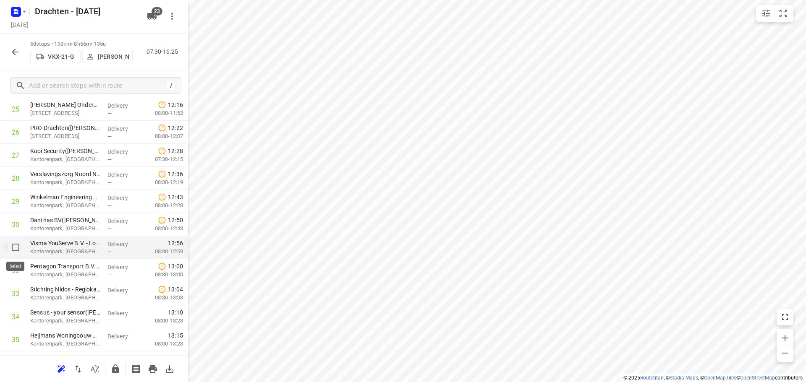
click at [20, 251] on input "checkbox" at bounding box center [15, 247] width 17 height 17
checkbox input "true"
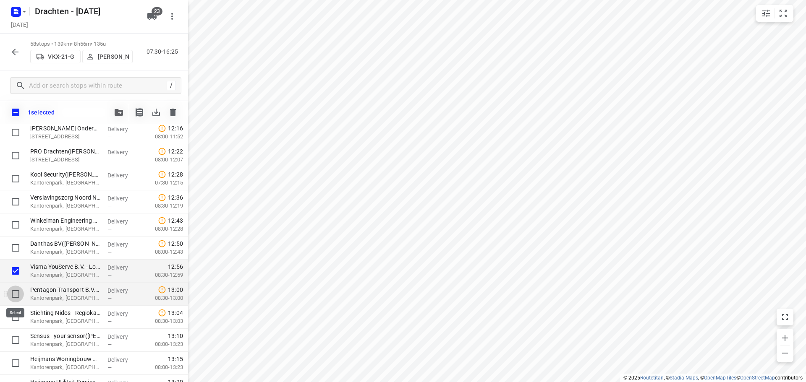
click at [10, 294] on input "checkbox" at bounding box center [15, 294] width 17 height 17
checkbox input "true"
click at [18, 316] on input "checkbox" at bounding box center [15, 317] width 17 height 17
checkbox input "true"
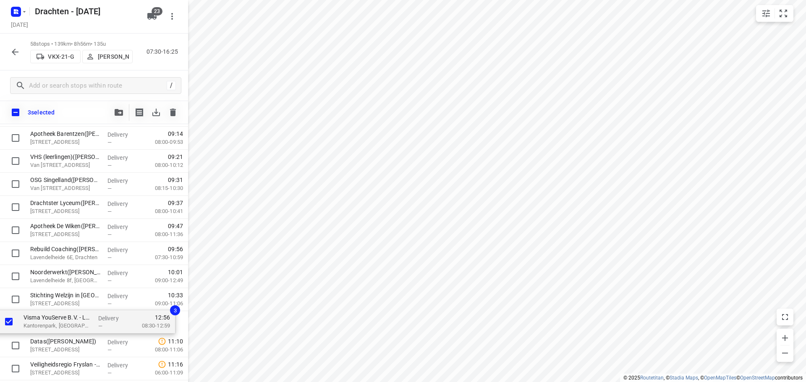
scroll to position [273, 0]
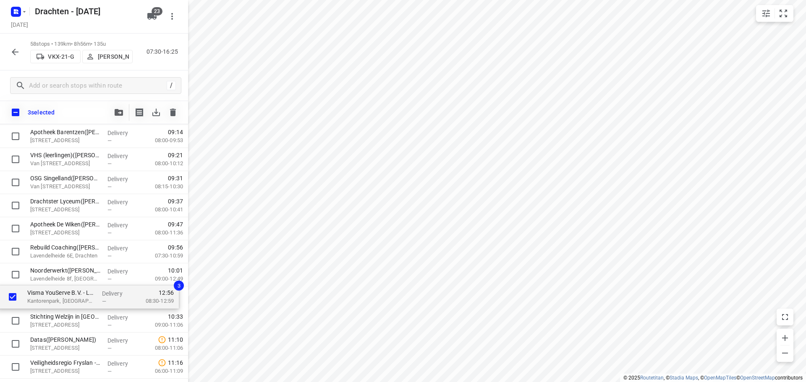
drag, startPoint x: 92, startPoint y: 279, endPoint x: 91, endPoint y: 303, distance: 23.1
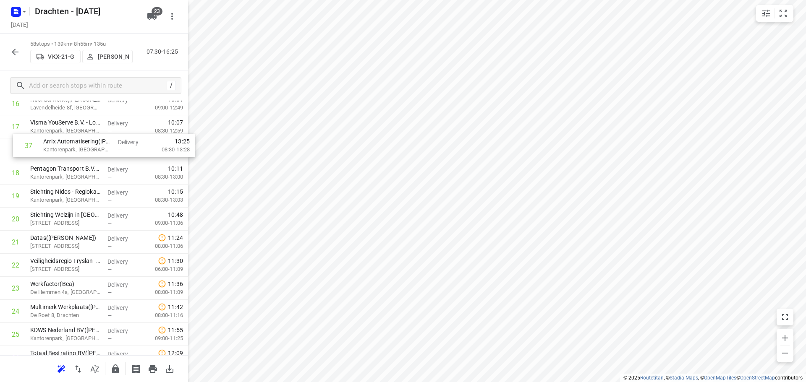
scroll to position [419, 0]
drag, startPoint x: 77, startPoint y: 235, endPoint x: 76, endPoint y: 194, distance: 40.7
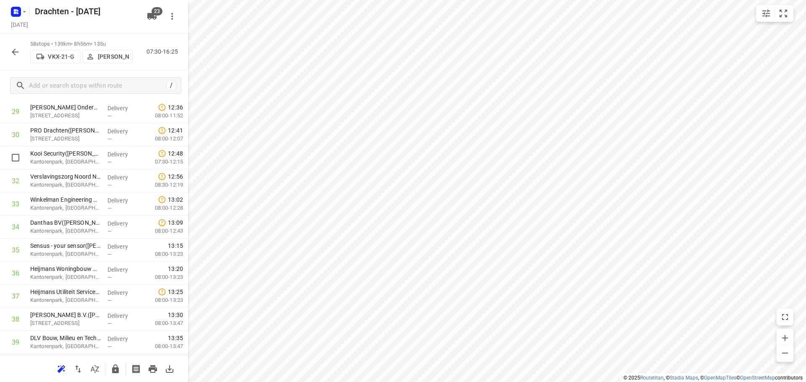
scroll to position [713, 0]
click at [19, 254] on input "checkbox" at bounding box center [15, 249] width 17 height 17
checkbox input "true"
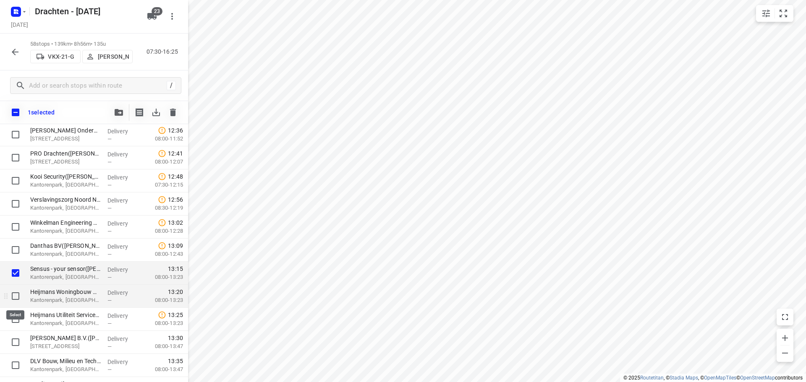
click at [14, 297] on input "checkbox" at bounding box center [15, 296] width 17 height 17
checkbox input "true"
click at [16, 314] on input "checkbox" at bounding box center [15, 319] width 17 height 17
checkbox input "true"
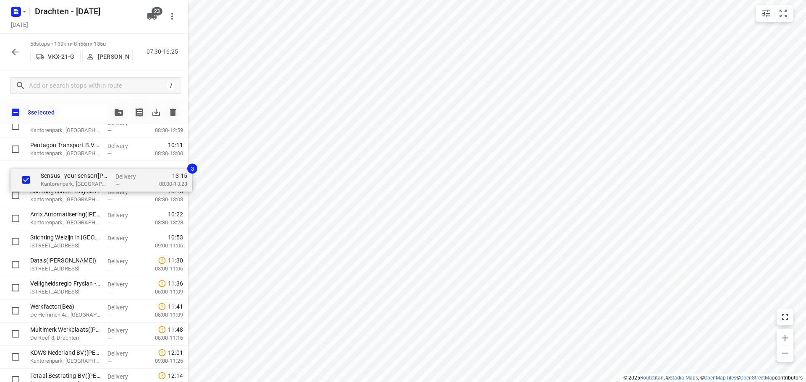
scroll to position [442, 0]
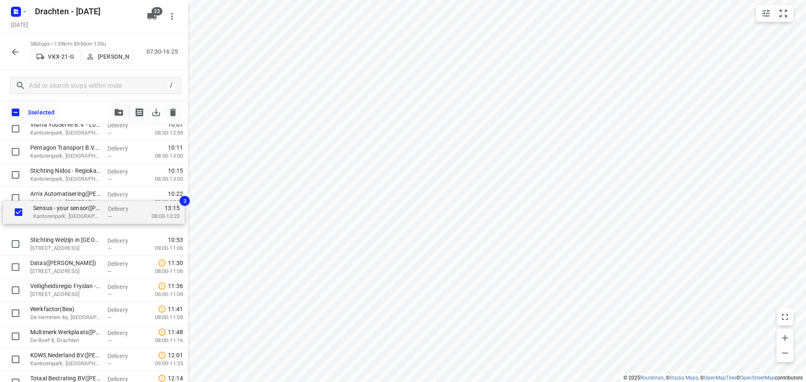
drag, startPoint x: 85, startPoint y: 275, endPoint x: 85, endPoint y: 217, distance: 57.9
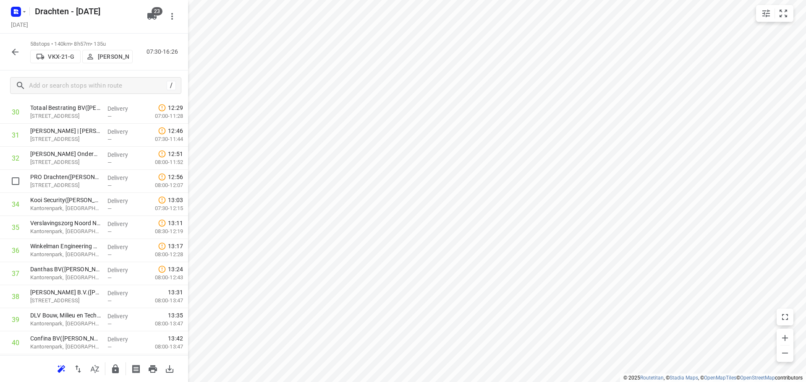
scroll to position [736, 0]
